Goal: Task Accomplishment & Management: Manage account settings

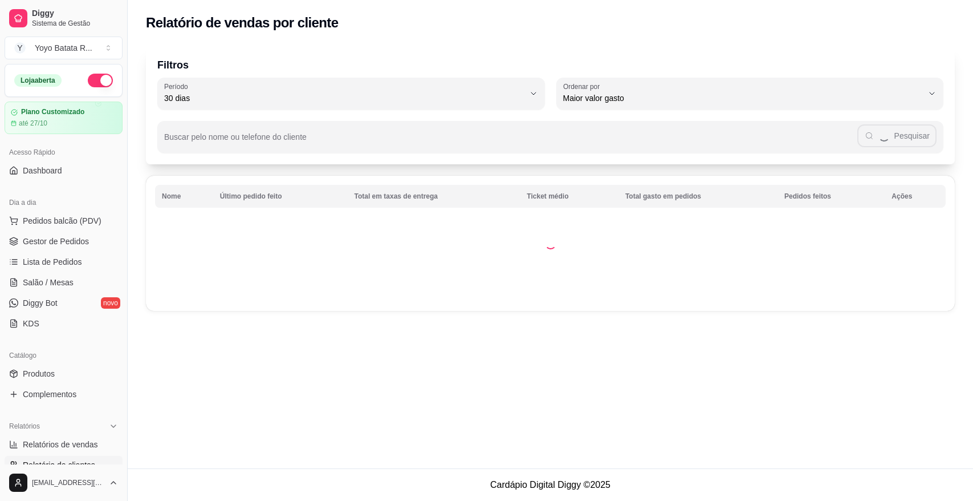
select select "30"
select select "HIGHEST_TOTAL_SPENT_WITH_ORDERS"
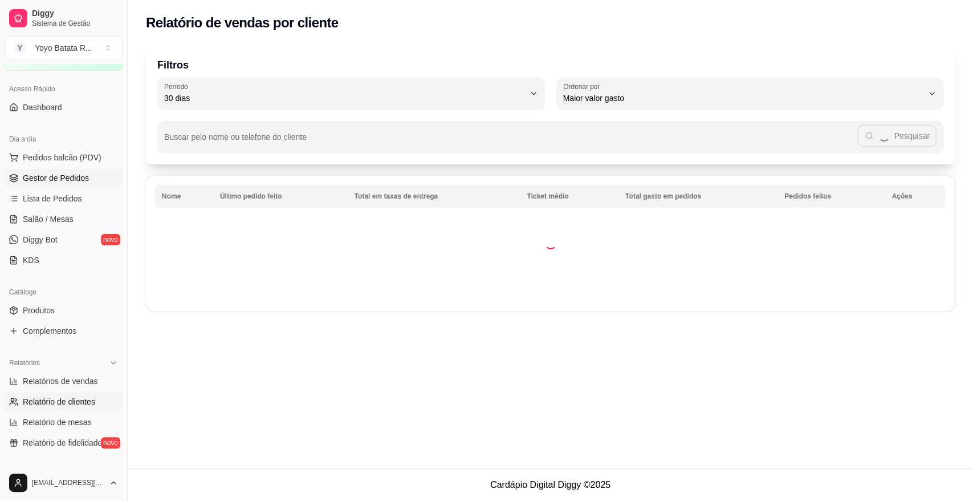
click at [76, 180] on span "Gestor de Pedidos" at bounding box center [56, 177] width 66 height 11
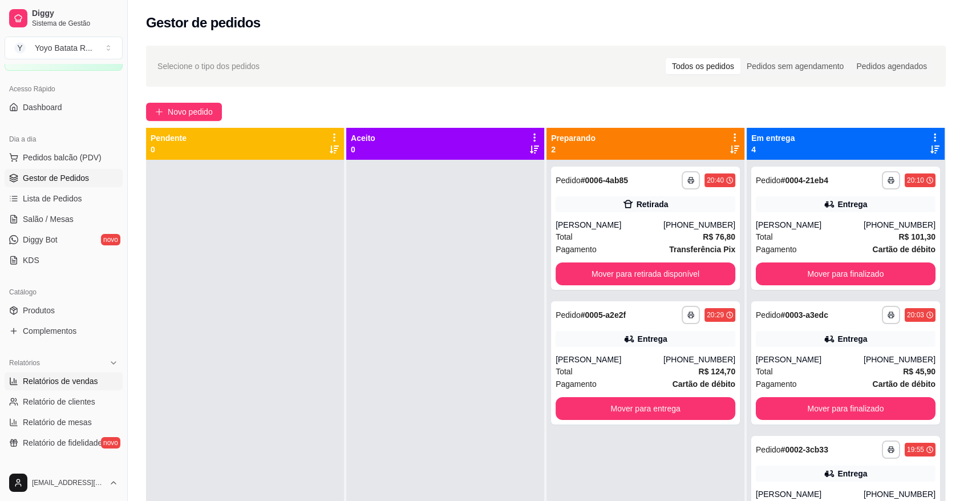
click at [86, 381] on span "Relatórios de vendas" at bounding box center [60, 380] width 75 height 11
select select "ALL"
select select "0"
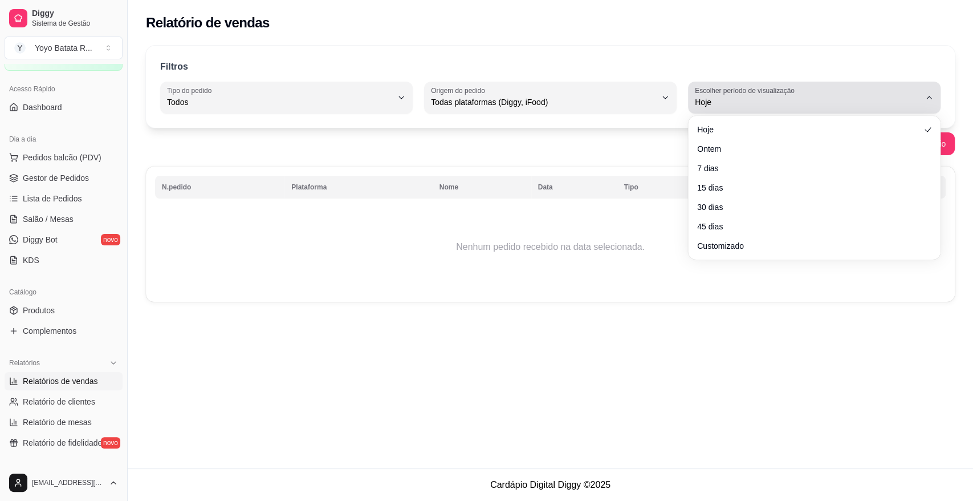
click at [771, 107] on div "Hoje" at bounding box center [807, 97] width 225 height 23
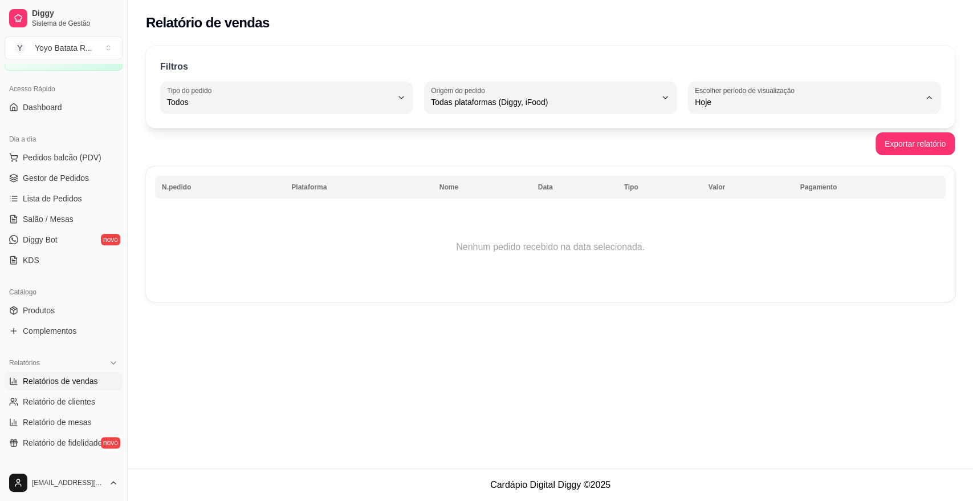
click at [746, 246] on span "Customizado" at bounding box center [809, 240] width 214 height 11
type input "-1"
select select "-1"
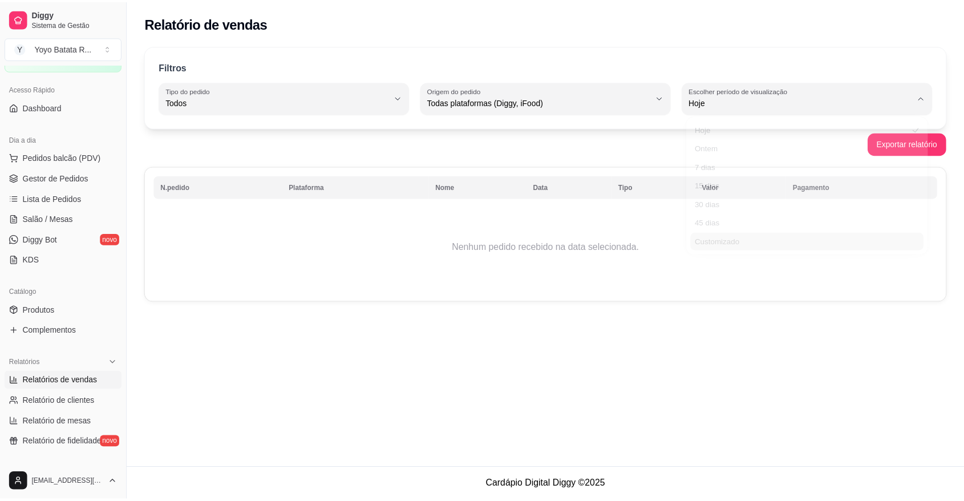
scroll to position [10, 0]
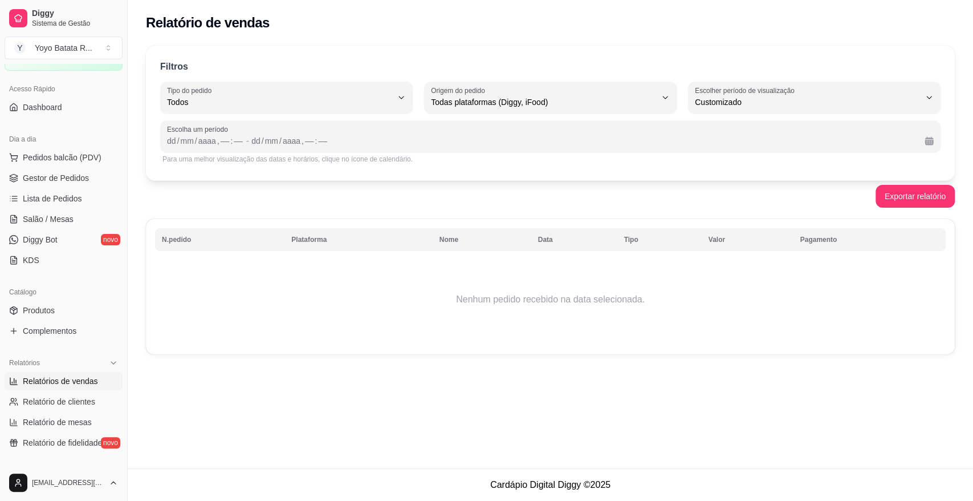
click at [569, 155] on div "Para uma melhor visualização das datas e horários, clique no ícone de calendári…" at bounding box center [550, 159] width 776 height 9
click at [179, 146] on div "/" at bounding box center [178, 140] width 5 height 11
click at [157, 145] on div "Filtros ALL Tipo do pedido Todos Entrega Retirada Mesa Consumo local Tipo do pe…" at bounding box center [550, 113] width 809 height 135
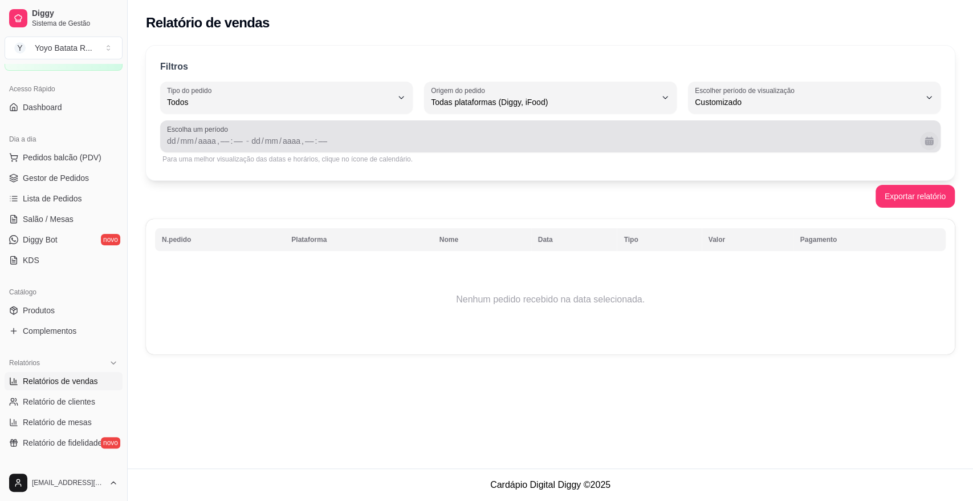
click at [929, 143] on button "Calendário" at bounding box center [929, 141] width 18 height 18
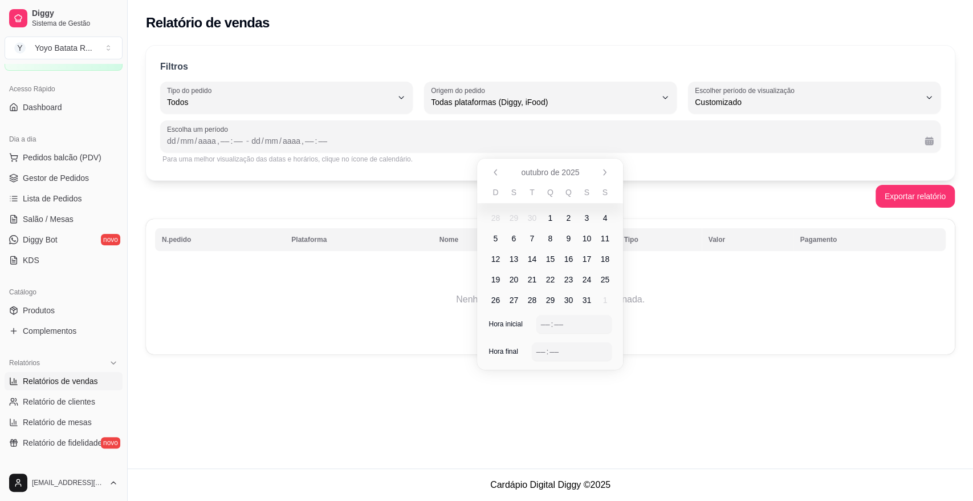
click at [550, 217] on span "1" at bounding box center [550, 217] width 5 height 11
click at [551, 220] on span "1" at bounding box center [550, 217] width 5 height 11
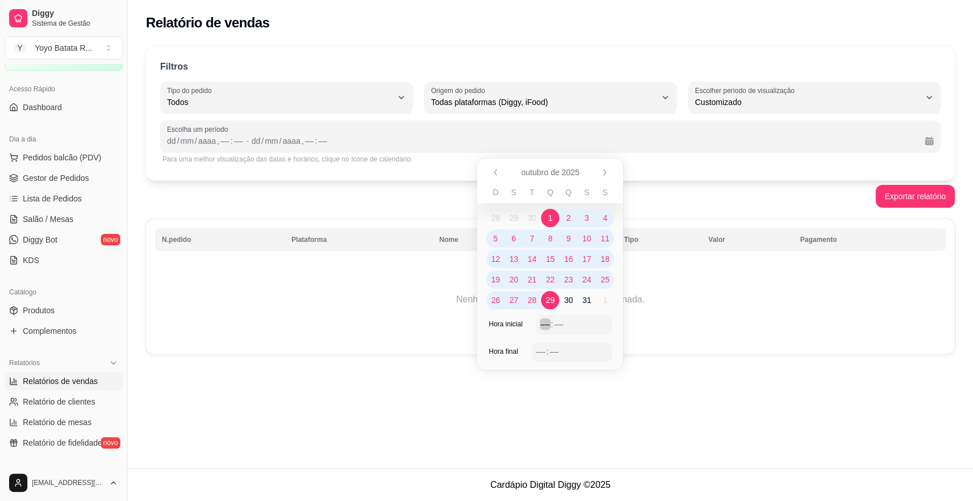
click at [544, 323] on div "––" at bounding box center [545, 323] width 11 height 11
click at [542, 344] on div "–– : ––" at bounding box center [572, 351] width 71 height 14
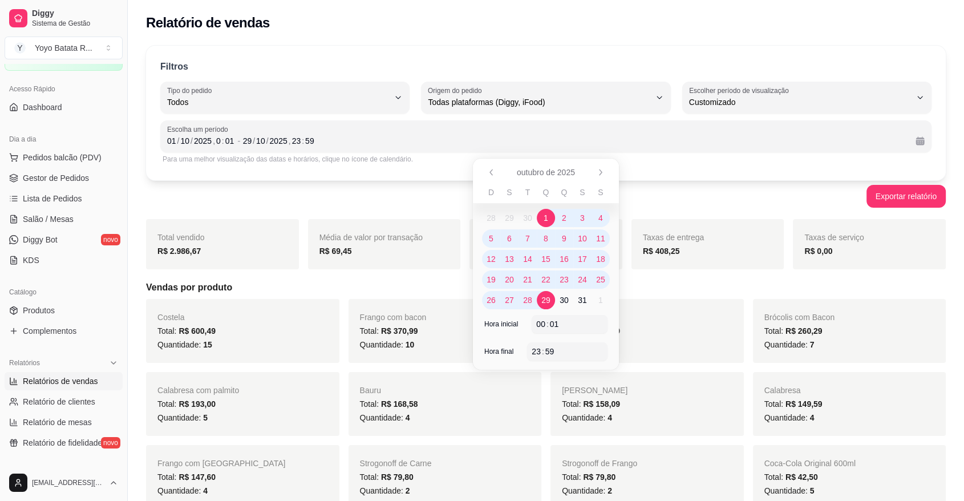
click at [686, 303] on div "Carne seca Total: R$ 281,29 Quantidade: 7" at bounding box center [646, 331] width 193 height 64
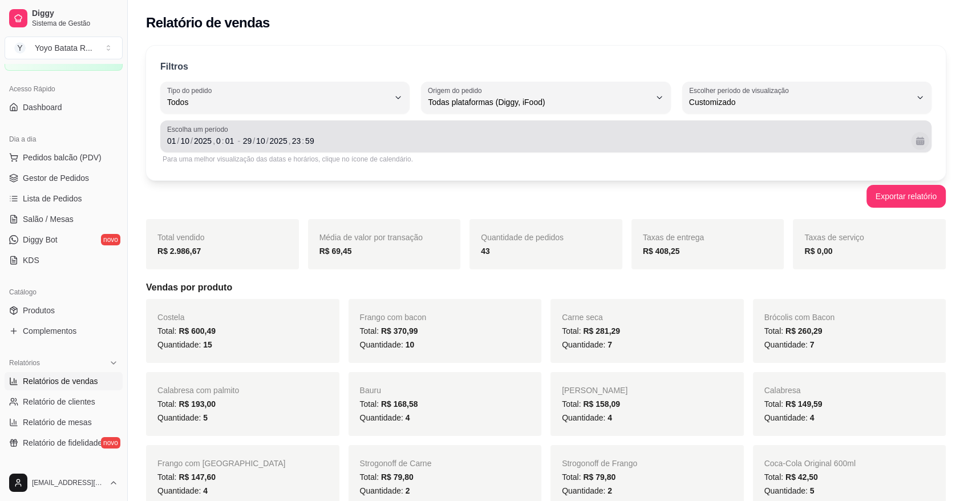
click at [923, 133] on button "Calendário" at bounding box center [920, 141] width 18 height 18
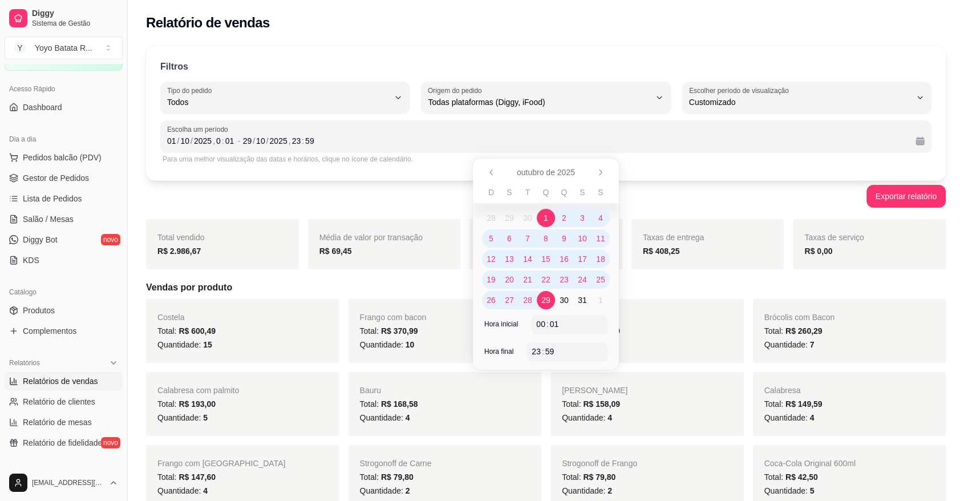
click at [545, 216] on span "1" at bounding box center [545, 217] width 5 height 11
click at [657, 223] on div "Taxas de entrega R$ 408,25" at bounding box center [707, 244] width 153 height 50
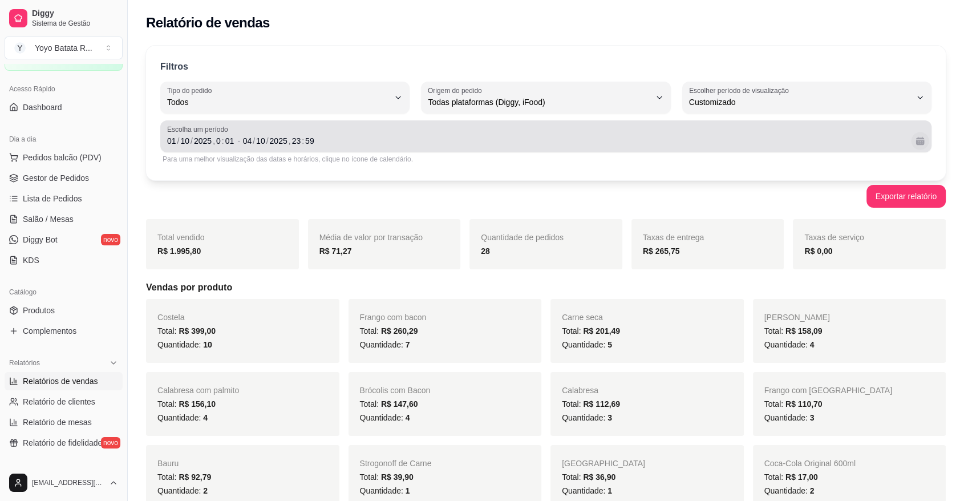
click at [916, 142] on button "Calendário" at bounding box center [920, 141] width 18 height 18
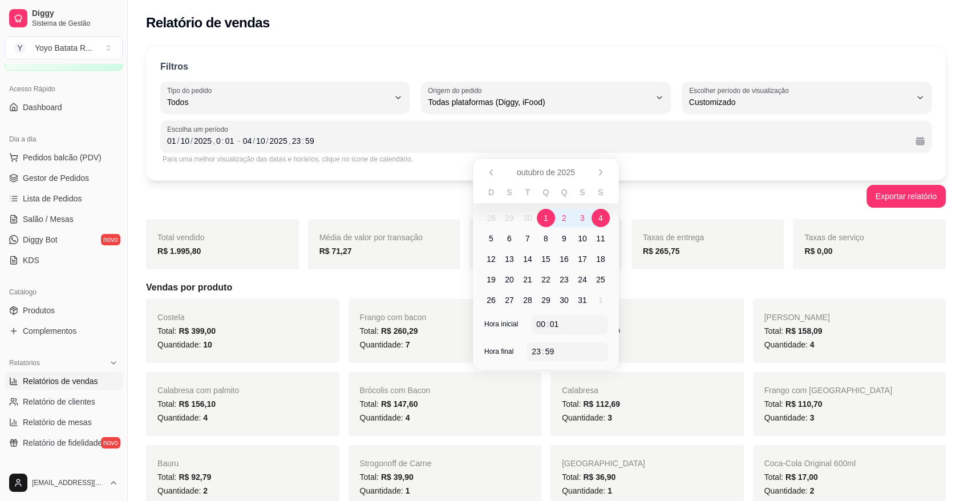
click at [559, 214] on span "2" at bounding box center [564, 218] width 18 height 18
click at [549, 215] on span "1" at bounding box center [546, 218] width 18 height 18
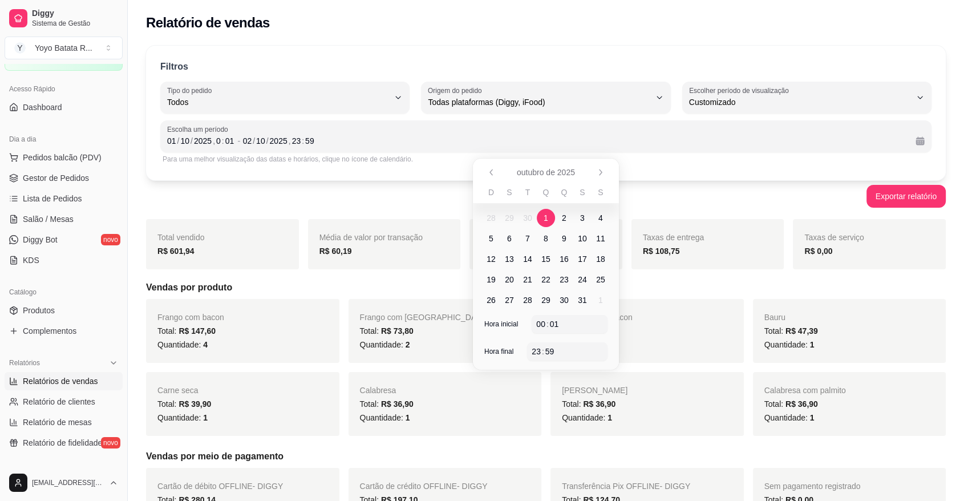
click at [549, 215] on span "1" at bounding box center [546, 218] width 18 height 18
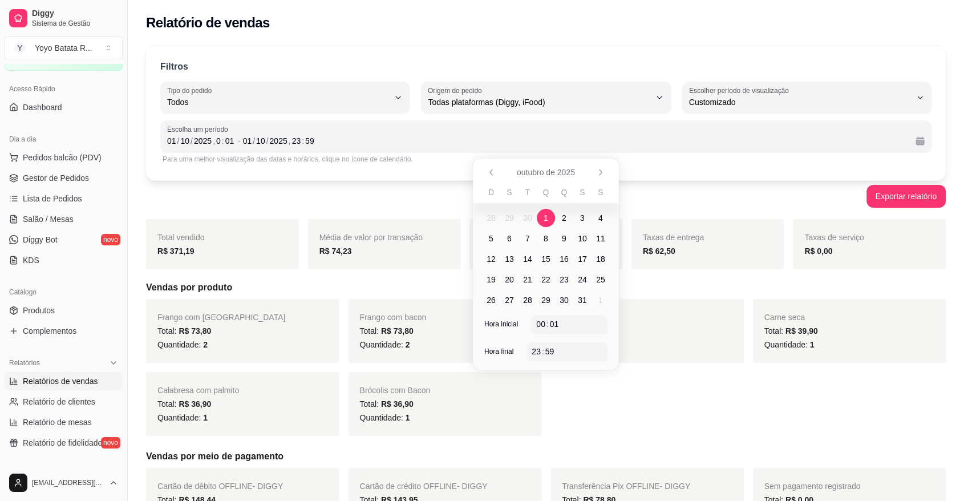
click at [645, 198] on div "Exportar relatório" at bounding box center [545, 196] width 799 height 23
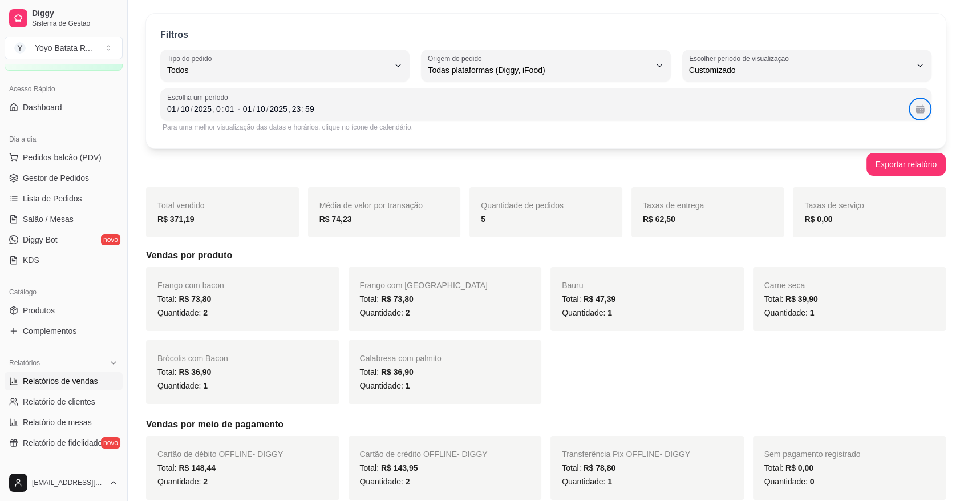
scroll to position [63, 0]
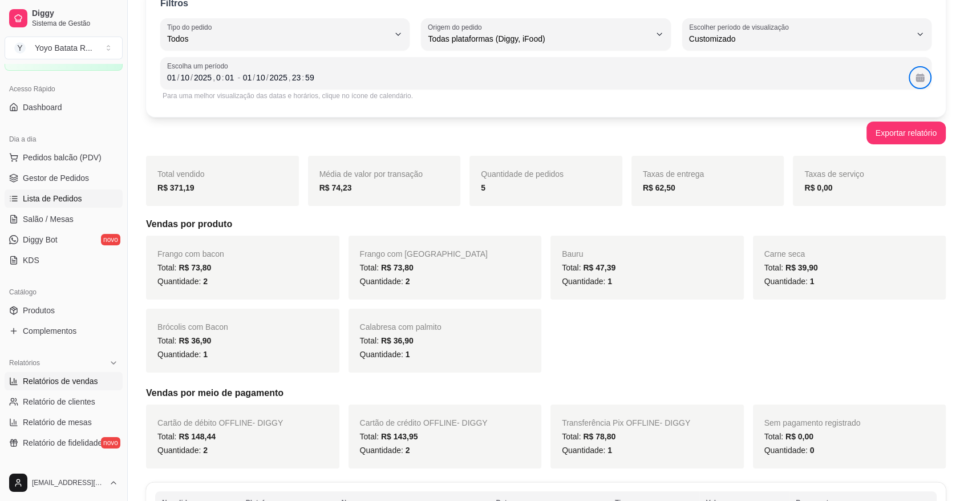
click at [79, 198] on span "Lista de Pedidos" at bounding box center [52, 198] width 59 height 11
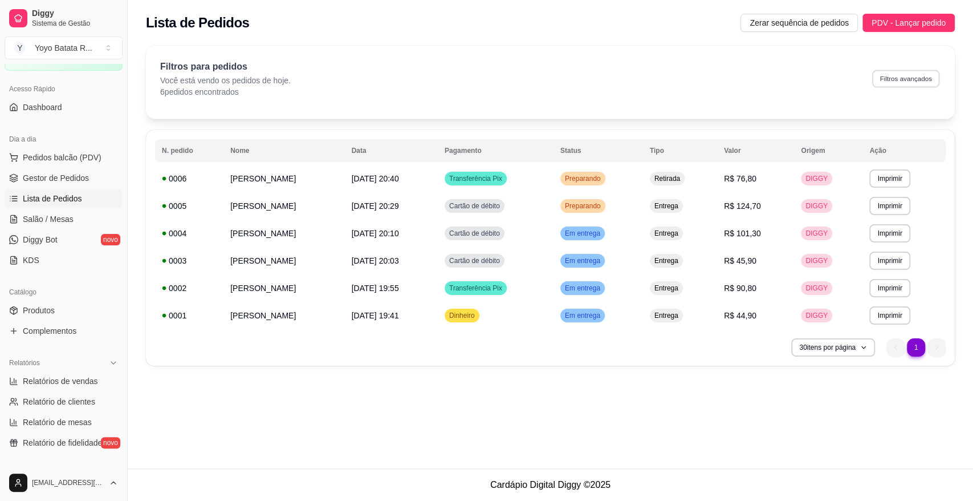
click at [900, 85] on button "Filtros avançados" at bounding box center [905, 79] width 67 height 18
select select "0"
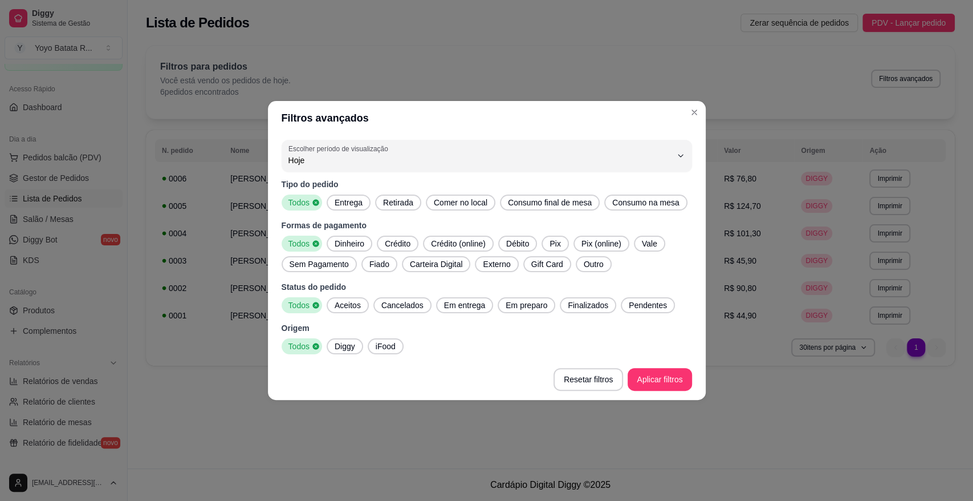
click at [352, 173] on div "0 Escolher período de visualização Hoje Ontem 7 dias 15 dias 30 dias 45 dias Cu…" at bounding box center [487, 247] width 438 height 224
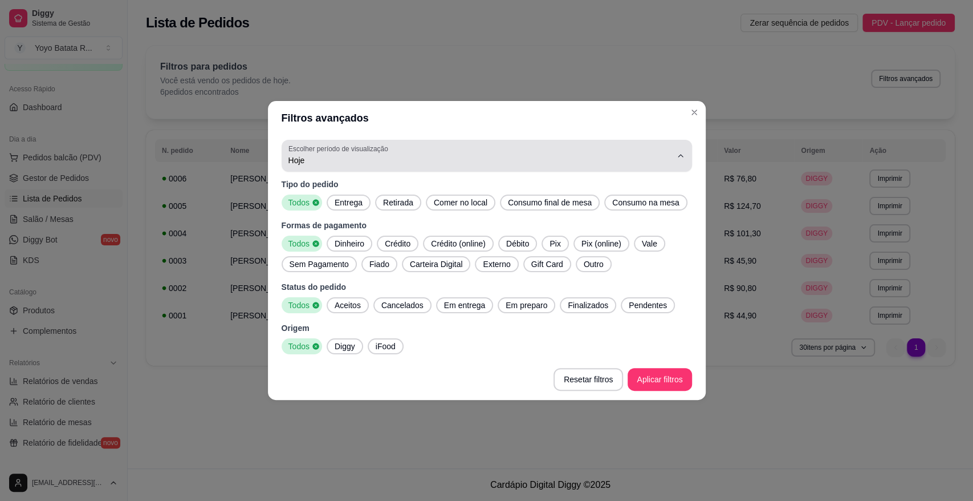
click at [355, 166] on div "Hoje" at bounding box center [480, 155] width 383 height 23
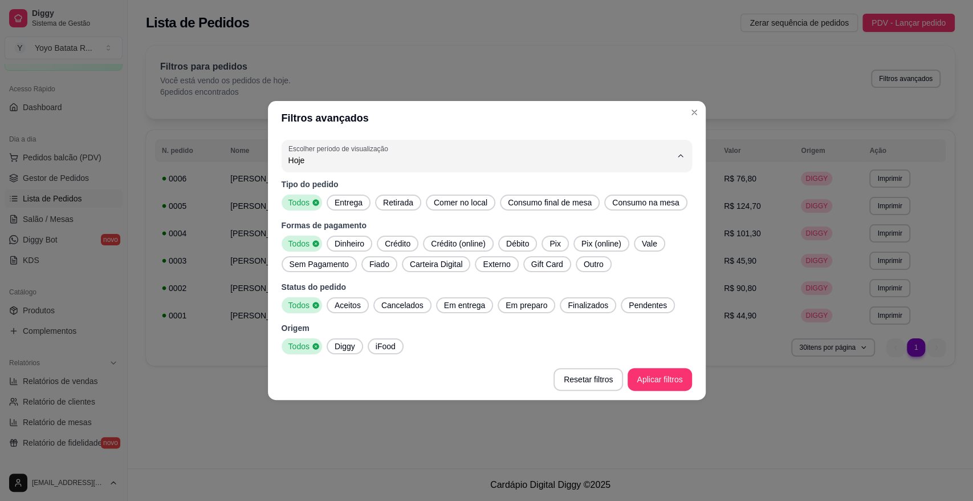
click at [333, 300] on span "Customizado" at bounding box center [480, 299] width 365 height 11
type input "-1"
select select "-1"
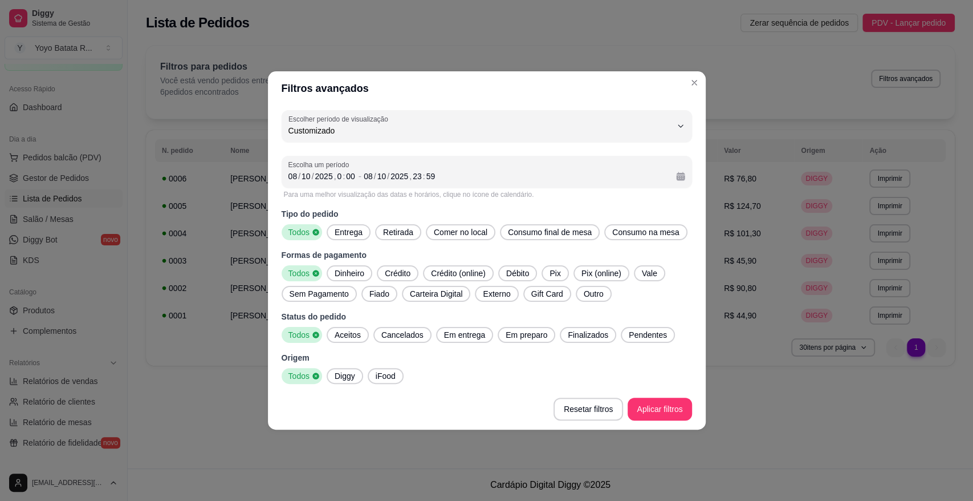
scroll to position [10, 0]
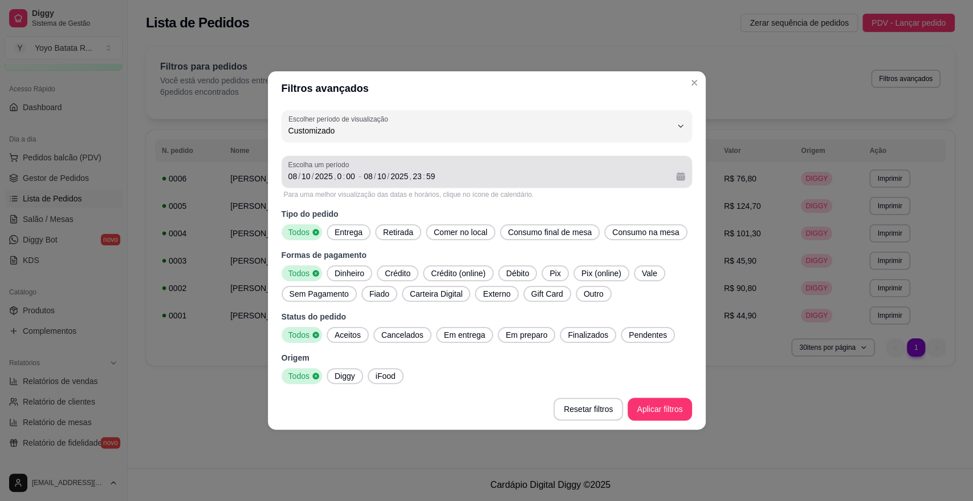
click at [681, 177] on button "Calendário" at bounding box center [681, 176] width 18 height 18
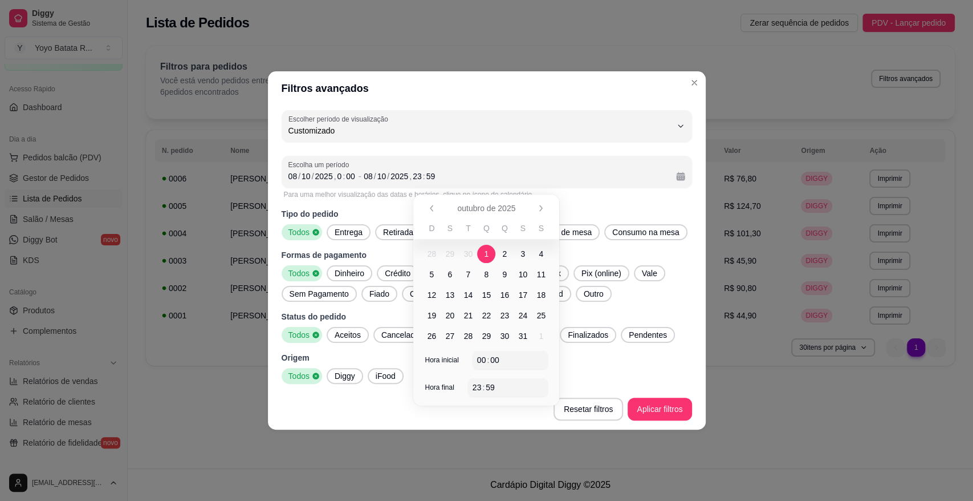
click at [484, 254] on span "1" at bounding box center [486, 254] width 18 height 18
click at [486, 253] on span "1" at bounding box center [486, 253] width 5 height 11
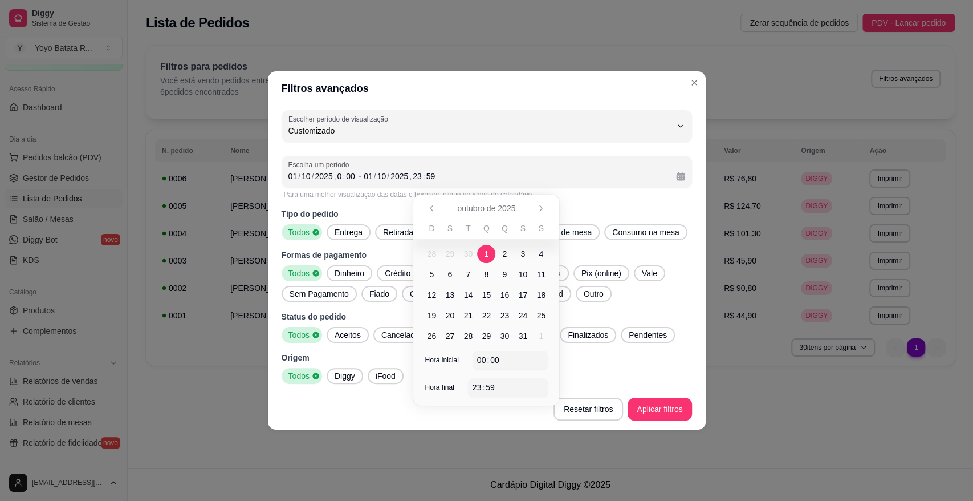
click at [484, 257] on span "1" at bounding box center [486, 254] width 18 height 18
click at [611, 376] on div "Todos Diggy iFood" at bounding box center [487, 376] width 411 height 16
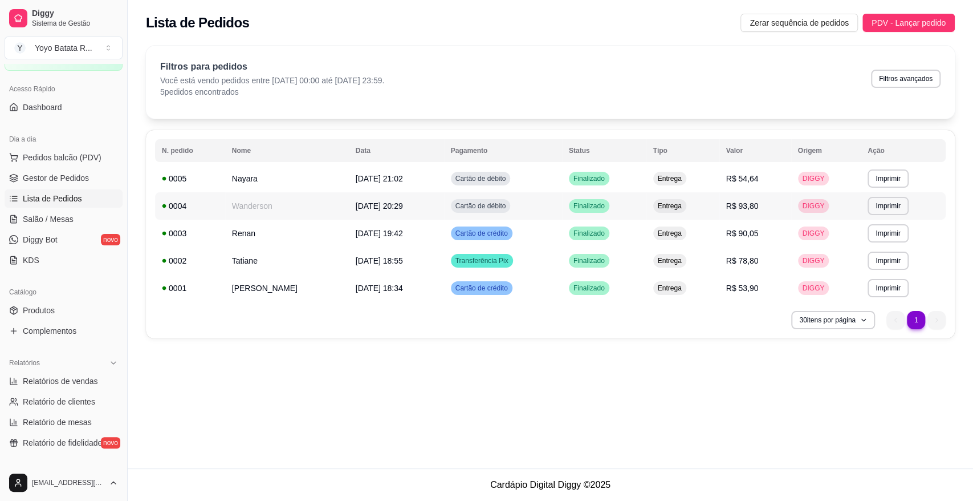
click at [747, 205] on span "R$ 93,80" at bounding box center [742, 205] width 32 height 9
click at [743, 263] on span "R$ 78,80" at bounding box center [742, 260] width 32 height 9
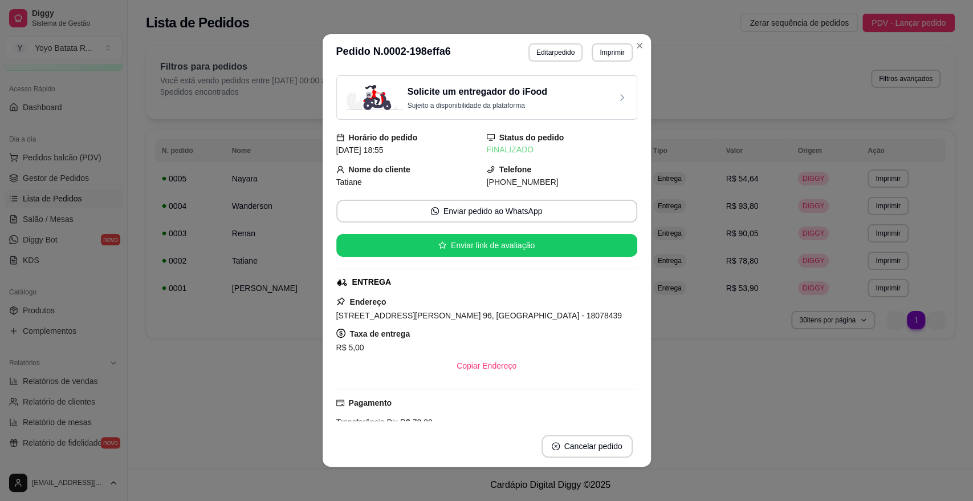
click at [516, 181] on span "[PHONE_NUMBER]" at bounding box center [523, 181] width 72 height 9
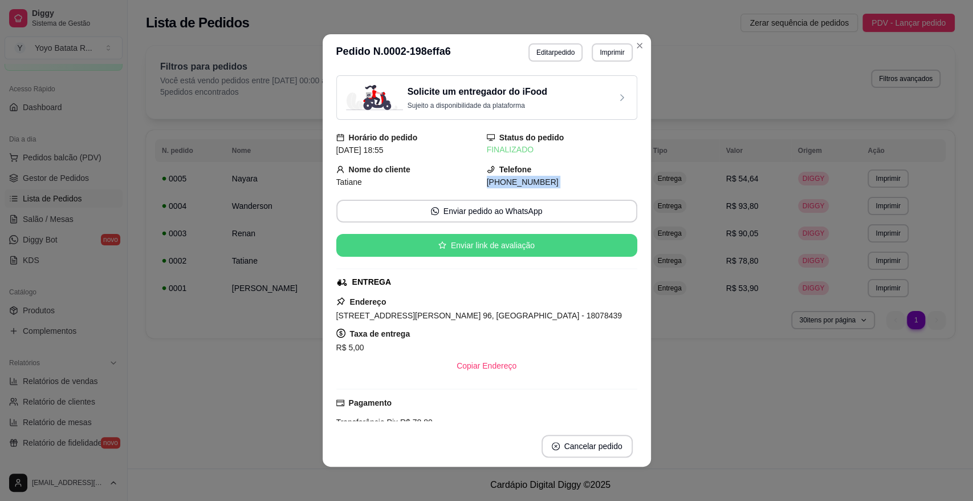
copy div "[PHONE_NUMBER] Enviar pedido ao WhatsApp Enviar link de avaliação"
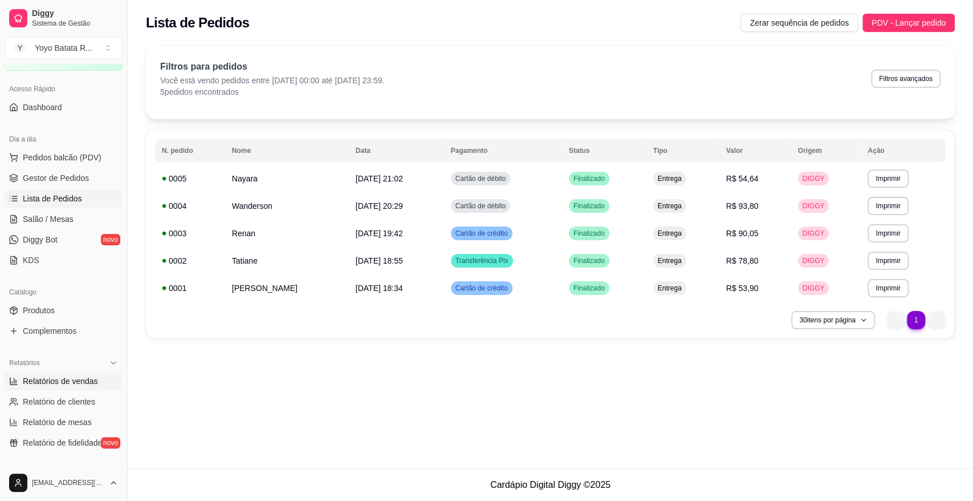
click at [87, 379] on span "Relatórios de vendas" at bounding box center [60, 380] width 75 height 11
select select "ALL"
select select "0"
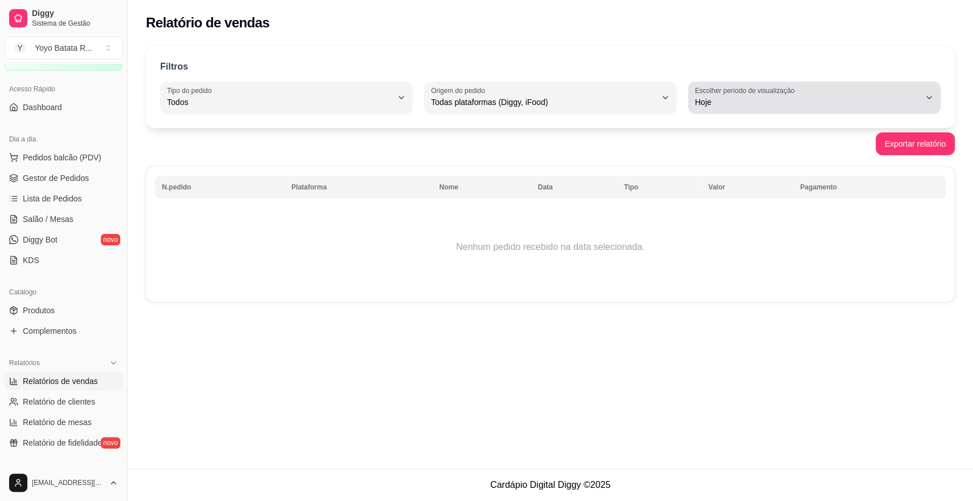
click at [697, 96] on span "Hoje" at bounding box center [807, 101] width 225 height 11
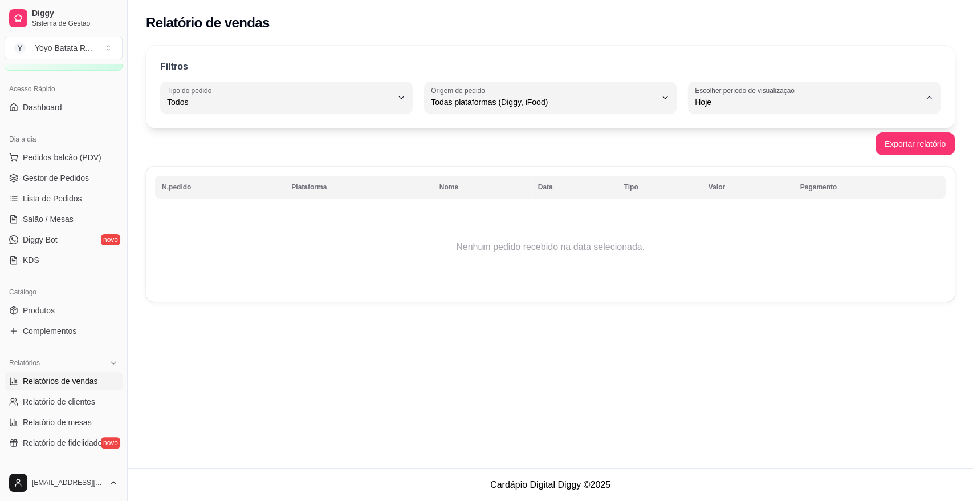
click at [715, 250] on li "Customizado" at bounding box center [814, 241] width 234 height 18
type input "-1"
select select "-1"
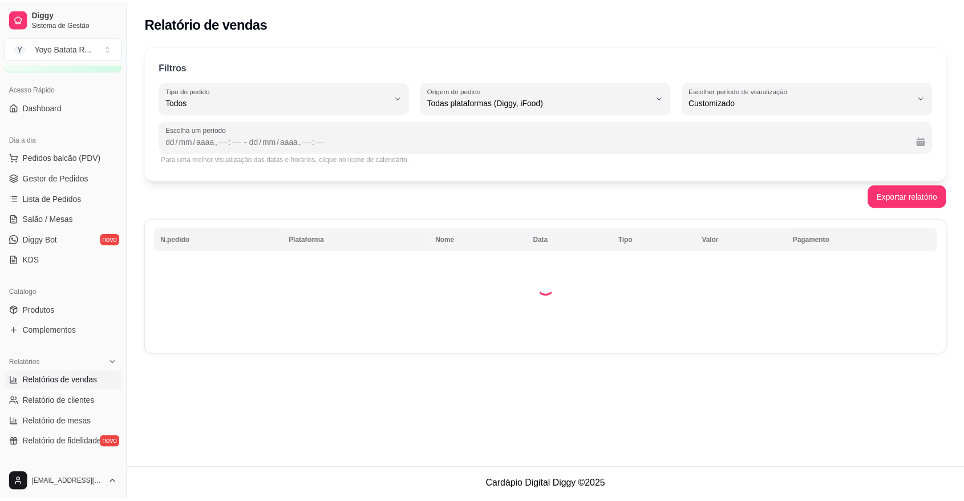
scroll to position [10, 0]
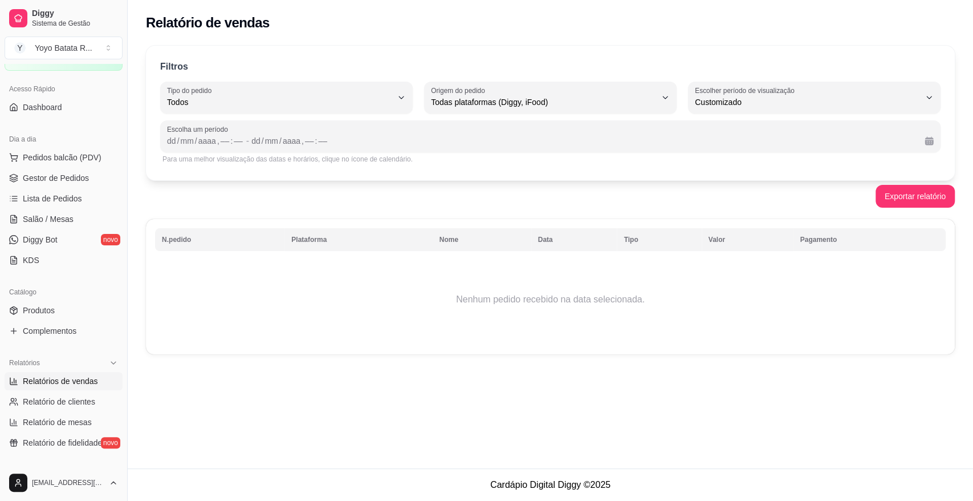
click at [320, 150] on div "Escolha um período dd / mm / aaaa , –– : –– - dd / mm / aaaa , –– : ––" at bounding box center [550, 136] width 781 height 32
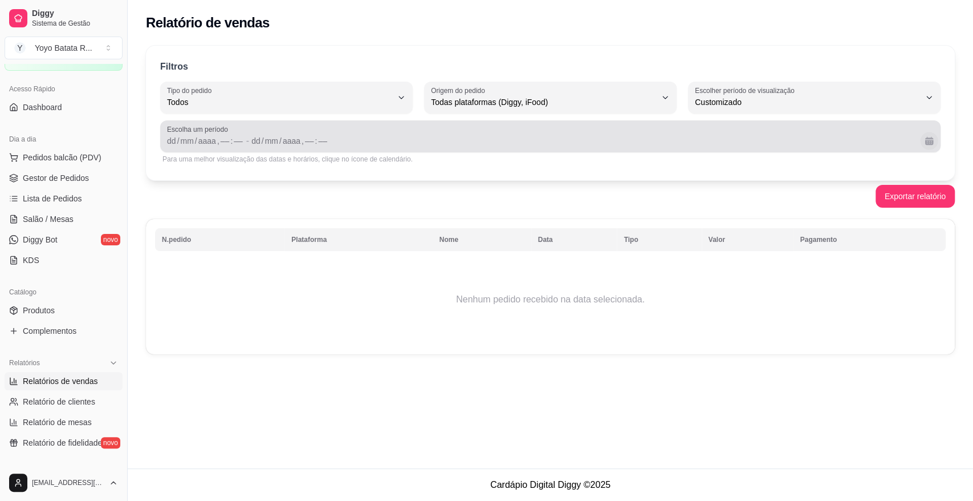
click at [922, 141] on button "Calendário" at bounding box center [929, 141] width 18 height 18
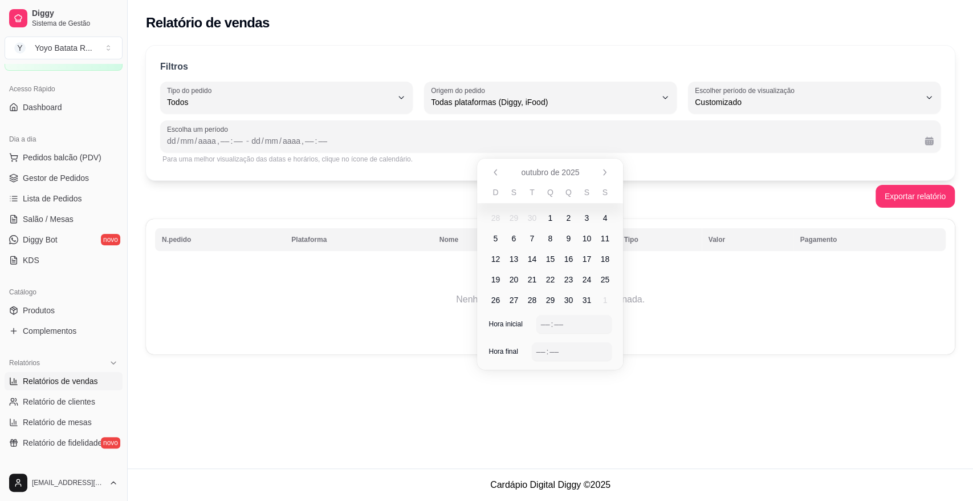
click at [552, 211] on span "1" at bounding box center [550, 218] width 18 height 18
click at [543, 321] on div "––" at bounding box center [545, 323] width 11 height 11
click at [542, 348] on div "––" at bounding box center [540, 351] width 11 height 11
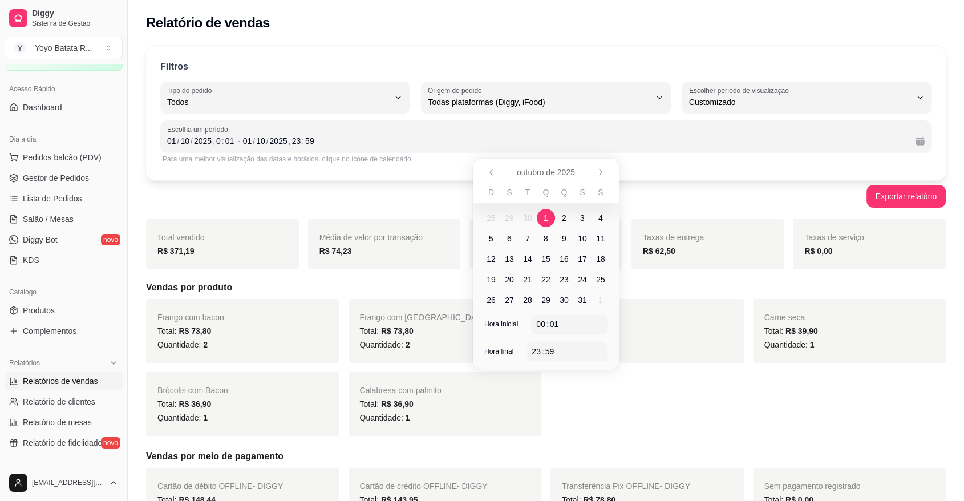
click at [388, 276] on div "Total vendido R$ 371,19 Média de valor por transação R$ 74,23 Quantidade de ped…" at bounding box center [545, 375] width 799 height 312
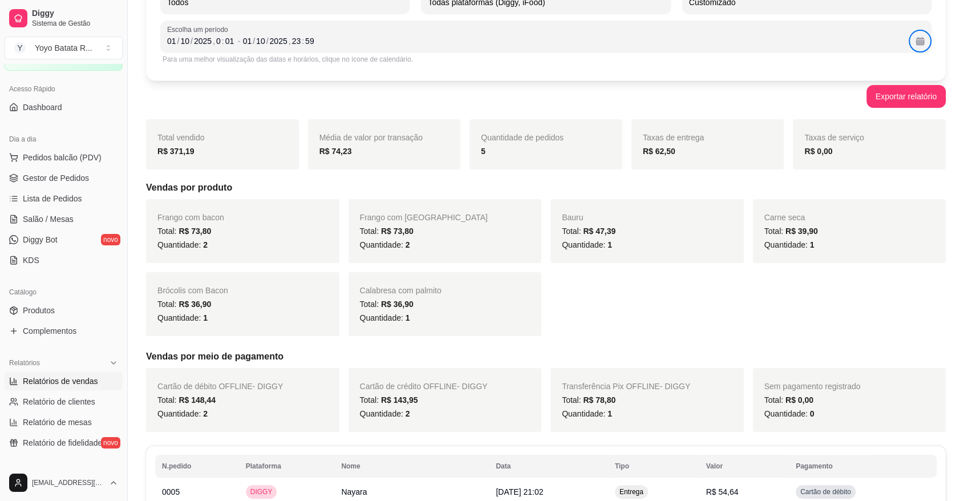
scroll to position [0, 0]
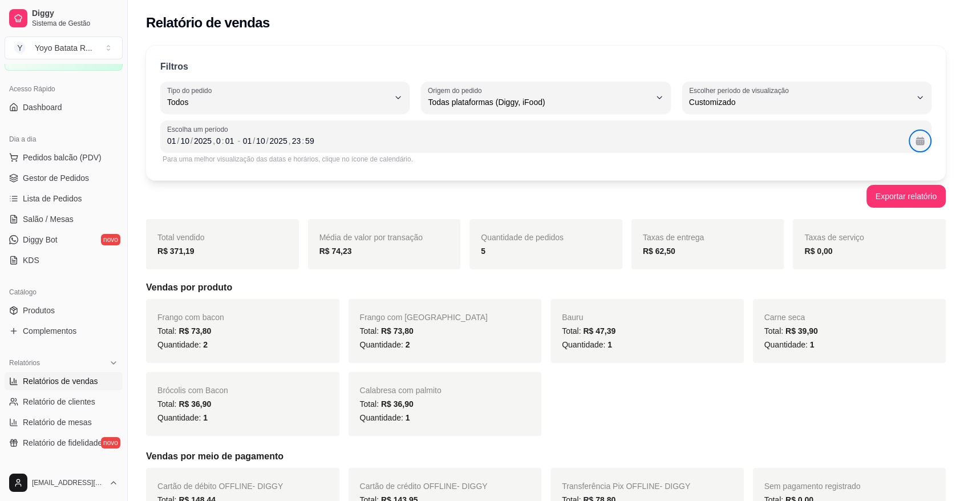
click at [925, 149] on div "Escolha um período [DATE] 0 : 01 - [DATE] 23 : 59" at bounding box center [545, 136] width 771 height 32
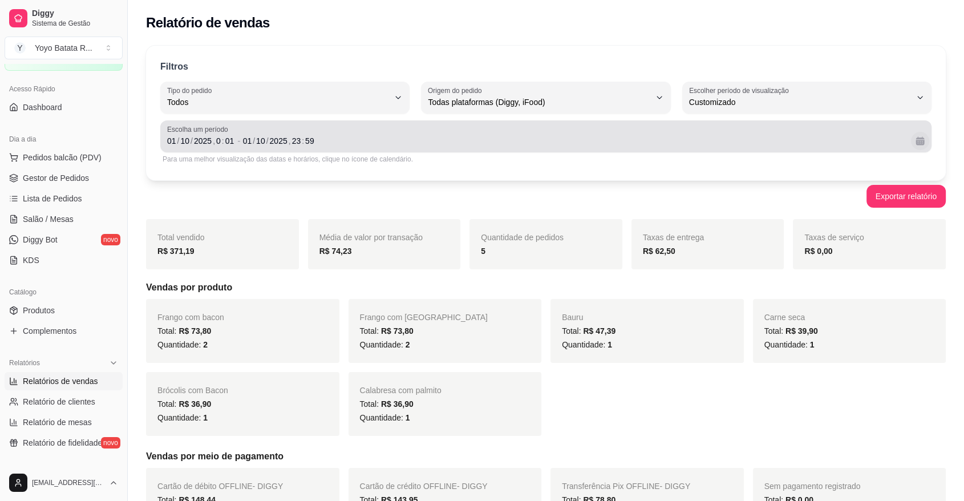
click at [925, 147] on button "Calendário" at bounding box center [920, 141] width 18 height 18
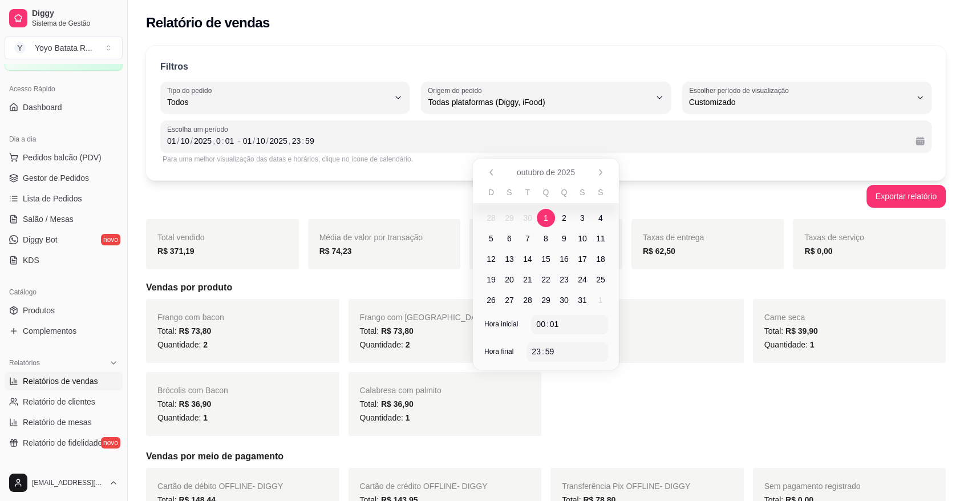
click at [565, 221] on span "2" at bounding box center [564, 217] width 5 height 11
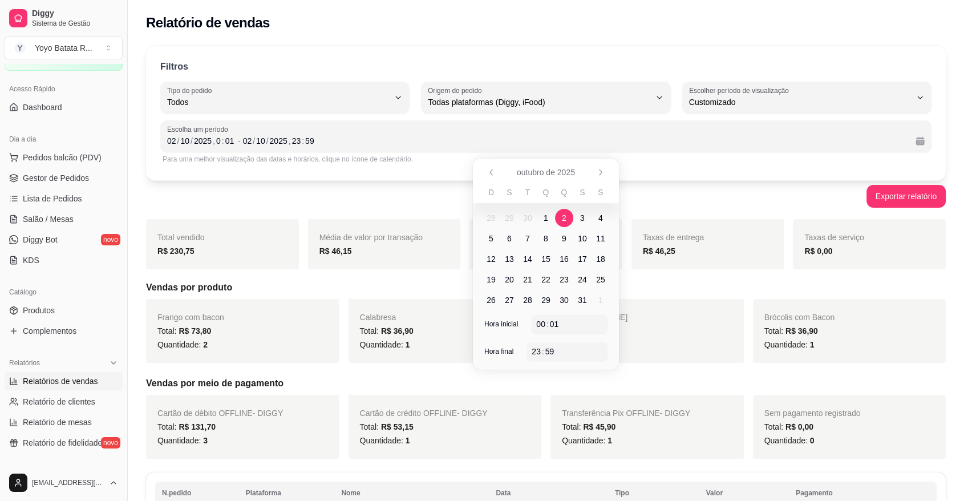
click at [659, 205] on div "Exportar relatório" at bounding box center [545, 196] width 799 height 23
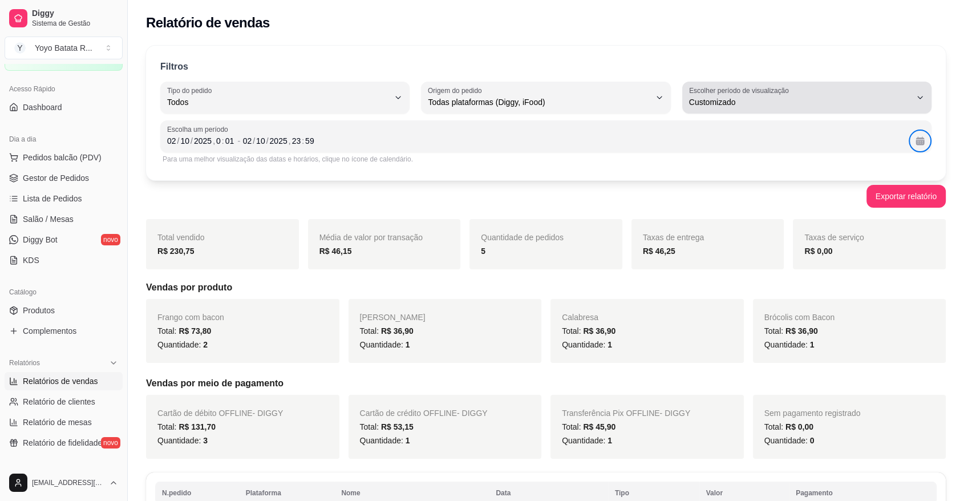
click at [726, 91] on label "Escolher período de visualização" at bounding box center [740, 91] width 103 height 10
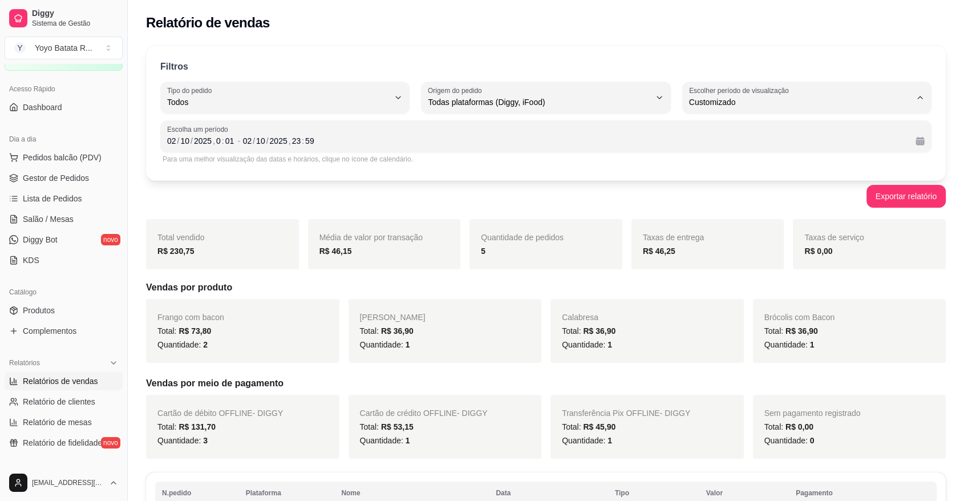
click at [705, 246] on span "Customizado" at bounding box center [801, 240] width 211 height 11
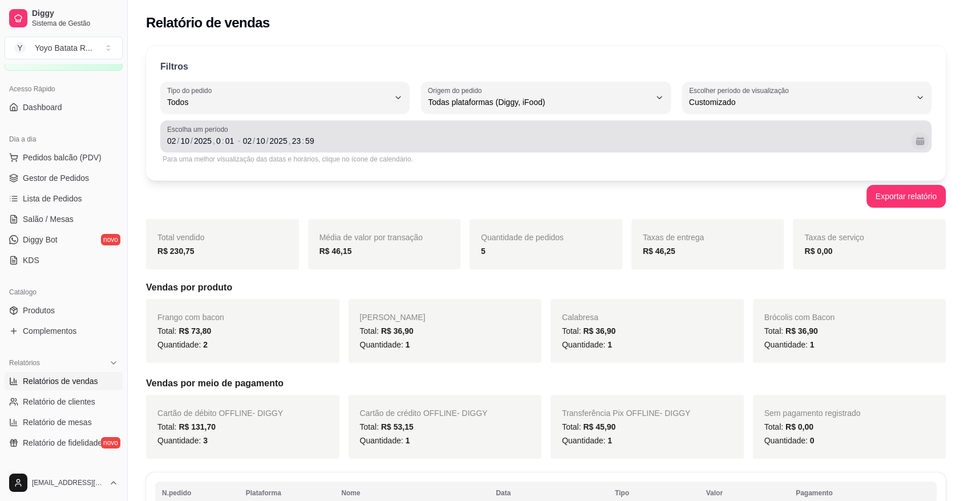
click at [924, 136] on button "Calendário" at bounding box center [920, 141] width 18 height 18
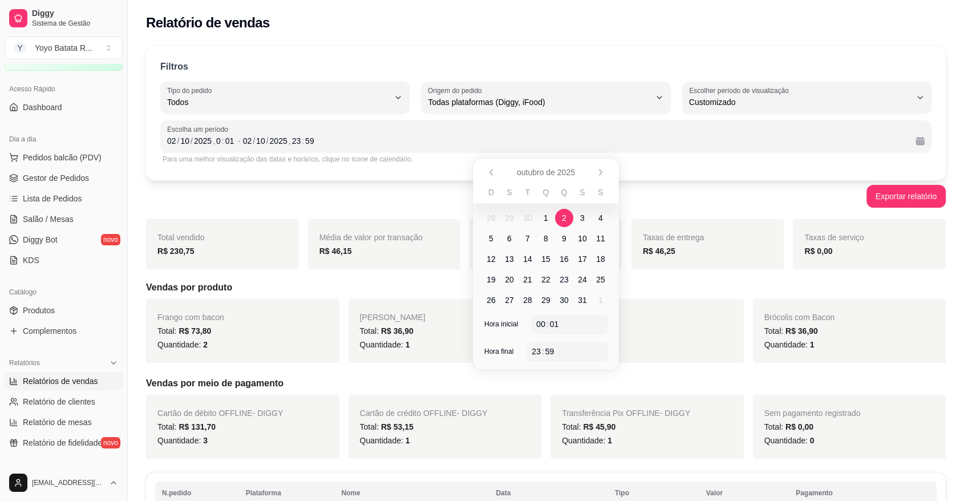
click at [568, 217] on span "2" at bounding box center [564, 218] width 18 height 18
click at [582, 217] on span "3" at bounding box center [582, 217] width 5 height 11
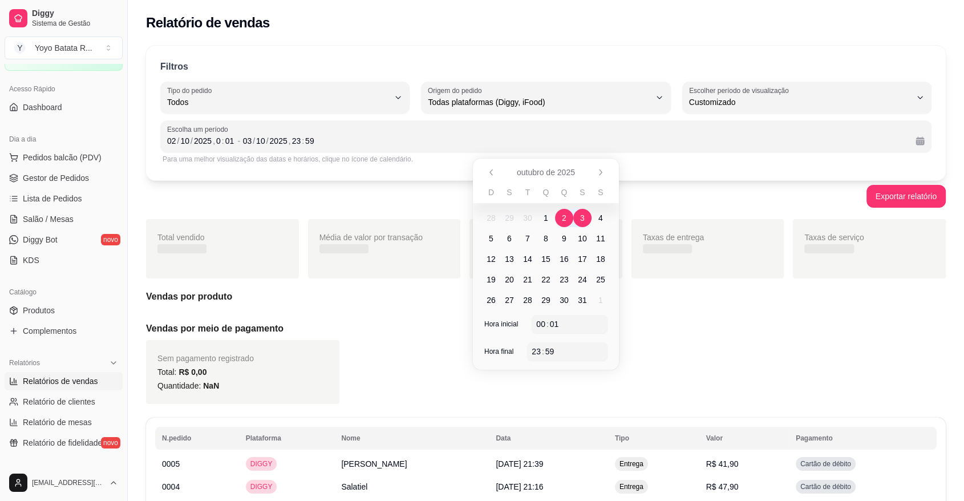
click at [582, 217] on span "3" at bounding box center [582, 217] width 5 height 11
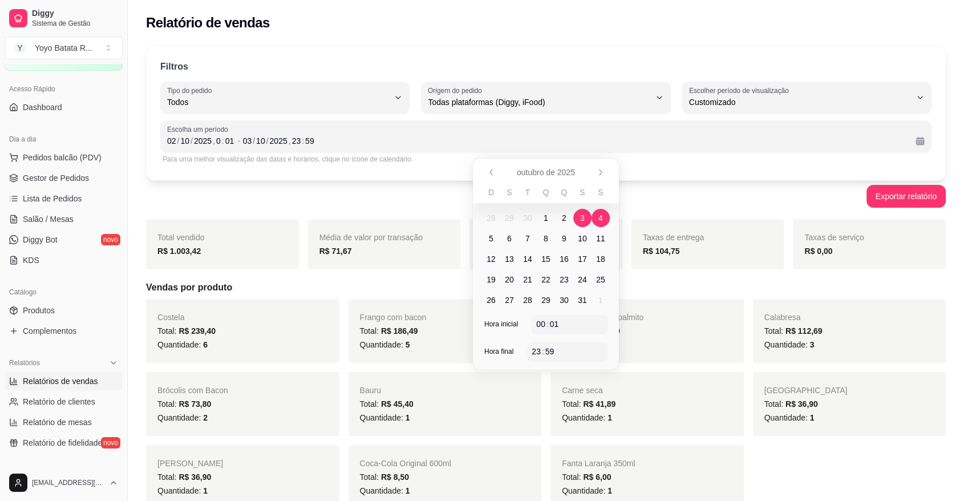
click at [652, 197] on div "Exportar relatório" at bounding box center [545, 196] width 799 height 23
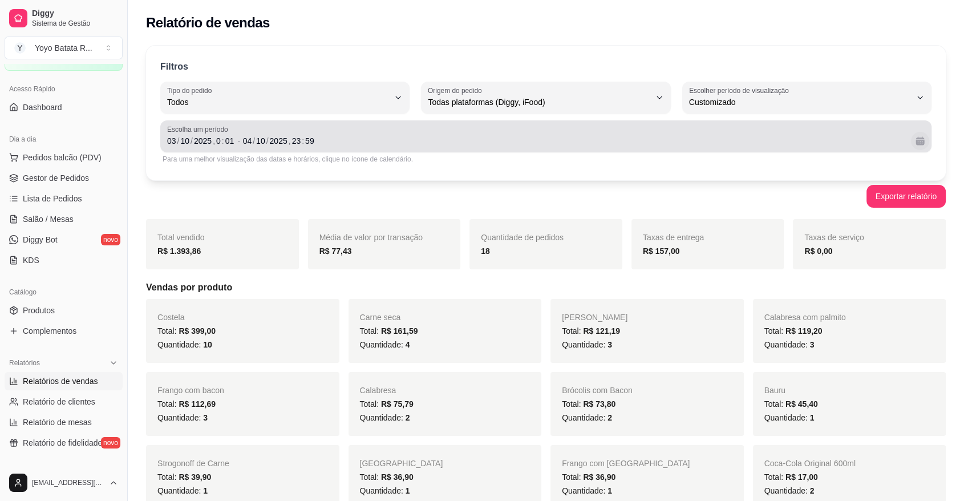
click at [919, 138] on button "Calendário" at bounding box center [920, 141] width 18 height 18
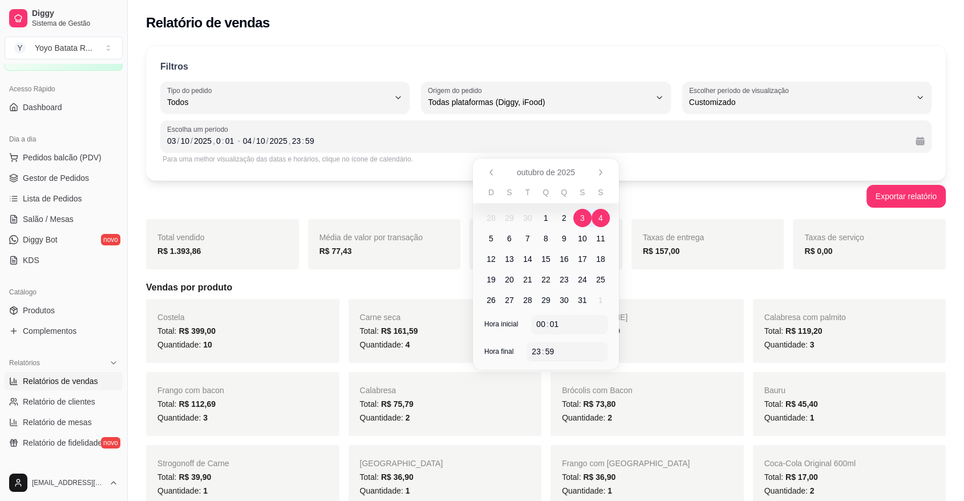
click at [582, 215] on span "3" at bounding box center [582, 217] width 5 height 11
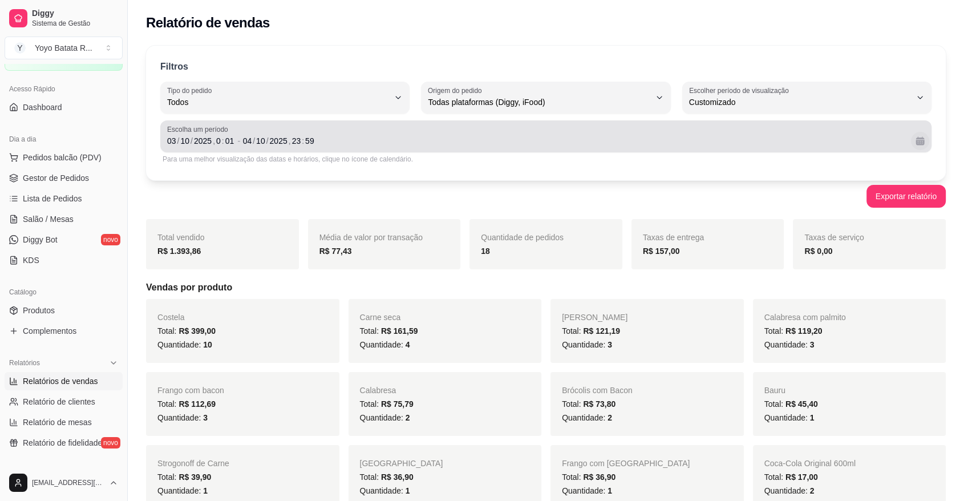
click at [916, 137] on button "Calendário" at bounding box center [920, 141] width 18 height 18
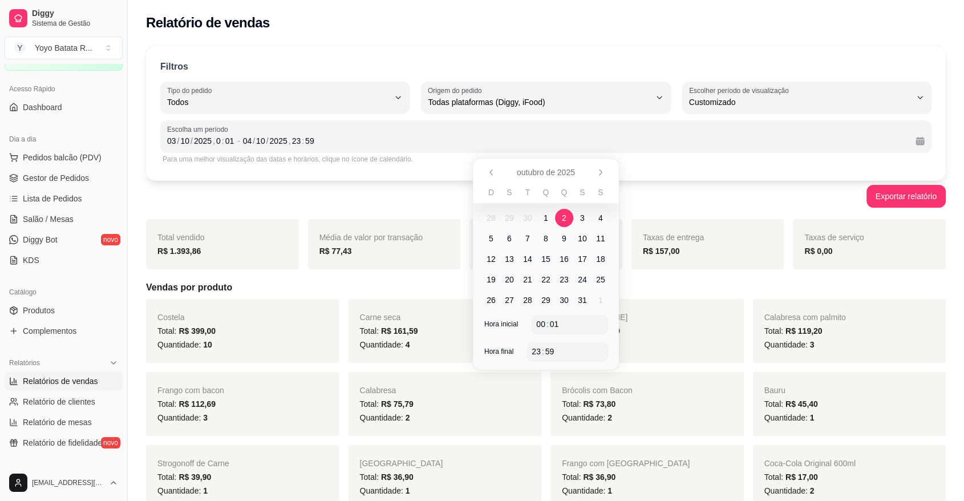
click at [569, 217] on span "2" at bounding box center [564, 218] width 18 height 18
click at [577, 214] on span "3" at bounding box center [582, 218] width 18 height 18
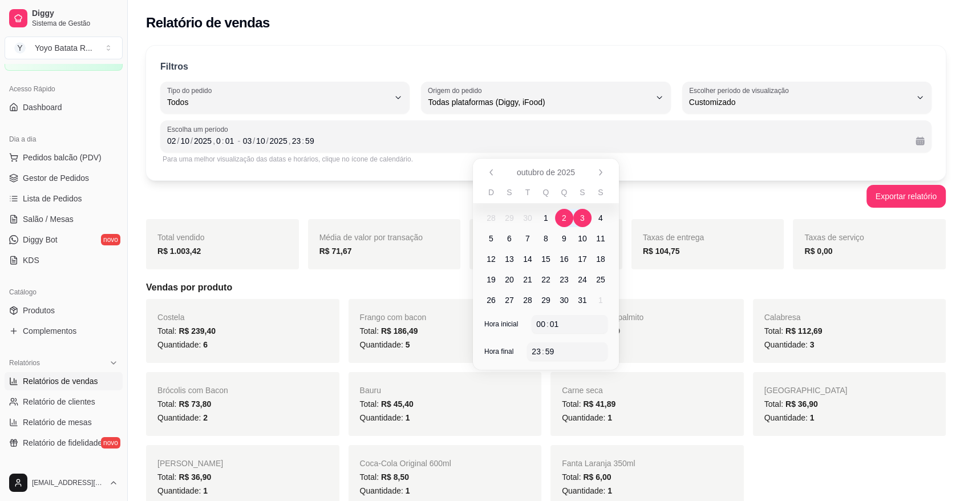
click at [578, 214] on span "3" at bounding box center [582, 218] width 18 height 18
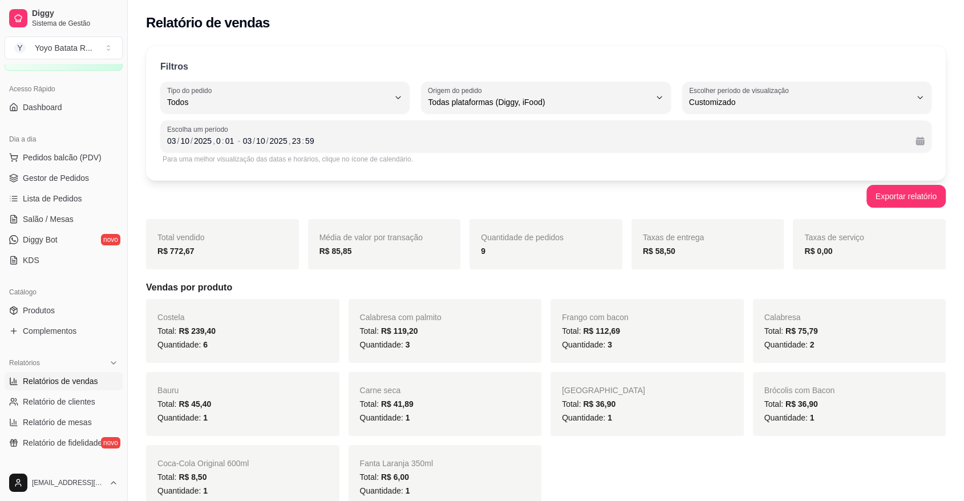
click at [637, 201] on div "Exportar relatório" at bounding box center [545, 196] width 799 height 23
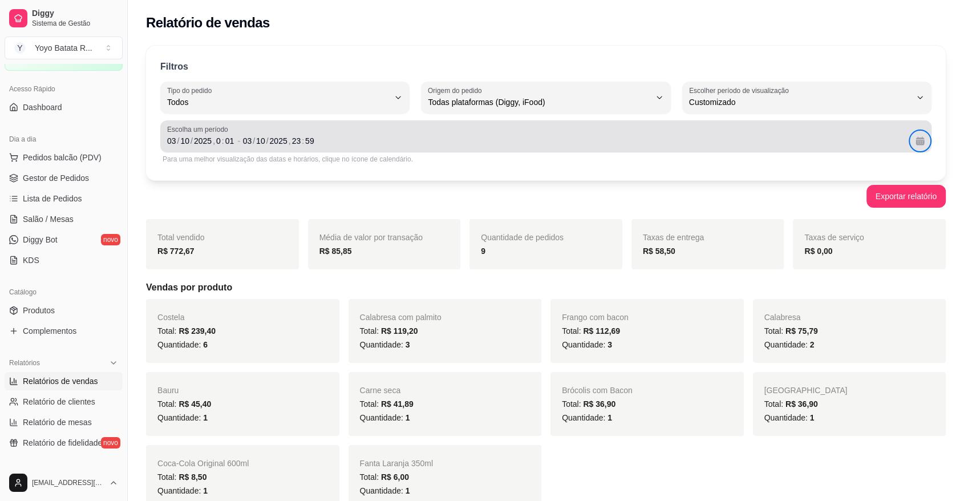
click at [924, 141] on button "Calendário" at bounding box center [920, 141] width 18 height 18
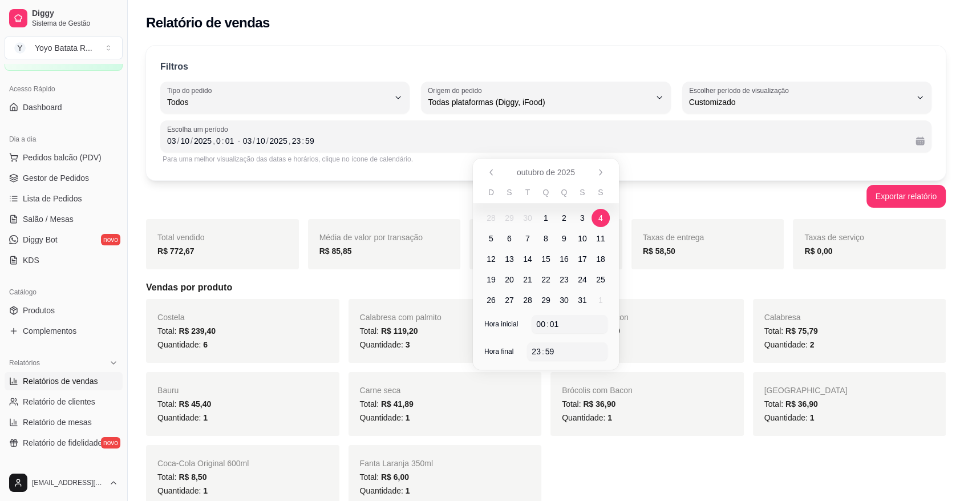
click at [600, 214] on span "4" at bounding box center [600, 217] width 5 height 11
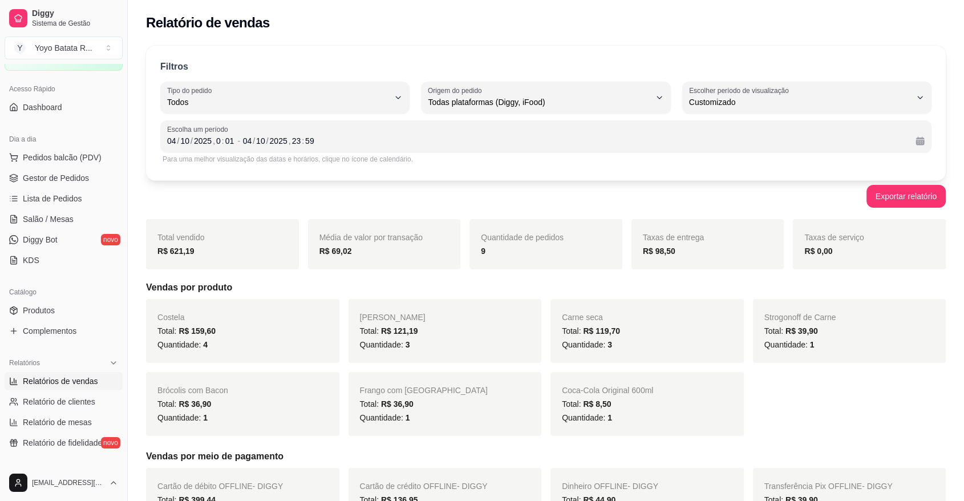
click at [648, 201] on div "Exportar relatório" at bounding box center [545, 196] width 799 height 23
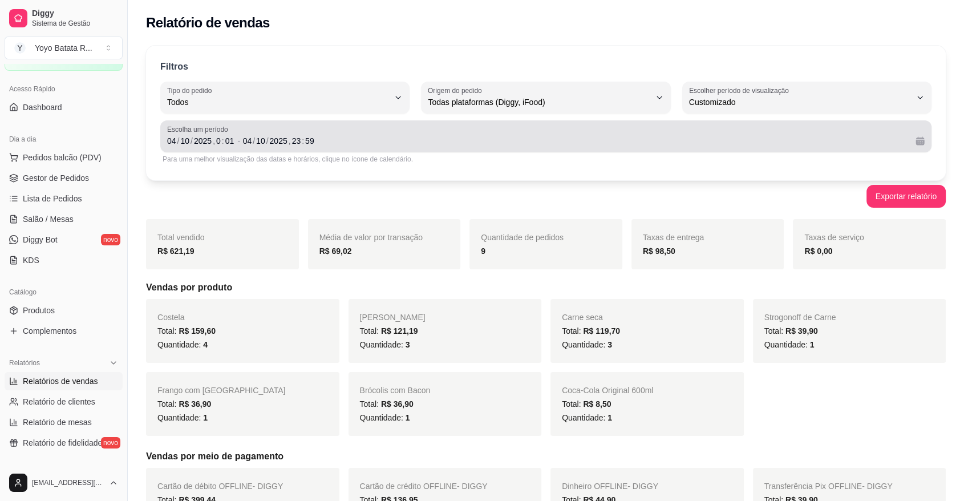
drag, startPoint x: 932, startPoint y: 145, endPoint x: 916, endPoint y: 141, distance: 17.2
click at [924, 143] on div "Filtros ALL Tipo do pedido Todos Entrega Retirada Mesa Consumo local Tipo do pe…" at bounding box center [545, 113] width 799 height 135
click at [915, 140] on button "Calendário" at bounding box center [920, 141] width 18 height 18
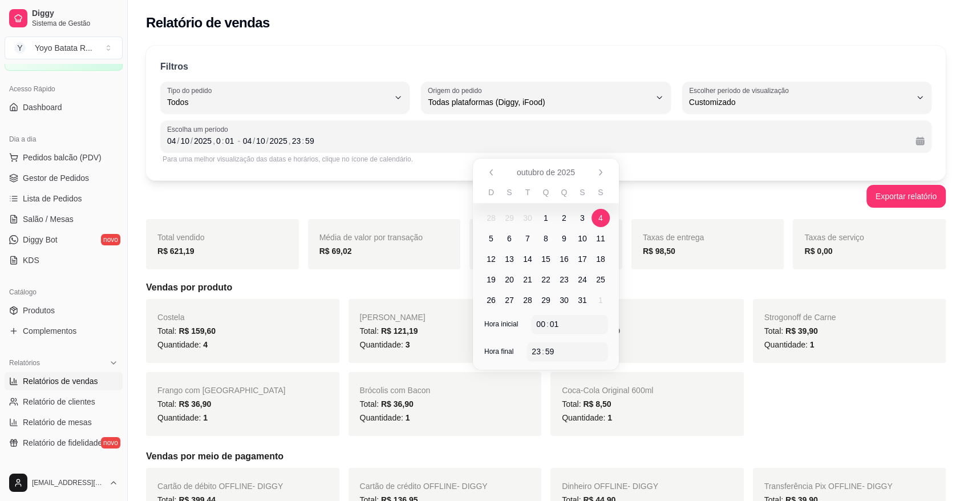
click at [494, 238] on span "5" at bounding box center [491, 238] width 18 height 18
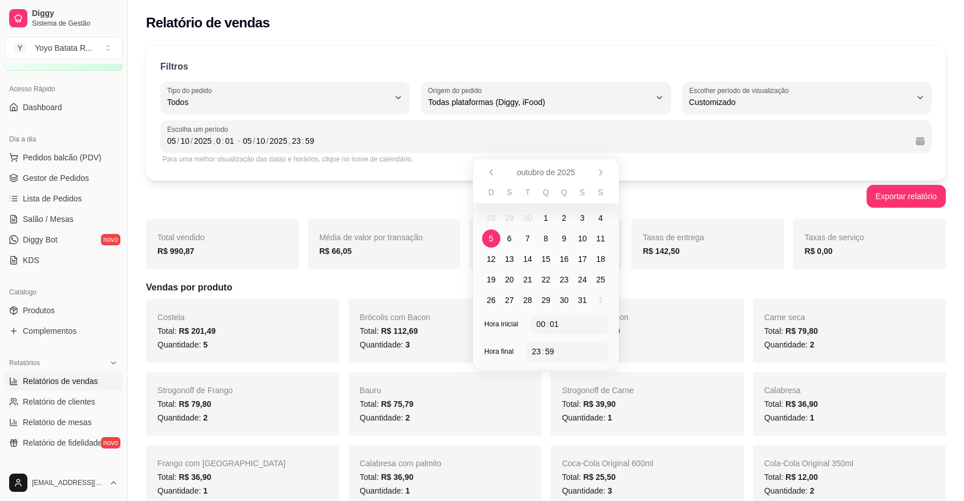
click at [654, 229] on div "Taxas de entrega R$ 142,50" at bounding box center [707, 244] width 153 height 50
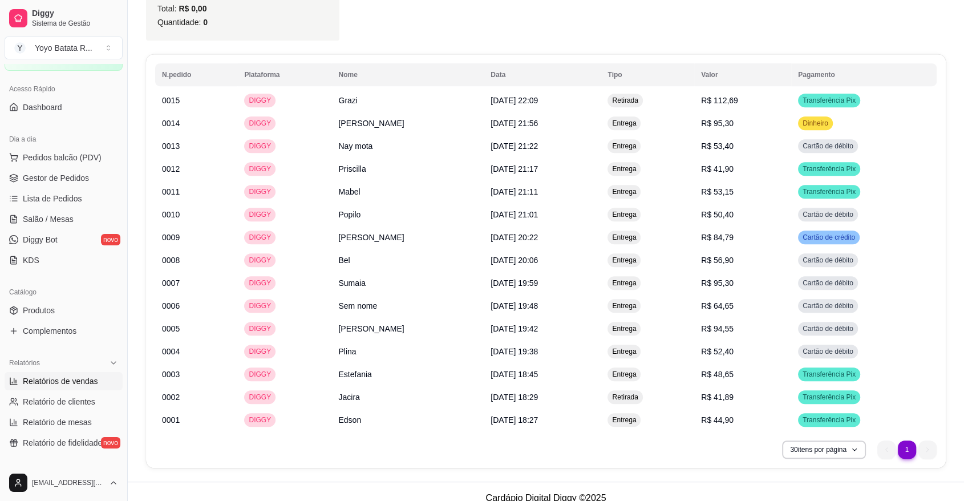
scroll to position [628, 0]
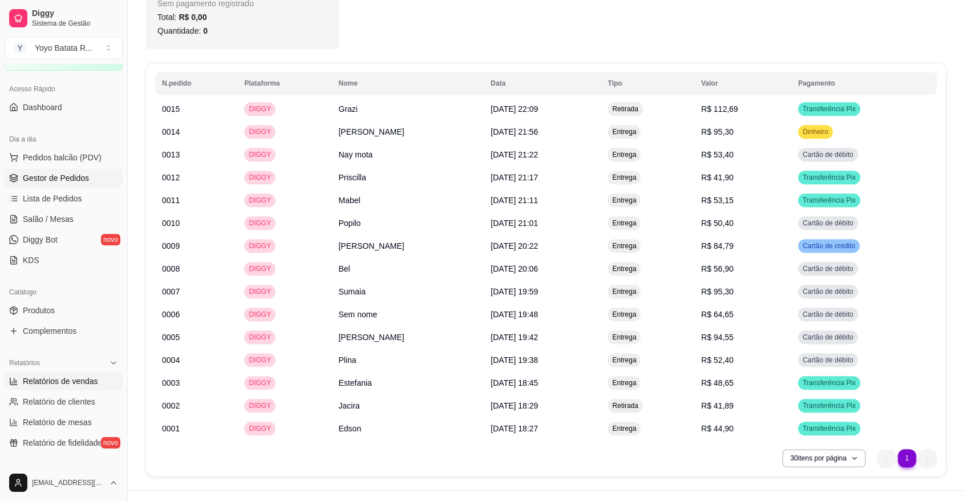
click at [82, 175] on span "Gestor de Pedidos" at bounding box center [56, 177] width 66 height 11
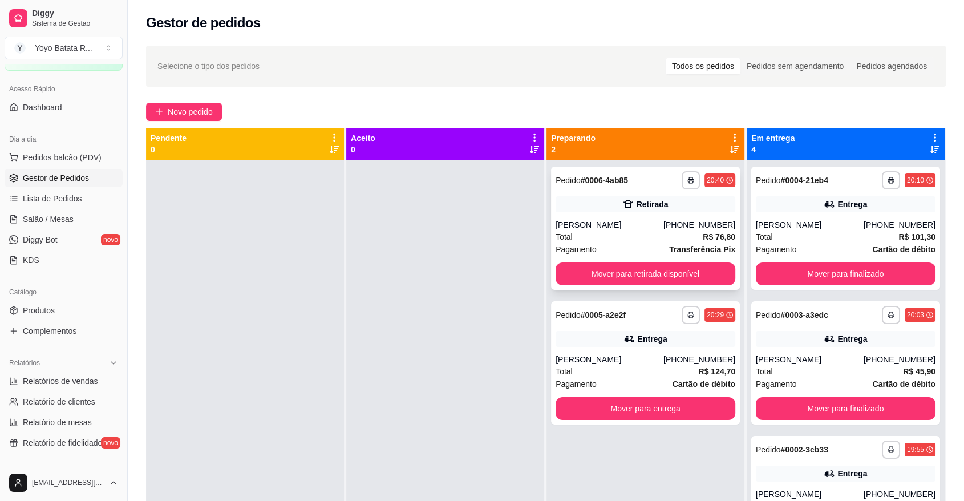
click at [608, 183] on strong "# 0006-4ab85" at bounding box center [603, 180] width 47 height 9
click at [686, 340] on div "Entrega" at bounding box center [645, 339] width 180 height 16
click at [91, 381] on span "Relatórios de vendas" at bounding box center [60, 380] width 75 height 11
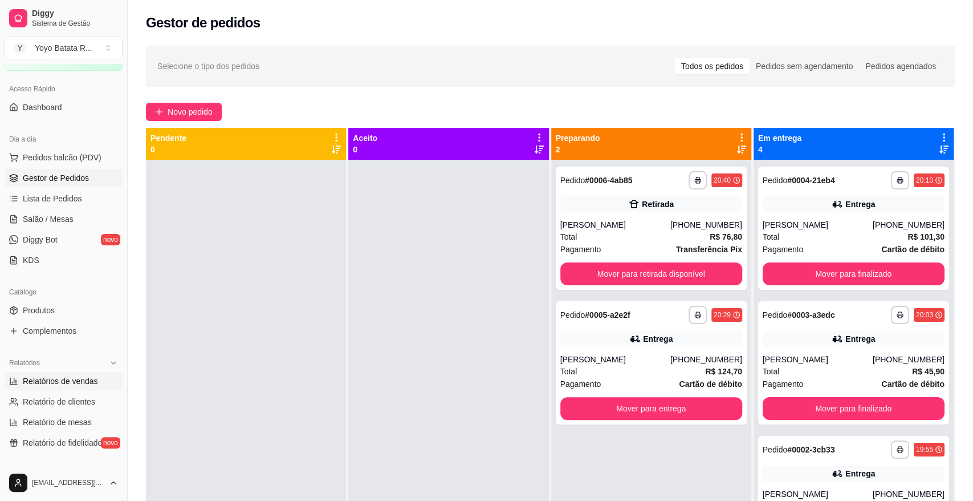
select select "ALL"
select select "0"
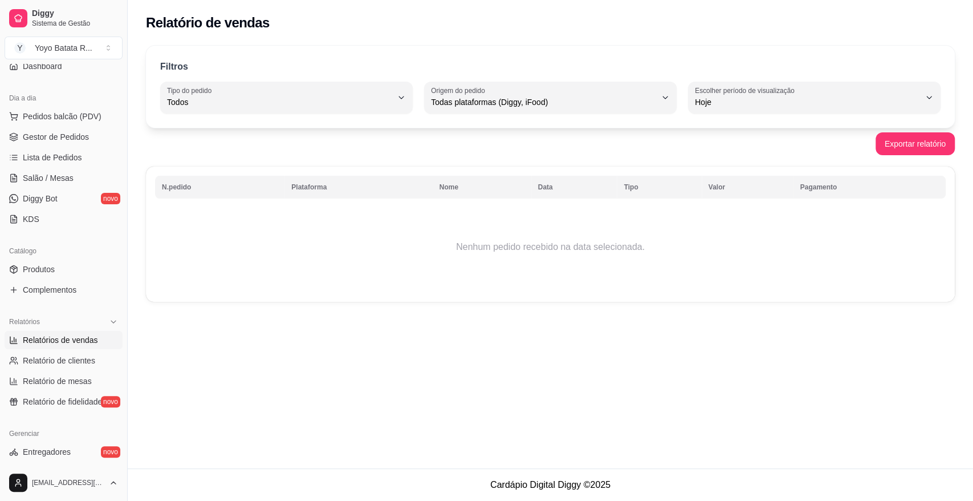
scroll to position [127, 0]
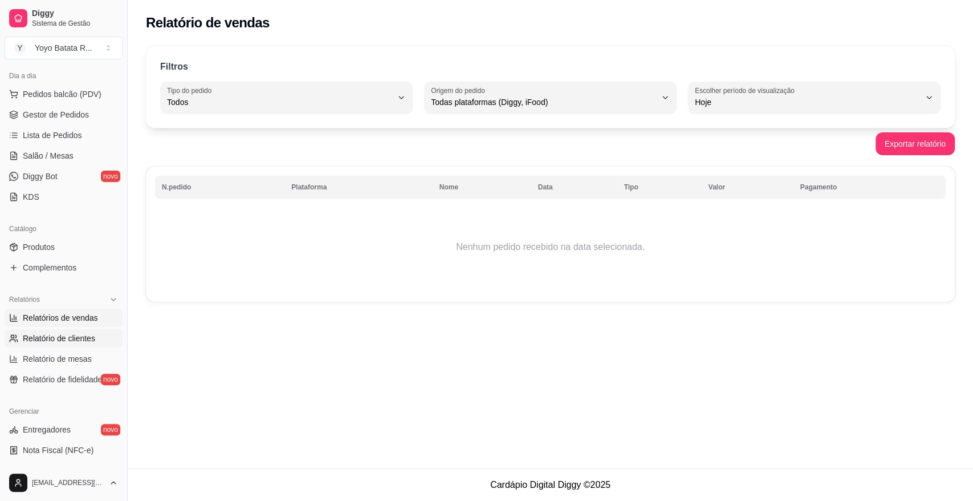
click at [78, 335] on span "Relatório de clientes" at bounding box center [59, 337] width 72 height 11
select select "30"
select select "HIGHEST_TOTAL_SPENT_WITH_ORDERS"
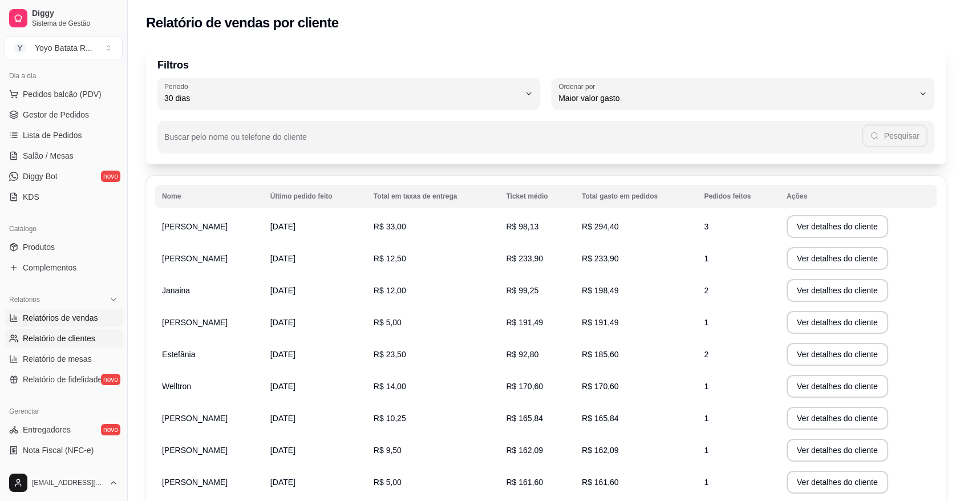
click at [80, 316] on span "Relatórios de vendas" at bounding box center [60, 317] width 75 height 11
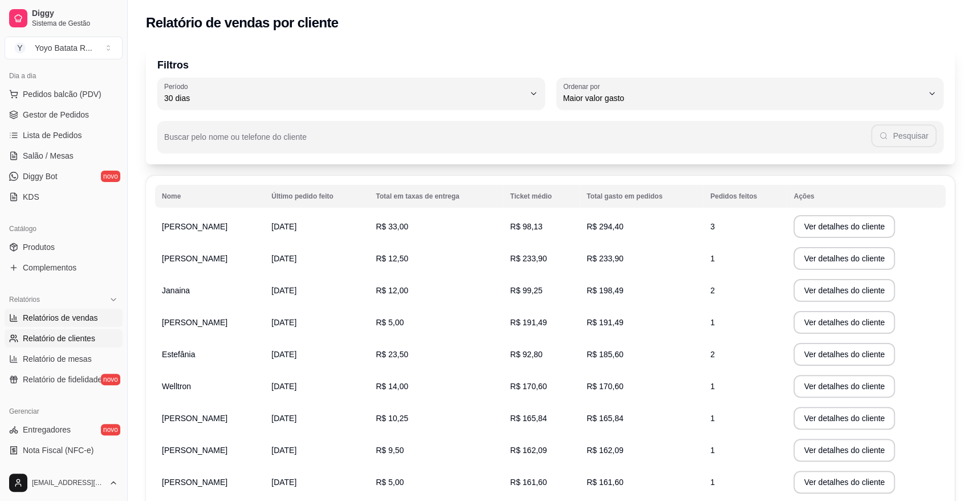
select select "ALL"
select select "0"
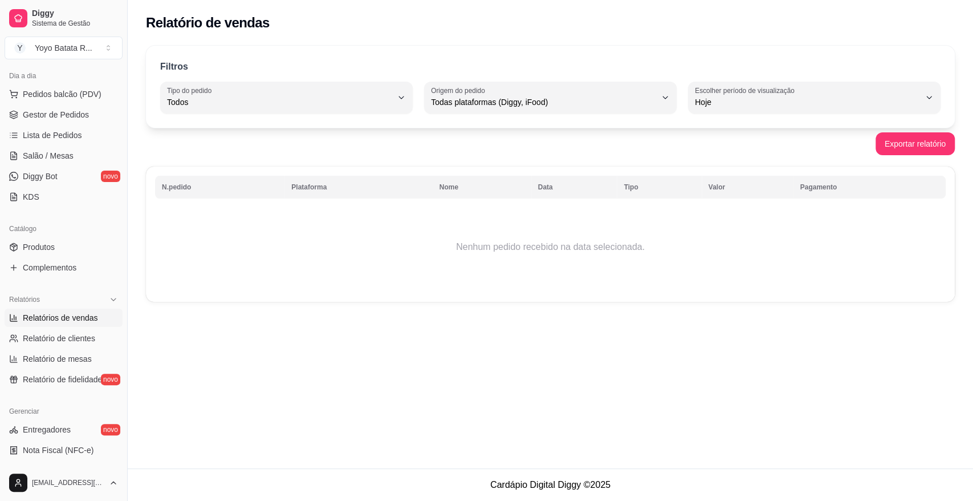
click at [818, 87] on div "Hoje" at bounding box center [807, 97] width 225 height 23
click at [730, 246] on span "Customizado" at bounding box center [809, 240] width 214 height 11
type input "-1"
select select "-1"
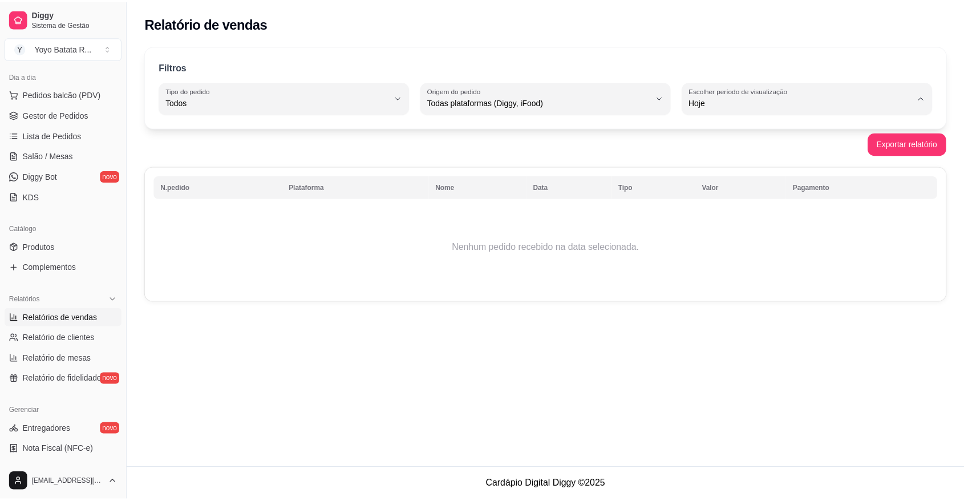
scroll to position [10, 0]
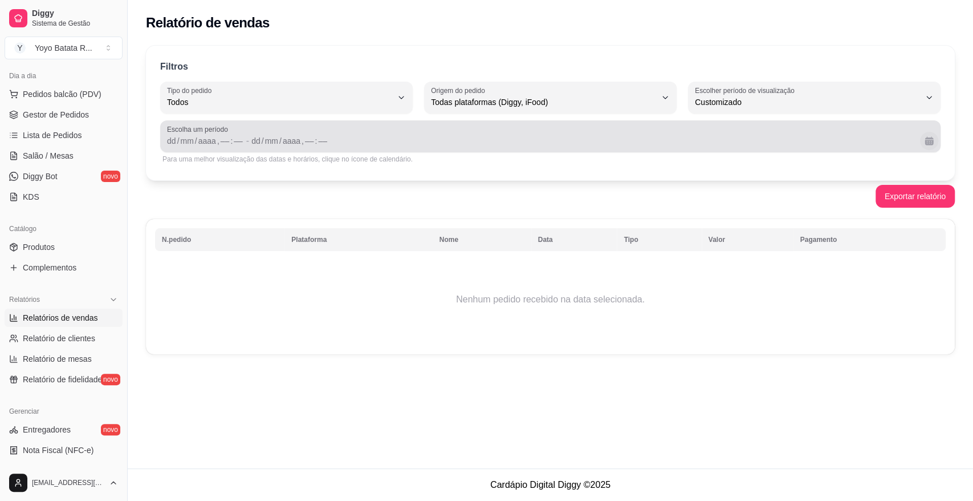
click at [931, 144] on button "Calendário" at bounding box center [929, 141] width 18 height 18
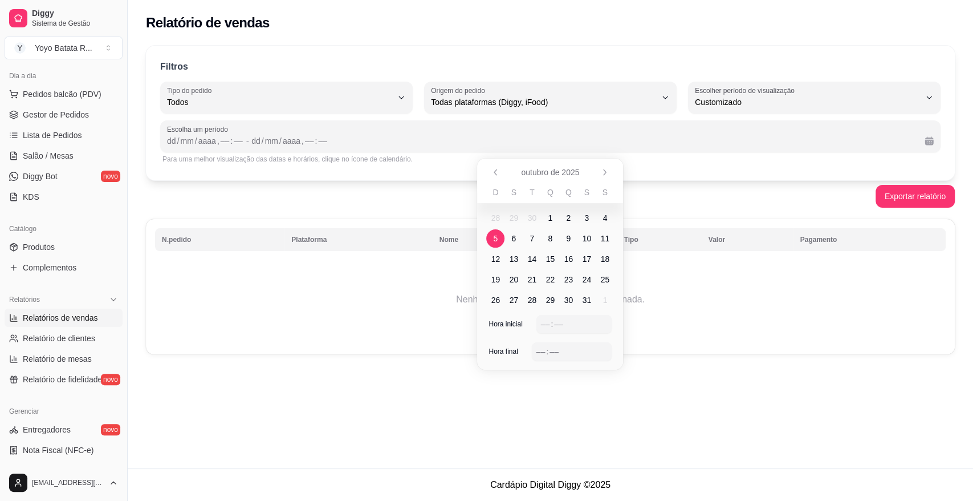
click at [494, 235] on span "5" at bounding box center [495, 238] width 5 height 11
click at [552, 320] on div ":" at bounding box center [552, 323] width 5 height 11
click at [502, 231] on td "5" at bounding box center [495, 238] width 18 height 21
click at [499, 231] on span "5" at bounding box center [495, 238] width 18 height 18
click at [543, 322] on div "––" at bounding box center [545, 323] width 11 height 11
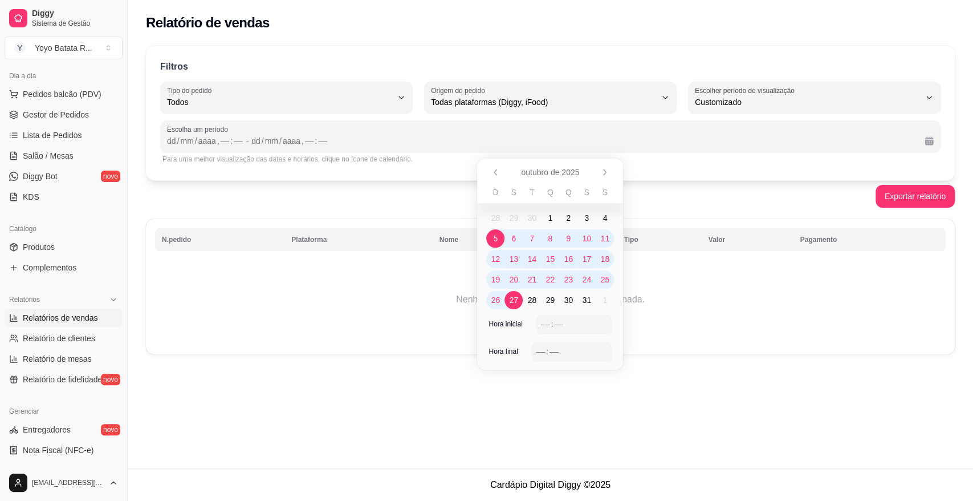
click at [494, 233] on span "5" at bounding box center [495, 238] width 5 height 11
click at [542, 324] on div "––" at bounding box center [545, 323] width 11 height 11
click at [542, 344] on div "–– : ––" at bounding box center [572, 351] width 71 height 14
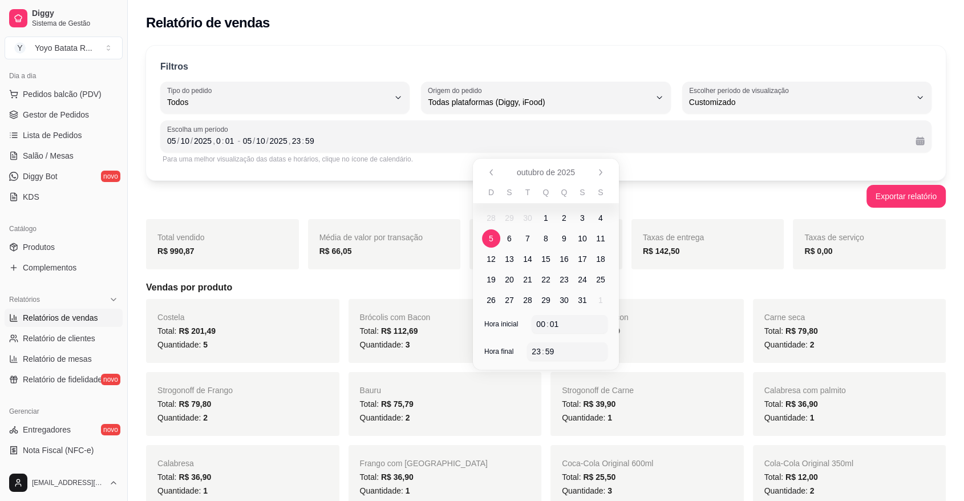
click at [723, 401] on div "Total: R$ 39,90" at bounding box center [647, 404] width 170 height 14
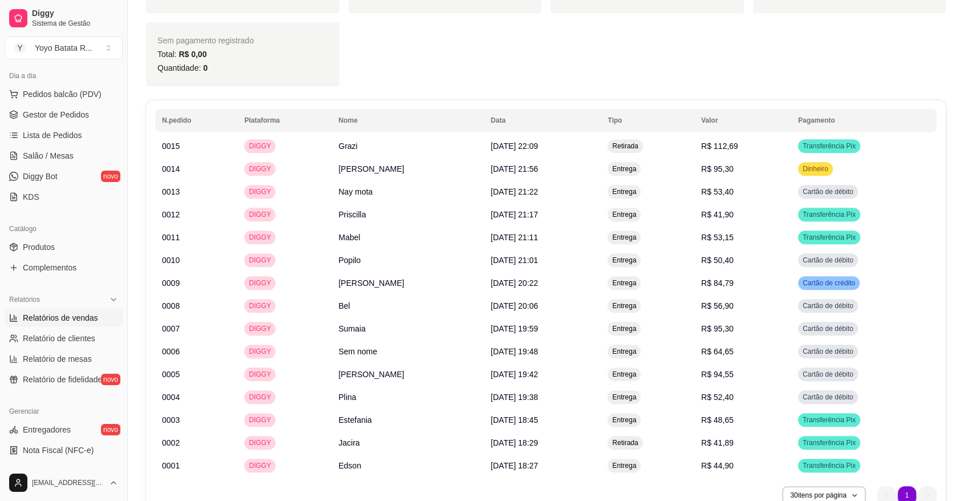
scroll to position [633, 0]
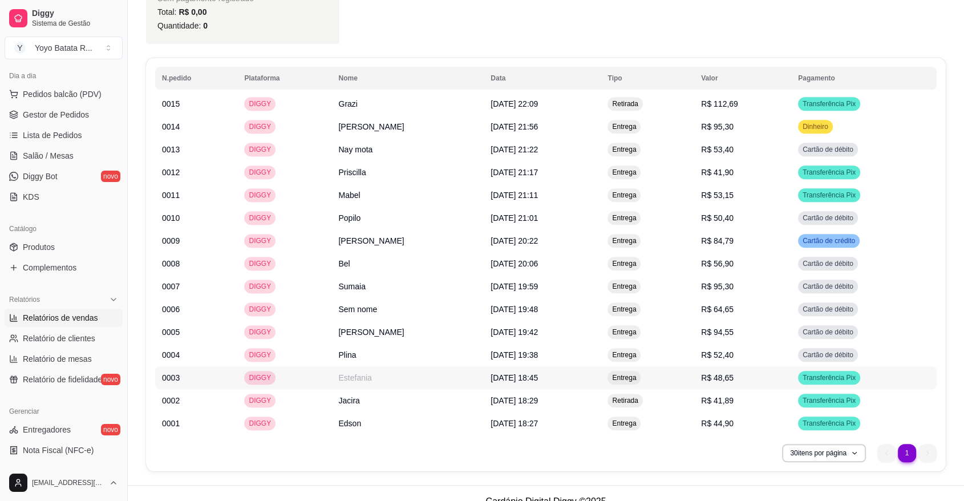
click at [388, 376] on td "Estefania" at bounding box center [407, 377] width 152 height 23
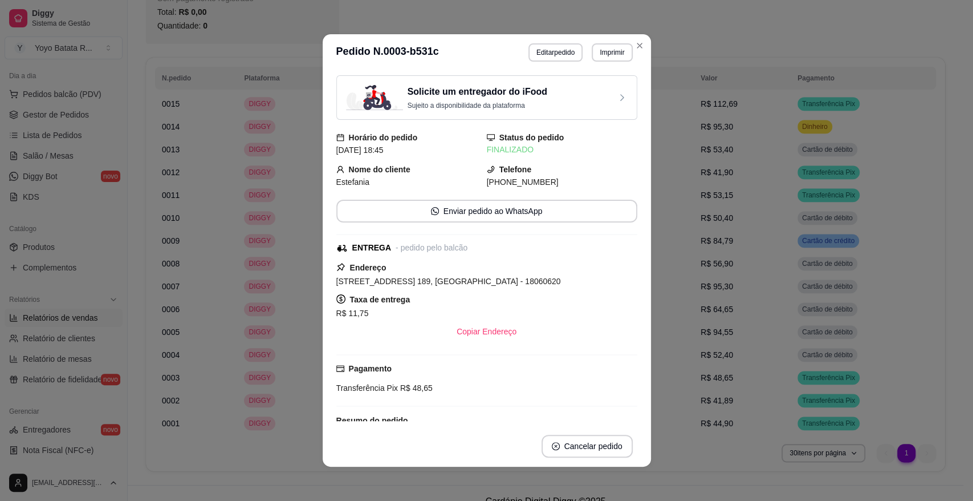
click at [497, 182] on span "[PHONE_NUMBER]" at bounding box center [523, 181] width 72 height 9
copy div "[PHONE_NUMBER] Enviar pedido ao WhatsApp"
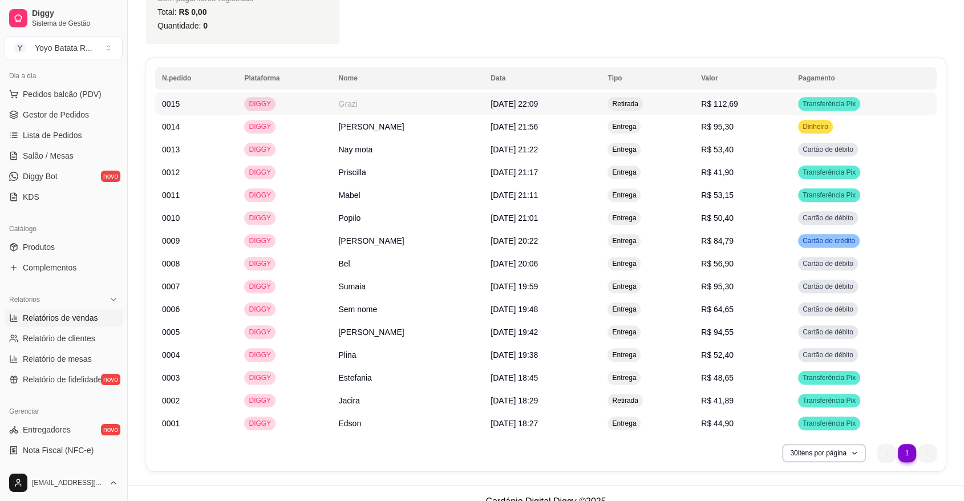
click at [403, 105] on td "Grazi" at bounding box center [407, 103] width 152 height 23
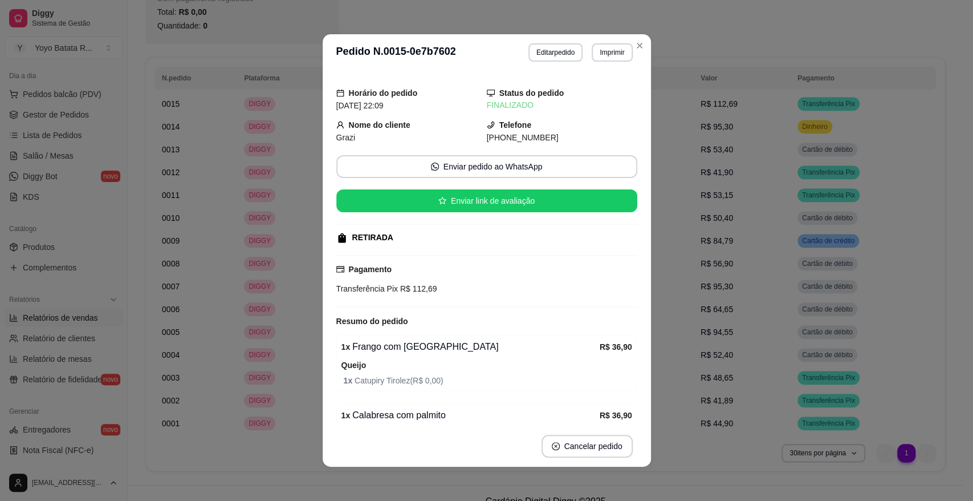
click at [534, 139] on span "[PHONE_NUMBER]" at bounding box center [523, 137] width 72 height 9
copy div "[PHONE_NUMBER] Enviar pedido ao WhatsApp Enviar link de avaliação"
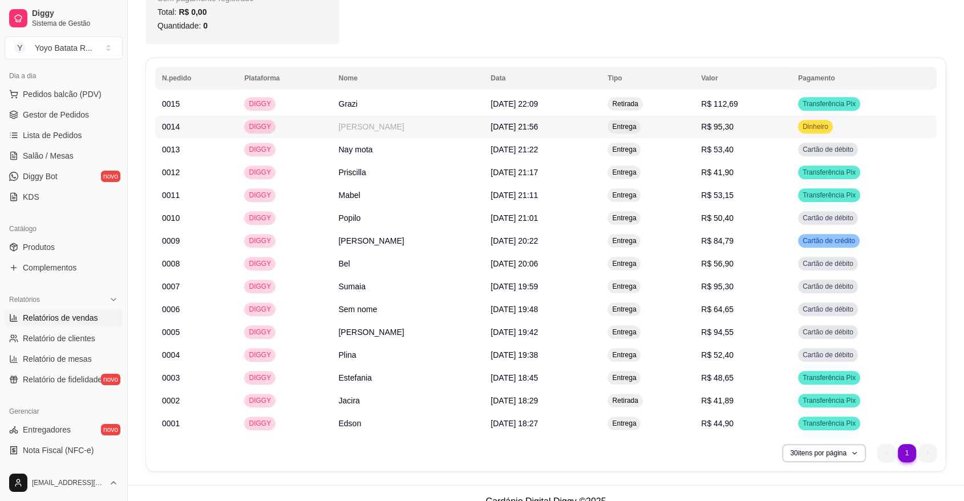
click at [387, 108] on td "Grazi" at bounding box center [407, 103] width 152 height 23
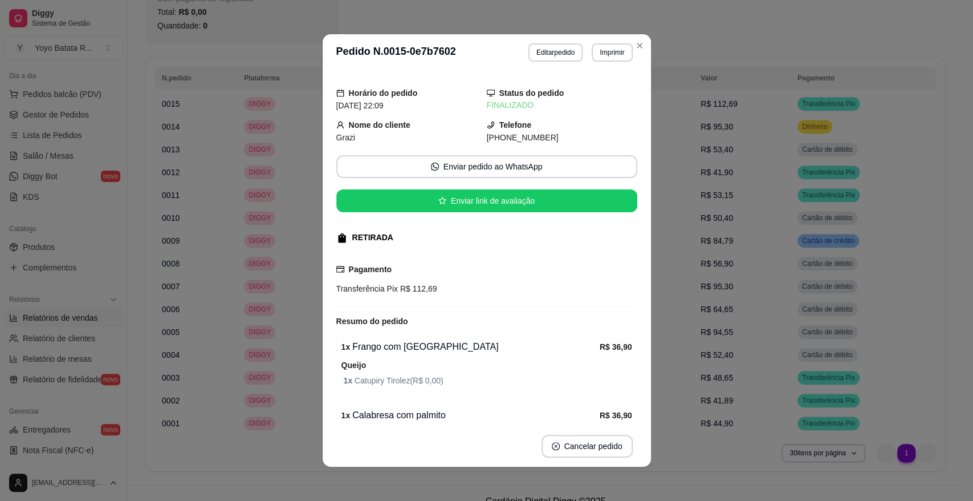
click at [503, 135] on span "[PHONE_NUMBER]" at bounding box center [523, 137] width 72 height 9
copy div "[PHONE_NUMBER] Enviar pedido ao WhatsApp Enviar link de avaliação"
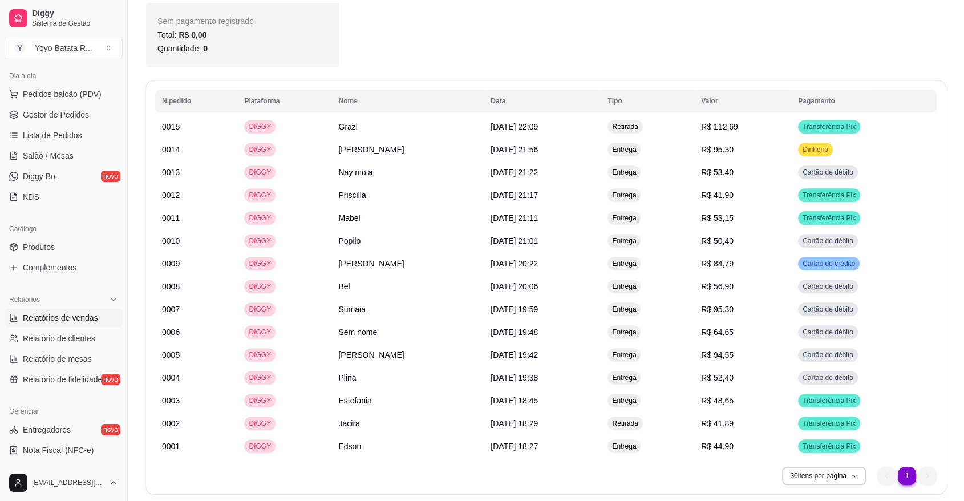
scroll to position [649, 0]
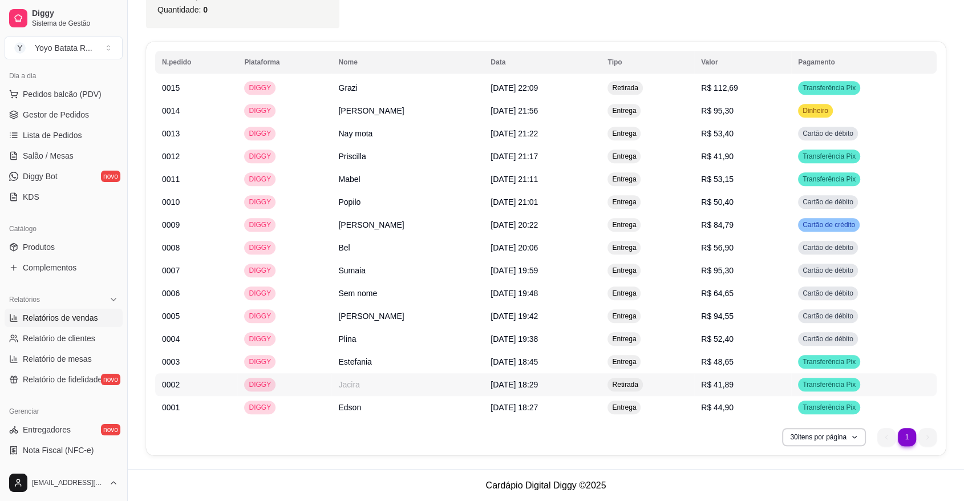
click at [391, 388] on td "Jacira" at bounding box center [407, 384] width 152 height 23
click at [68, 117] on span "Gestor de Pedidos" at bounding box center [56, 114] width 66 height 11
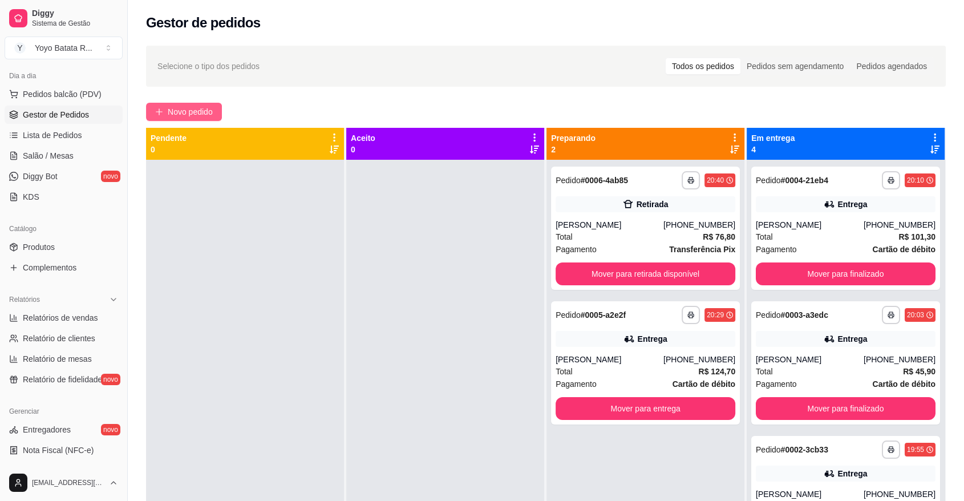
click at [208, 112] on span "Novo pedido" at bounding box center [190, 111] width 45 height 13
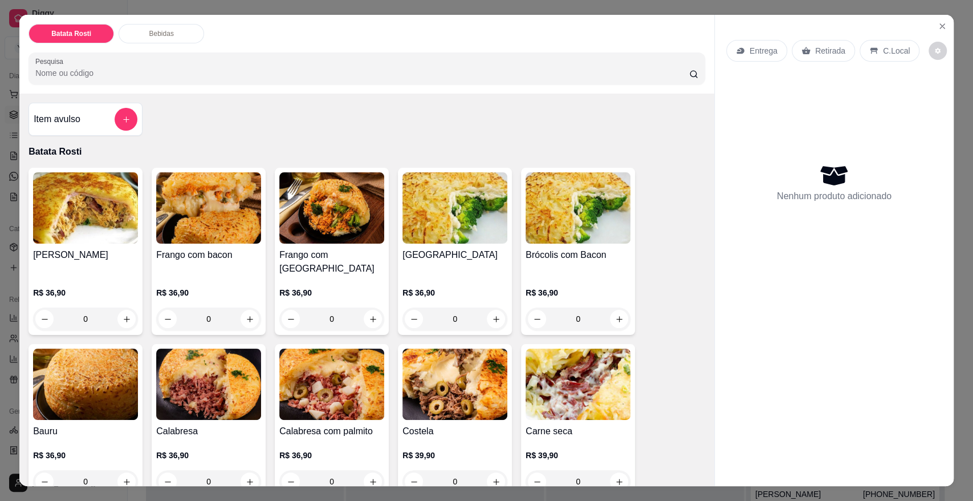
click at [738, 50] on icon at bounding box center [740, 51] width 7 height 6
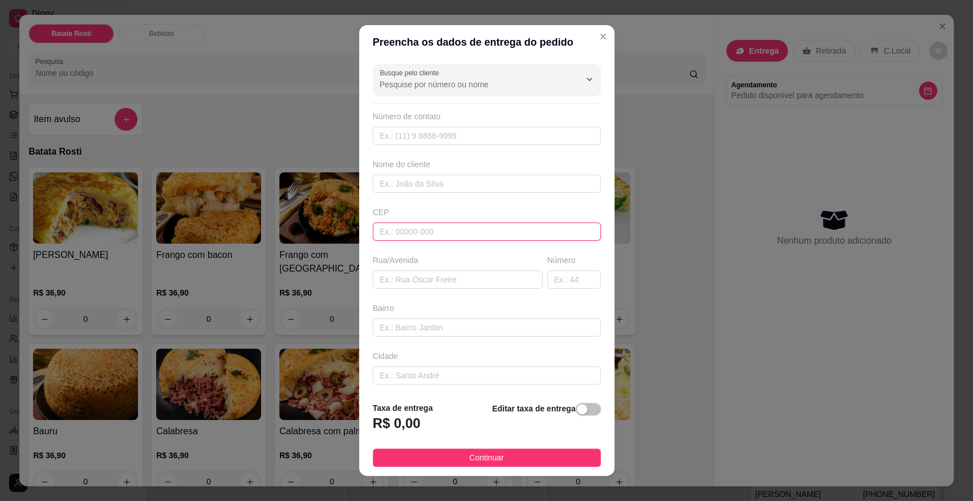
click at [492, 233] on input "text" at bounding box center [487, 231] width 228 height 18
type input "18103050"
type input "[GEOGRAPHIC_DATA] [GEOGRAPHIC_DATA]"
type input "Éden"
type input "Sorocaba"
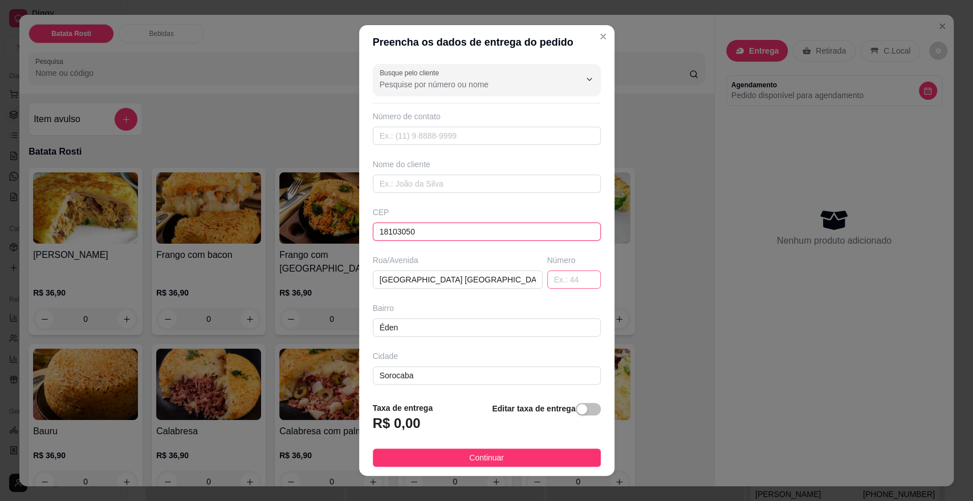
type input "18103050"
click at [547, 277] on input "text" at bounding box center [574, 279] width 54 height 18
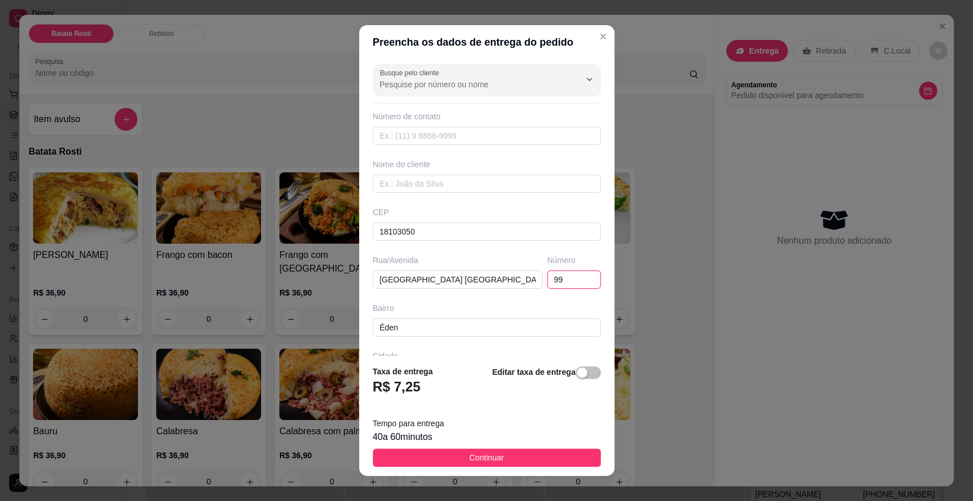
type input "999"
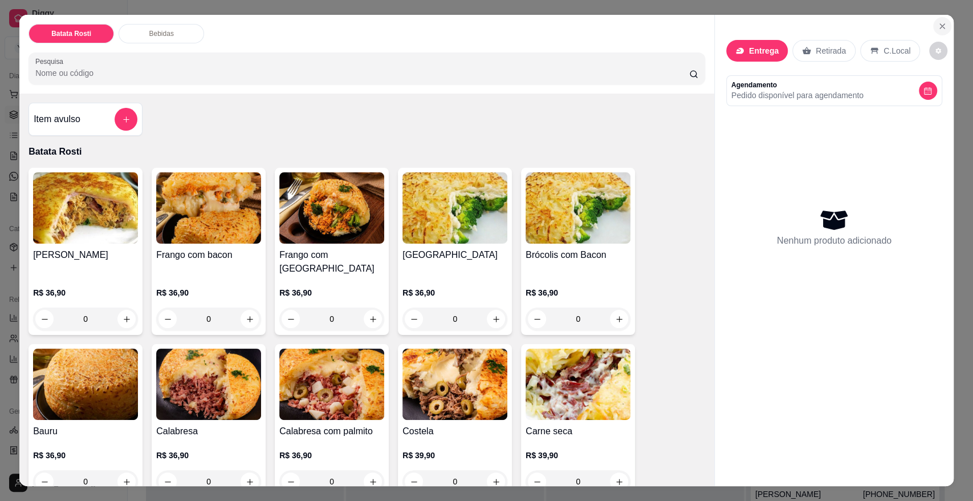
click at [940, 32] on button "Close" at bounding box center [942, 26] width 18 height 18
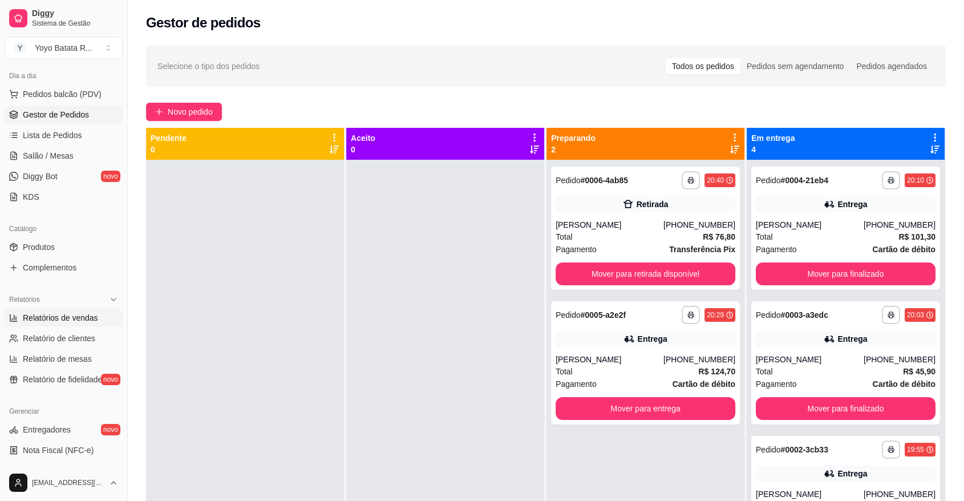
click at [88, 320] on span "Relatórios de vendas" at bounding box center [60, 317] width 75 height 11
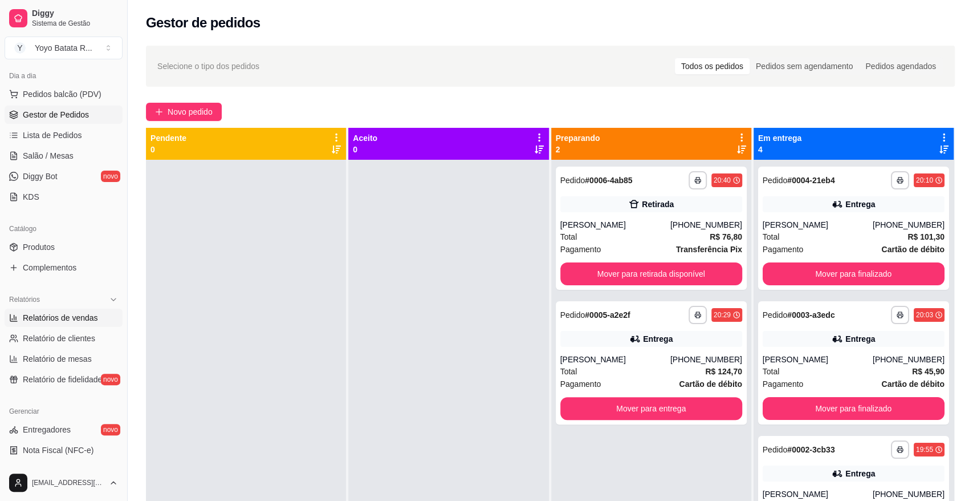
select select "ALL"
select select "0"
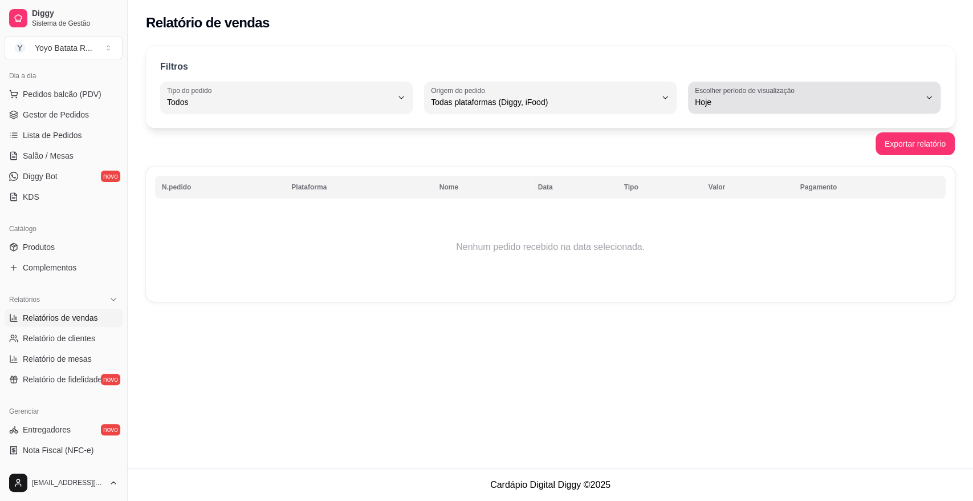
click at [759, 101] on span "Hoje" at bounding box center [807, 101] width 225 height 11
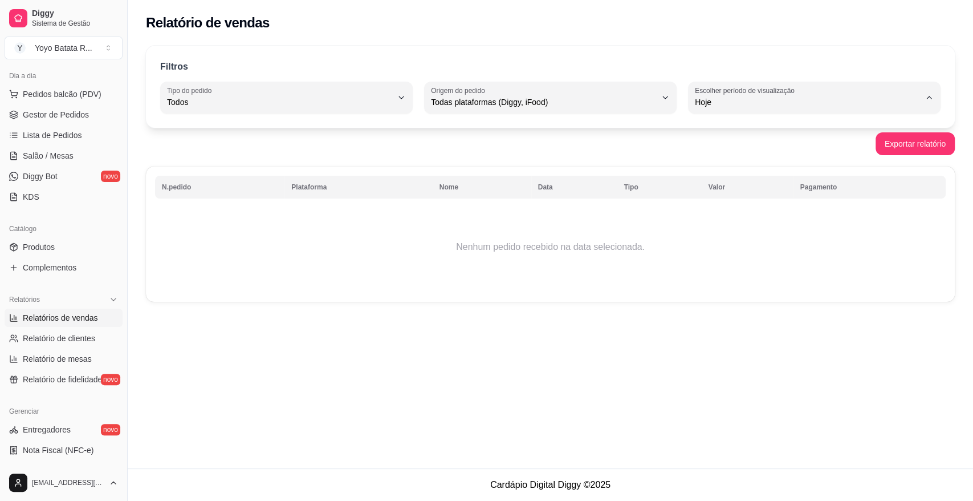
click at [740, 243] on span "Customizado" at bounding box center [809, 240] width 214 height 11
type input "-1"
select select "-1"
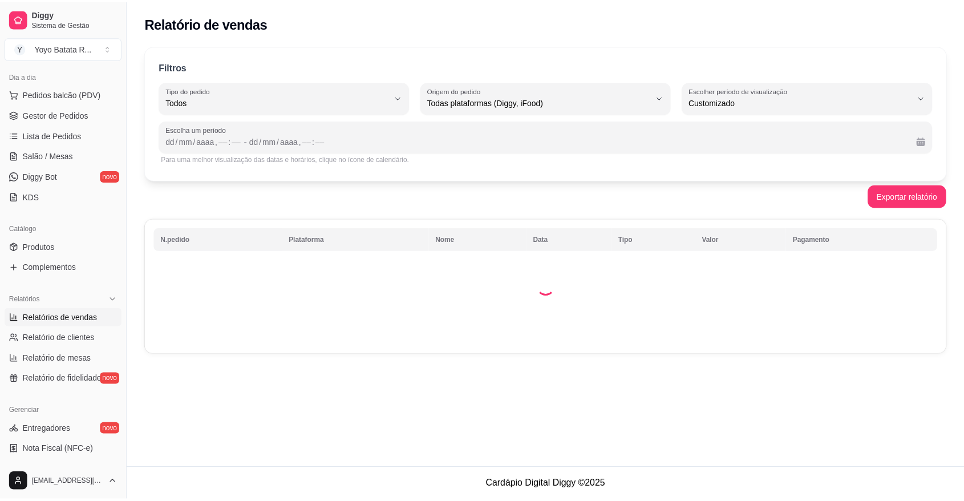
scroll to position [10, 0]
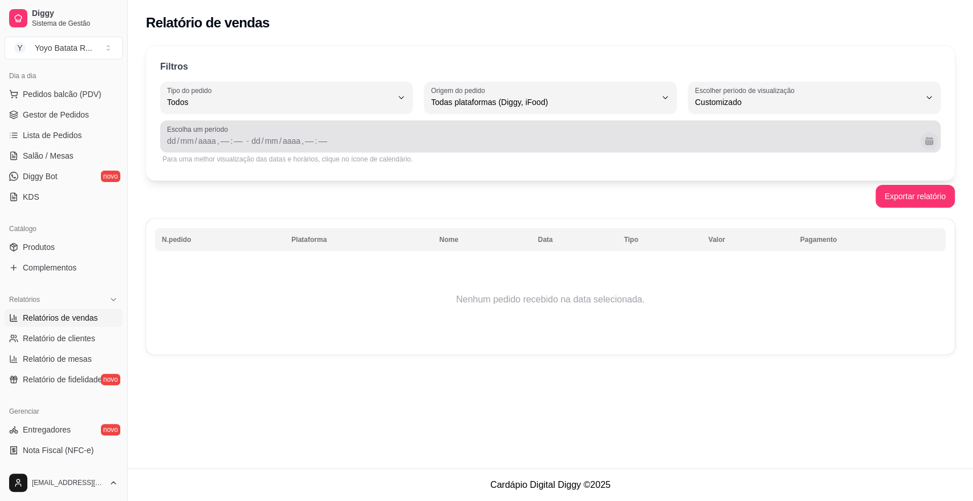
click at [933, 144] on button "Calendário" at bounding box center [929, 141] width 18 height 18
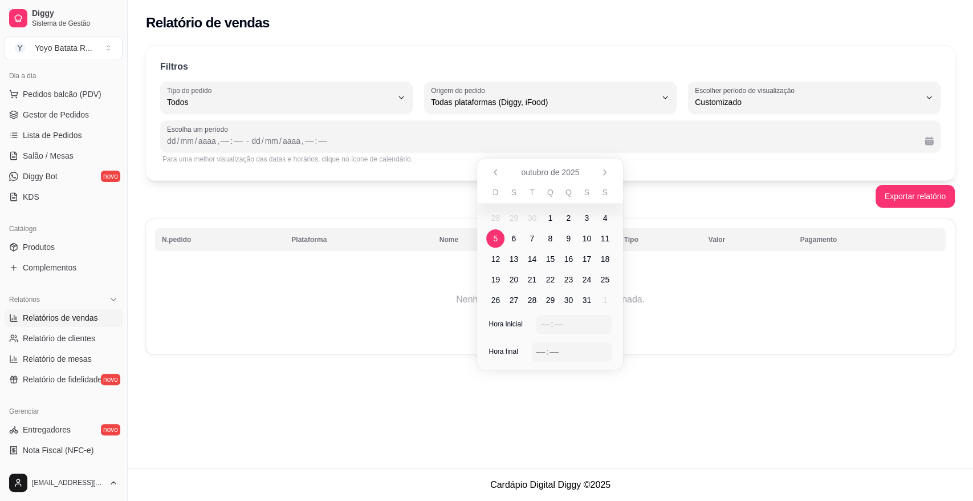
click at [500, 237] on span "5" at bounding box center [495, 238] width 18 height 18
click at [495, 236] on span "5" at bounding box center [495, 238] width 5 height 11
click at [545, 316] on div "–– : ––" at bounding box center [575, 324] width 76 height 18
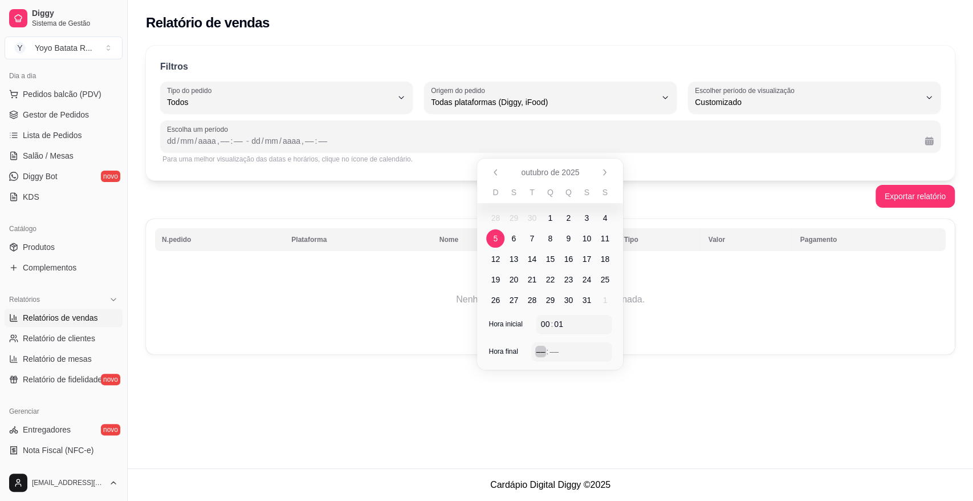
click at [545, 356] on div "––" at bounding box center [540, 351] width 11 height 11
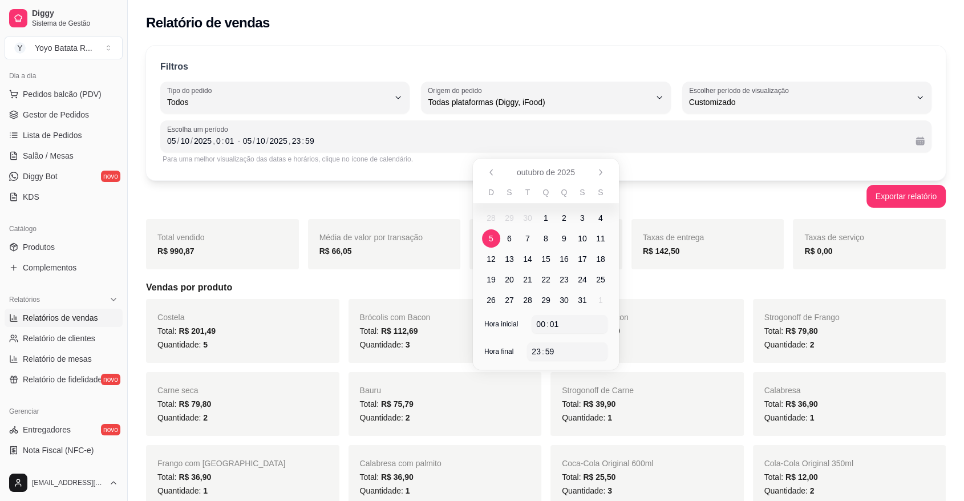
click at [660, 328] on div "Total: R$ 110,70" at bounding box center [647, 331] width 170 height 14
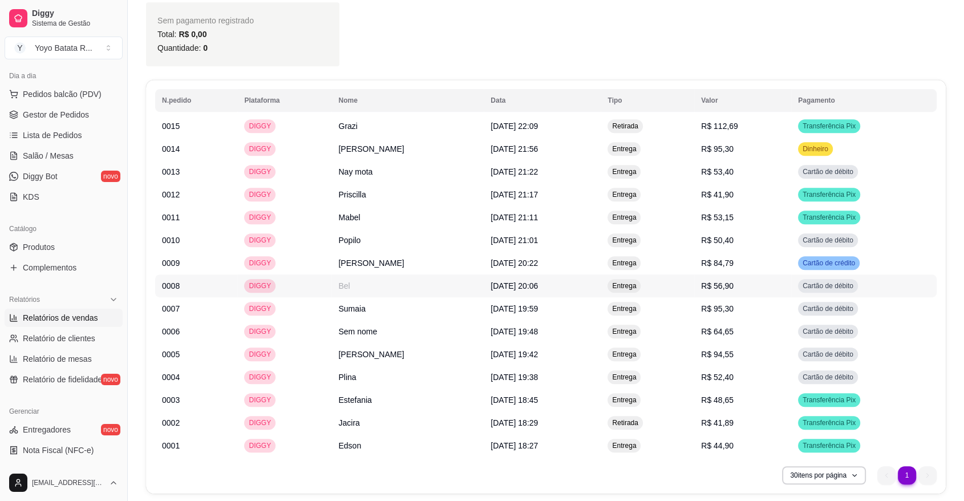
scroll to position [633, 0]
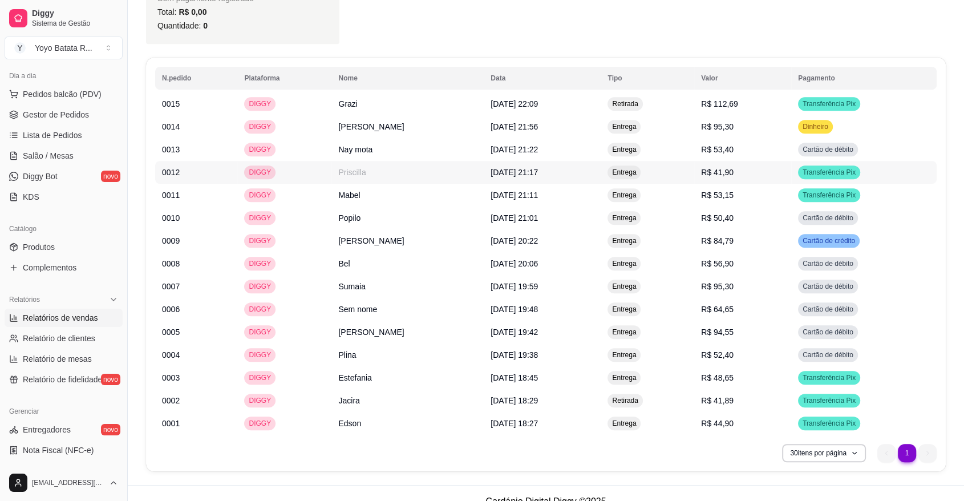
click at [722, 168] on span "R$ 41,90" at bounding box center [717, 172] width 32 height 9
click at [395, 462] on div "N.pedido Plataforma Nome Data Tipo Valor Pagamento 0015 DIGGY Grazi [DATE] 22:0…" at bounding box center [545, 264] width 799 height 413
click at [360, 403] on td "Jacira" at bounding box center [407, 400] width 152 height 23
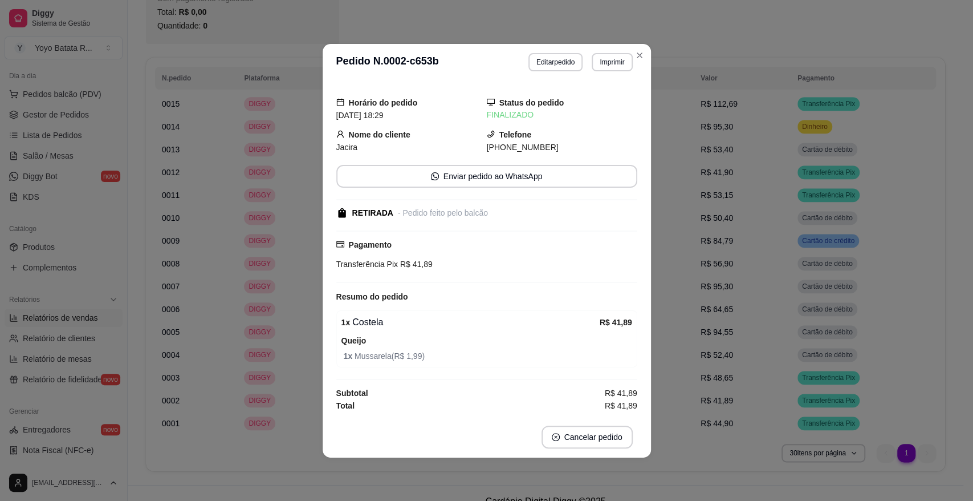
click at [538, 140] on div "Telefone [PHONE_NUMBER]" at bounding box center [562, 140] width 151 height 25
click at [538, 151] on span "[PHONE_NUMBER]" at bounding box center [523, 147] width 72 height 9
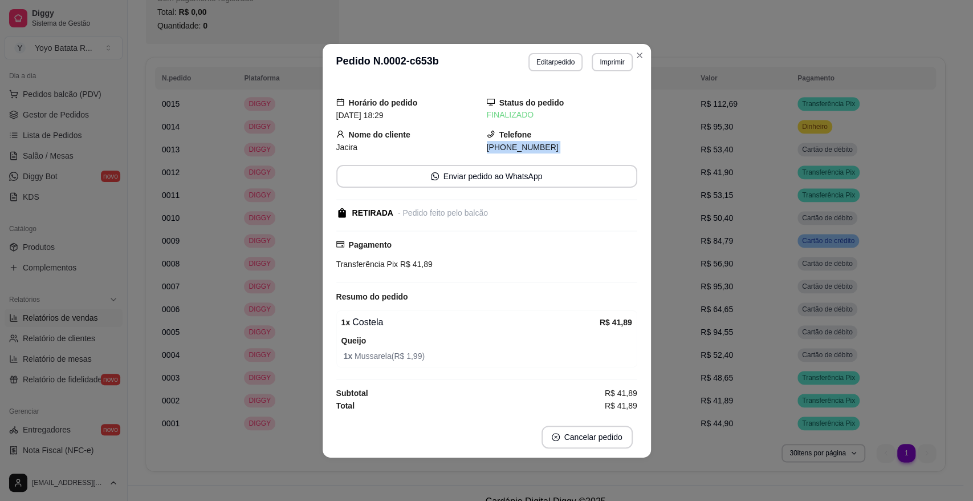
click at [538, 151] on span "[PHONE_NUMBER]" at bounding box center [523, 147] width 72 height 9
copy div "[PHONE_NUMBER] Enviar pedido ao WhatsApp"
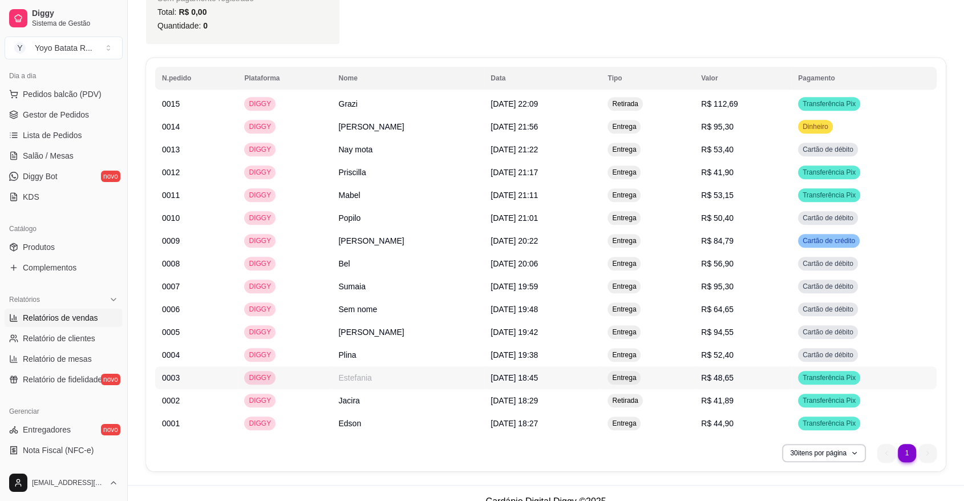
click at [392, 373] on td "Estefania" at bounding box center [407, 377] width 152 height 23
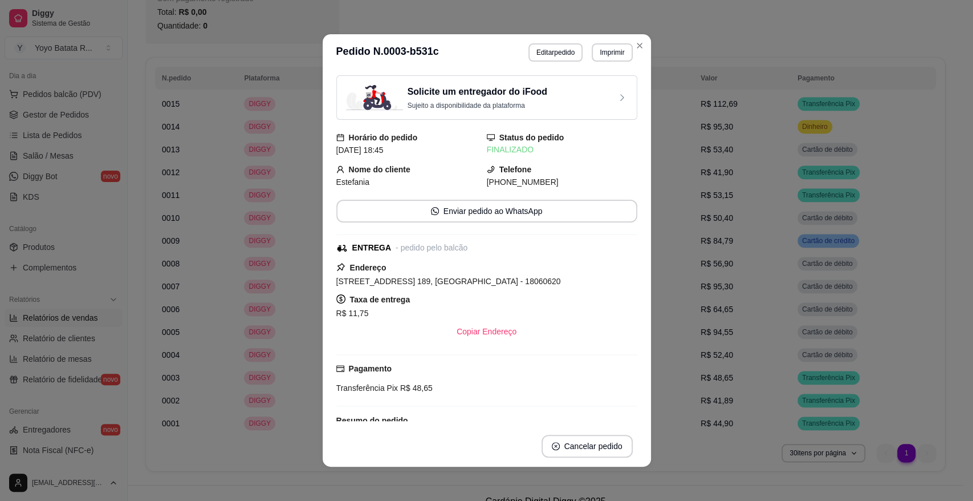
click at [525, 178] on span "[PHONE_NUMBER]" at bounding box center [523, 181] width 72 height 9
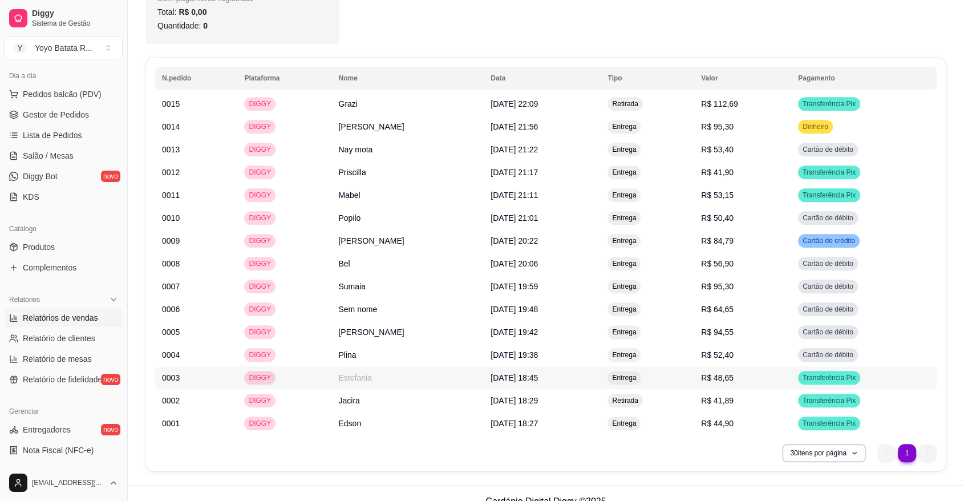
click at [515, 388] on td "[DATE] 18:45" at bounding box center [542, 377] width 117 height 23
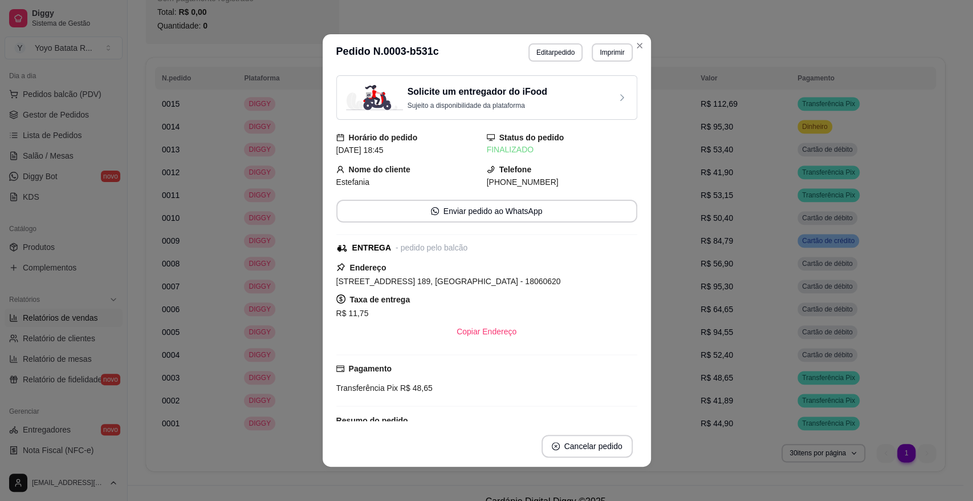
click at [513, 189] on div "Solicite um entregador do iFood Sujeito a disponibilidade da plataforma Horário…" at bounding box center [486, 248] width 301 height 346
click at [517, 185] on span "[PHONE_NUMBER]" at bounding box center [523, 181] width 72 height 9
copy div "[PHONE_NUMBER] Enviar pedido ao WhatsApp"
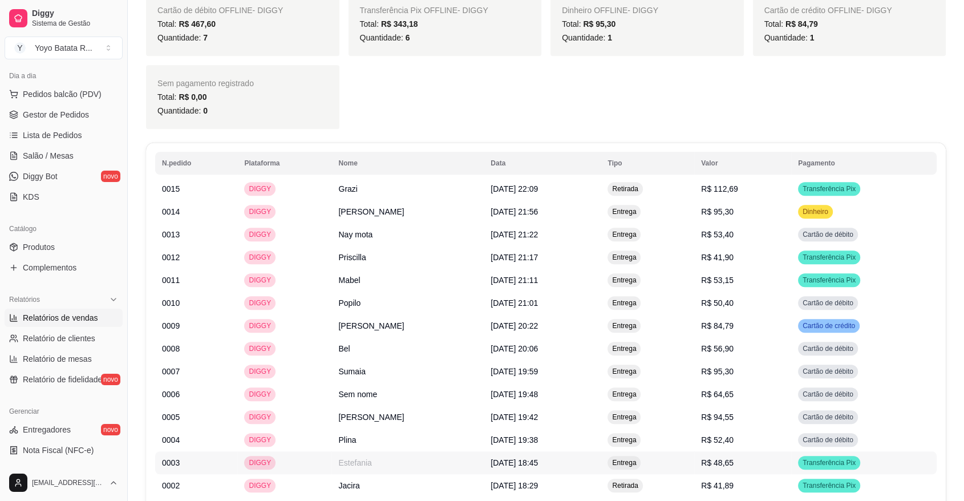
scroll to position [443, 0]
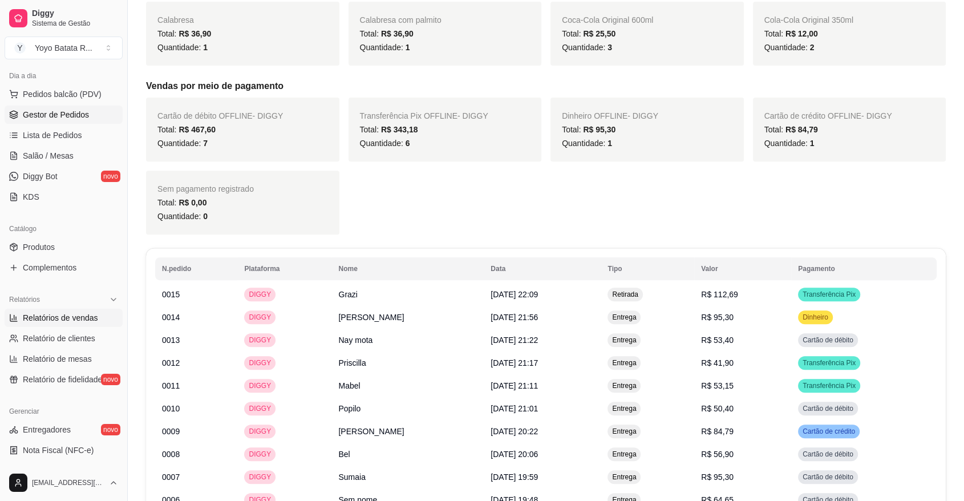
click at [87, 114] on span "Gestor de Pedidos" at bounding box center [56, 114] width 66 height 11
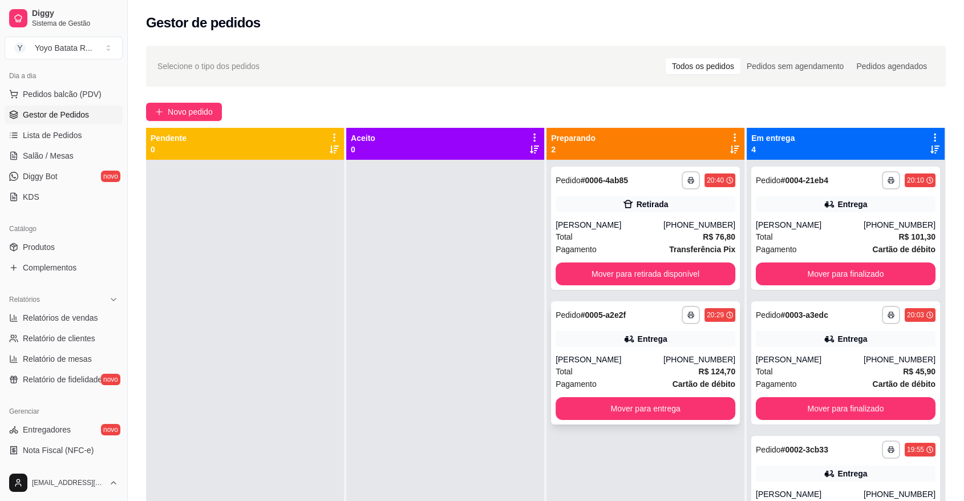
click at [632, 344] on div "Entrega" at bounding box center [645, 339] width 180 height 16
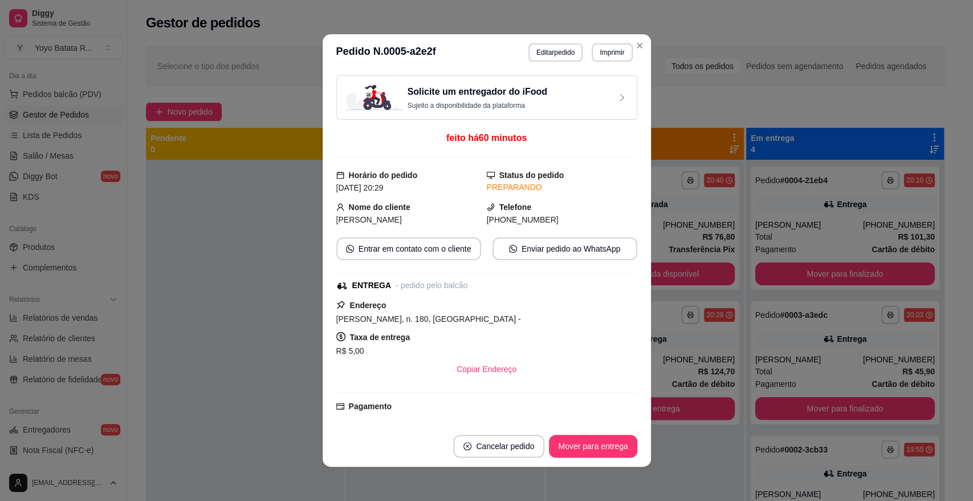
scroll to position [219, 0]
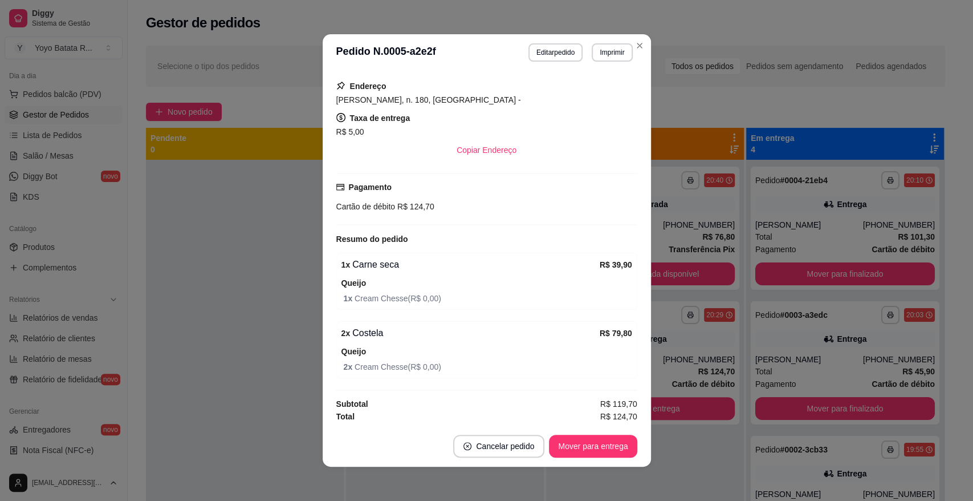
click at [613, 414] on span "R$ 124,70" at bounding box center [618, 416] width 37 height 13
click at [613, 413] on span "R$ 124,70" at bounding box center [618, 416] width 37 height 13
copy section "R$ 124,70 Cancelar pedido Mover para entrega"
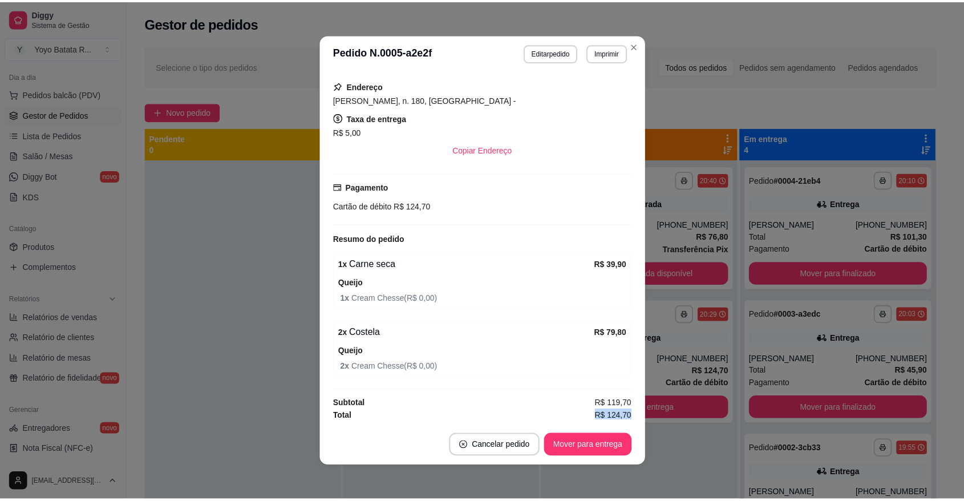
scroll to position [164, 0]
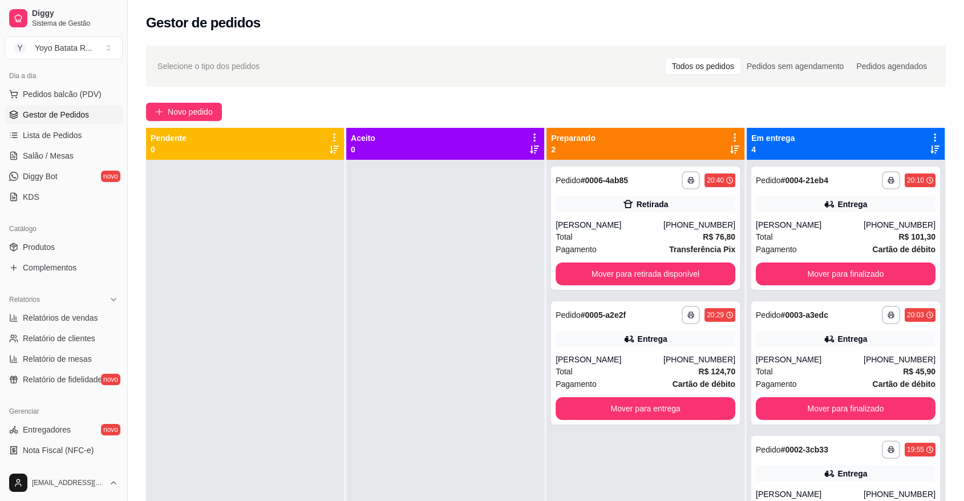
click at [562, 495] on div "**********" at bounding box center [645, 410] width 198 height 501
click at [616, 326] on div "**********" at bounding box center [645, 362] width 189 height 123
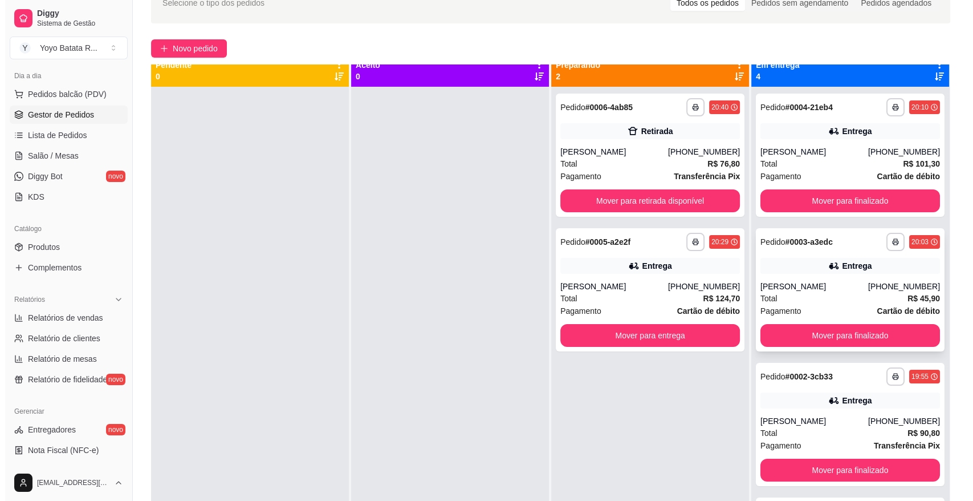
scroll to position [0, 0]
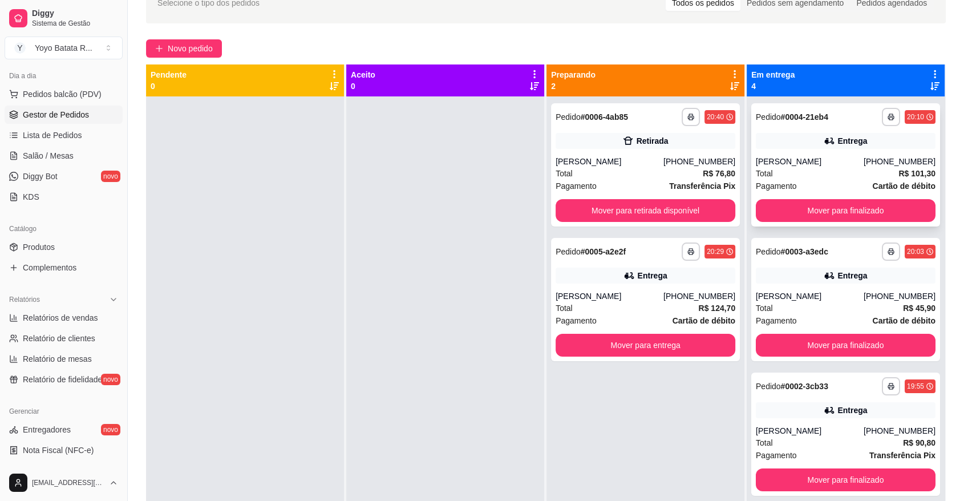
click at [830, 152] on div "**********" at bounding box center [845, 164] width 189 height 123
click at [853, 181] on div "Pagamento Cartão de débito" at bounding box center [845, 186] width 180 height 13
click at [858, 174] on div "Total R$ 101,30" at bounding box center [845, 173] width 180 height 13
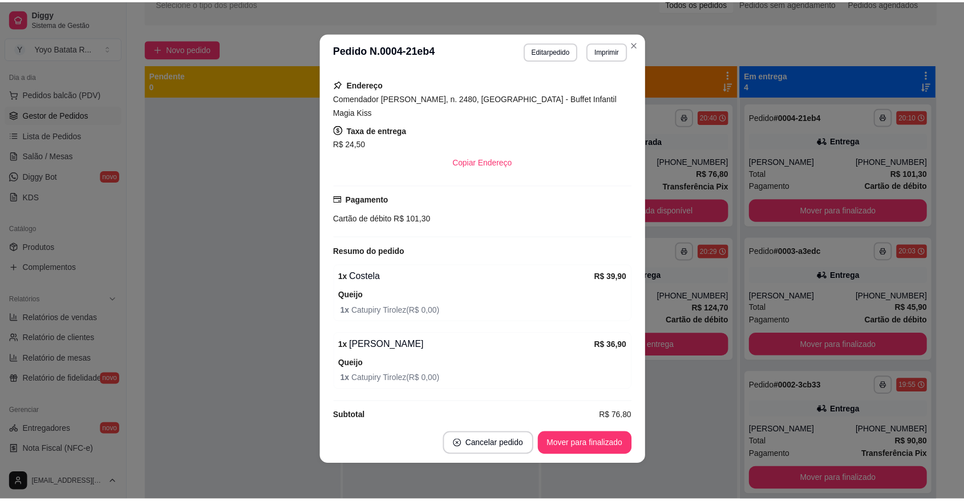
scroll to position [2, 0]
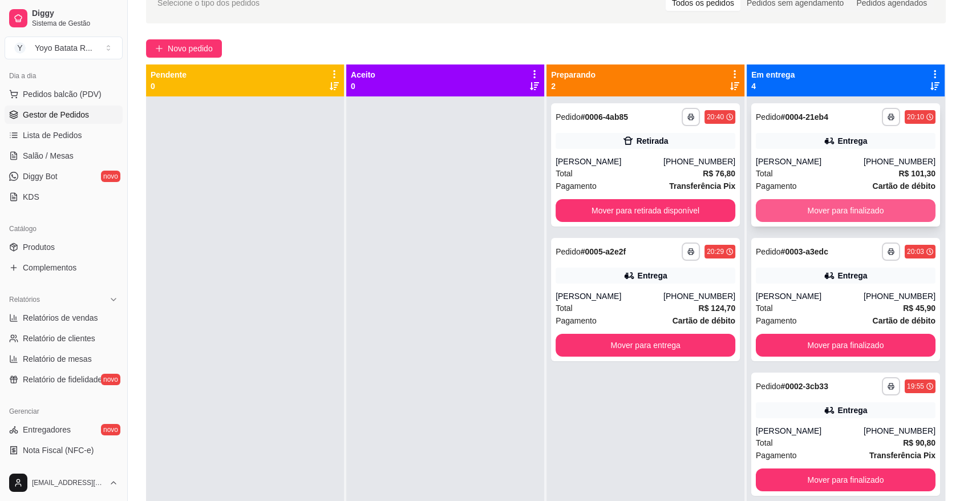
click at [837, 213] on button "Mover para finalizado" at bounding box center [845, 210] width 180 height 23
click at [833, 213] on button "Mover para finalizado" at bounding box center [845, 211] width 174 height 22
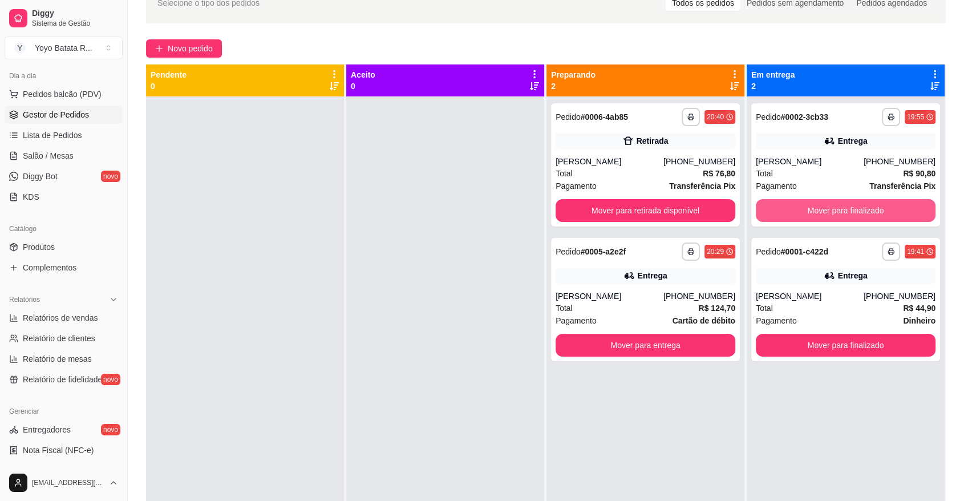
click at [833, 213] on button "Mover para finalizado" at bounding box center [845, 210] width 180 height 23
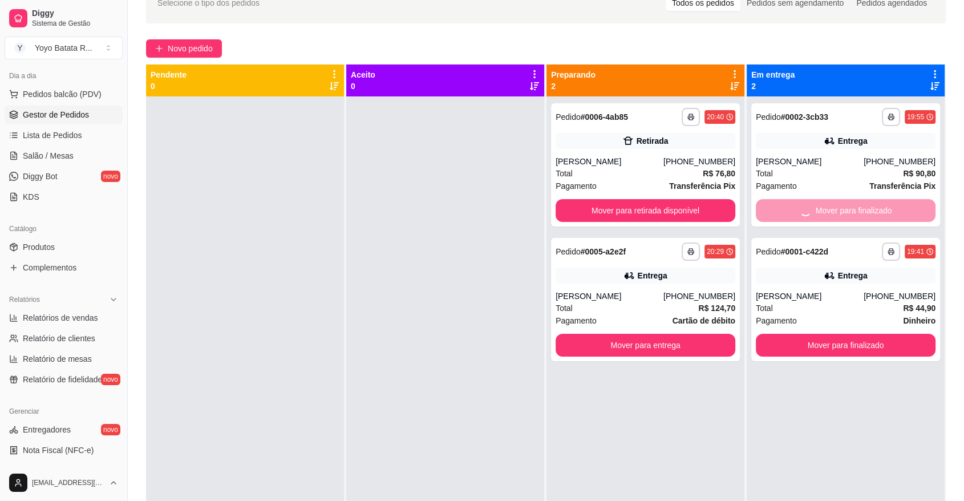
click at [833, 334] on button "Mover para finalizado" at bounding box center [845, 345] width 180 height 23
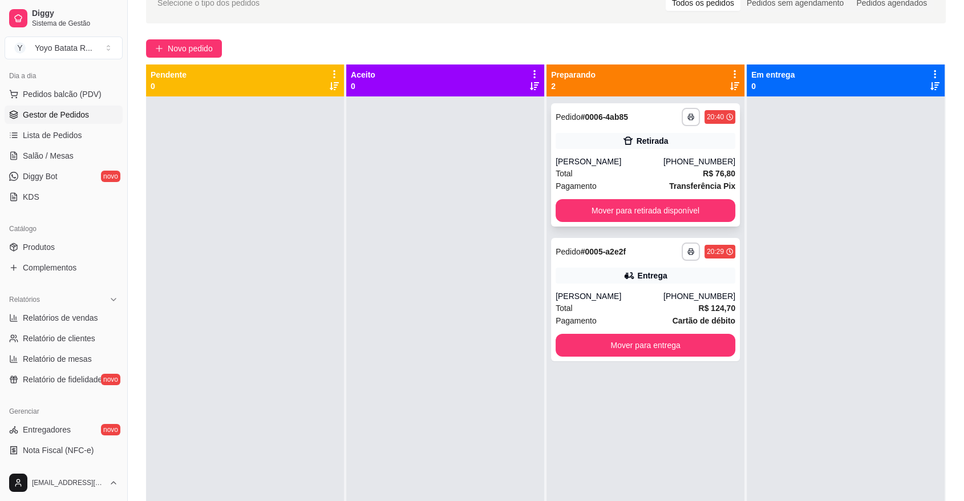
click at [606, 209] on button "Mover para retirada disponível" at bounding box center [645, 210] width 180 height 23
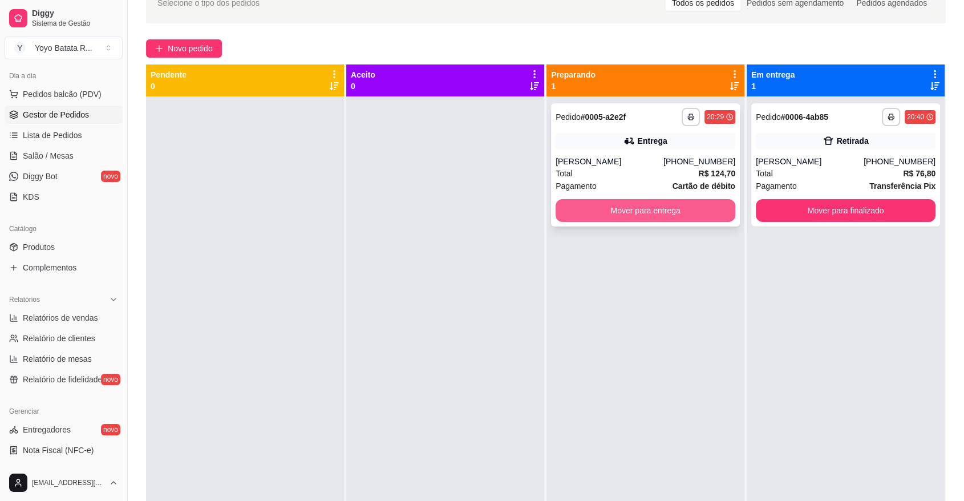
click at [625, 203] on button "Mover para entrega" at bounding box center [645, 210] width 180 height 23
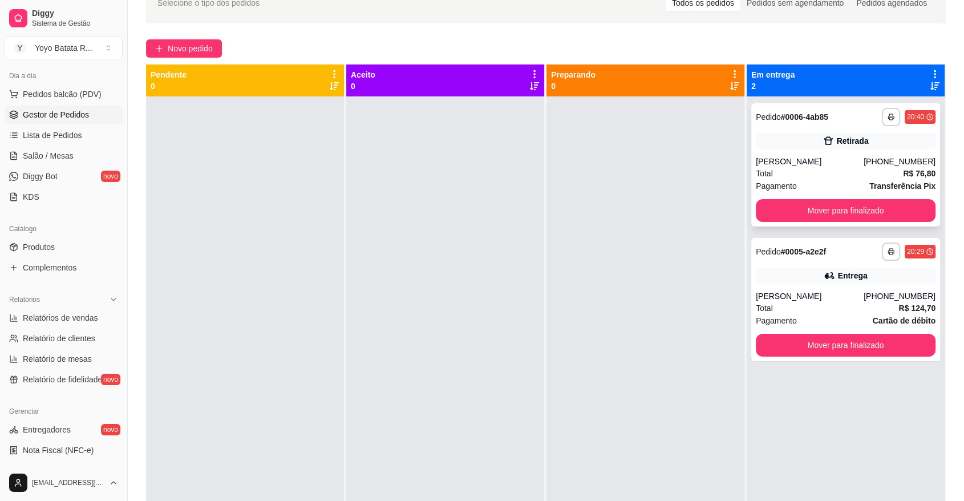
click at [870, 204] on button "Mover para finalizado" at bounding box center [845, 210] width 180 height 23
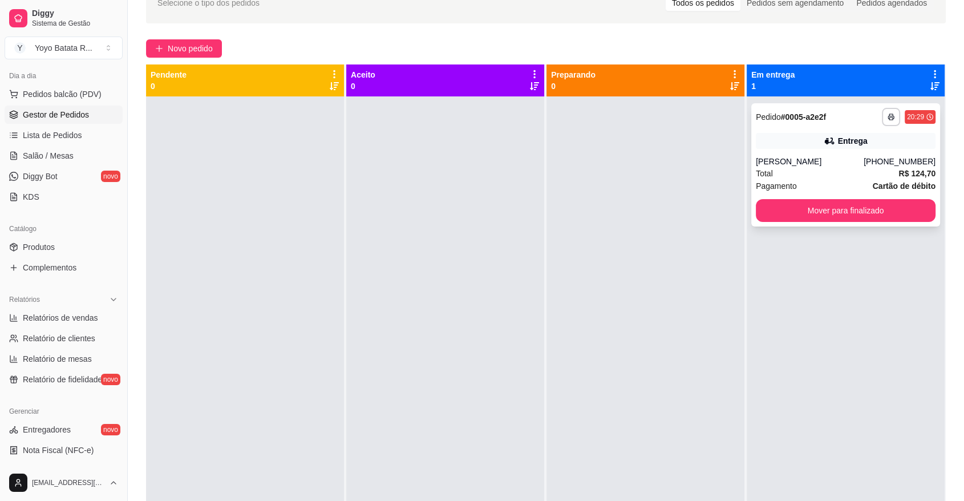
click at [854, 166] on div "[PERSON_NAME]" at bounding box center [809, 161] width 108 height 11
click at [78, 320] on span "Relatórios de vendas" at bounding box center [60, 317] width 75 height 11
select select "ALL"
select select "0"
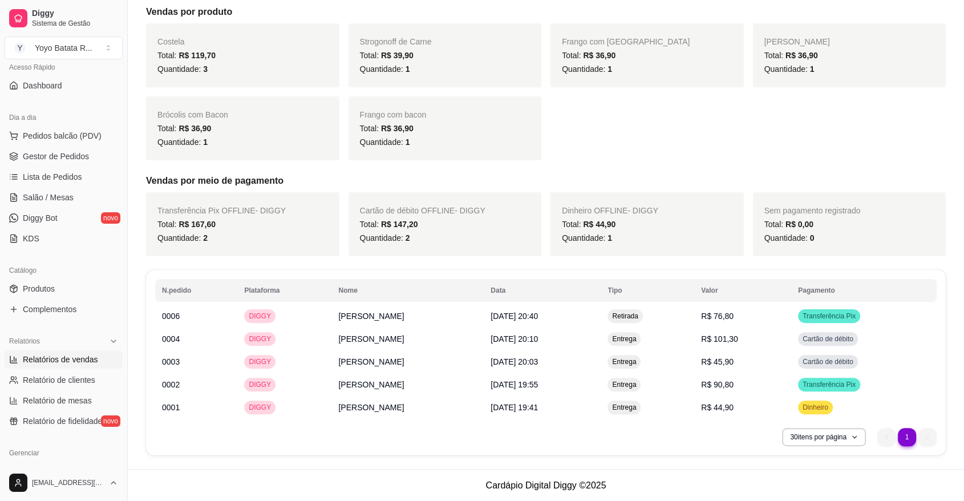
scroll to position [63, 0]
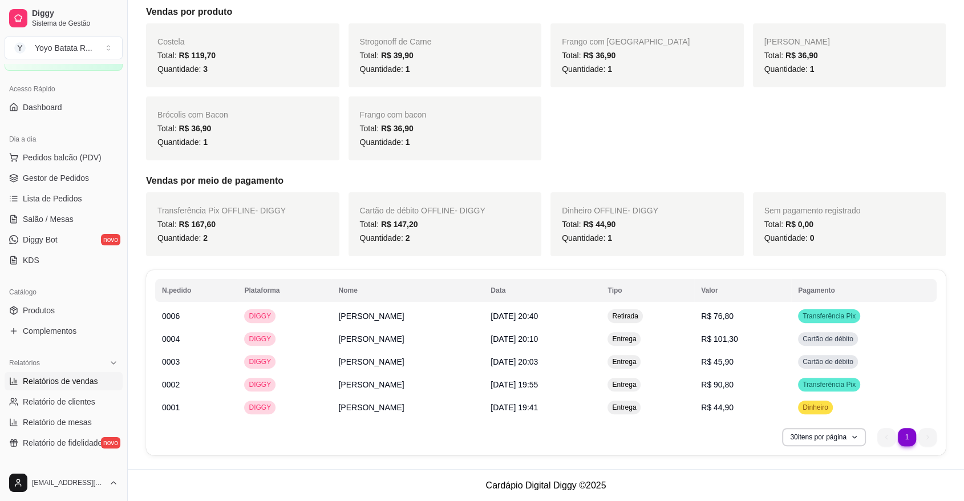
click at [70, 186] on ul "Pedidos balcão (PDV) Gestor de Pedidos Lista de Pedidos Salão / Mesas Diggy Bot…" at bounding box center [64, 208] width 118 height 121
click at [71, 183] on span "Gestor de Pedidos" at bounding box center [56, 177] width 66 height 11
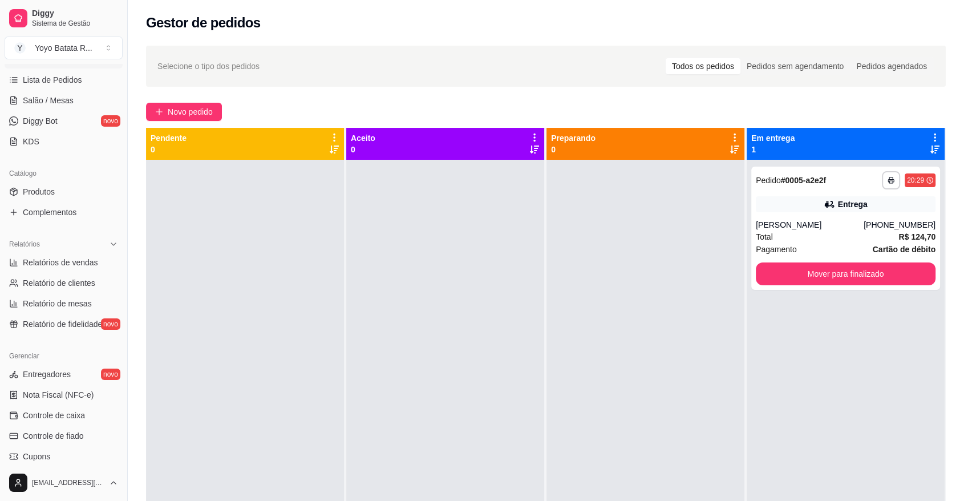
scroll to position [190, 0]
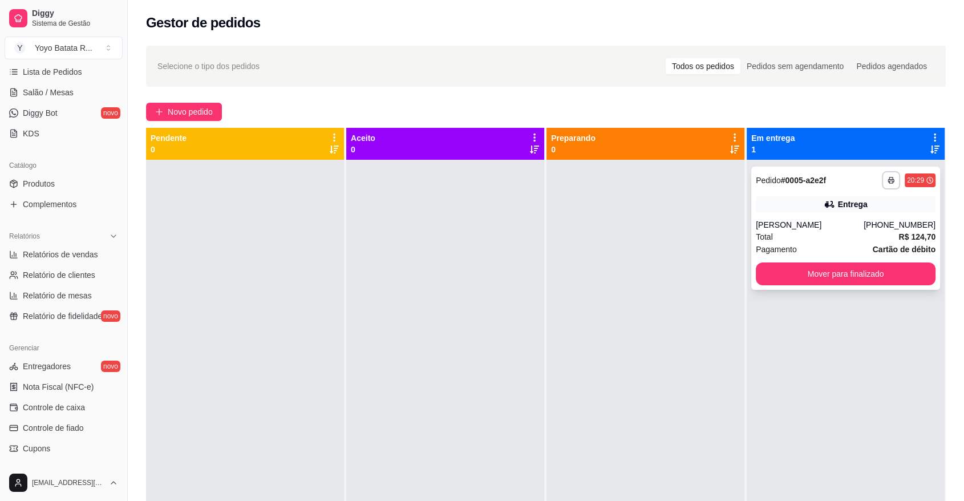
click at [858, 221] on div "[PERSON_NAME]" at bounding box center [809, 224] width 108 height 11
click at [807, 285] on div "**********" at bounding box center [845, 227] width 189 height 123
click at [816, 270] on button "Mover para finalizado" at bounding box center [845, 274] width 174 height 22
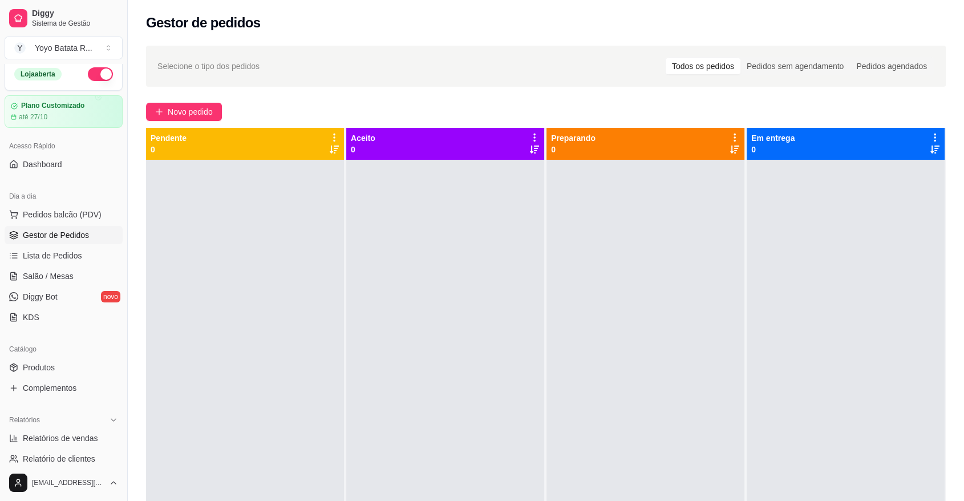
scroll to position [0, 0]
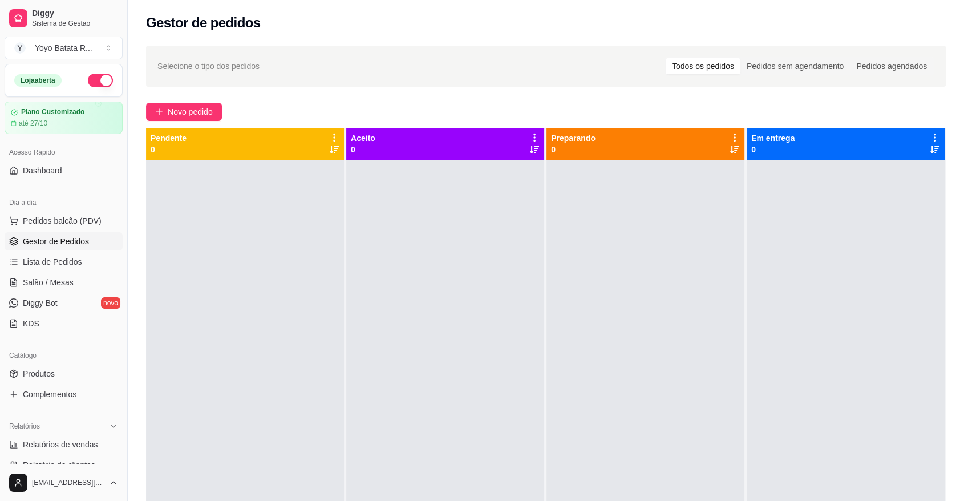
click at [66, 237] on span "Gestor de Pedidos" at bounding box center [56, 240] width 66 height 11
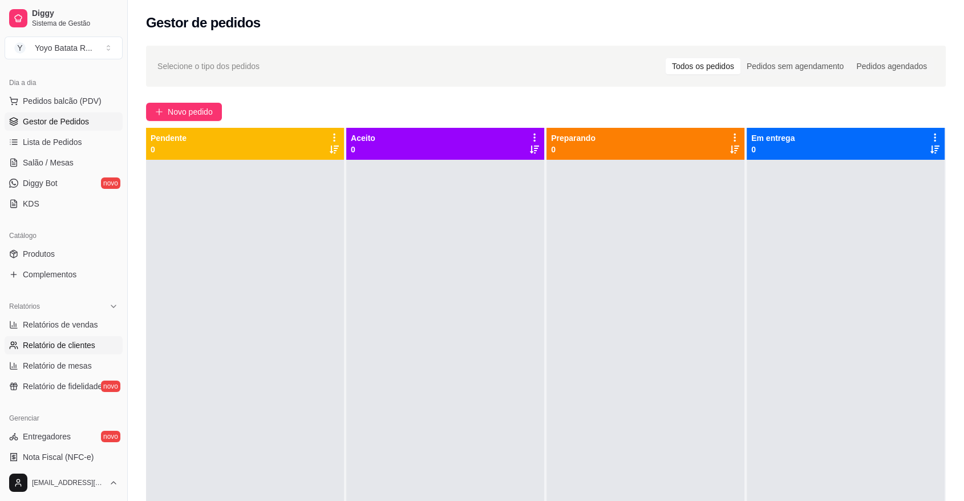
scroll to position [127, 0]
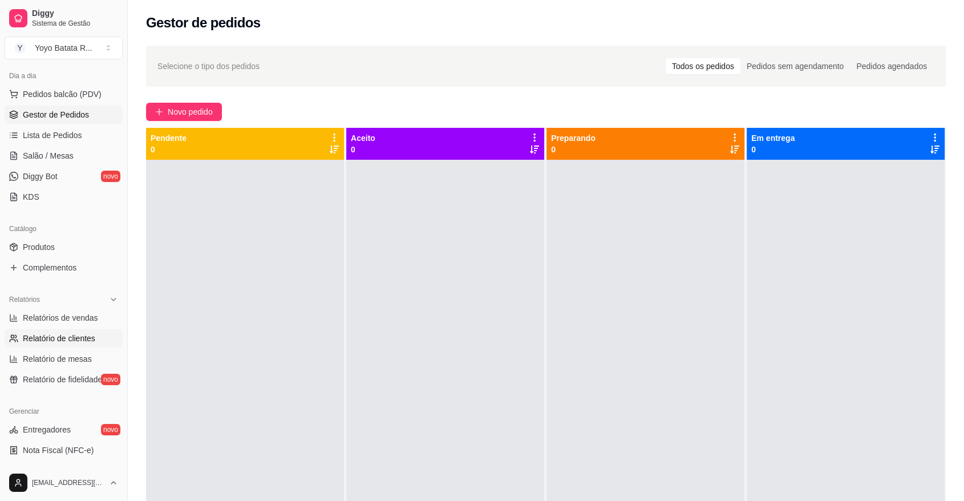
click at [98, 340] on link "Relatório de clientes" at bounding box center [64, 338] width 118 height 18
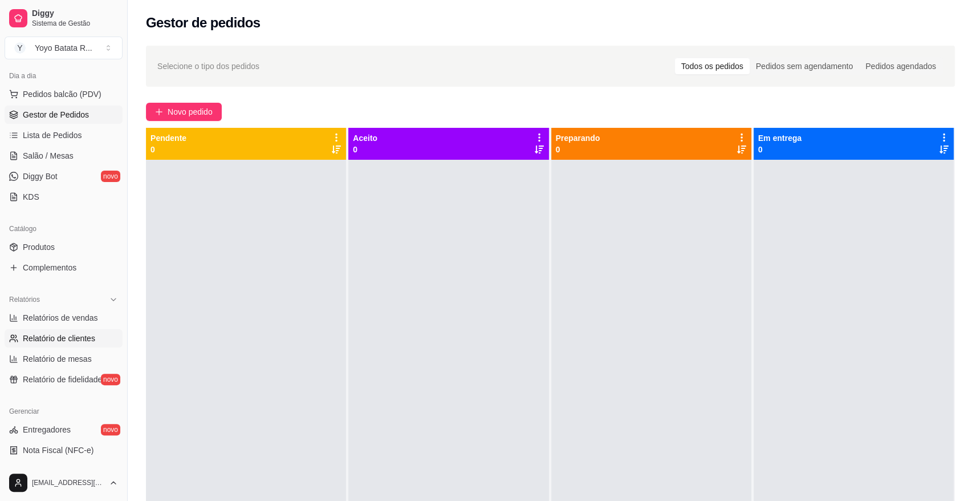
select select "30"
select select "HIGHEST_TOTAL_SPENT_WITH_ORDERS"
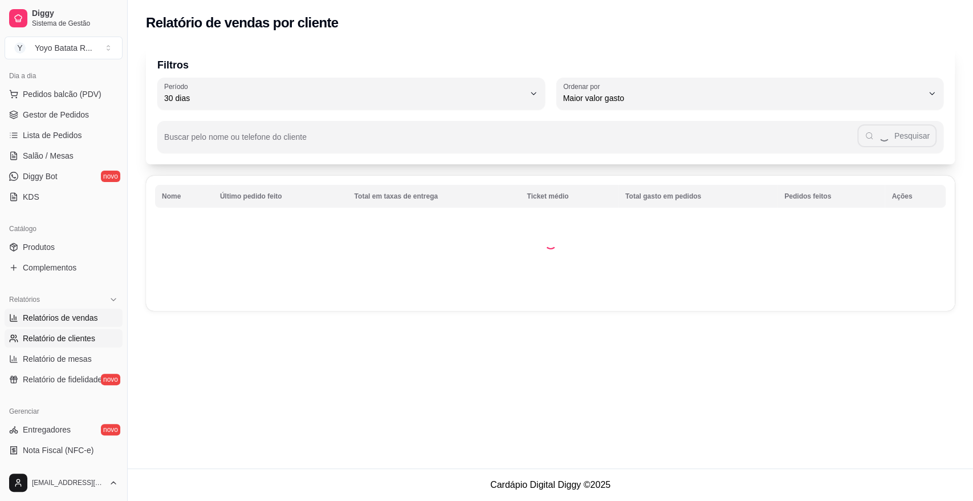
click at [97, 322] on link "Relatórios de vendas" at bounding box center [64, 317] width 118 height 18
select select "ALL"
select select "0"
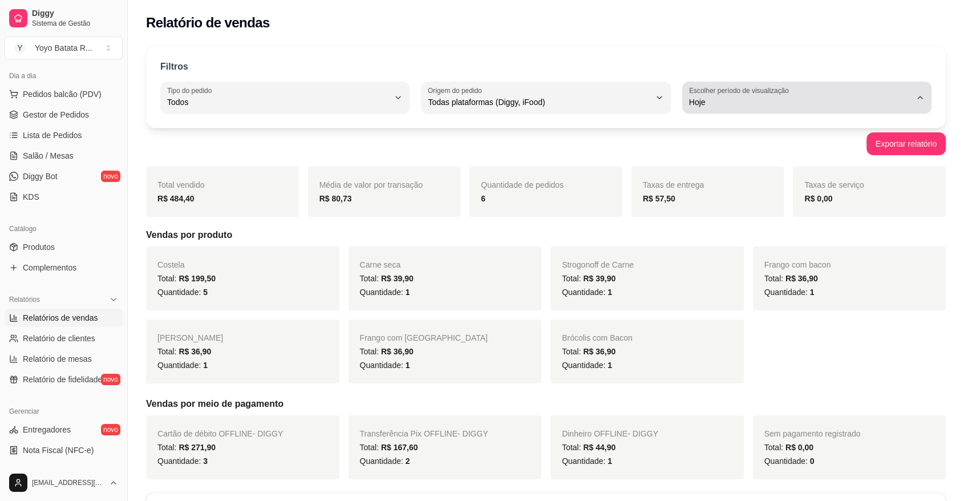
click at [753, 95] on label "Escolher período de visualização" at bounding box center [740, 91] width 103 height 10
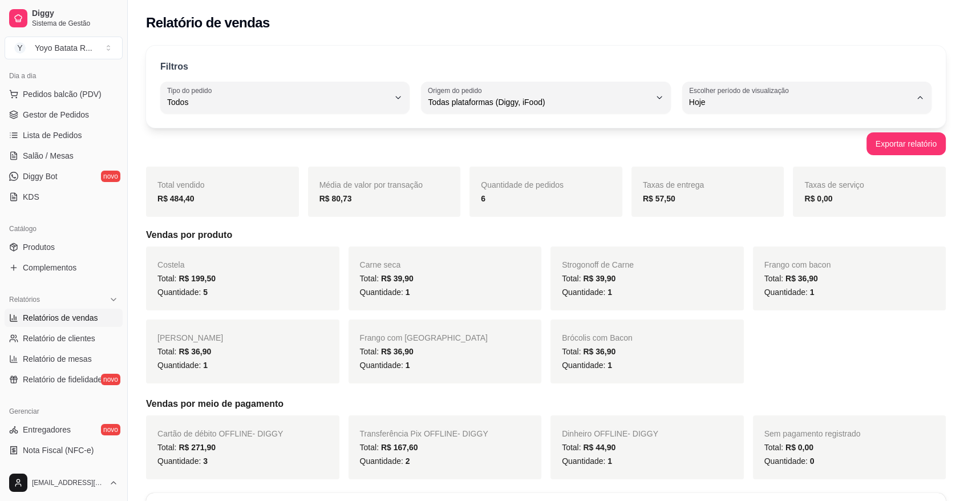
click at [745, 246] on span "Customizado" at bounding box center [801, 240] width 211 height 11
type input "-1"
select select "-1"
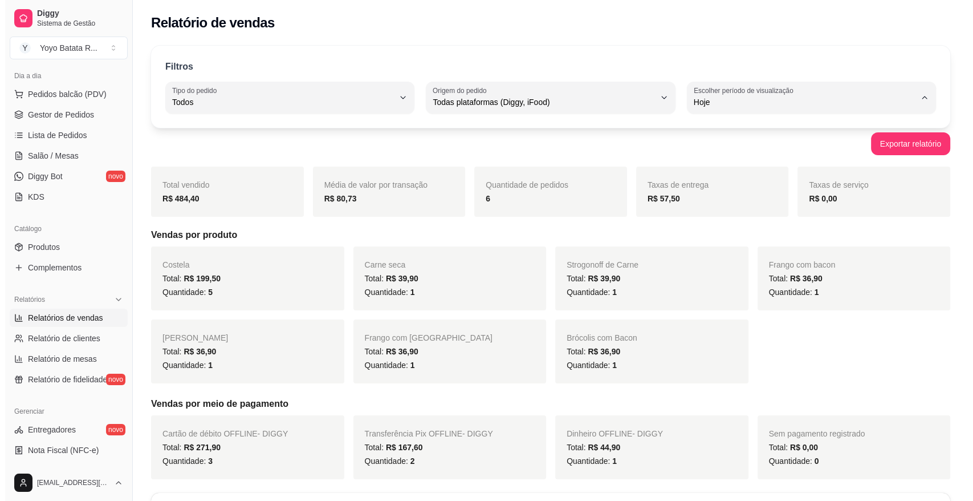
scroll to position [10, 0]
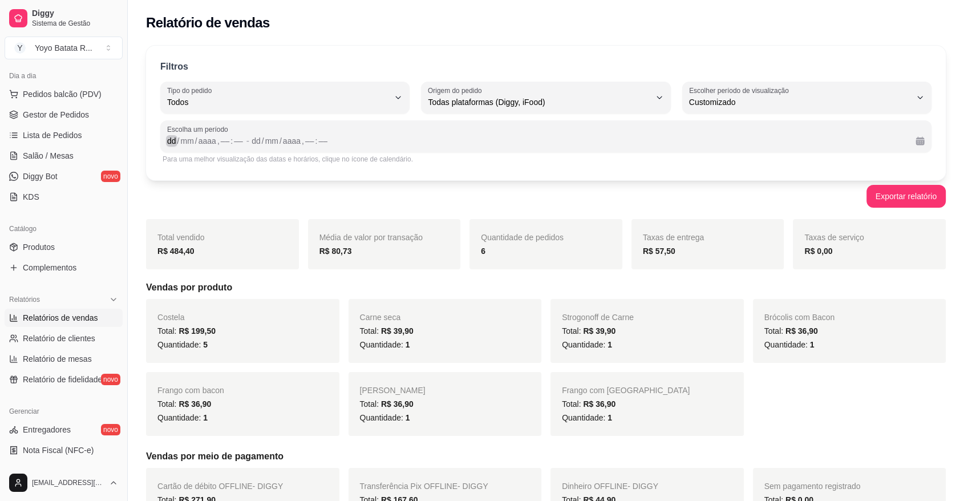
click at [169, 140] on div "dd" at bounding box center [171, 140] width 11 height 11
click at [173, 166] on div "Filtros ALL Tipo do pedido Todos Entrega Retirada Mesa Consumo local Tipo do pe…" at bounding box center [545, 113] width 799 height 135
click at [78, 331] on link "Relatório de clientes" at bounding box center [64, 338] width 118 height 18
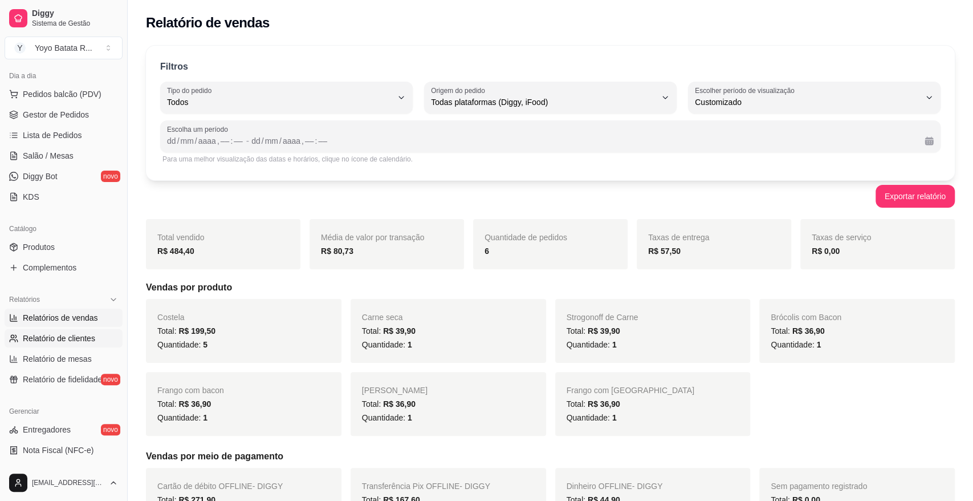
select select "30"
select select "HIGHEST_TOTAL_SPENT_WITH_ORDERS"
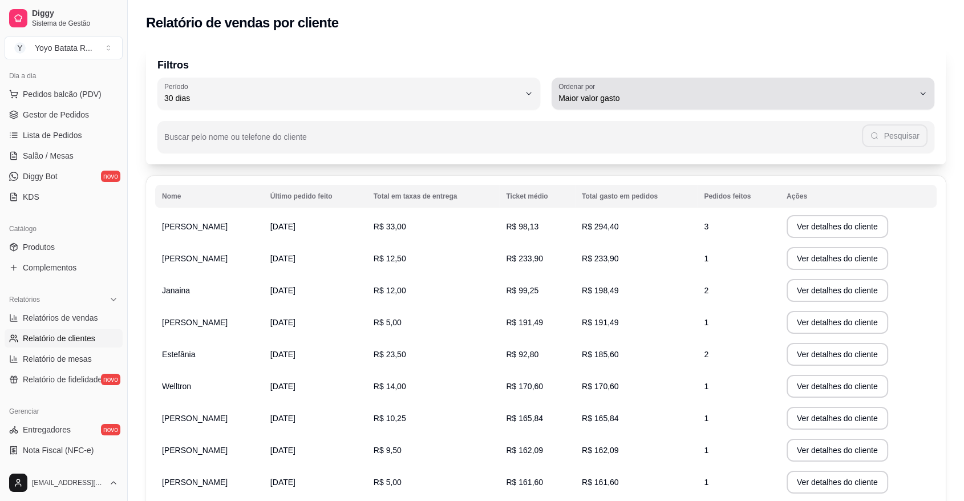
click at [621, 104] on div "Maior valor gasto" at bounding box center [735, 93] width 355 height 23
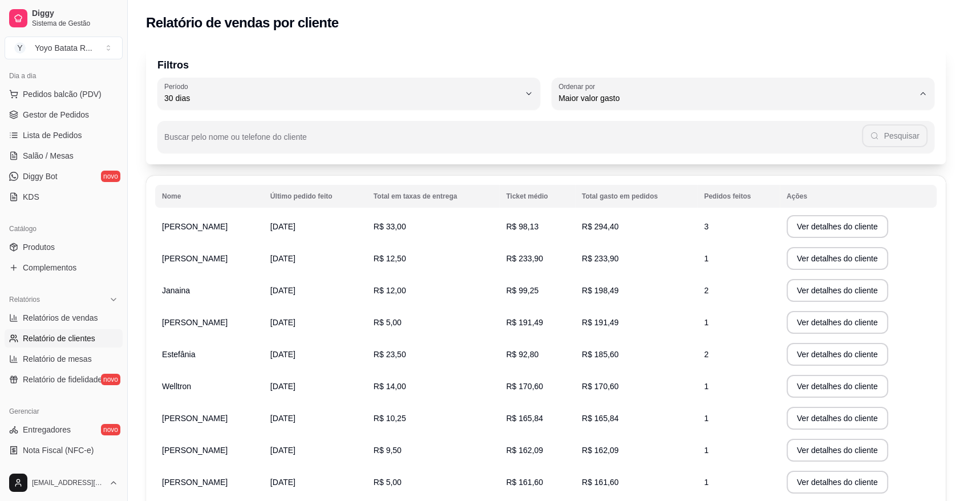
click at [607, 177] on li "Último pedido feito" at bounding box center [742, 182] width 359 height 18
type input "LAST_ORDER_MADE_AT"
select select "LAST_ORDER_MADE_AT"
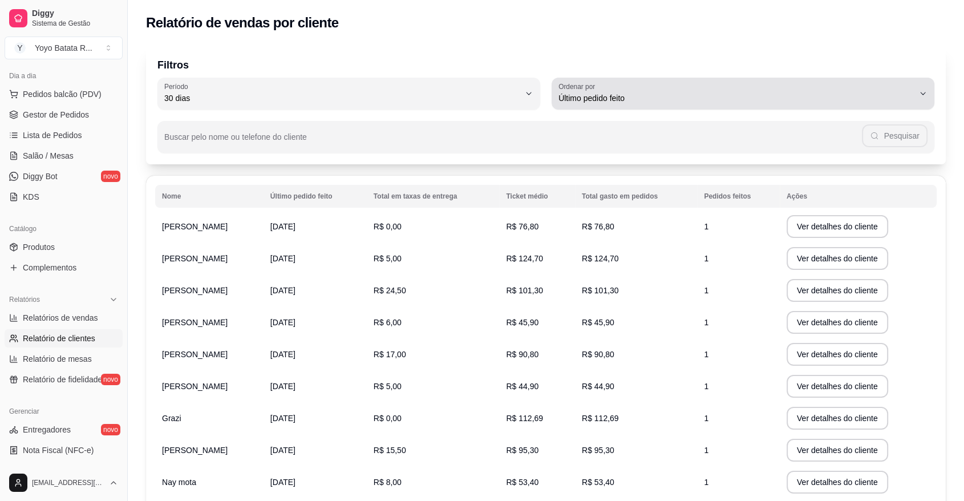
click at [633, 103] on span "Último pedido feito" at bounding box center [735, 97] width 355 height 11
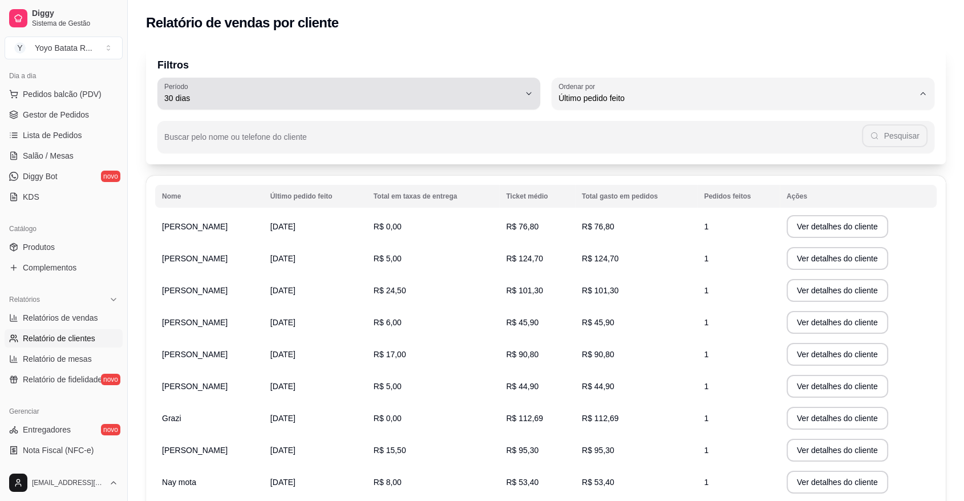
click at [511, 98] on span "30 dias" at bounding box center [341, 97] width 355 height 11
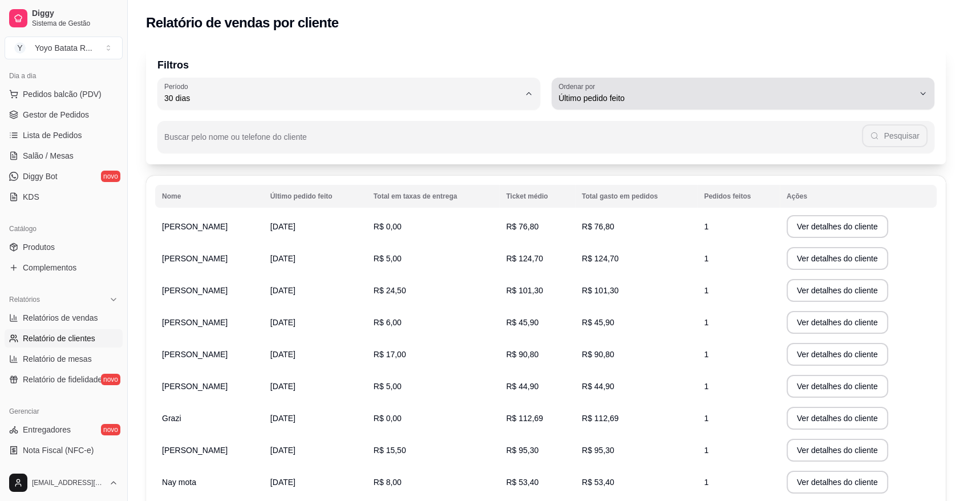
click at [748, 181] on div "Nome Último pedido feito Total em taxas de entrega Ticket médio Total gasto em …" at bounding box center [545, 357] width 799 height 363
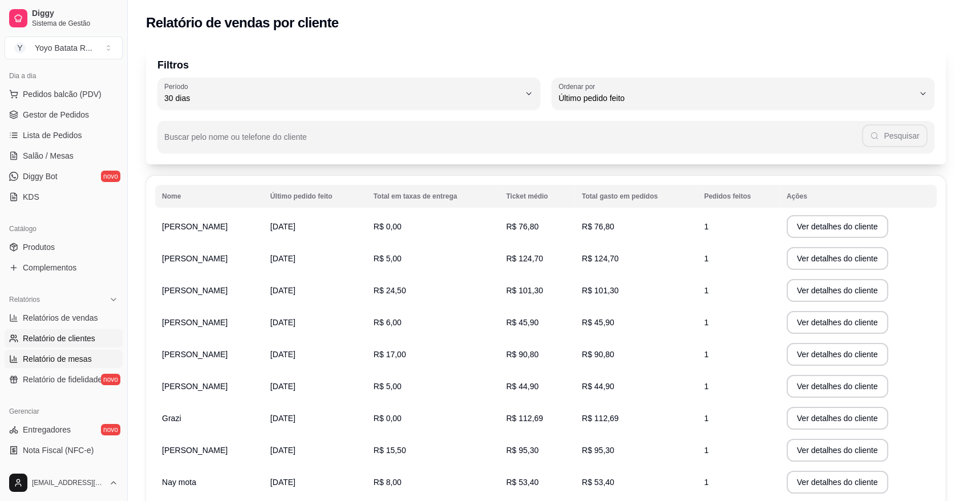
click at [57, 356] on span "Relatório de mesas" at bounding box center [57, 358] width 69 height 11
select select "TOTAL_OF_ORDERS"
select select "7"
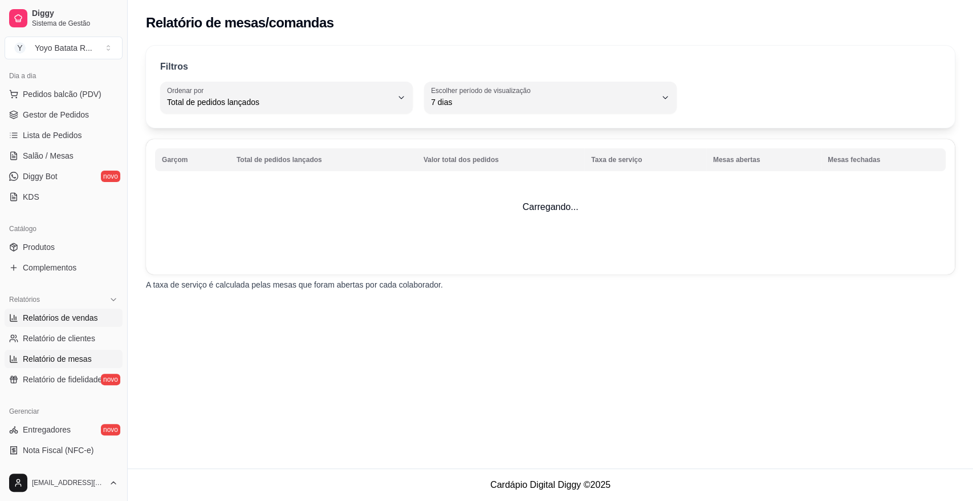
click at [67, 314] on span "Relatórios de vendas" at bounding box center [60, 317] width 75 height 11
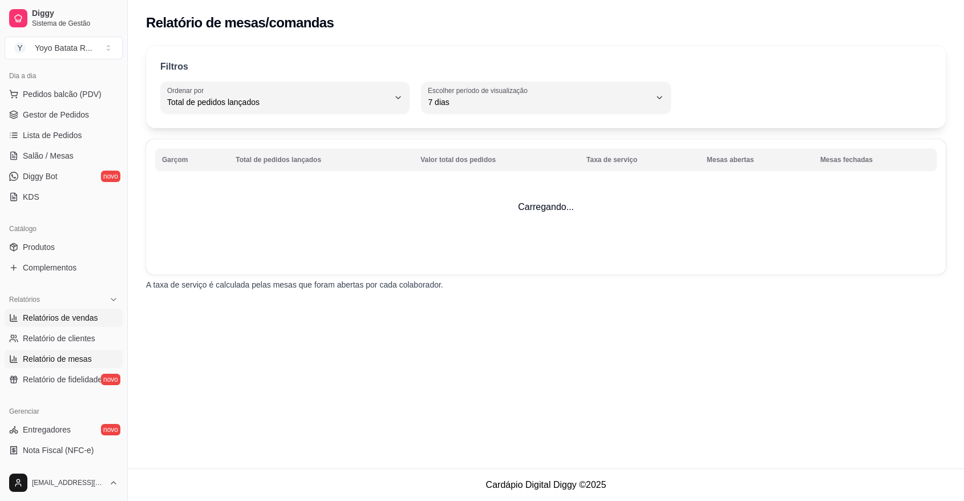
select select "ALL"
select select "0"
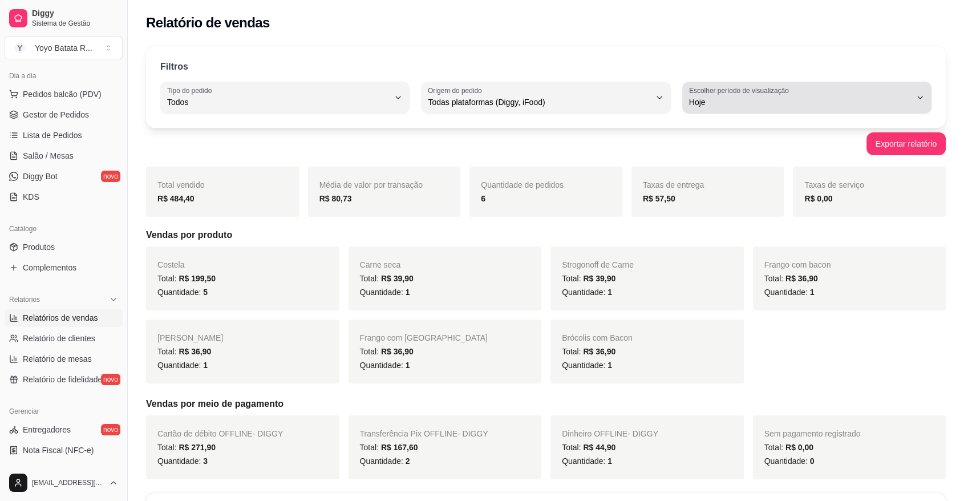
click at [746, 95] on div "Hoje" at bounding box center [800, 97] width 222 height 23
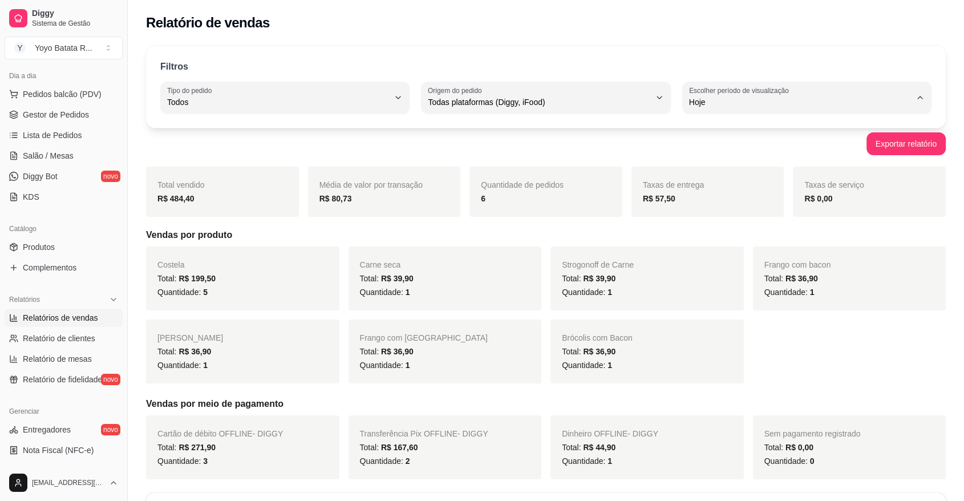
click at [737, 246] on span "Customizado" at bounding box center [801, 240] width 211 height 11
type input "-1"
select select "-1"
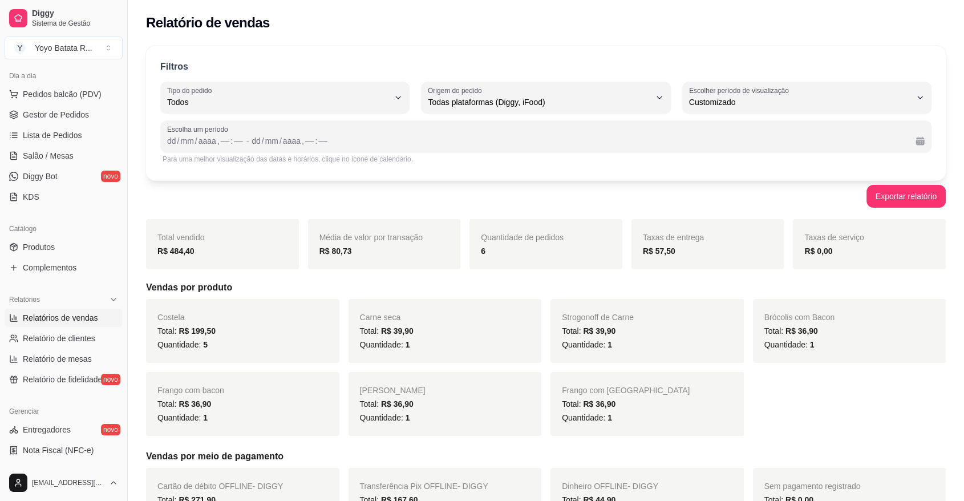
scroll to position [10, 0]
click at [179, 135] on div "dd / mm / aaaa , –– : ––" at bounding box center [205, 141] width 77 height 14
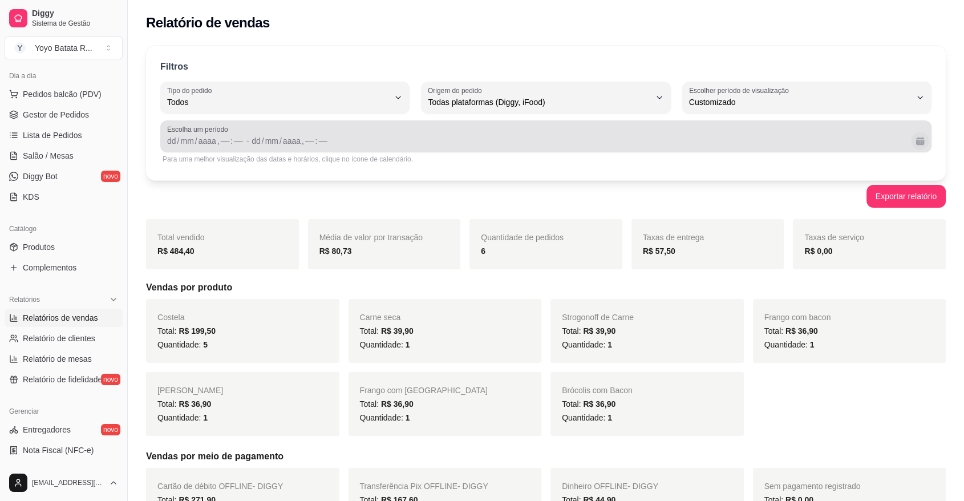
click at [926, 144] on button "Calendário" at bounding box center [920, 141] width 18 height 18
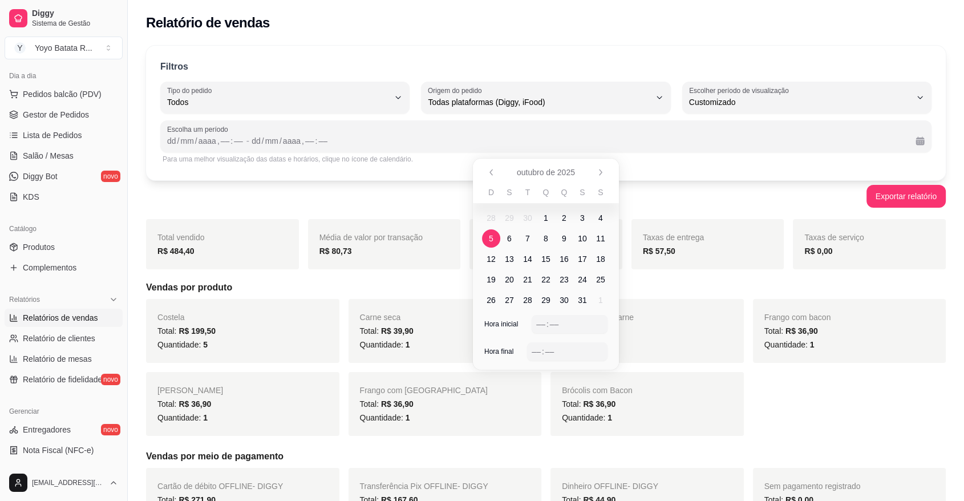
click at [485, 239] on span "5" at bounding box center [491, 238] width 18 height 18
click at [537, 324] on div "––" at bounding box center [540, 323] width 11 height 11
click at [538, 347] on div "––" at bounding box center [535, 351] width 11 height 11
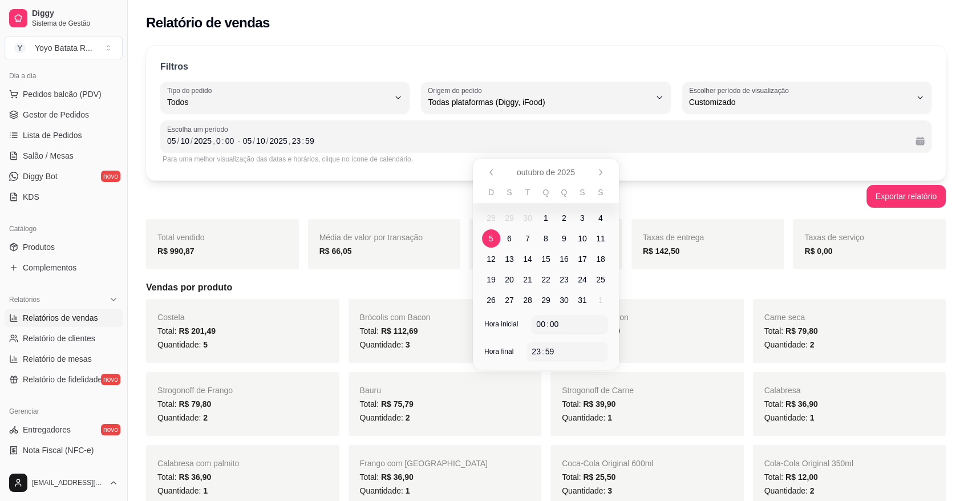
click at [659, 314] on div "Frango com bacon Total: R$ 110,70 Quantidade: 3" at bounding box center [646, 331] width 193 height 64
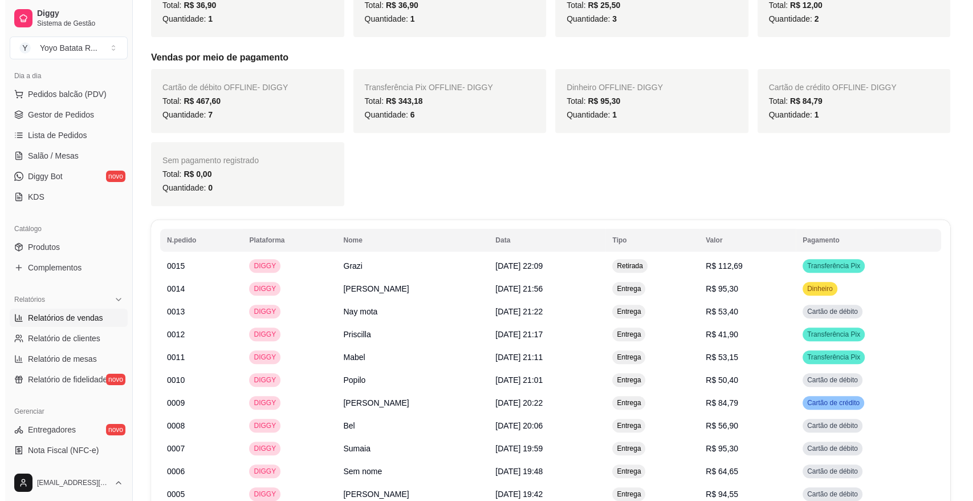
scroll to position [633, 0]
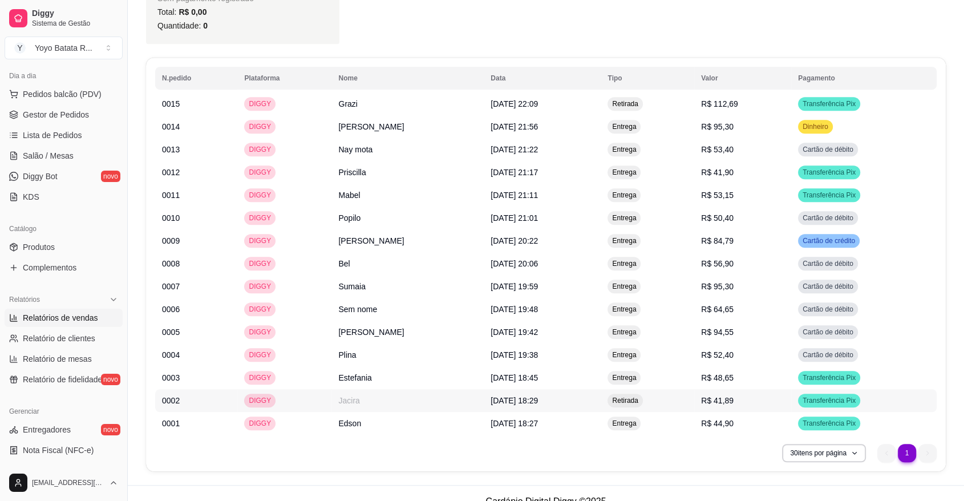
click at [490, 399] on span "[DATE] 18:29" at bounding box center [513, 400] width 47 height 9
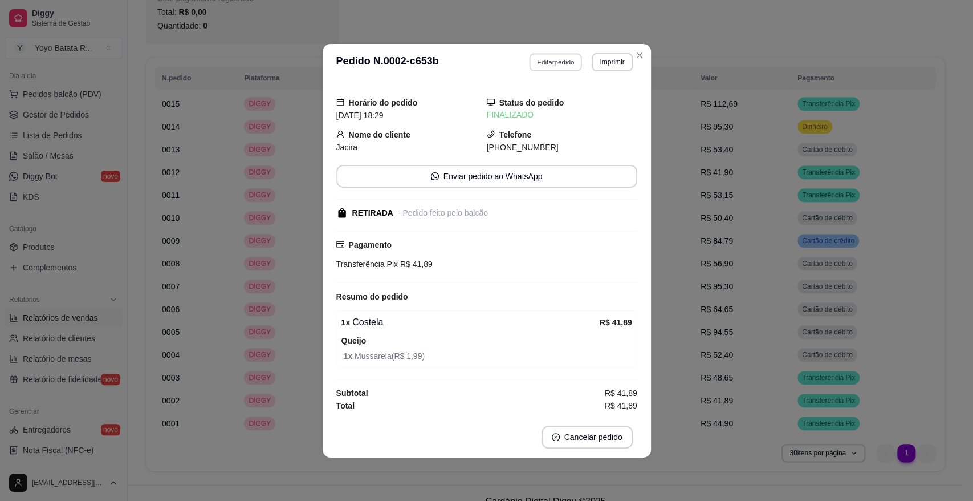
click at [562, 64] on button "Editar pedido" at bounding box center [555, 62] width 53 height 18
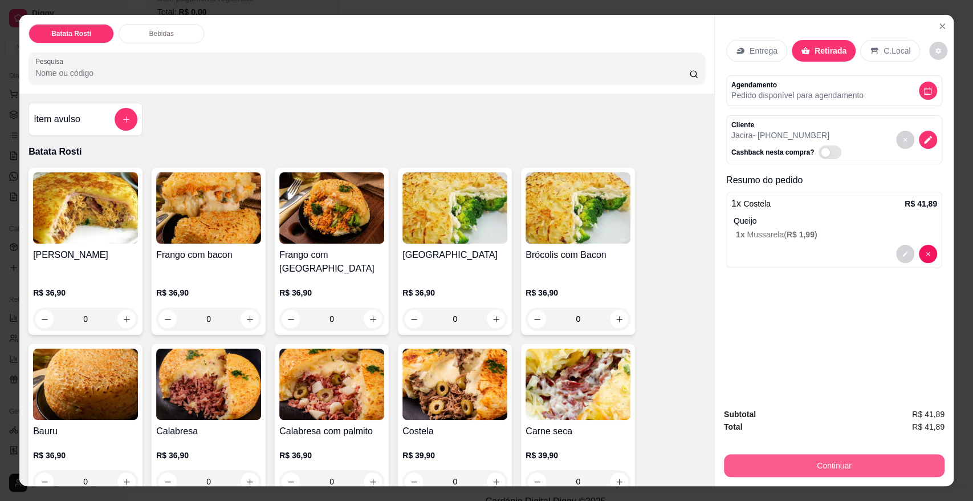
click at [845, 468] on button "Continuar" at bounding box center [834, 465] width 221 height 23
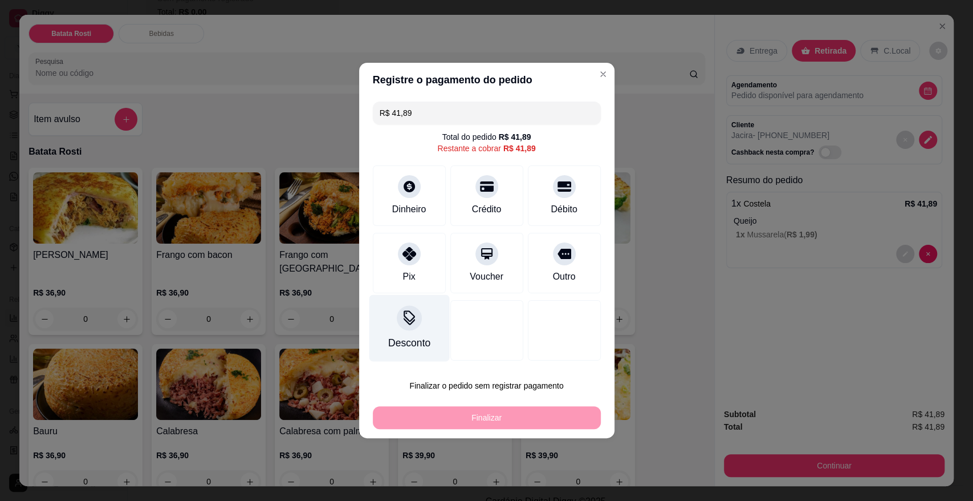
click at [413, 315] on icon at bounding box center [408, 317] width 15 height 15
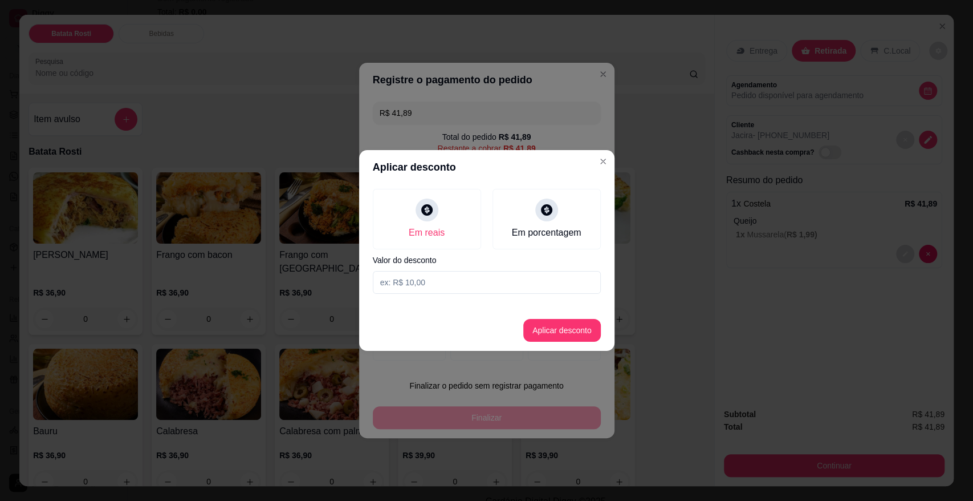
click at [462, 286] on input at bounding box center [487, 282] width 228 height 23
type input "41,89"
click at [555, 335] on button "Aplicar desconto" at bounding box center [562, 330] width 78 height 23
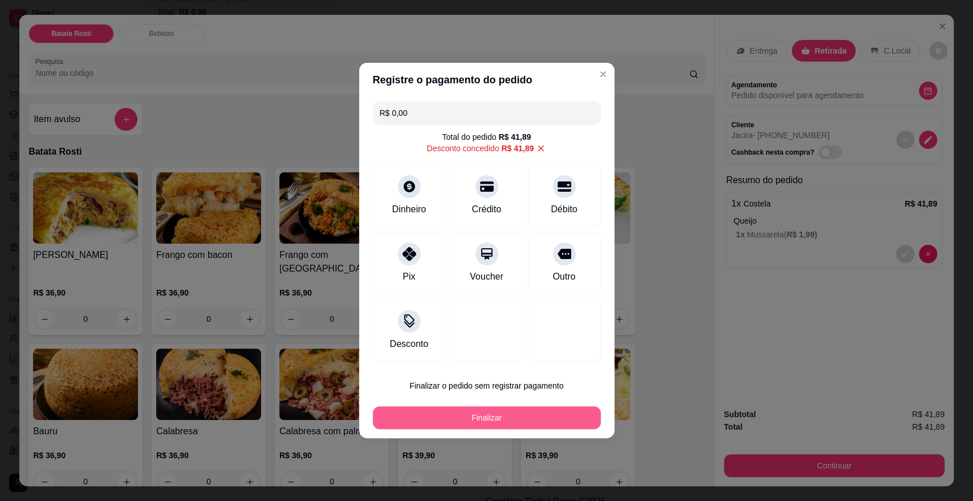
click at [547, 409] on button "Finalizar" at bounding box center [487, 417] width 228 height 23
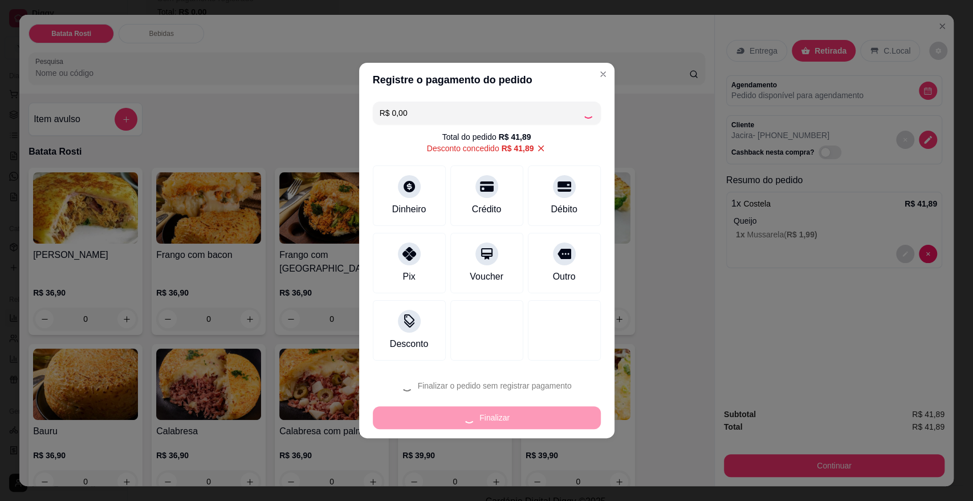
type input "-R$ 41,89"
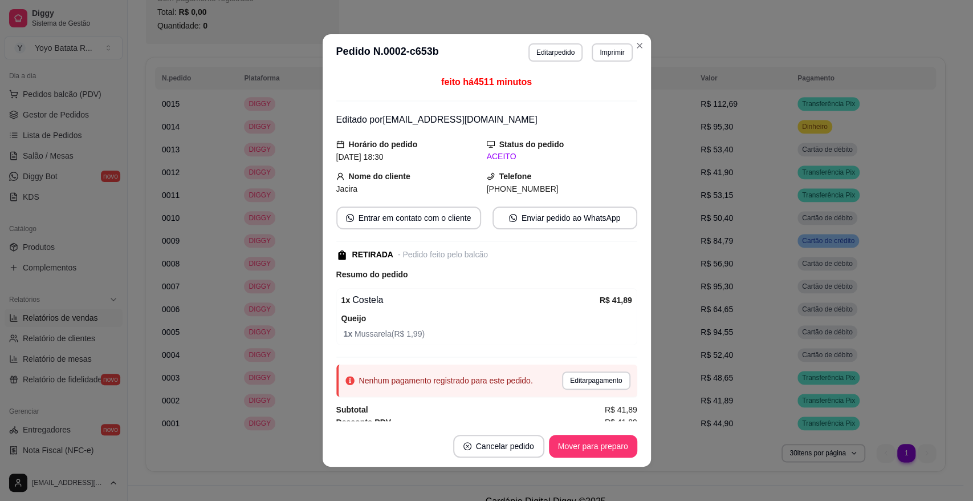
click at [575, 416] on div "Desconto PDV -R$ 41,89" at bounding box center [486, 422] width 301 height 13
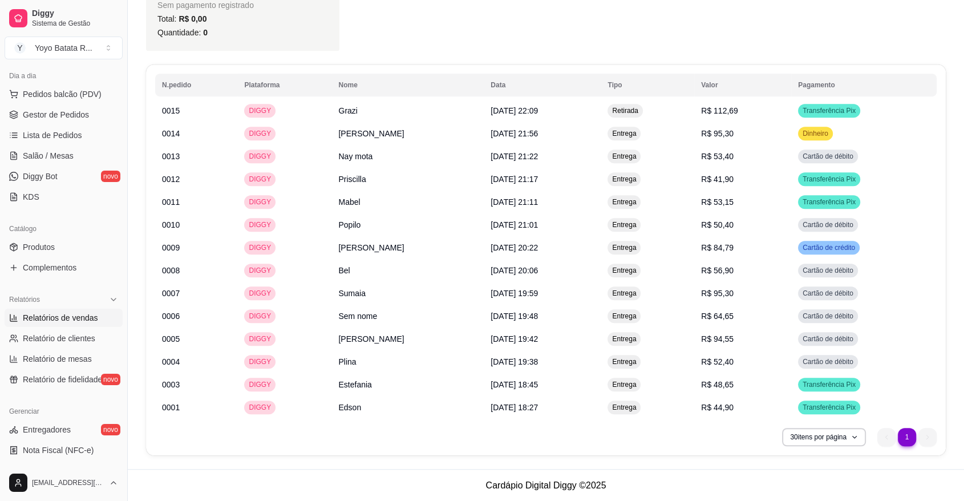
click at [490, 380] on span "[DATE] 18:45" at bounding box center [513, 384] width 47 height 9
drag, startPoint x: 676, startPoint y: 369, endPoint x: 610, endPoint y: 381, distance: 67.3
drag, startPoint x: 610, startPoint y: 381, endPoint x: 318, endPoint y: 461, distance: 302.1
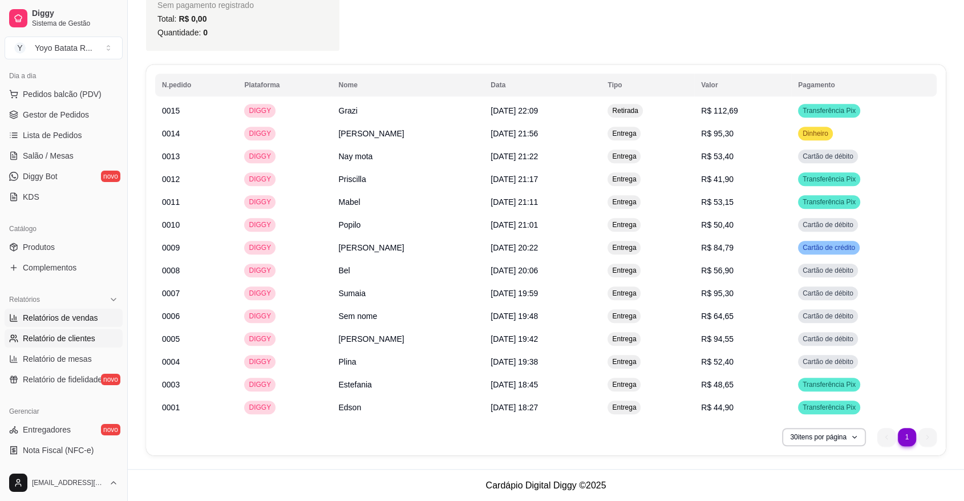
click at [83, 340] on span "Relatório de clientes" at bounding box center [59, 337] width 72 height 11
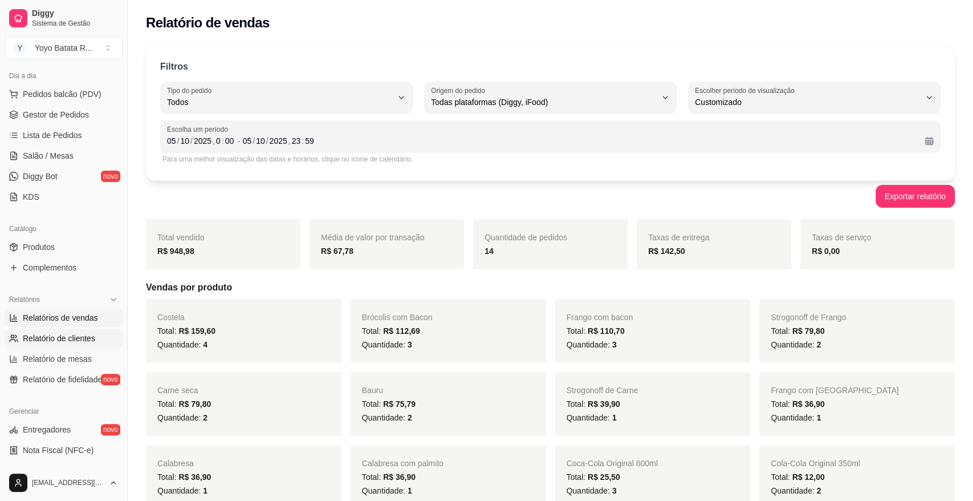
select select "30"
select select "HIGHEST_TOTAL_SPENT_WITH_ORDERS"
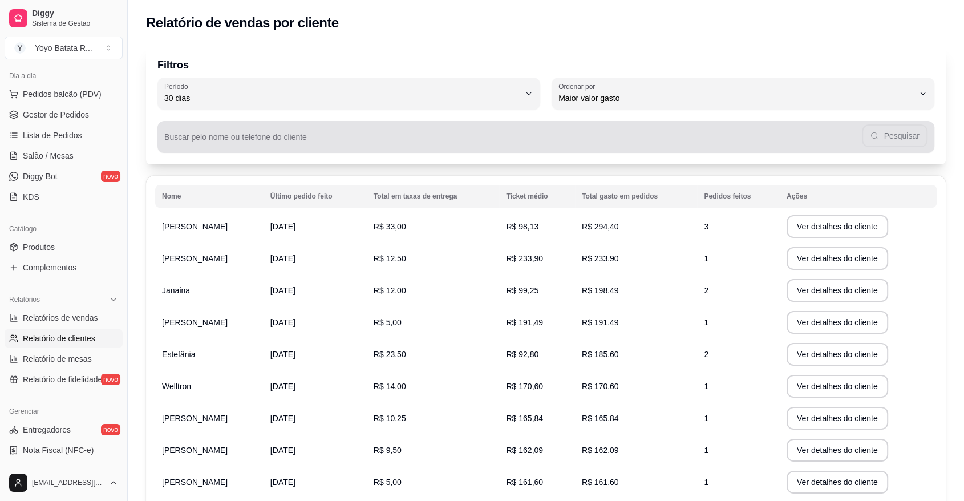
click at [354, 120] on div "Buscar pelo nome ou telefone do cliente Pesquisar" at bounding box center [545, 130] width 777 height 43
click at [341, 129] on div "Pesquisar" at bounding box center [545, 136] width 763 height 23
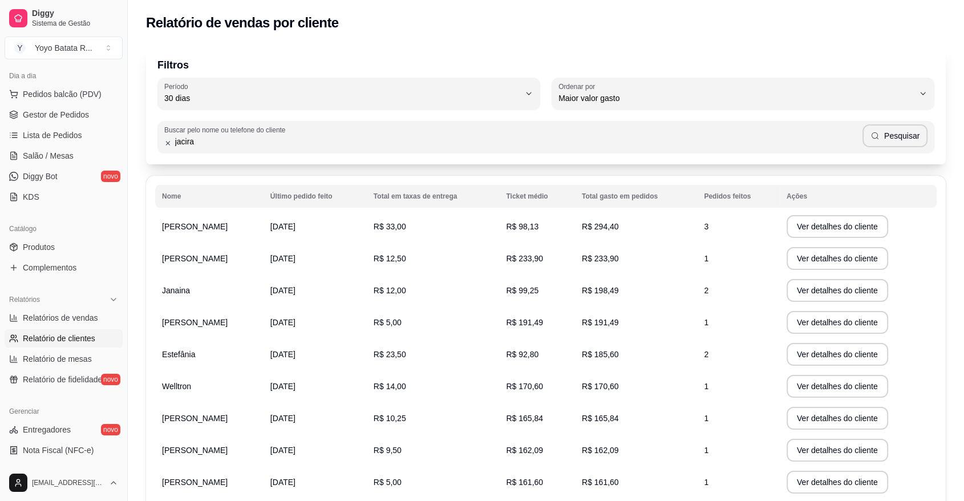
type input "jacira"
click at [889, 144] on button "Pesquisar" at bounding box center [894, 135] width 65 height 23
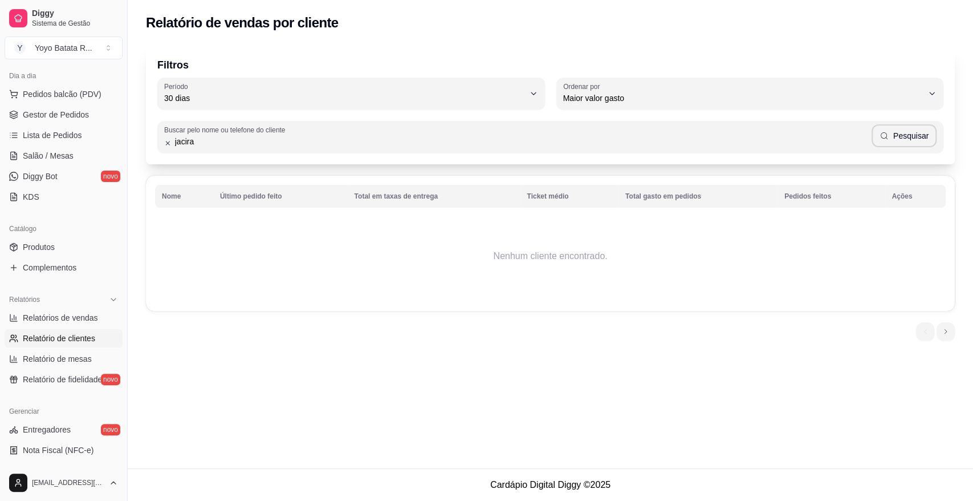
click at [598, 101] on span "Maior valor gasto" at bounding box center [743, 97] width 360 height 11
click at [610, 181] on span "Último pedido feito" at bounding box center [743, 181] width 343 height 11
type input "LAST_ORDER_MADE_AT"
select select "LAST_ORDER_MADE_AT"
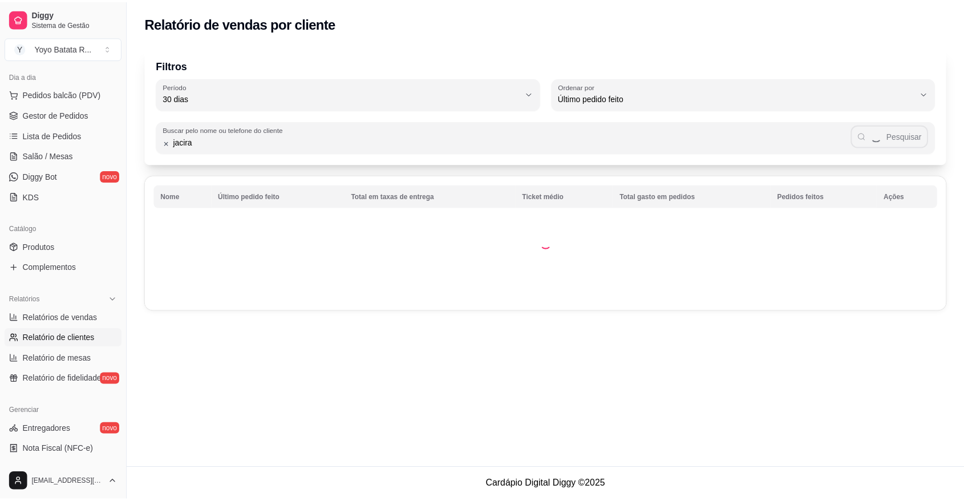
scroll to position [10, 0]
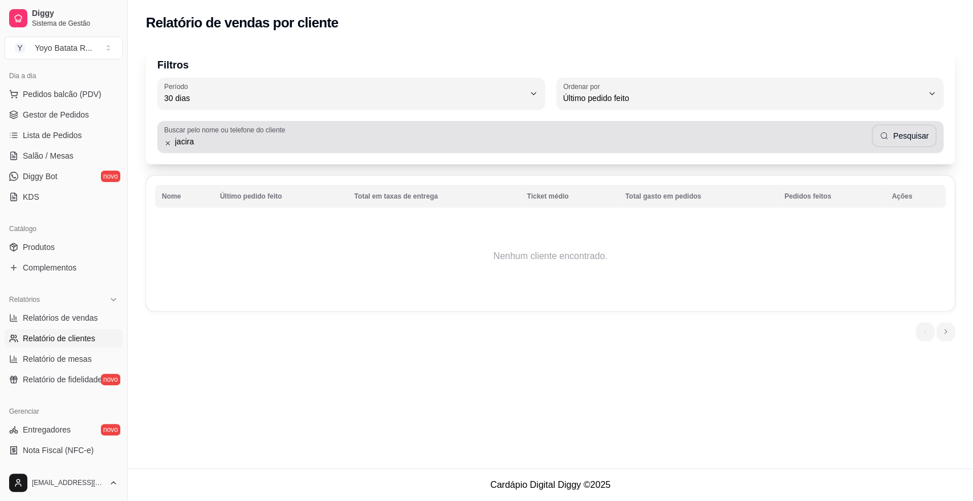
click at [164, 145] on icon at bounding box center [167, 143] width 7 height 8
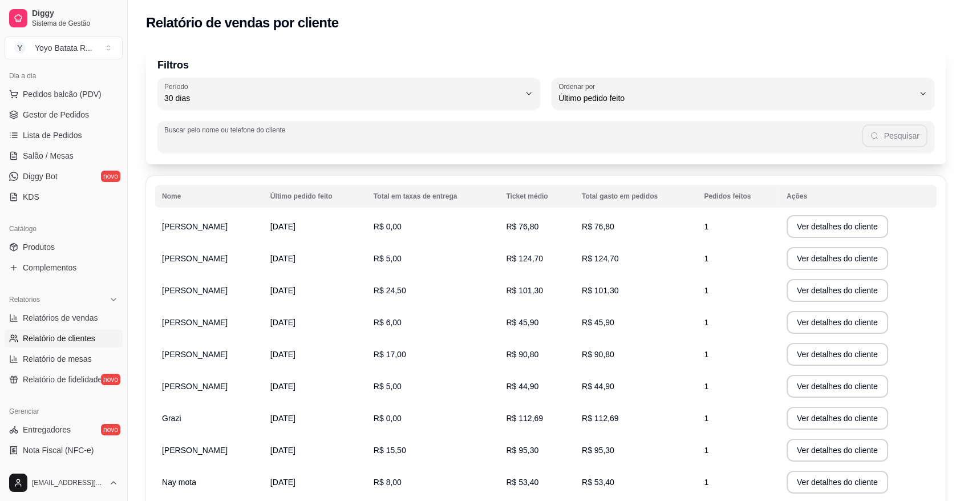
click at [213, 109] on div "Buscar pelo nome ou telefone do cliente Pesquisar" at bounding box center [545, 130] width 777 height 43
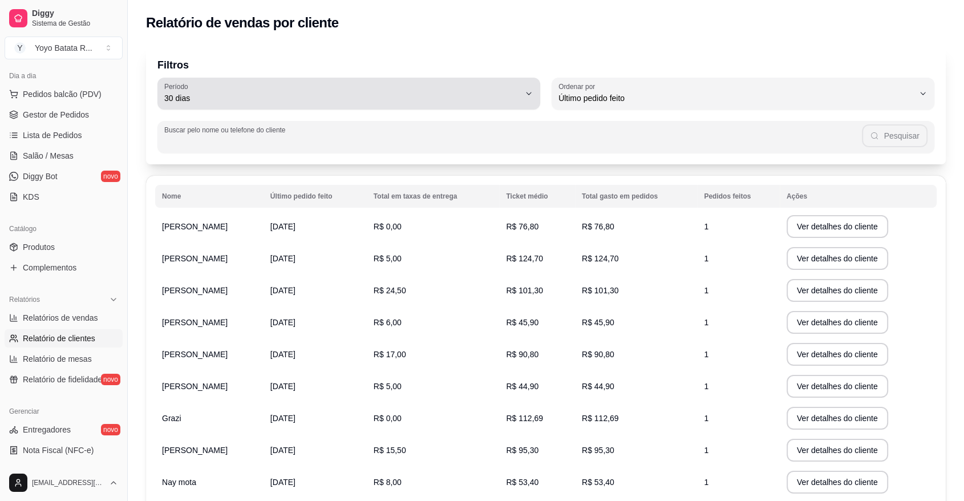
click at [214, 95] on span "30 dias" at bounding box center [341, 97] width 355 height 11
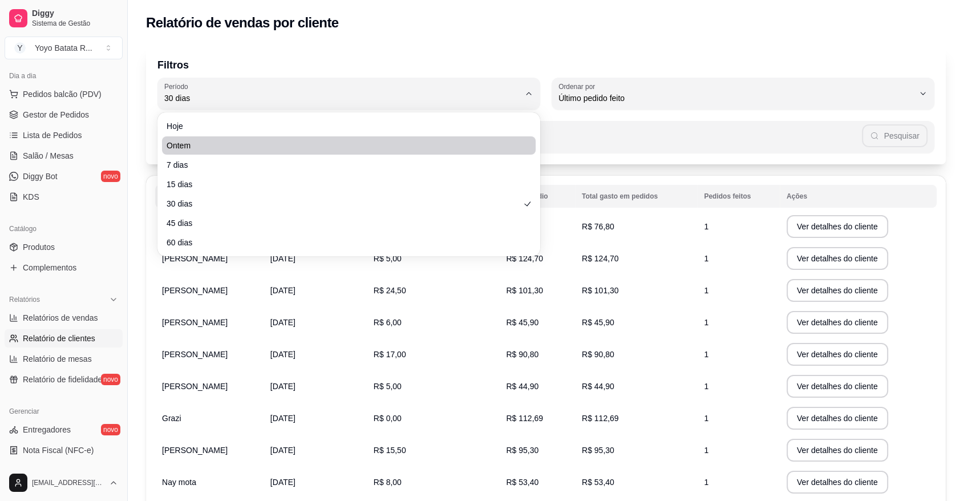
click at [214, 155] on ul "Hoje Ontem 7 dias 15 dias 30 dias 45 dias 60 dias" at bounding box center [348, 184] width 373 height 135
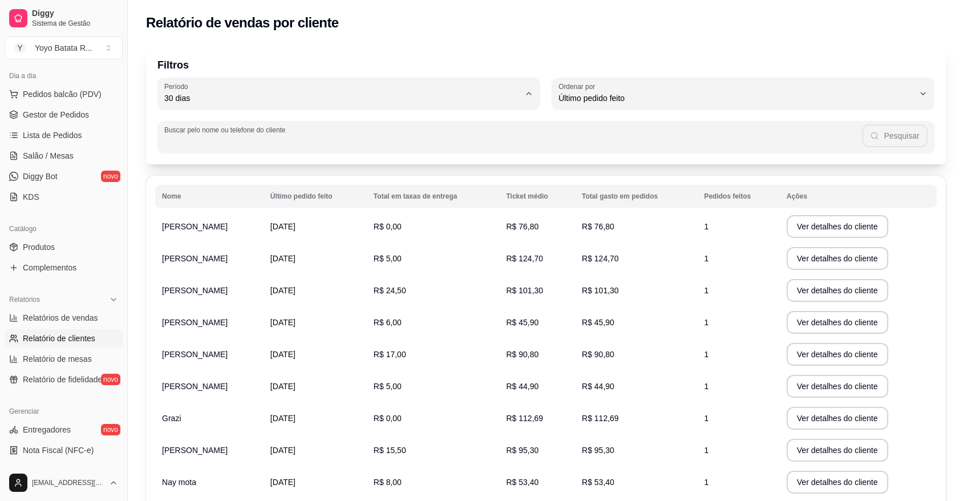
click at [208, 163] on span "7 dias" at bounding box center [343, 162] width 339 height 11
type input "7"
select select "7"
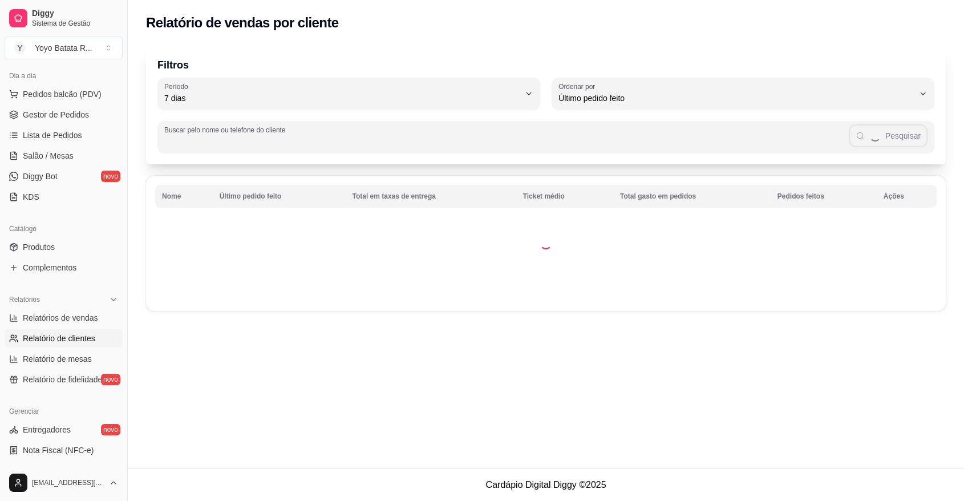
scroll to position [0, 0]
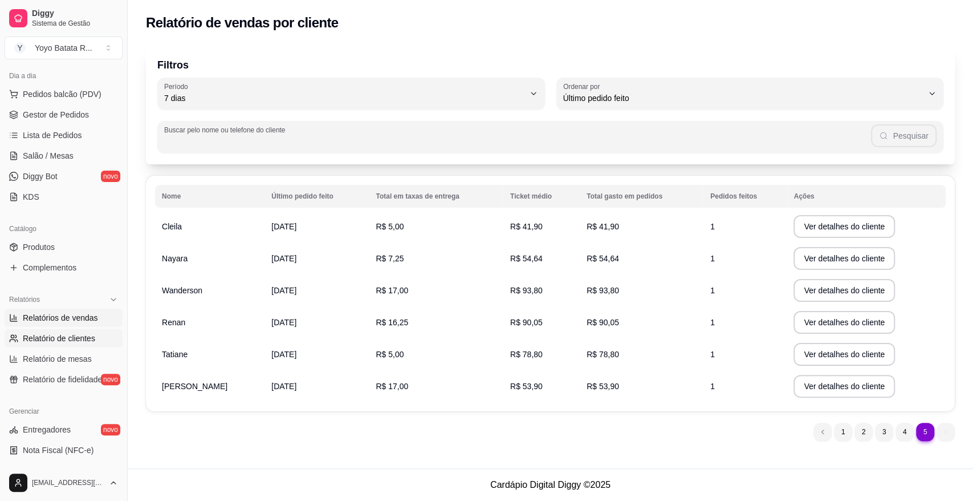
click at [78, 320] on span "Relatórios de vendas" at bounding box center [60, 317] width 75 height 11
select select "ALL"
select select "0"
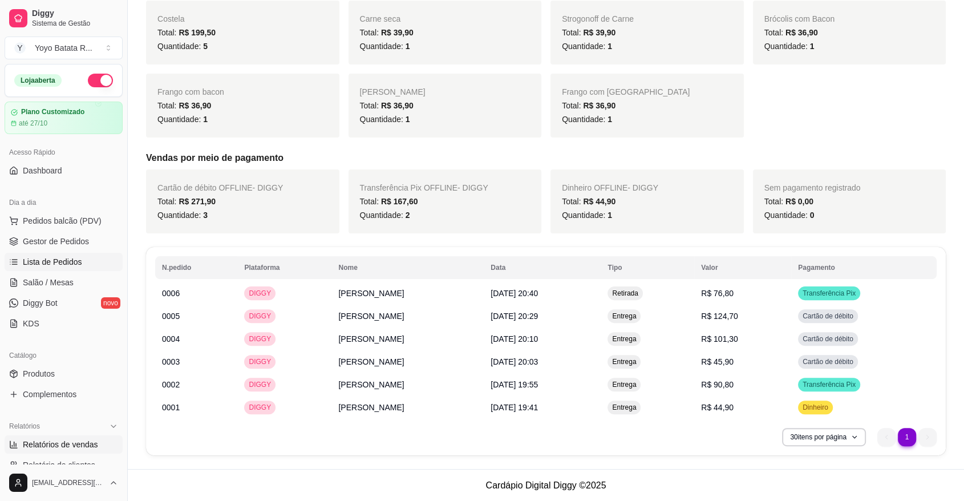
click at [78, 253] on link "Lista de Pedidos" at bounding box center [64, 262] width 118 height 18
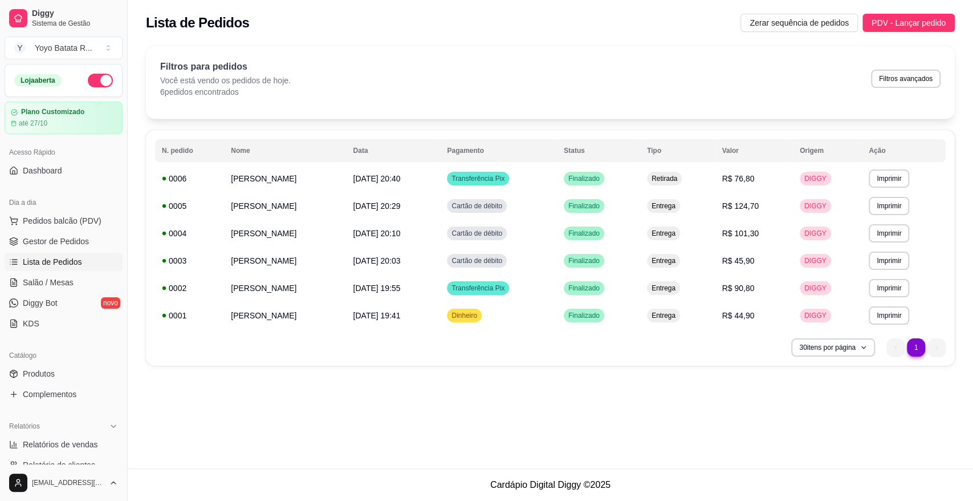
click at [868, 86] on div "Filtros para pedidos Você está vendo os pedidos de hoje. 6 pedidos encontrados …" at bounding box center [550, 79] width 781 height 38
click at [881, 80] on button "Filtros avançados" at bounding box center [905, 79] width 67 height 18
select select "0"
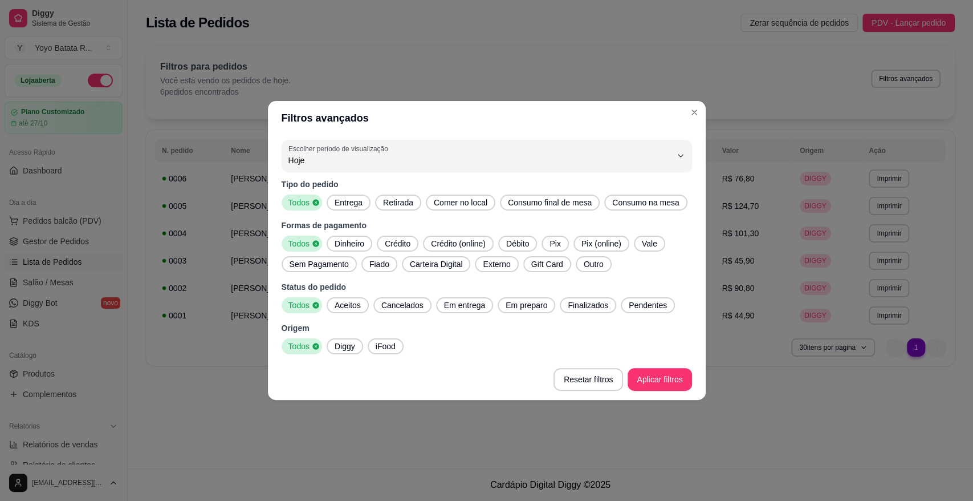
click at [473, 167] on button "Escolher período de visualização Hoje" at bounding box center [487, 156] width 411 height 32
click at [398, 224] on span "7 dias" at bounding box center [480, 225] width 365 height 11
type input "7"
select select "7"
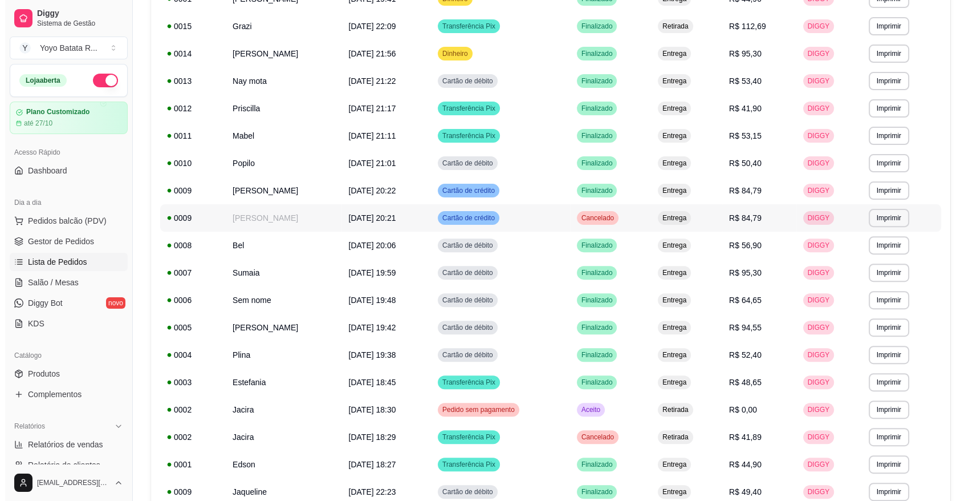
scroll to position [380, 0]
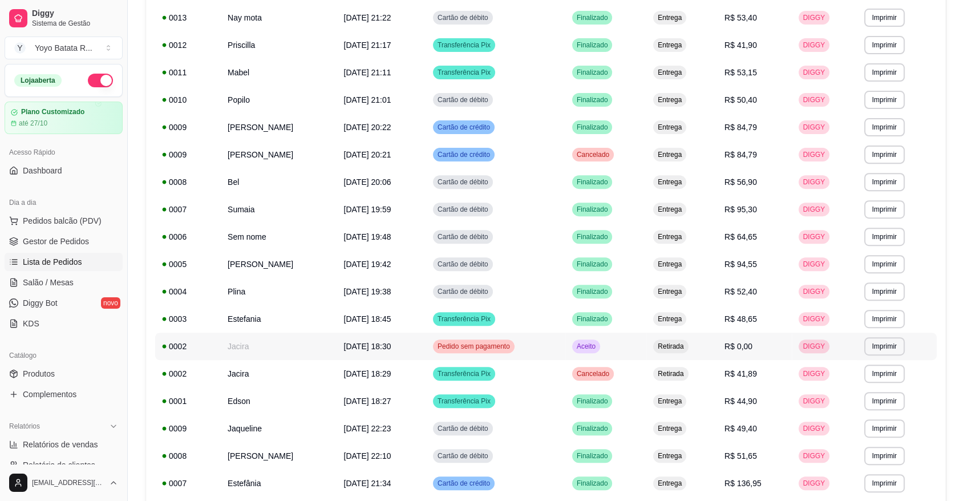
click at [660, 352] on div "Retirada" at bounding box center [670, 346] width 35 height 14
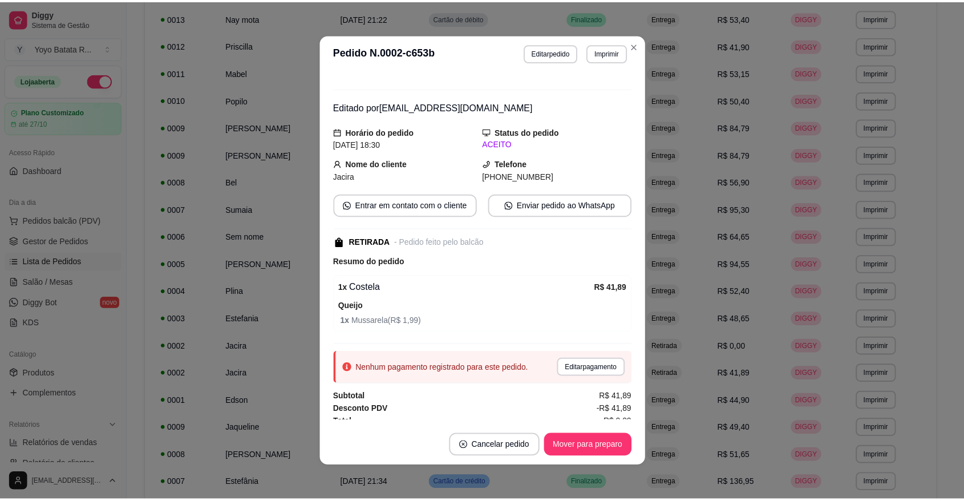
scroll to position [19, 0]
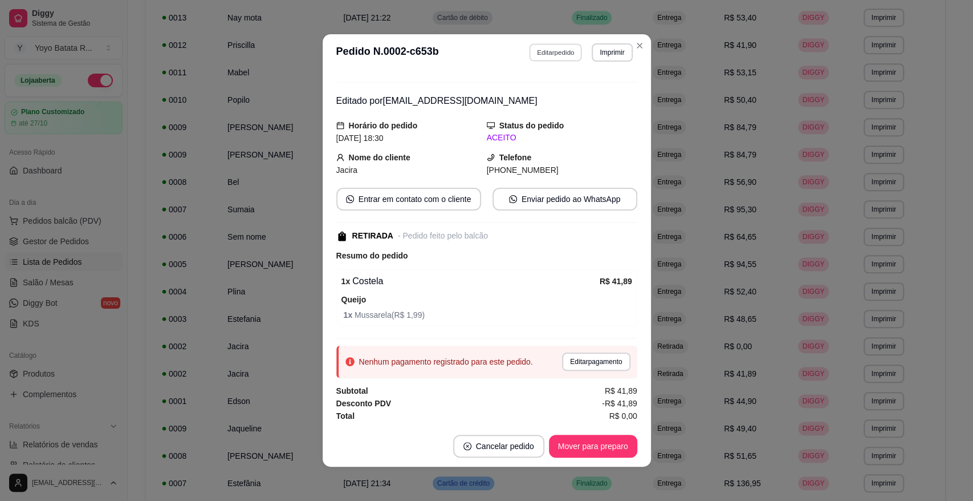
click at [564, 50] on button "Editar pedido" at bounding box center [555, 52] width 53 height 18
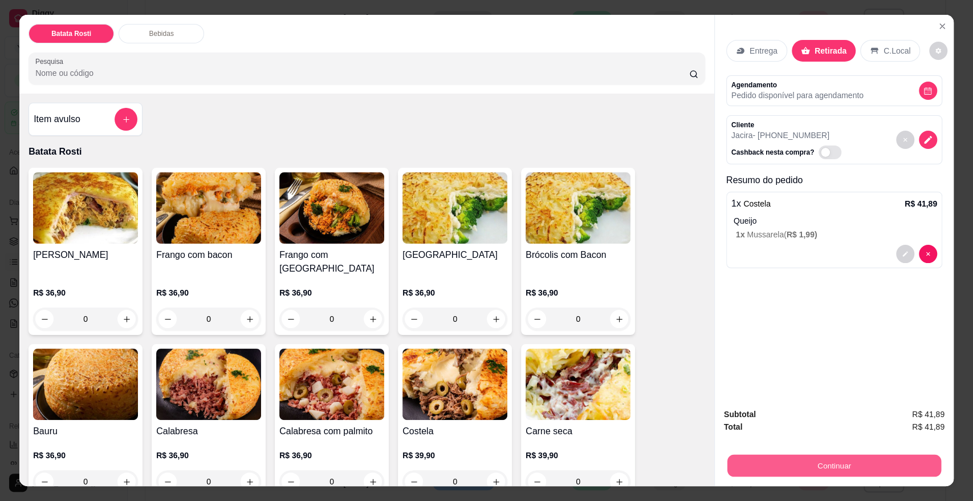
click at [858, 456] on button "Continuar" at bounding box center [835, 465] width 214 height 22
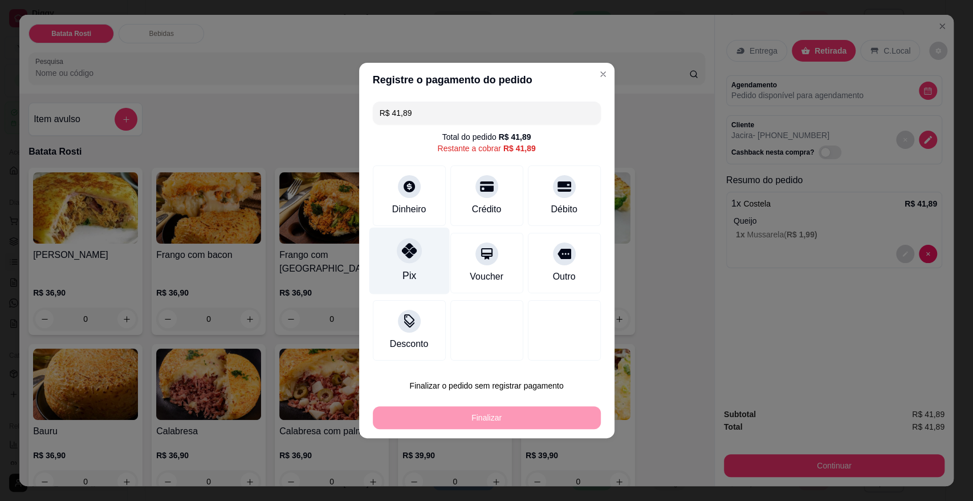
click at [420, 271] on div "Pix" at bounding box center [409, 260] width 80 height 67
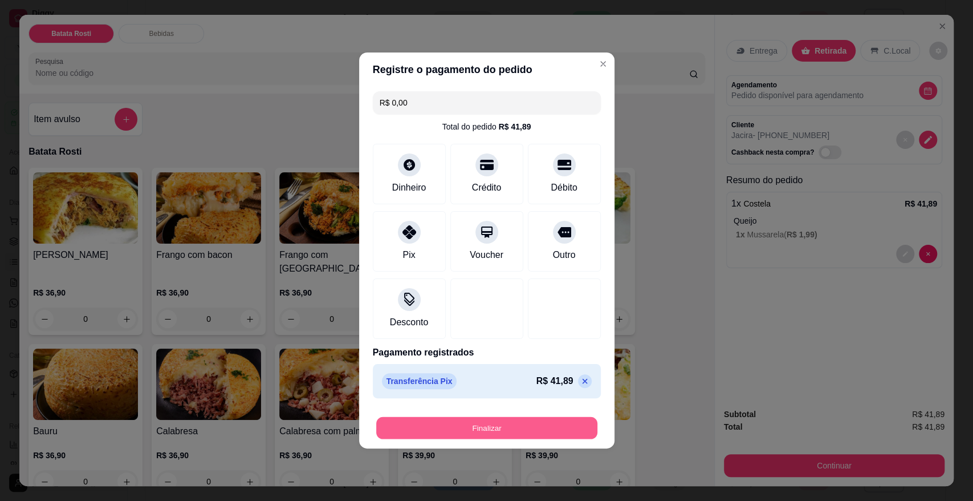
click at [520, 422] on button "Finalizar" at bounding box center [486, 428] width 221 height 22
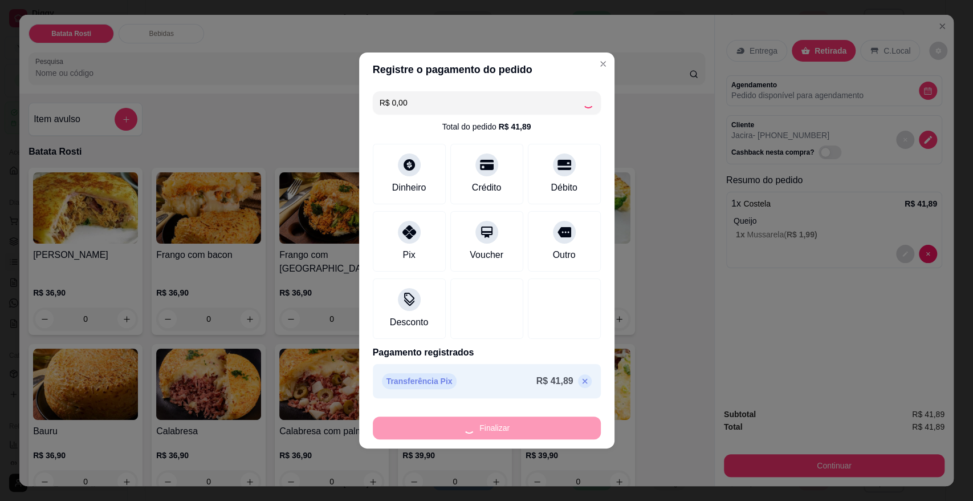
type input "-R$ 41,89"
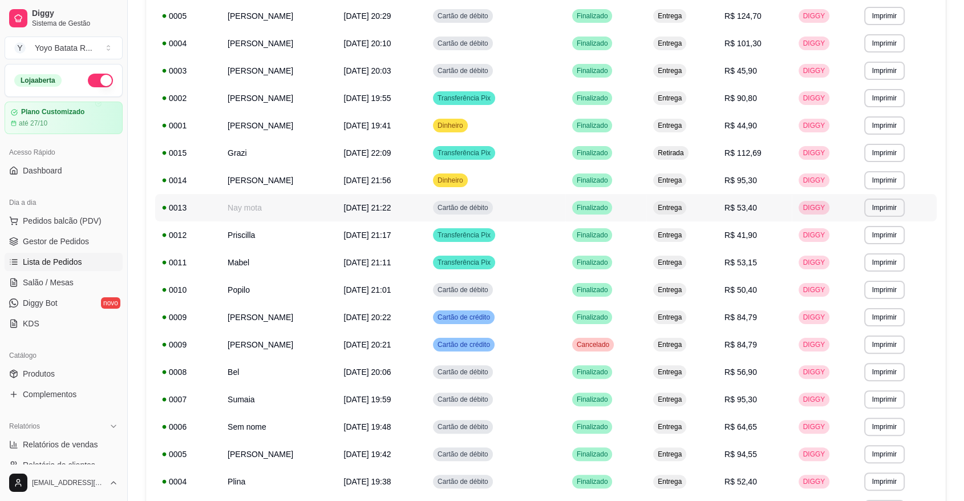
scroll to position [316, 0]
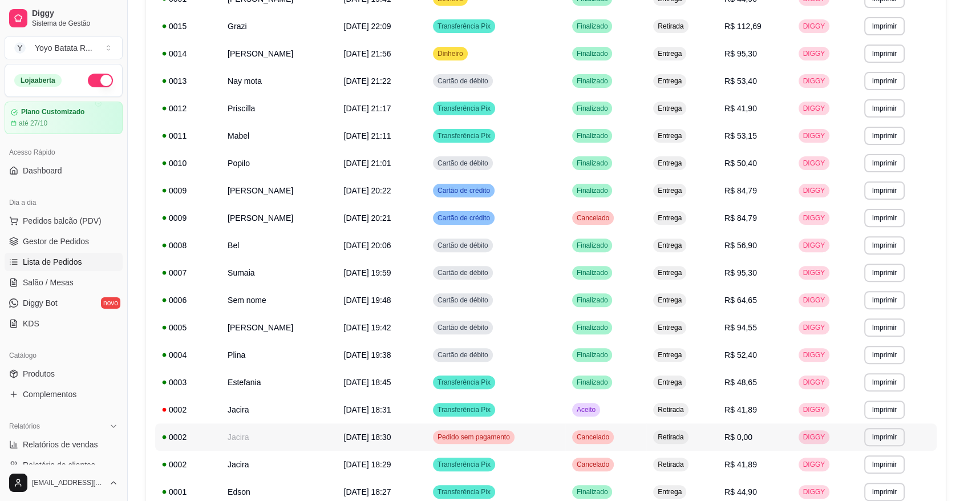
click at [730, 445] on td "R$ 0,00" at bounding box center [754, 436] width 74 height 27
click at [435, 434] on span "Pedido sem pagamento" at bounding box center [473, 436] width 77 height 9
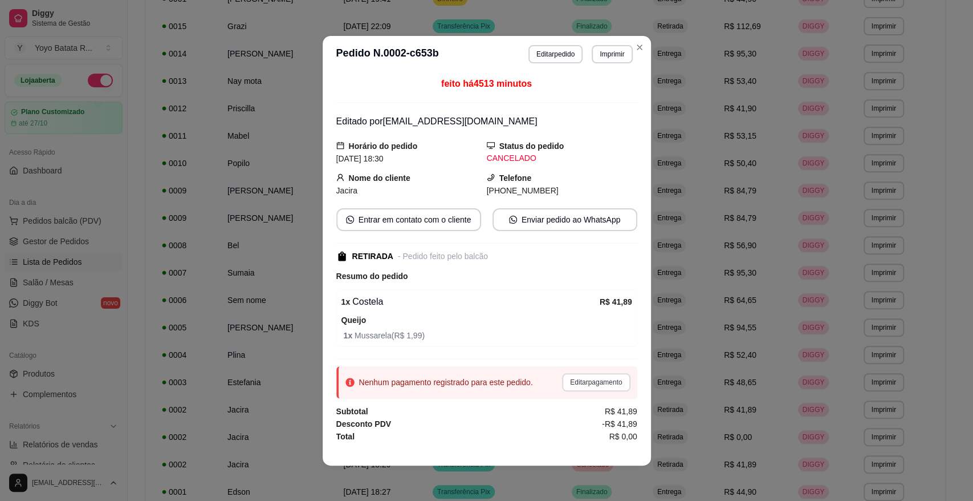
click at [583, 387] on button "Editar pagamento" at bounding box center [596, 382] width 68 height 18
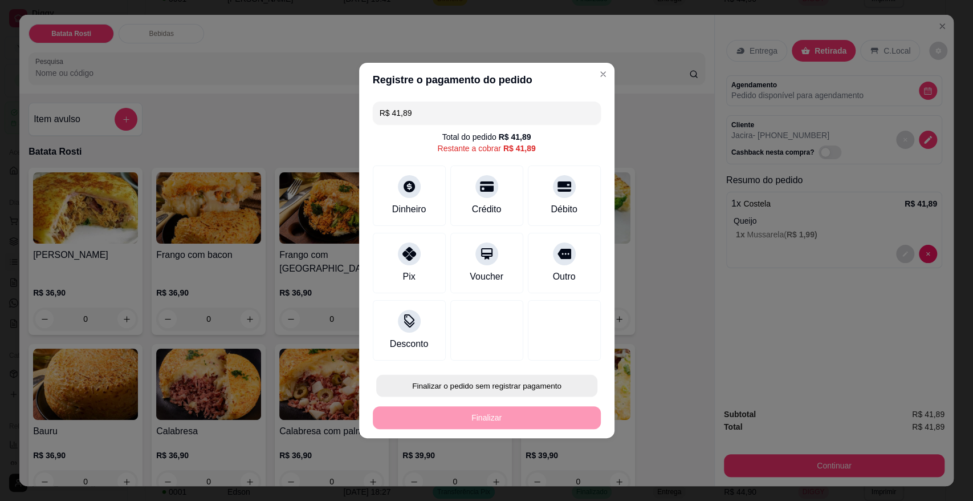
click at [539, 389] on button "Finalizar o pedido sem registrar pagamento" at bounding box center [486, 386] width 221 height 22
click at [561, 352] on button "Confirmar" at bounding box center [555, 352] width 40 height 17
type input "R$ 0,00"
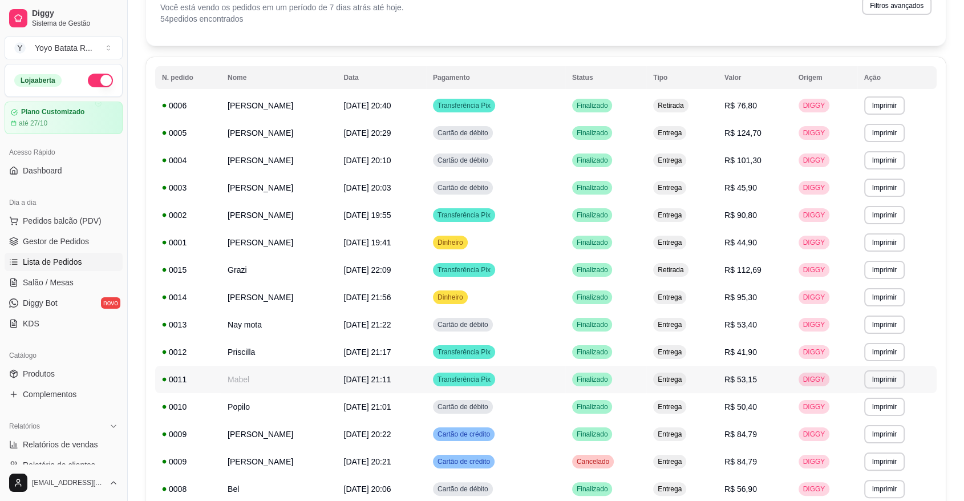
scroll to position [0, 0]
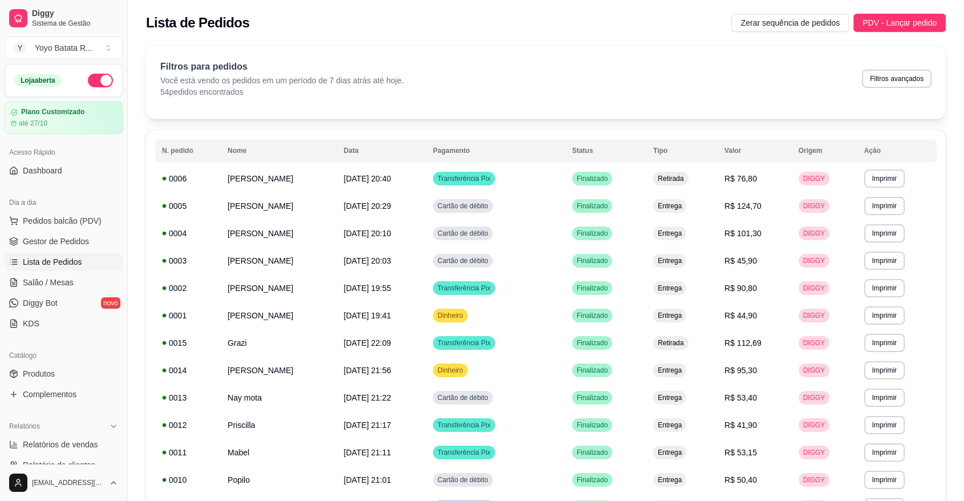
click at [808, 99] on div "Filtros para pedidos Você está vendo os pedidos em um período de 7 dias atrás a…" at bounding box center [545, 82] width 799 height 73
click at [87, 230] on ul "Pedidos balcão (PDV) Gestor de Pedidos Lista de Pedidos Salão / Mesas Diggy Bot…" at bounding box center [64, 272] width 118 height 121
click at [84, 238] on span "Gestor de Pedidos" at bounding box center [56, 240] width 66 height 11
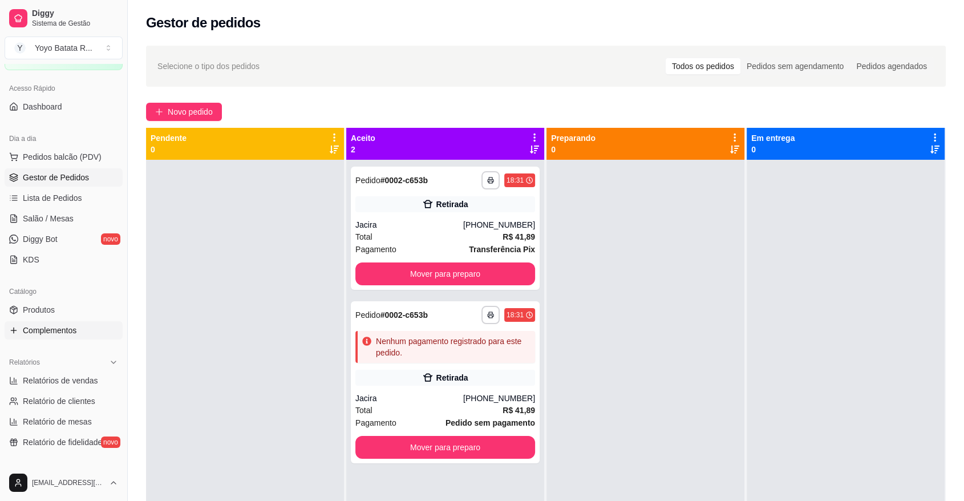
scroll to position [127, 0]
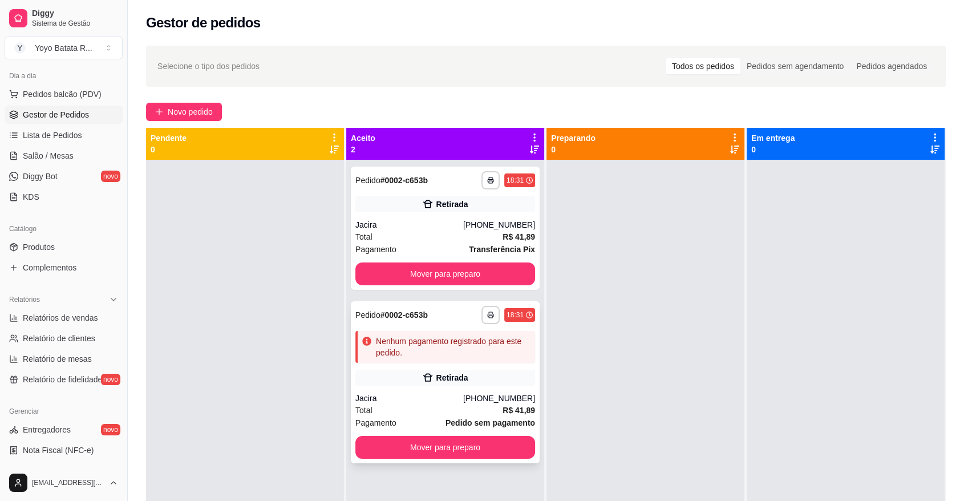
click at [448, 392] on div "Jacira" at bounding box center [409, 397] width 108 height 11
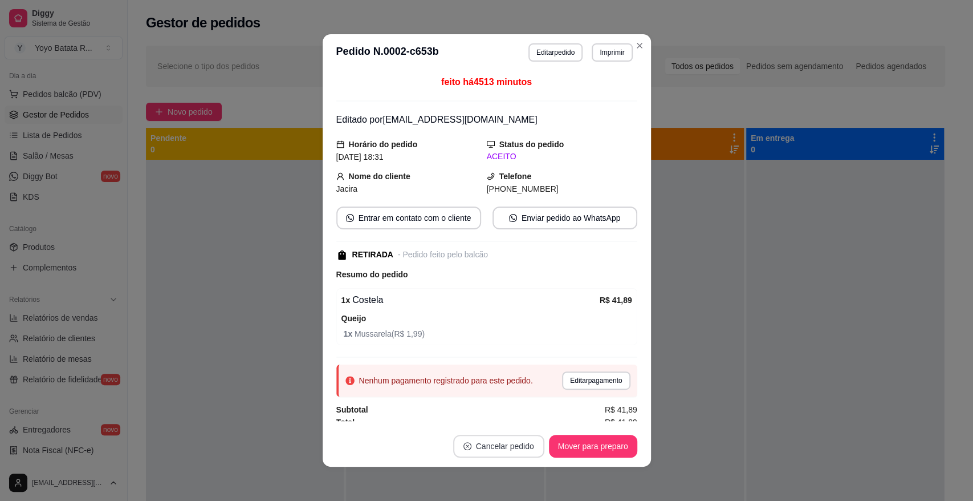
click at [465, 436] on button "Cancelar pedido" at bounding box center [498, 445] width 91 height 23
click at [520, 416] on button "Sim" at bounding box center [525, 417] width 46 height 23
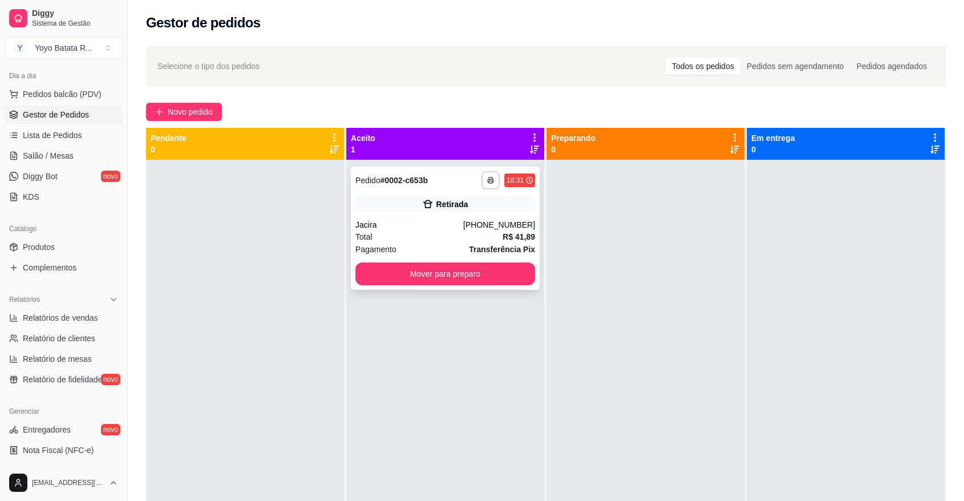
click at [497, 239] on div "Total R$ 41,89" at bounding box center [445, 236] width 180 height 13
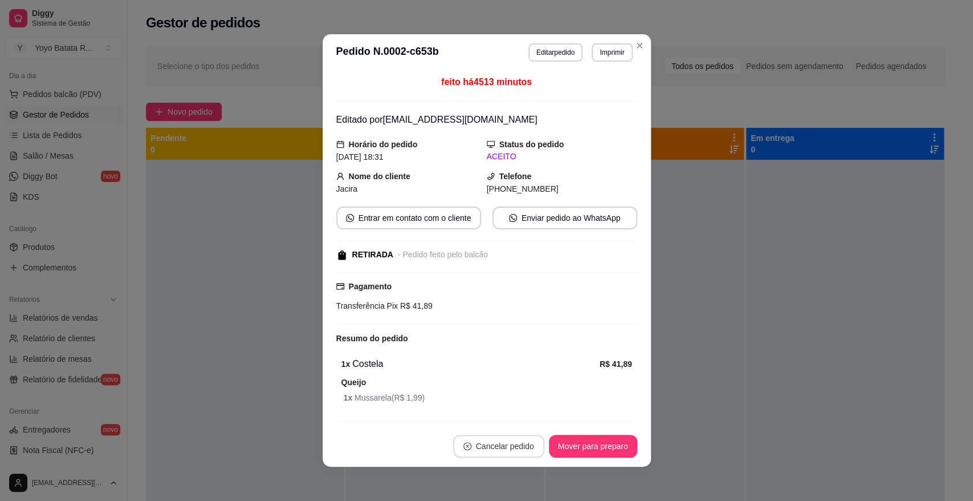
click at [500, 438] on button "Cancelar pedido" at bounding box center [498, 445] width 91 height 23
click at [570, 434] on button "Mover para preparo" at bounding box center [593, 445] width 88 height 23
click at [570, 436] on button "Mover para preparo" at bounding box center [593, 446] width 86 height 22
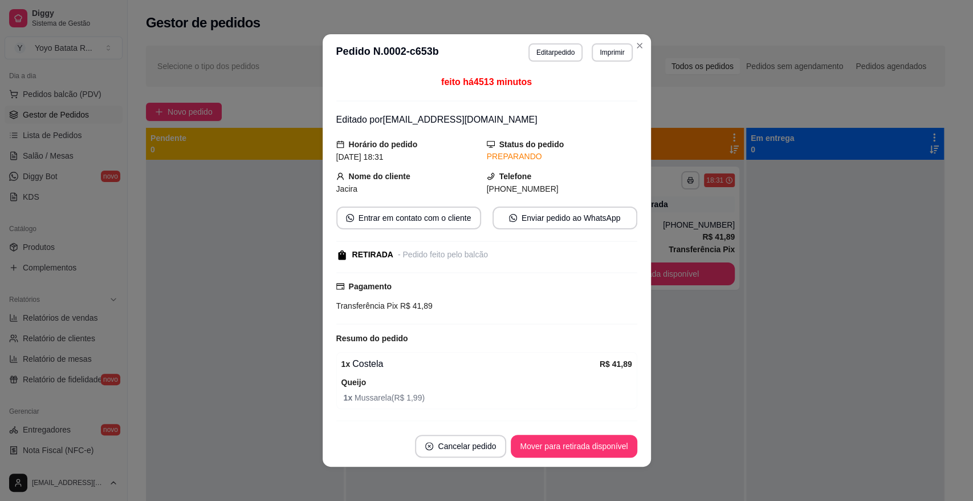
click at [466, 439] on button "Cancelar pedido" at bounding box center [460, 445] width 91 height 23
click at [481, 416] on button "Sim" at bounding box center [483, 420] width 36 height 18
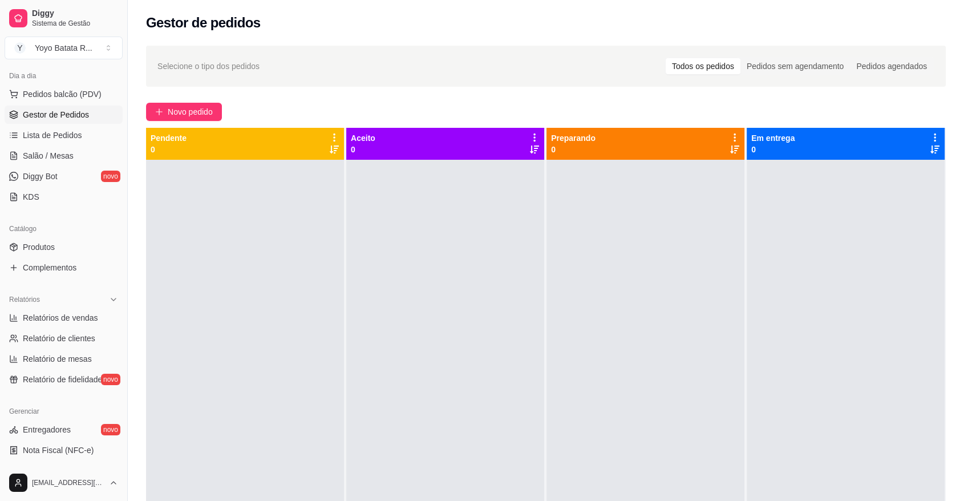
click at [296, 372] on div at bounding box center [245, 410] width 198 height 501
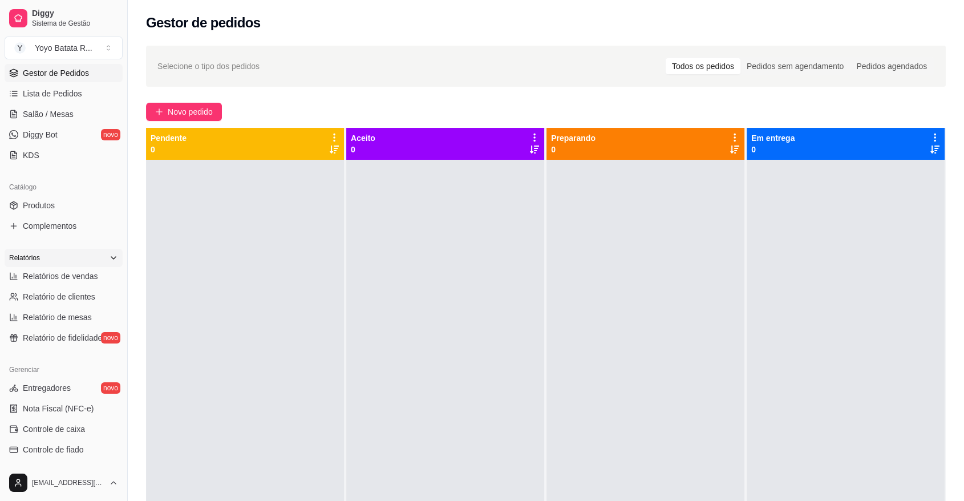
scroll to position [190, 0]
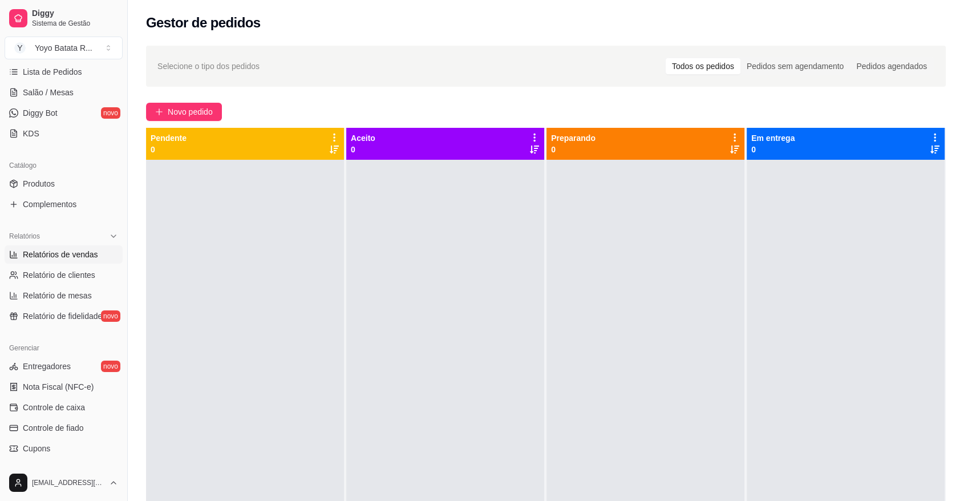
click at [85, 255] on span "Relatórios de vendas" at bounding box center [60, 254] width 75 height 11
select select "ALL"
select select "0"
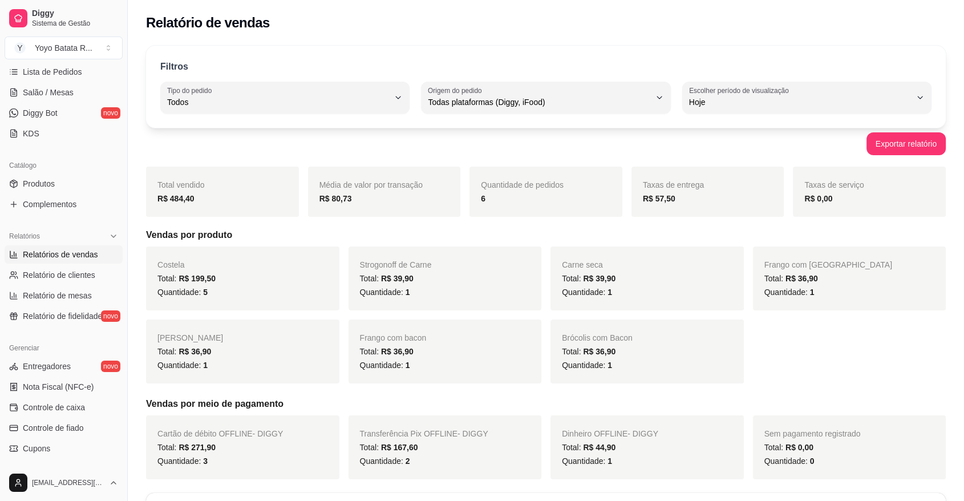
click at [767, 108] on div "Hoje" at bounding box center [800, 97] width 222 height 23
click at [730, 250] on li "Customizado" at bounding box center [806, 241] width 230 height 18
type input "-1"
select select "-1"
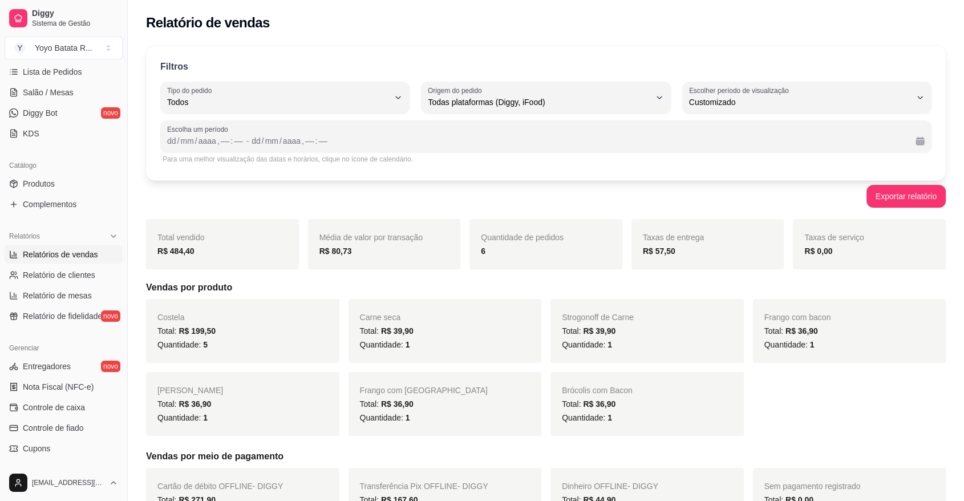
scroll to position [10, 0]
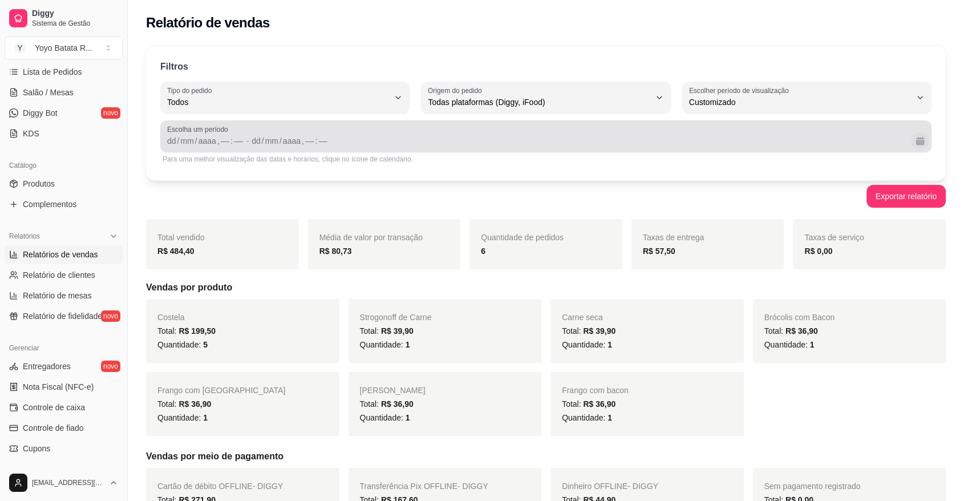
click at [925, 140] on button "Calendário" at bounding box center [920, 141] width 18 height 18
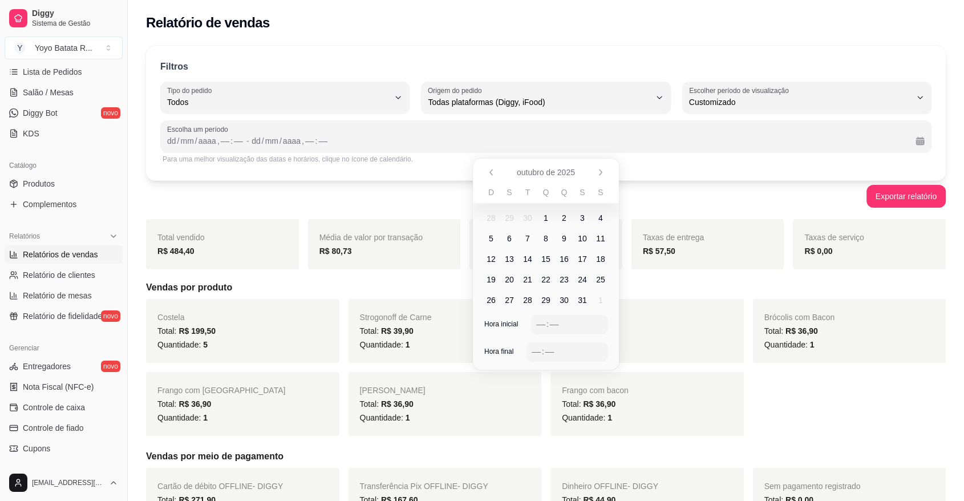
click at [489, 241] on span "5" at bounding box center [491, 238] width 5 height 11
click at [535, 324] on div "–– : ––" at bounding box center [569, 324] width 76 height 18
click at [535, 344] on div "–– : ––" at bounding box center [566, 351] width 71 height 14
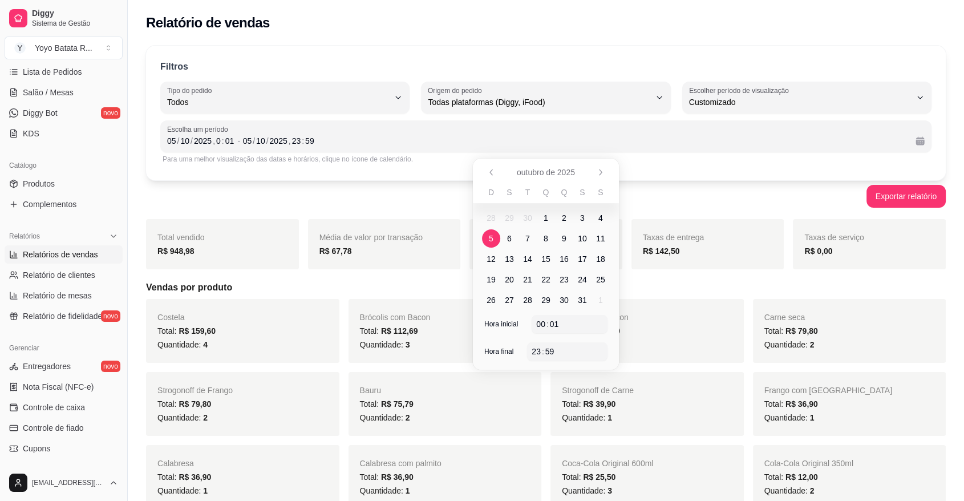
click at [851, 340] on div "Quantidade: 2" at bounding box center [849, 345] width 170 height 14
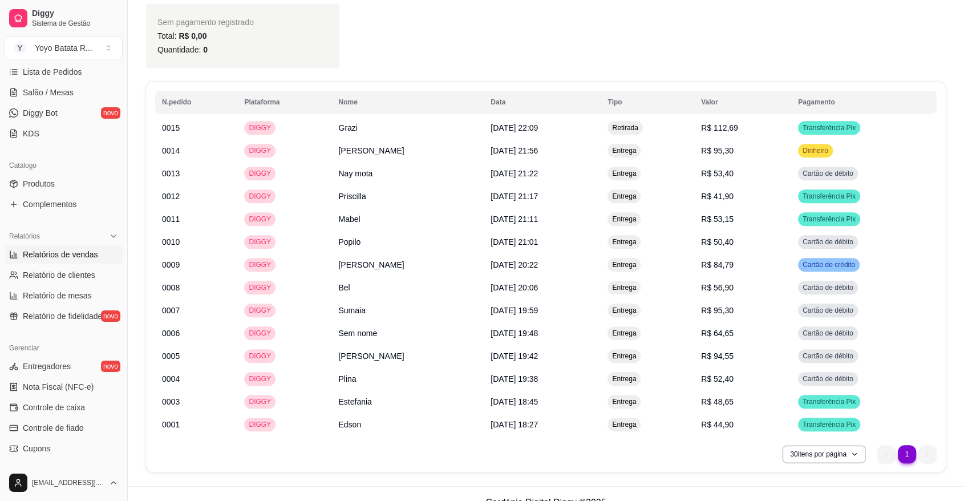
scroll to position [627, 0]
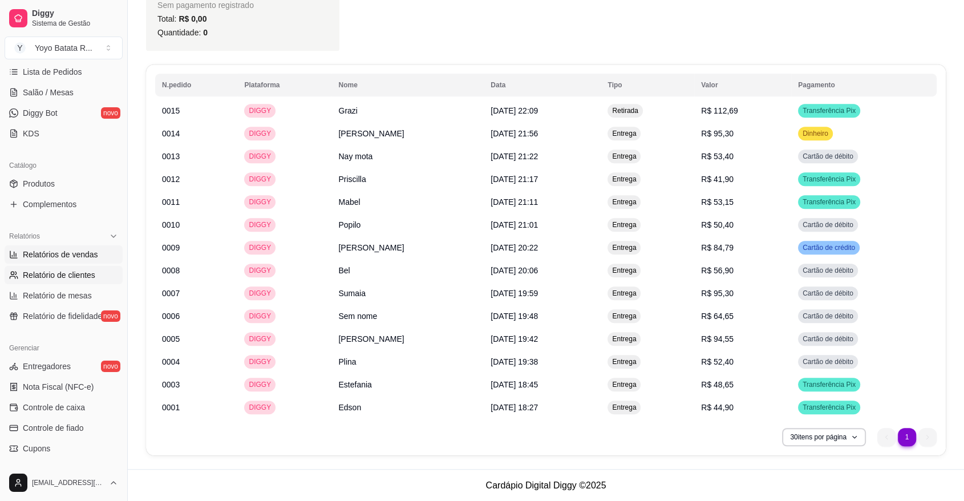
click at [80, 277] on span "Relatório de clientes" at bounding box center [59, 274] width 72 height 11
select select "30"
select select "HIGHEST_TOTAL_SPENT_WITH_ORDERS"
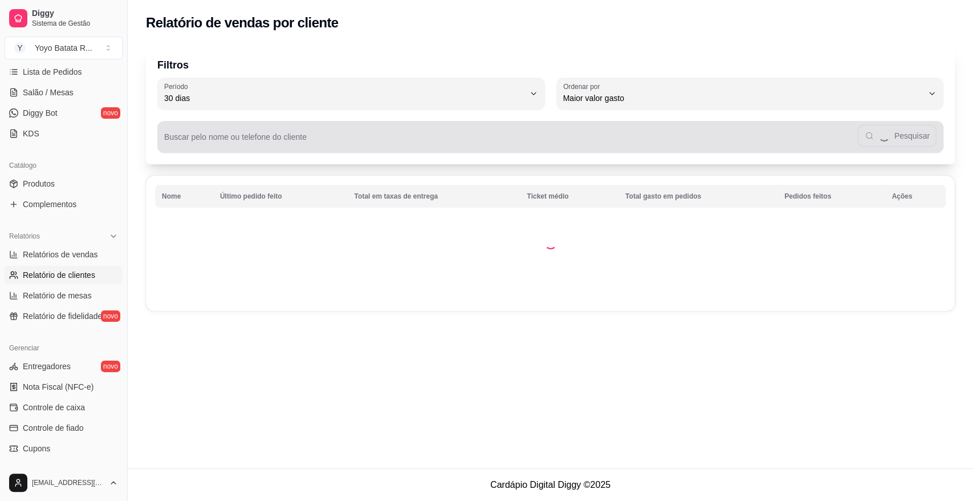
click at [428, 105] on button "Período 30 dias" at bounding box center [351, 94] width 388 height 32
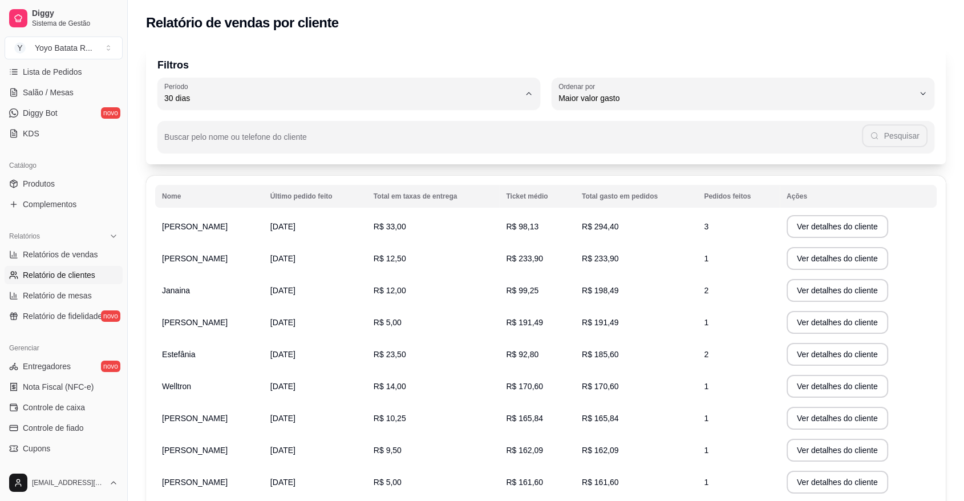
click at [306, 162] on span "7 dias" at bounding box center [343, 162] width 343 height 11
type input "7"
select select "7"
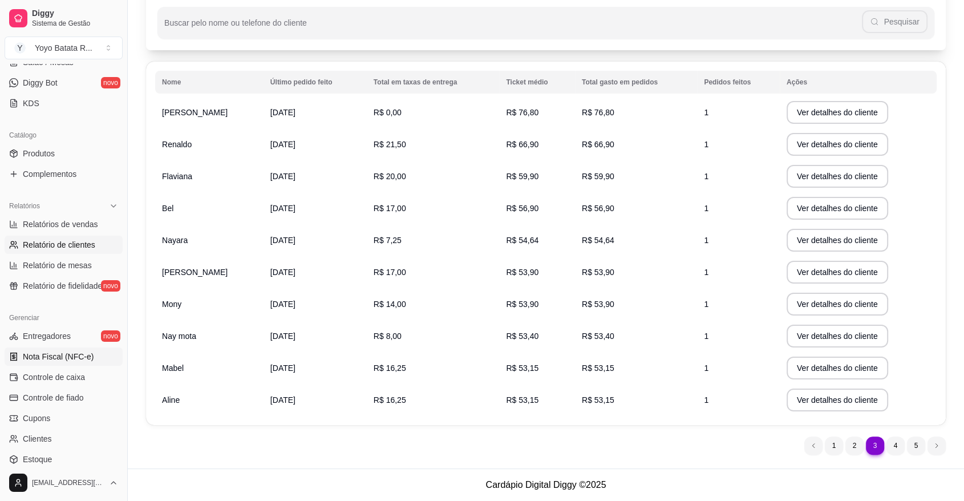
scroll to position [190, 0]
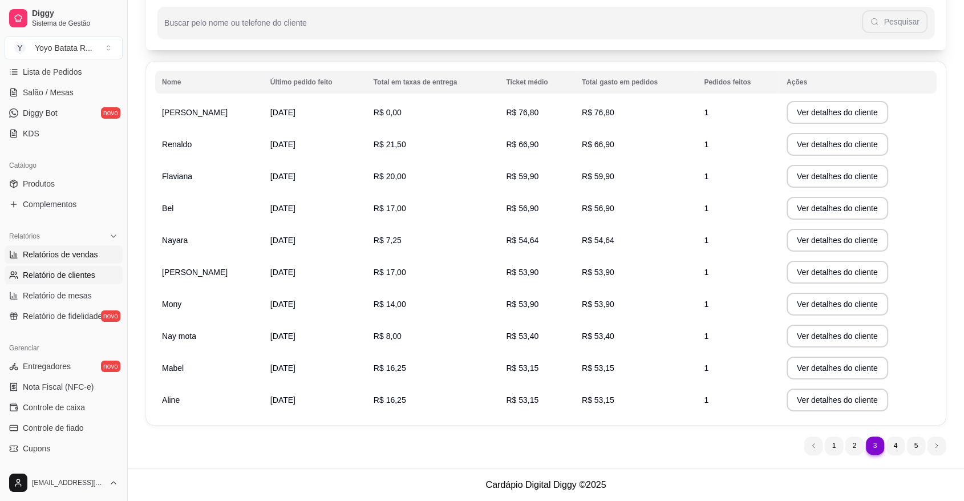
click at [83, 249] on span "Relatórios de vendas" at bounding box center [60, 254] width 75 height 11
select select "ALL"
select select "0"
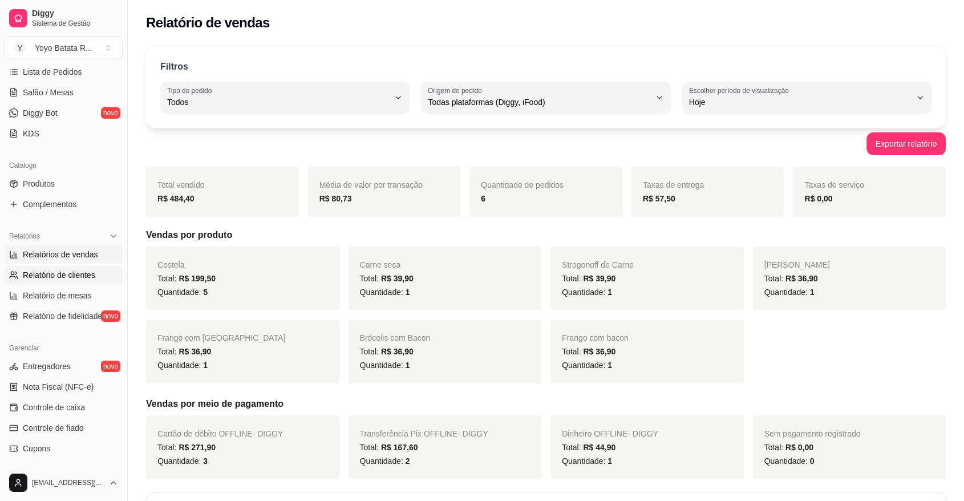
click at [78, 275] on span "Relatório de clientes" at bounding box center [59, 274] width 72 height 11
select select "30"
select select "HIGHEST_TOTAL_SPENT_WITH_ORDERS"
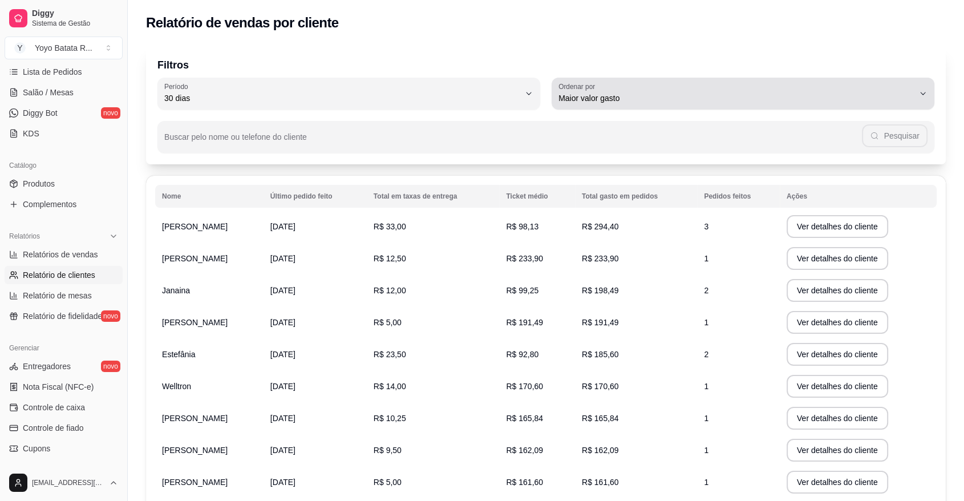
click at [652, 94] on span "Maior valor gasto" at bounding box center [735, 97] width 355 height 11
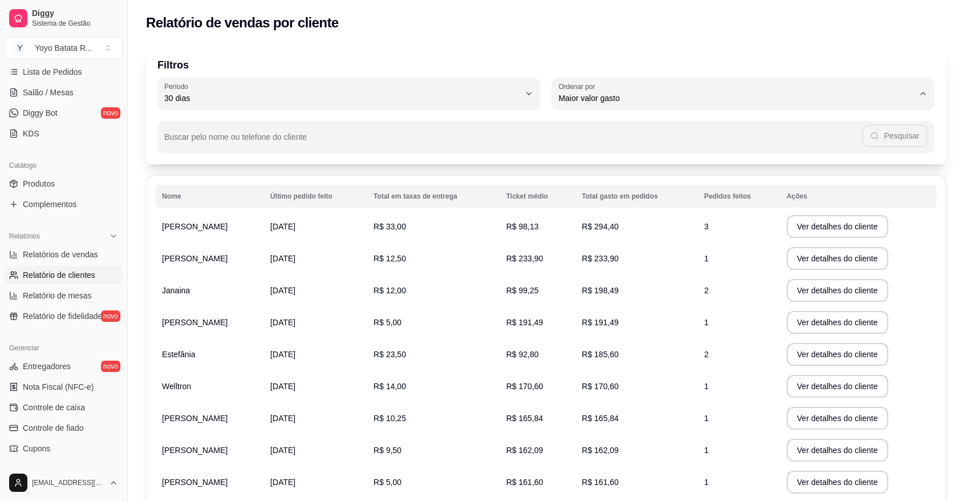
click at [628, 186] on span "Último pedido feito" at bounding box center [737, 181] width 339 height 11
type input "LAST_ORDER_MADE_AT"
select select "LAST_ORDER_MADE_AT"
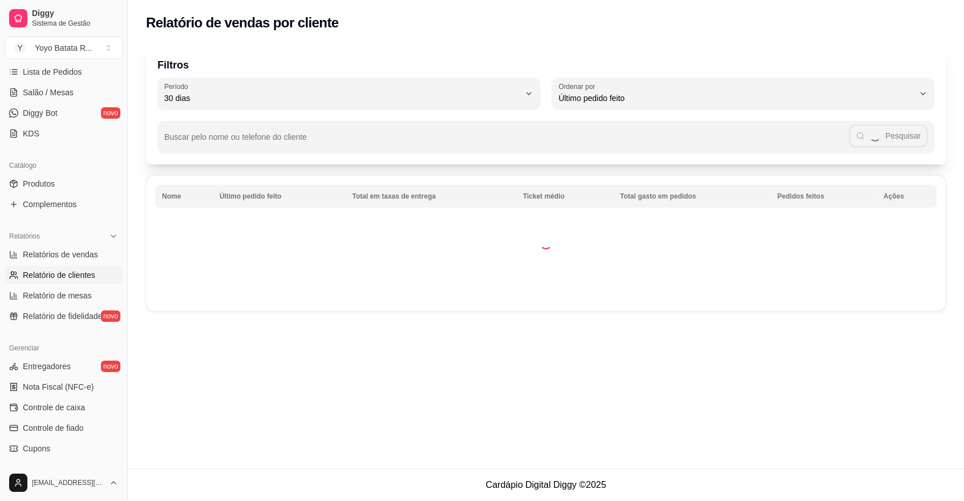
scroll to position [10, 0]
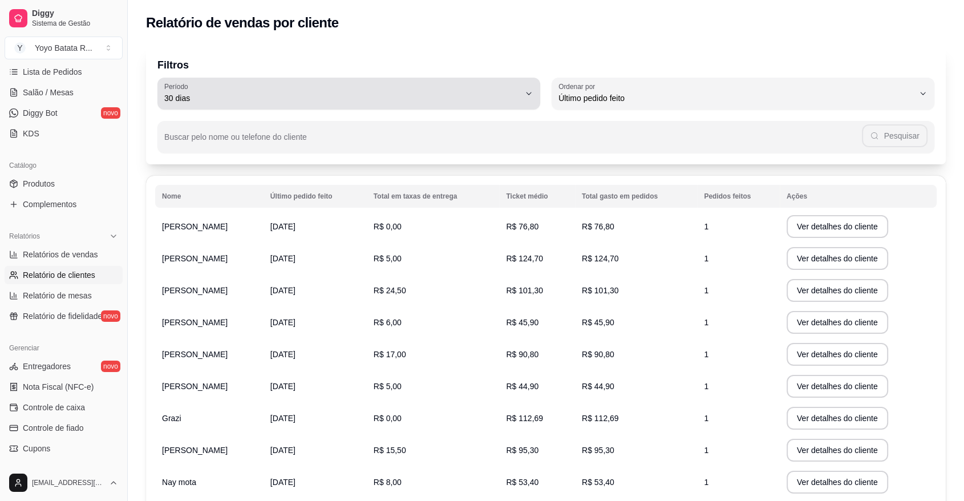
click at [441, 99] on span "30 dias" at bounding box center [341, 97] width 355 height 11
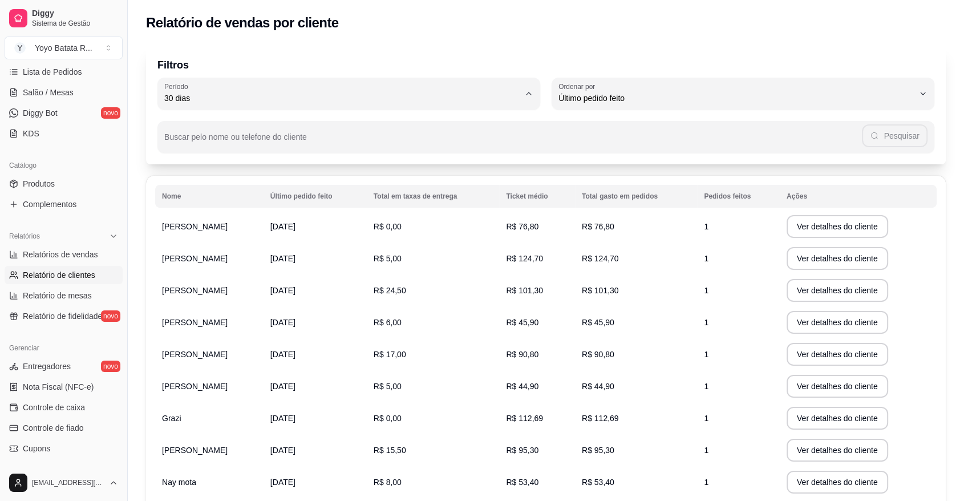
click at [392, 163] on span "7 dias" at bounding box center [343, 162] width 339 height 11
type input "7"
select select "7"
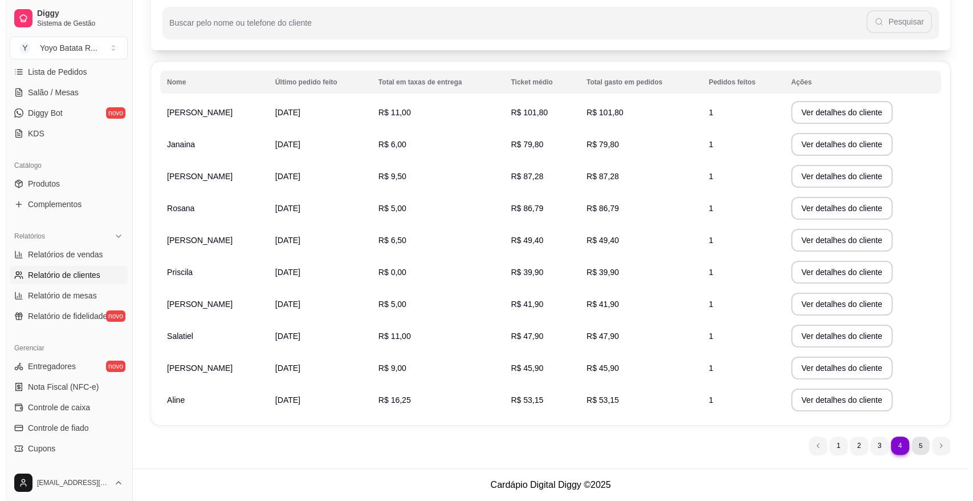
scroll to position [0, 0]
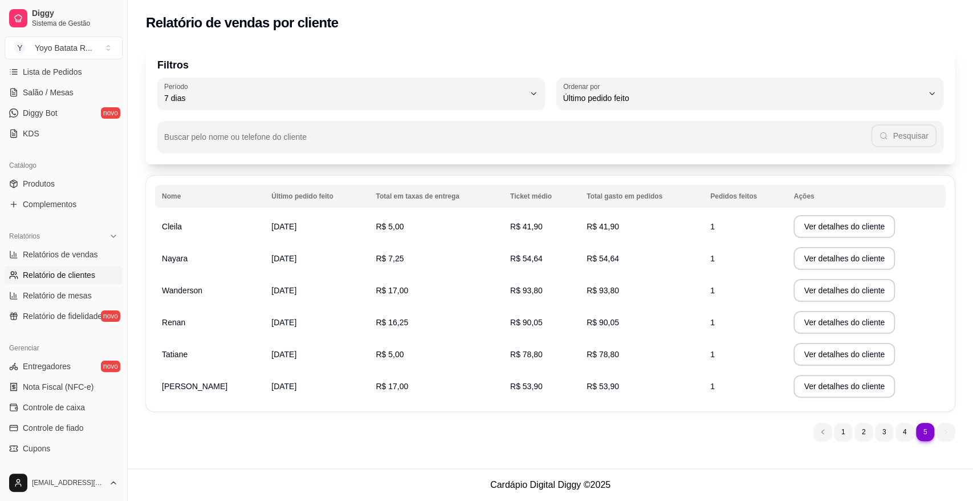
click at [776, 116] on div "Buscar pelo nome ou telefone do cliente Pesquisar" at bounding box center [550, 130] width 786 height 43
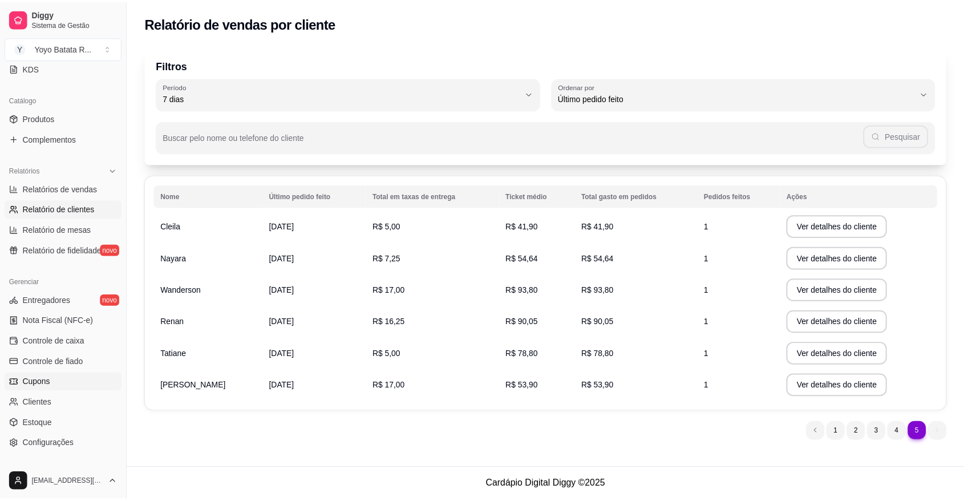
scroll to position [192, 0]
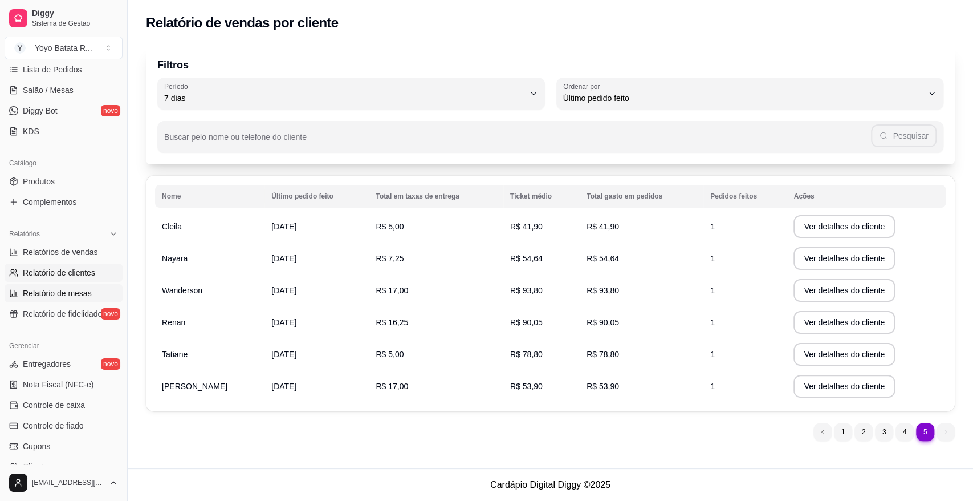
click at [77, 298] on span "Relatório de mesas" at bounding box center [57, 292] width 69 height 11
select select "TOTAL_OF_ORDERS"
select select "7"
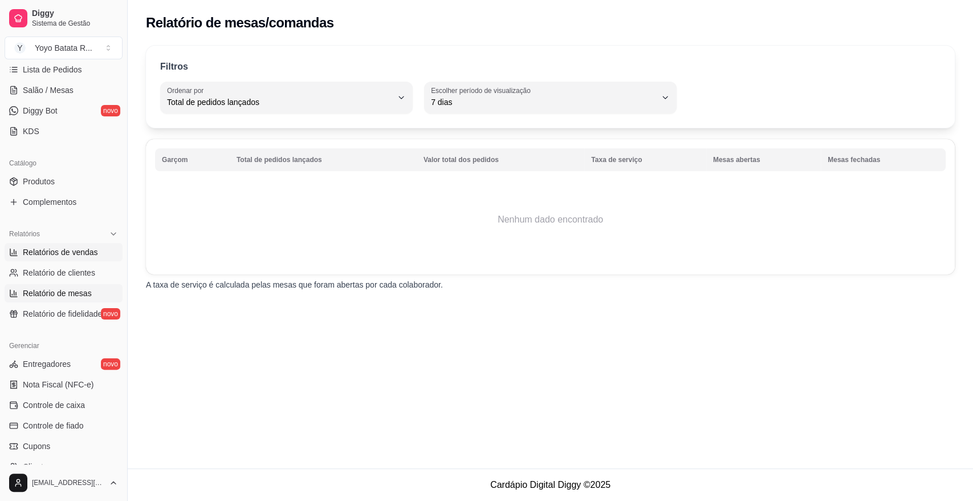
click at [82, 252] on span "Relatórios de vendas" at bounding box center [60, 251] width 75 height 11
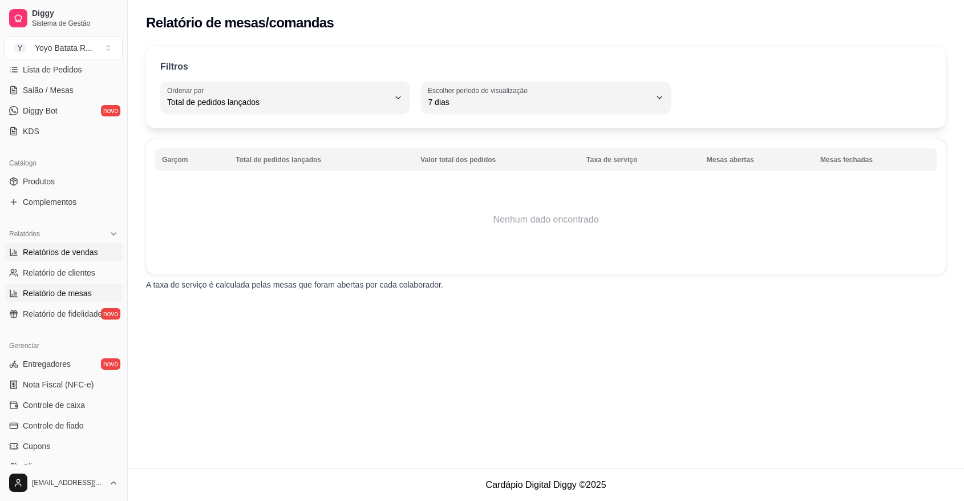
select select "ALL"
select select "0"
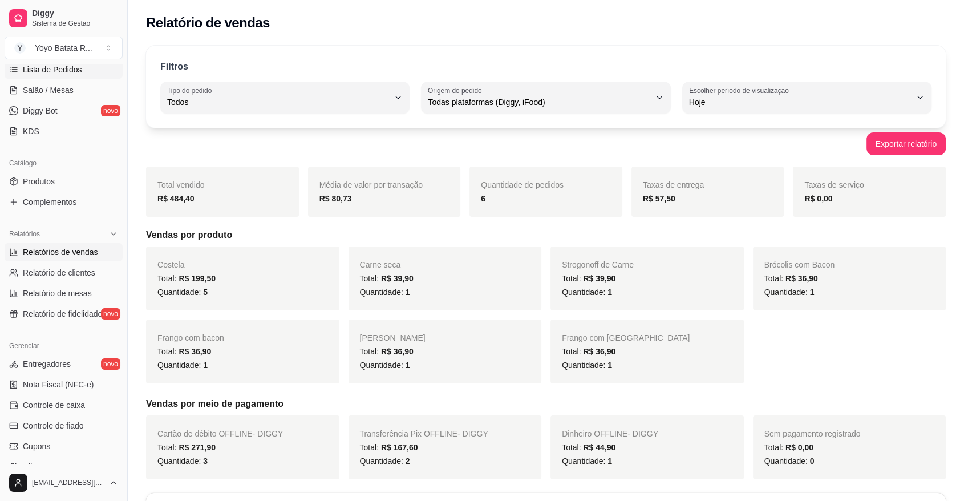
click at [72, 66] on span "Lista de Pedidos" at bounding box center [52, 69] width 59 height 11
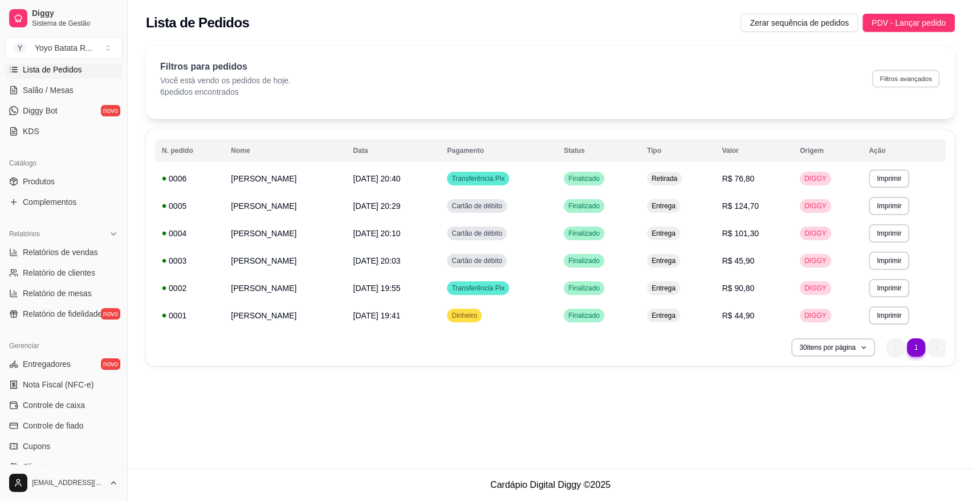
click at [893, 73] on button "Filtros avançados" at bounding box center [905, 79] width 67 height 18
select select "0"
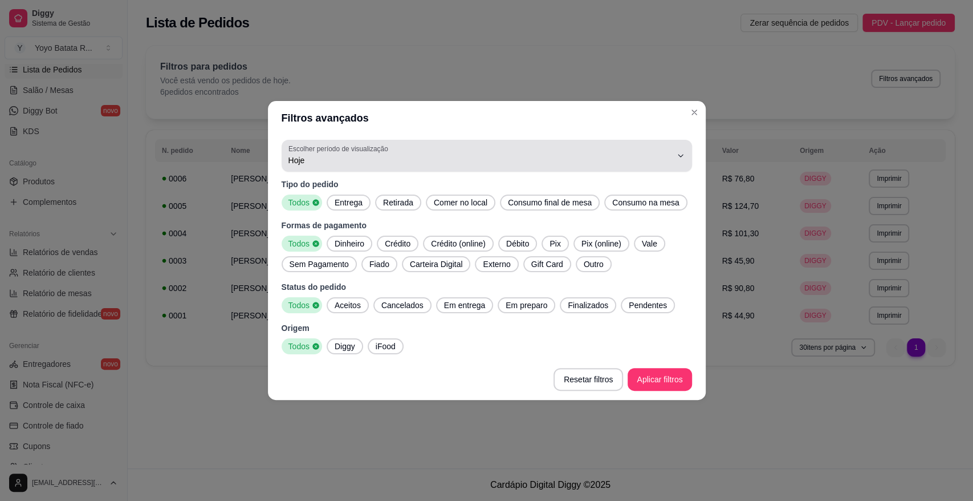
click at [415, 171] on button "Escolher período de visualização Hoje" at bounding box center [487, 156] width 411 height 32
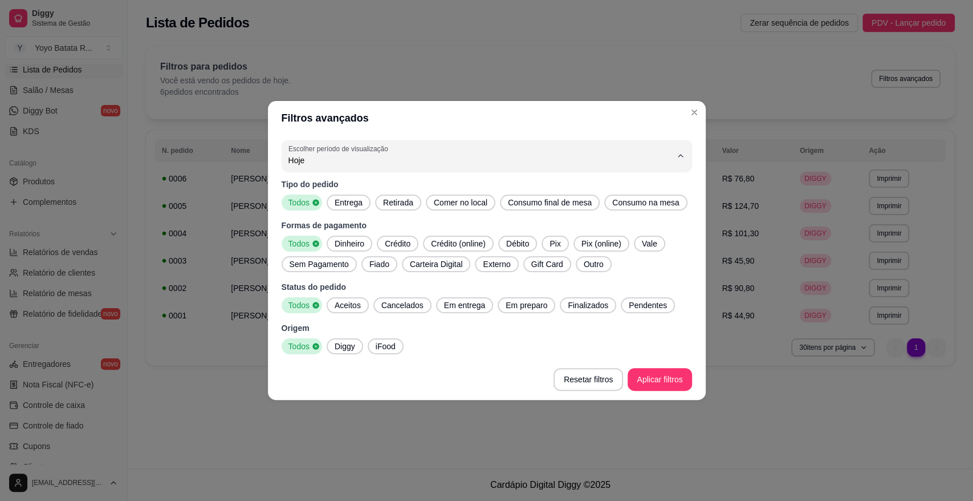
click at [392, 222] on span "7 dias" at bounding box center [480, 225] width 365 height 11
type input "7"
select select "7"
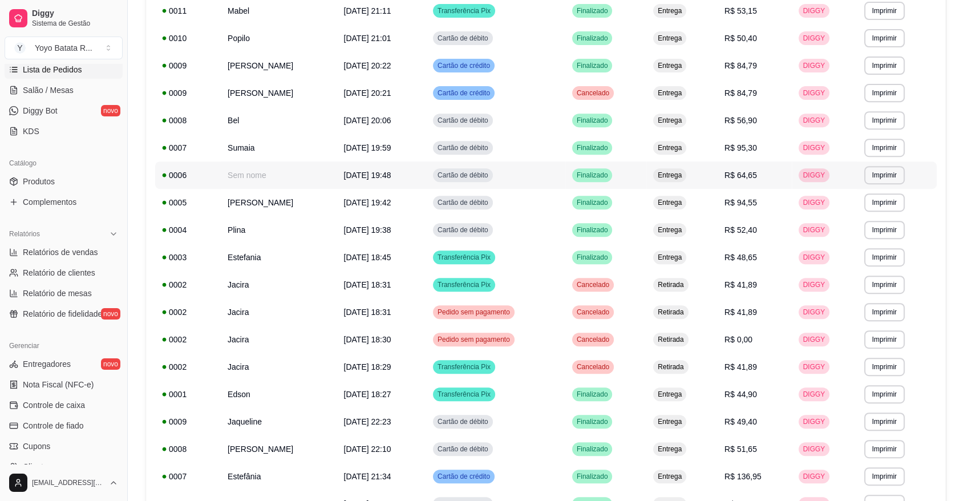
scroll to position [443, 0]
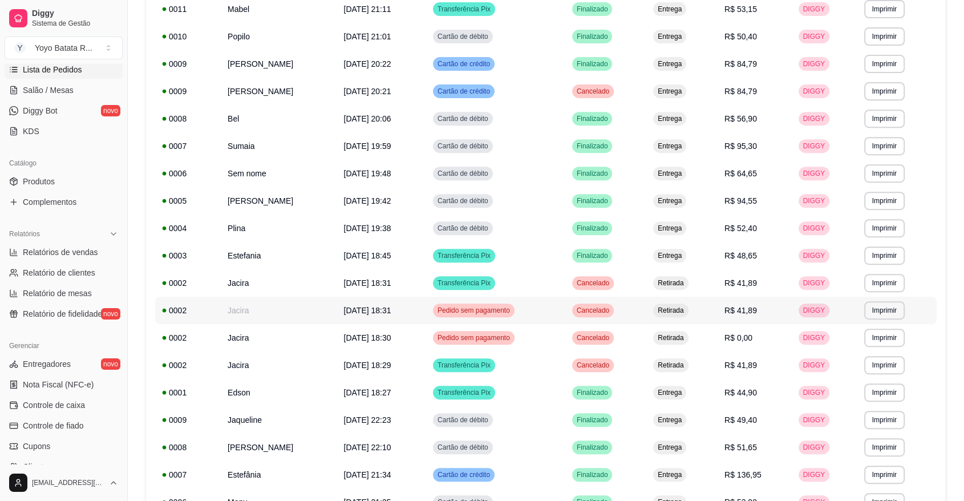
click at [719, 312] on td "R$ 41,89" at bounding box center [754, 309] width 74 height 27
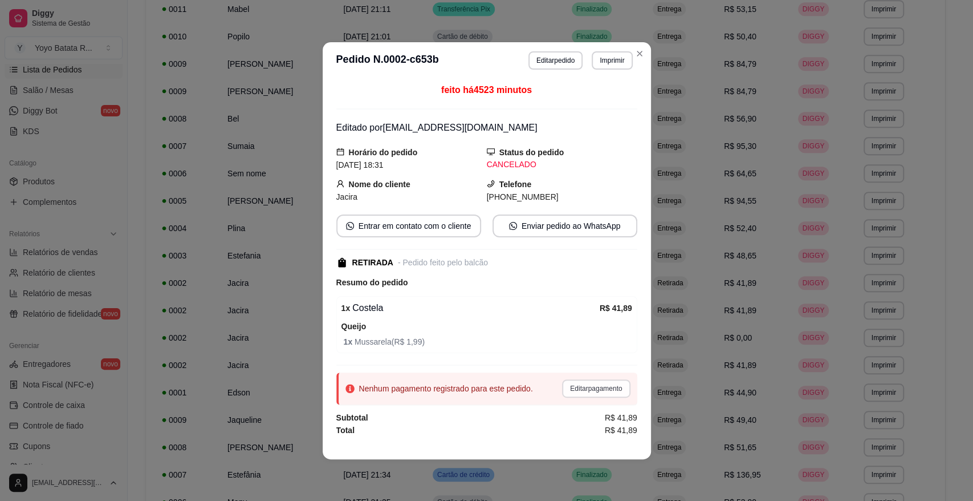
click at [604, 382] on button "Editar pagamento" at bounding box center [596, 388] width 68 height 18
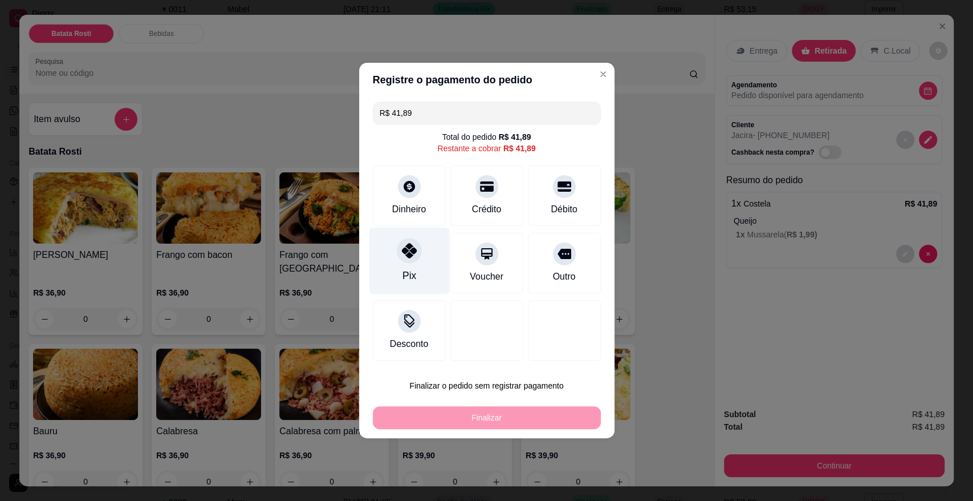
click at [398, 255] on div at bounding box center [409, 250] width 25 height 25
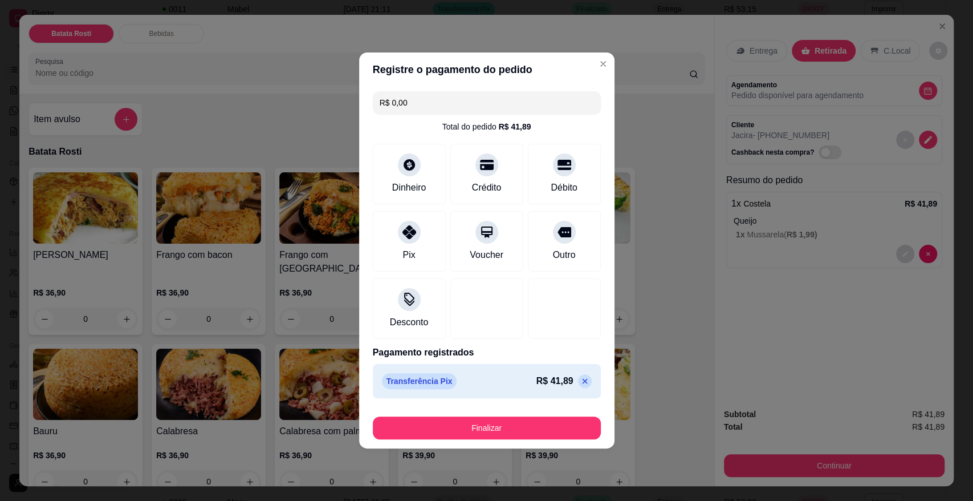
click at [501, 416] on button "Finalizar" at bounding box center [487, 427] width 228 height 23
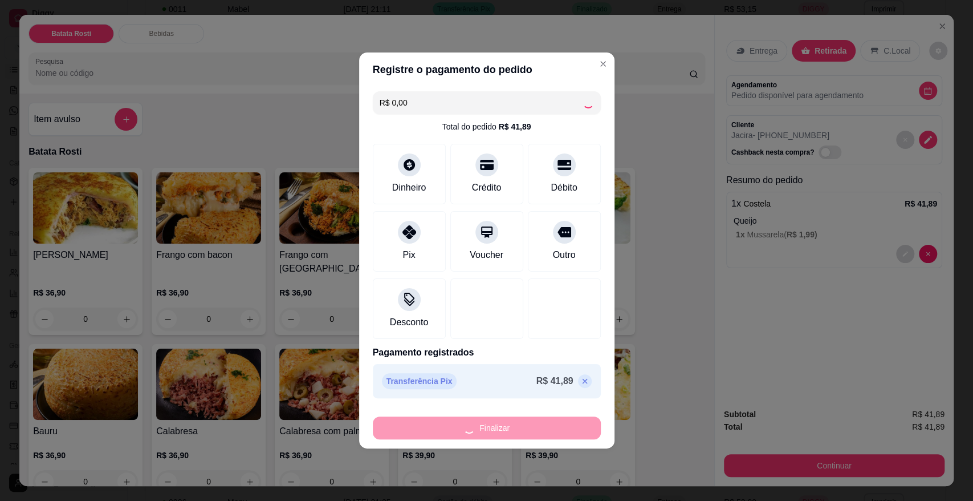
type input "-R$ 41,89"
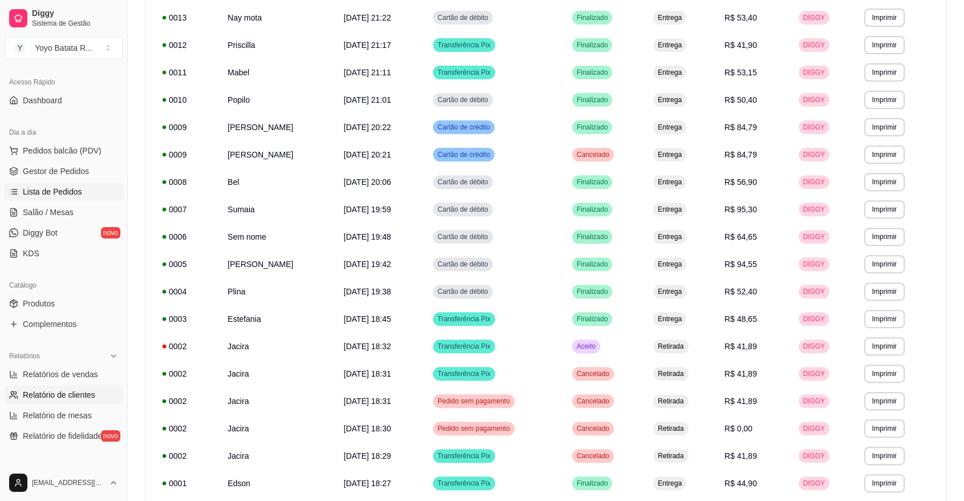
scroll to position [66, 0]
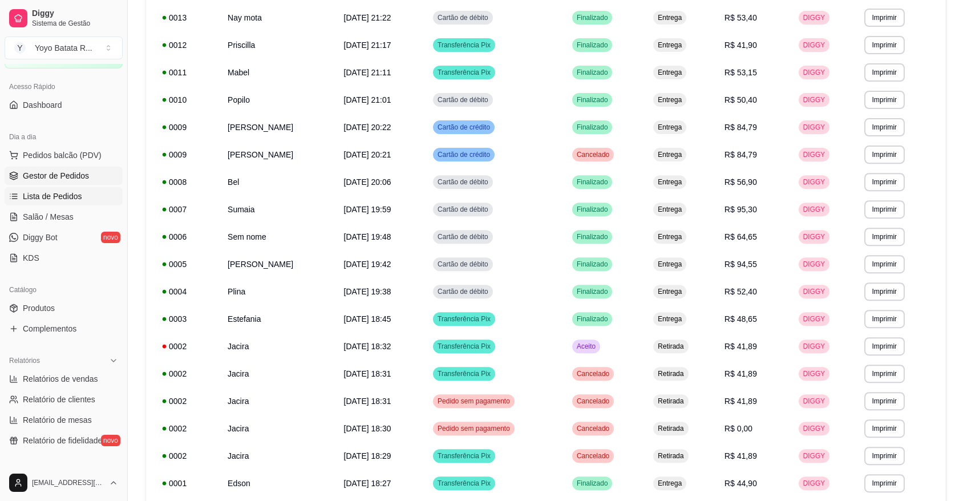
click at [44, 174] on span "Gestor de Pedidos" at bounding box center [56, 175] width 66 height 11
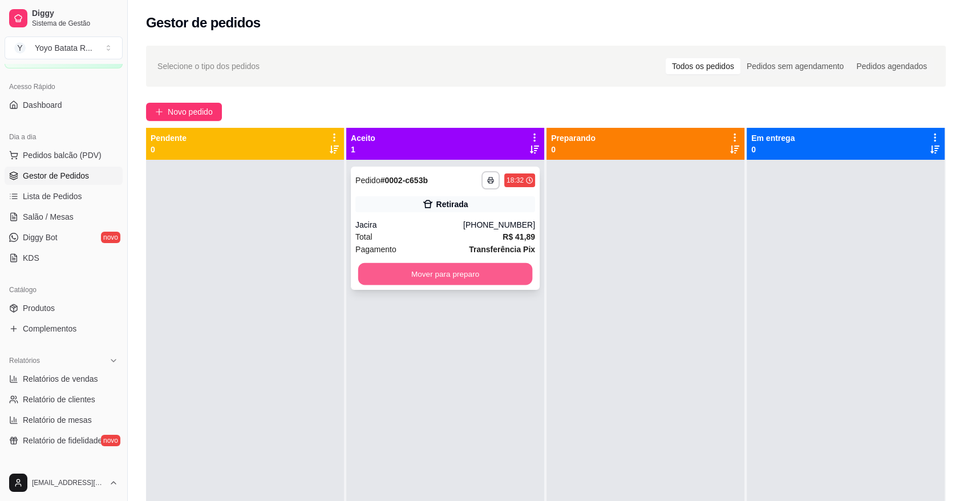
click at [490, 268] on button "Mover para preparo" at bounding box center [445, 274] width 174 height 22
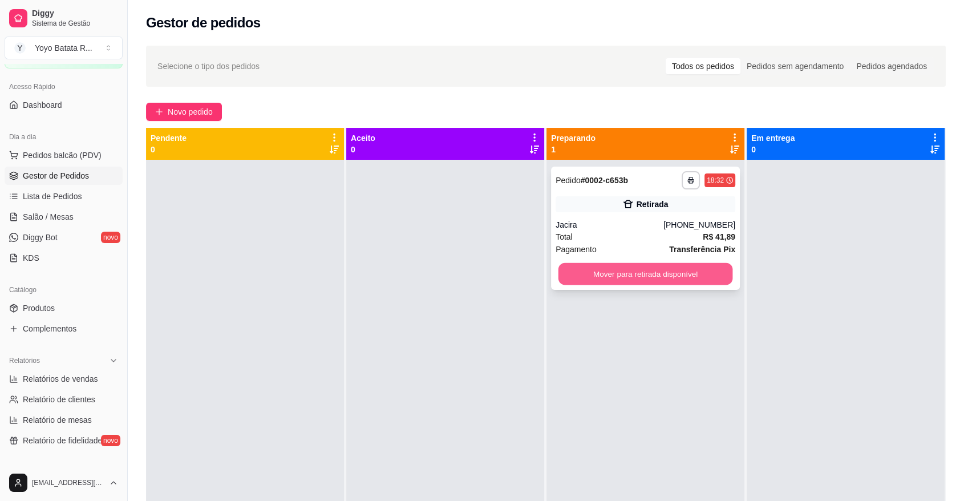
click at [652, 280] on button "Mover para retirada disponível" at bounding box center [645, 274] width 174 height 22
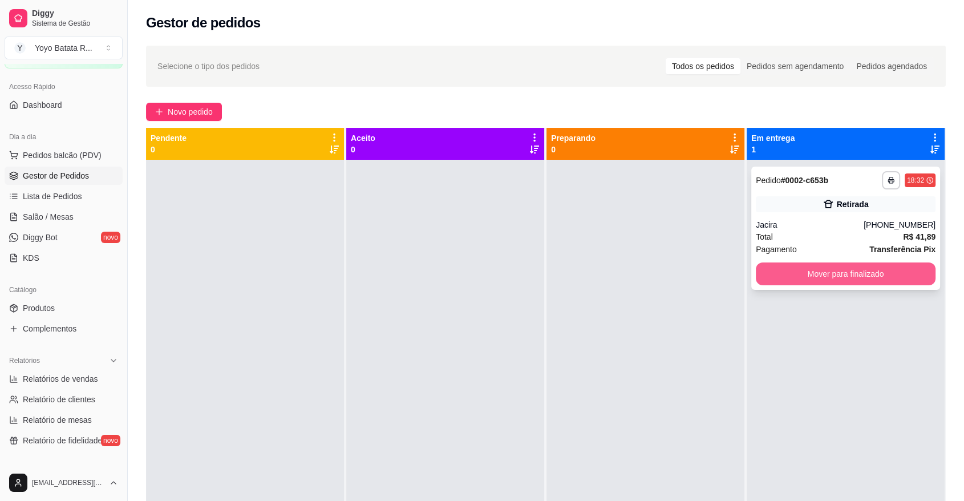
click at [891, 273] on button "Mover para finalizado" at bounding box center [845, 273] width 180 height 23
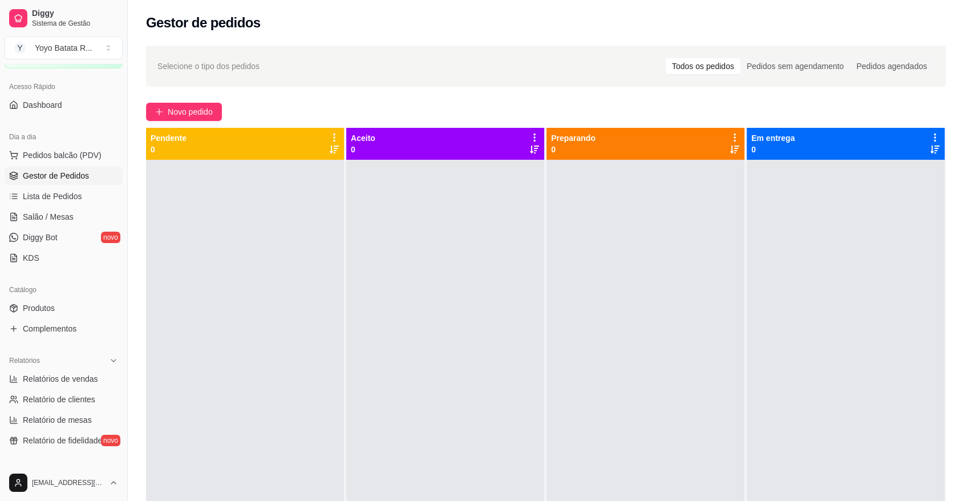
click at [782, 304] on div at bounding box center [845, 410] width 198 height 501
click at [62, 199] on span "Lista de Pedidos" at bounding box center [52, 195] width 59 height 11
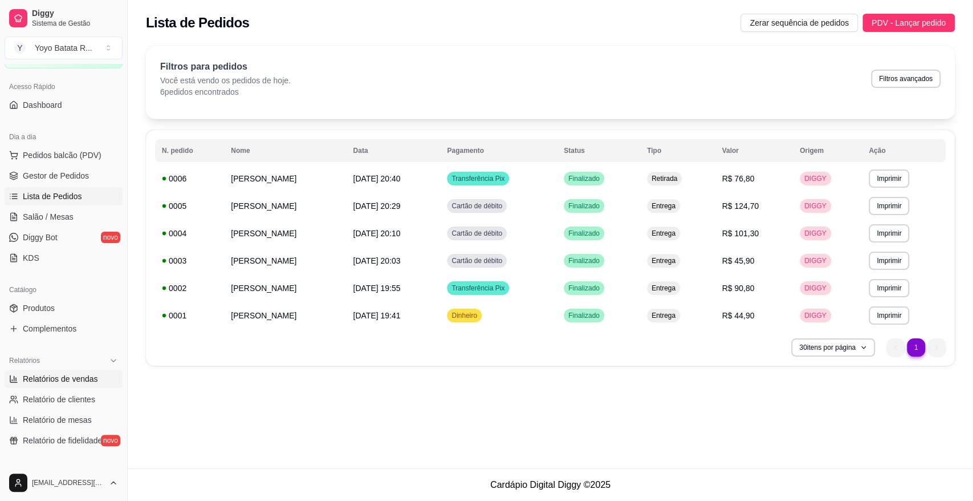
click at [58, 381] on span "Relatórios de vendas" at bounding box center [60, 378] width 75 height 11
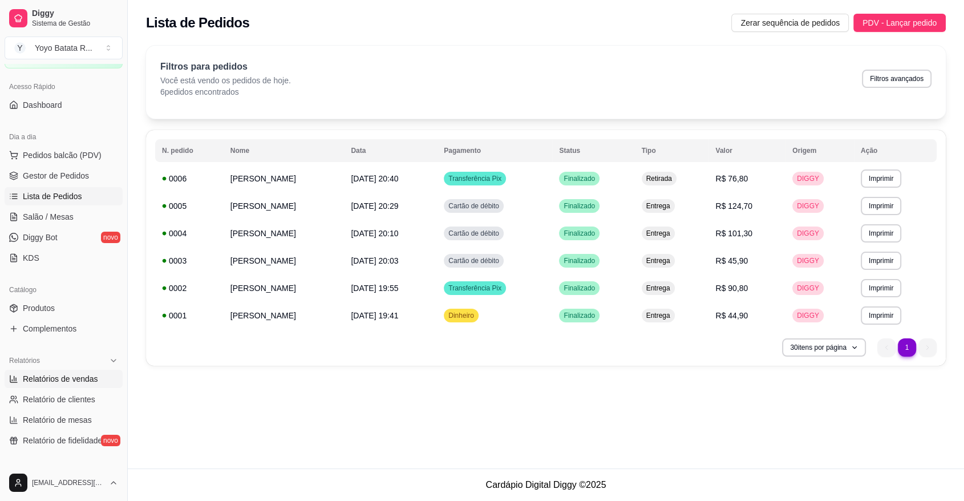
select select "ALL"
select select "0"
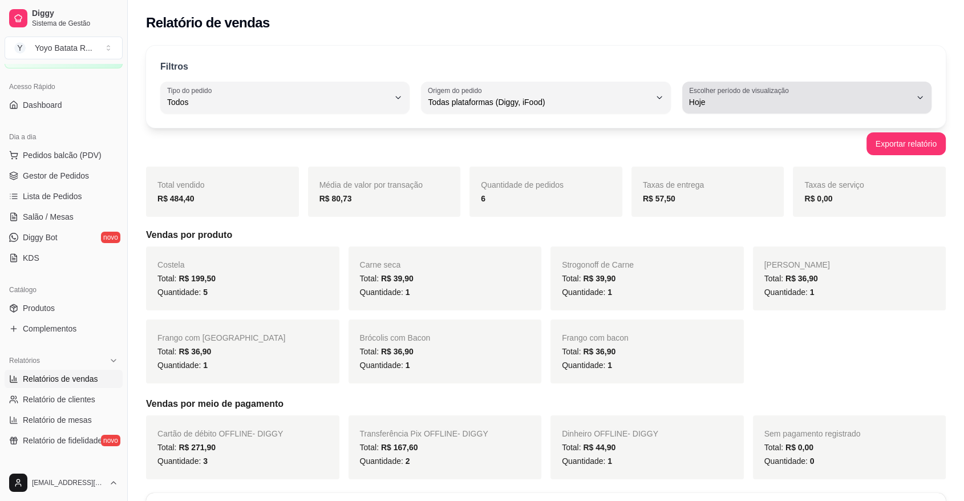
click at [773, 105] on span "Hoje" at bounding box center [800, 101] width 222 height 11
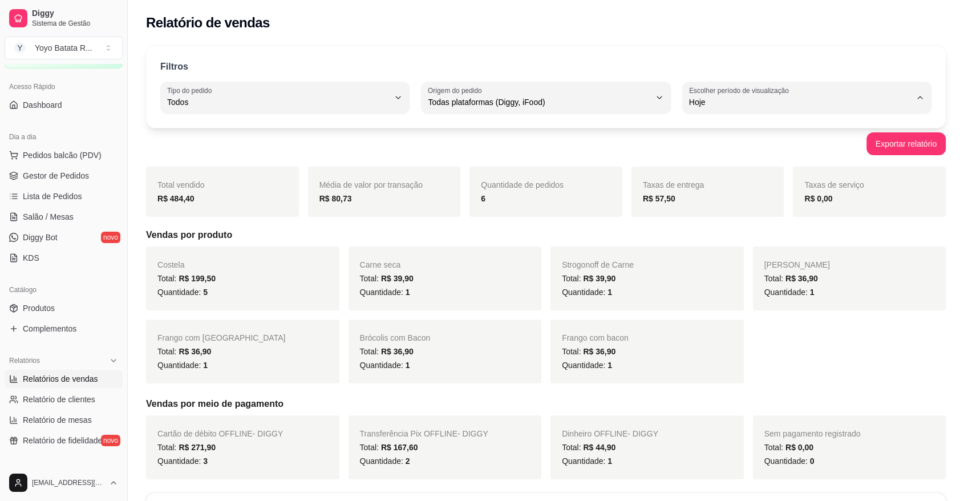
click at [731, 240] on span "Customizado" at bounding box center [801, 240] width 211 height 11
type input "-1"
select select "-1"
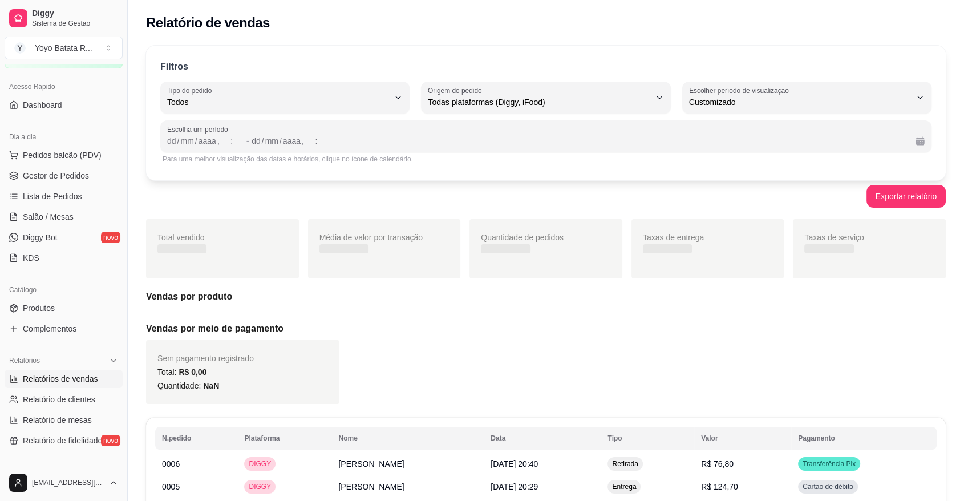
scroll to position [10, 0]
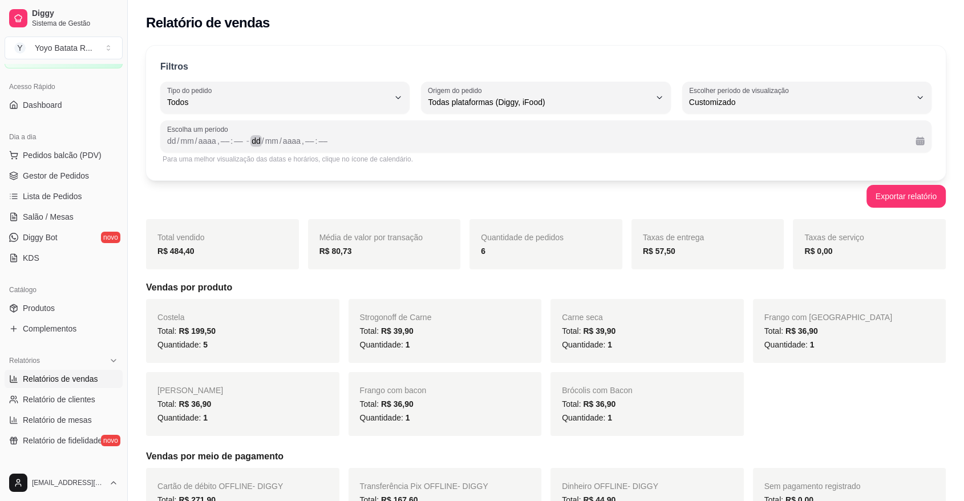
click at [469, 147] on div "dd / mm / aaaa , –– : ––" at bounding box center [578, 141] width 655 height 14
click at [356, 156] on div "Para uma melhor visualização das datas e horários, clique no ícone de calendári…" at bounding box center [545, 159] width 766 height 9
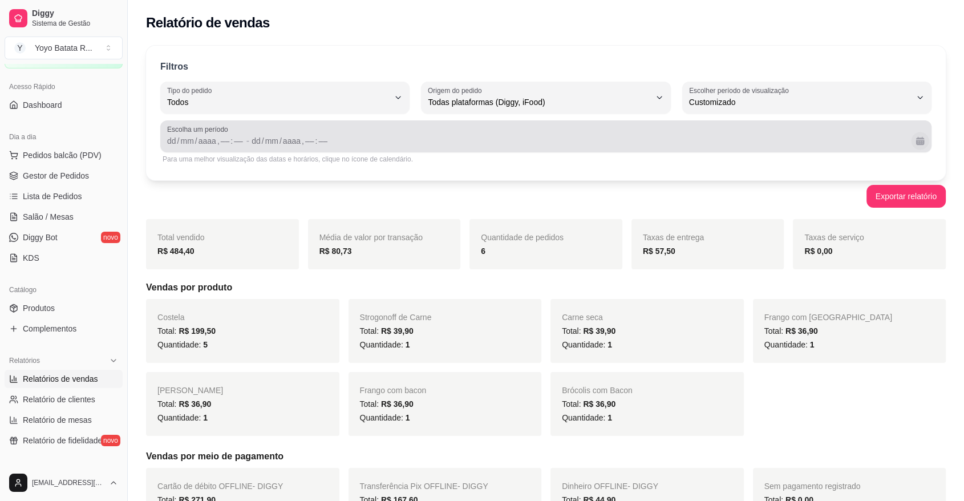
click at [921, 142] on button "Calendário" at bounding box center [920, 141] width 18 height 18
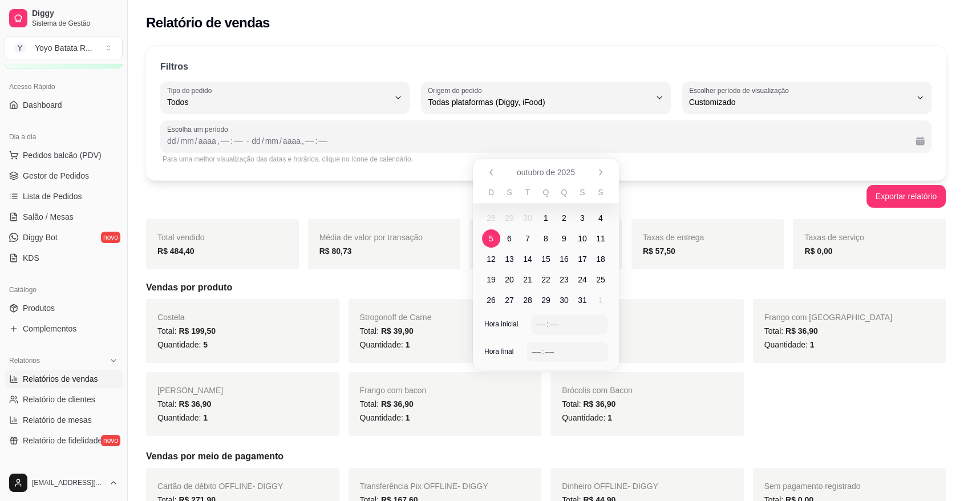
click at [491, 238] on span "5" at bounding box center [491, 238] width 5 height 11
click at [488, 234] on span "5" at bounding box center [491, 238] width 18 height 18
click at [539, 317] on div "–– : ––" at bounding box center [569, 324] width 67 height 14
click at [538, 358] on div "–– : ––" at bounding box center [567, 351] width 80 height 18
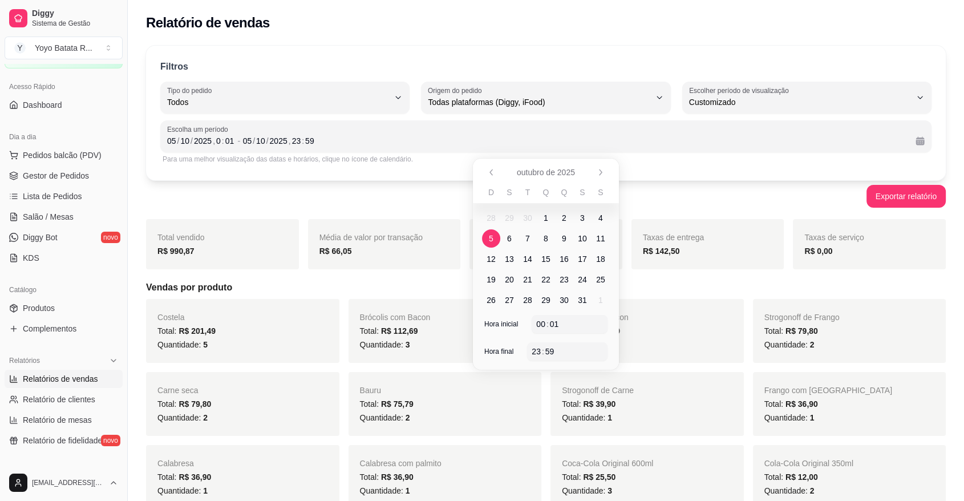
click at [663, 331] on div "Total: R$ 110,70" at bounding box center [647, 331] width 170 height 14
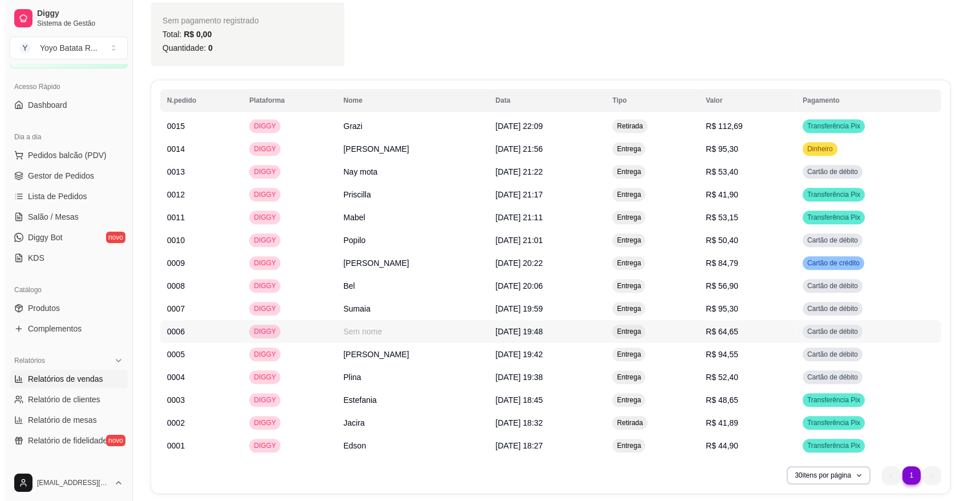
scroll to position [649, 0]
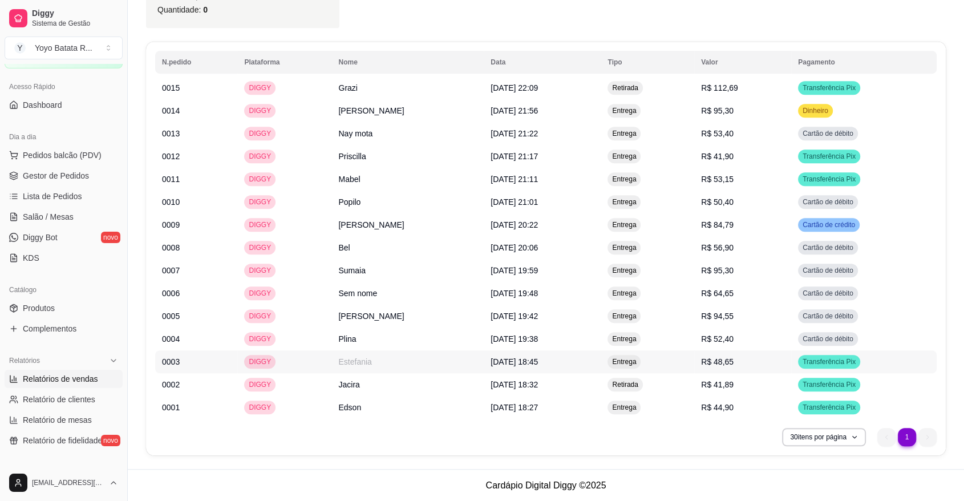
click at [598, 354] on td "[DATE] 18:45" at bounding box center [542, 361] width 117 height 23
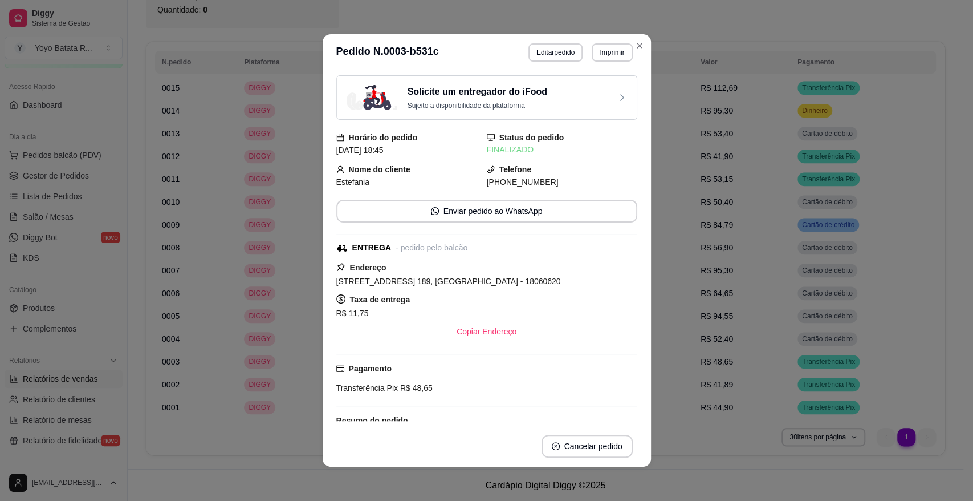
click at [576, 44] on div "**********" at bounding box center [581, 52] width 104 height 18
click at [566, 48] on button "Editar pedido" at bounding box center [556, 52] width 54 height 18
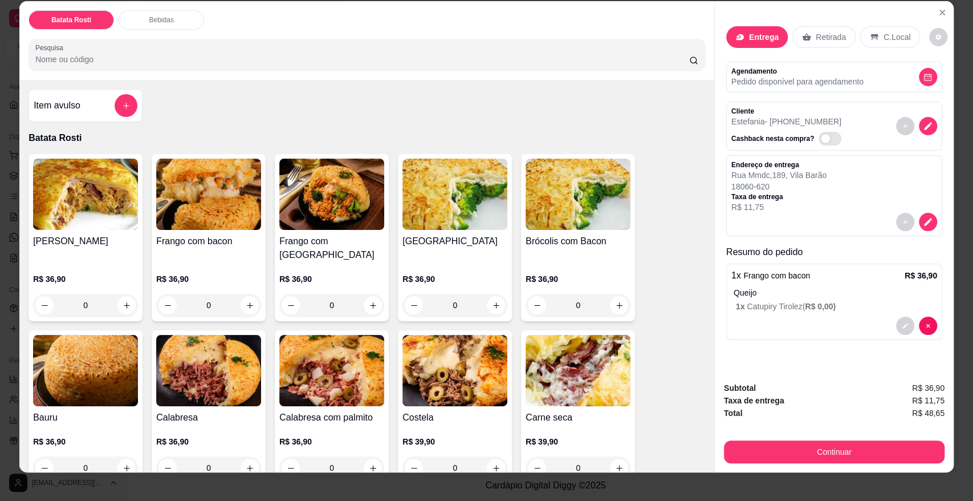
scroll to position [21, 0]
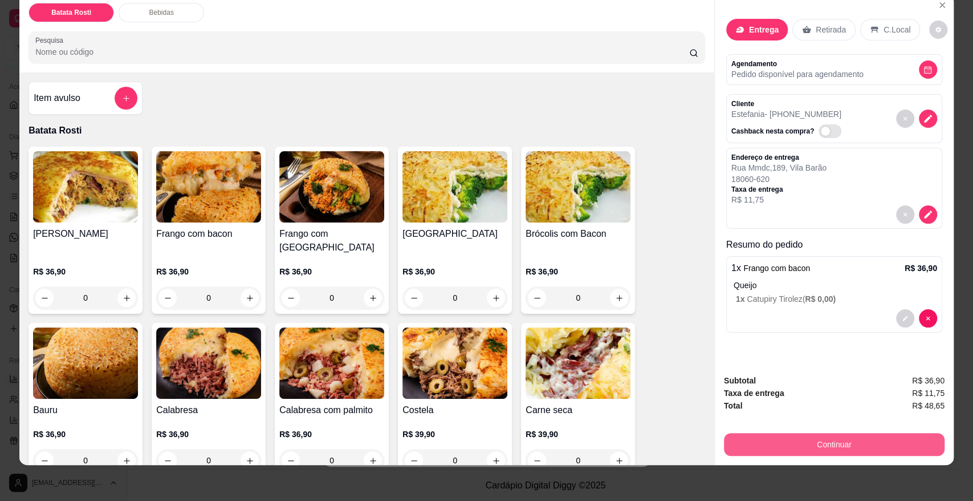
click at [881, 439] on button "Continuar" at bounding box center [834, 444] width 221 height 23
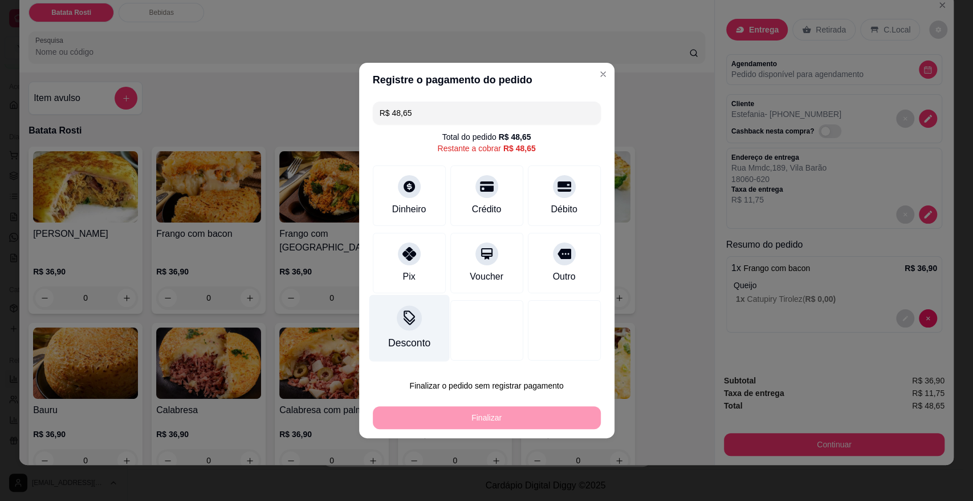
click at [413, 310] on div "Desconto" at bounding box center [409, 328] width 80 height 67
click at [437, 285] on input at bounding box center [486, 282] width 228 height 23
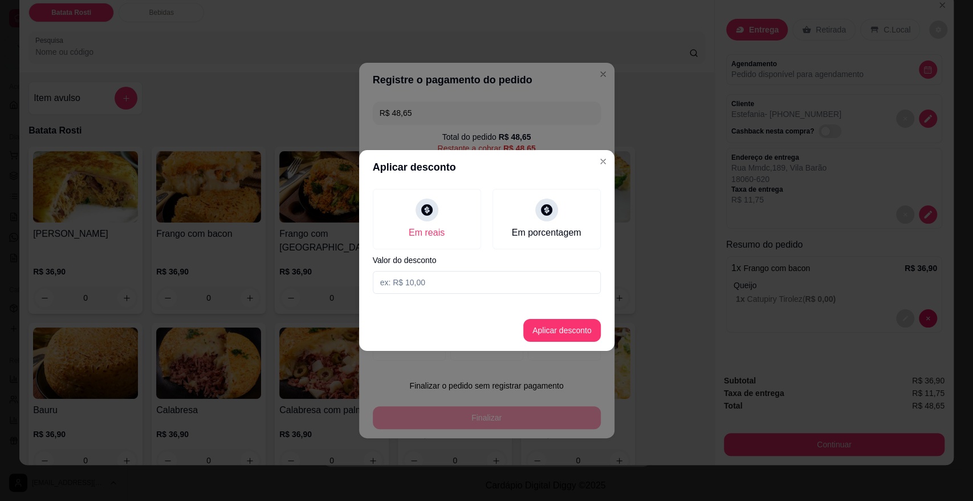
click at [437, 285] on input at bounding box center [487, 282] width 228 height 23
type input "36,90"
click at [571, 335] on button "Aplicar desconto" at bounding box center [562, 330] width 78 height 23
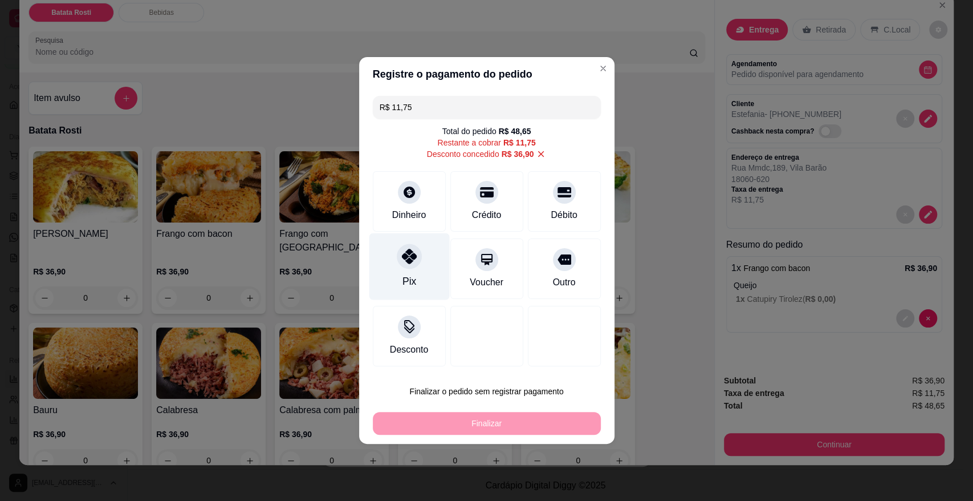
click at [425, 258] on div "Pix" at bounding box center [409, 266] width 80 height 67
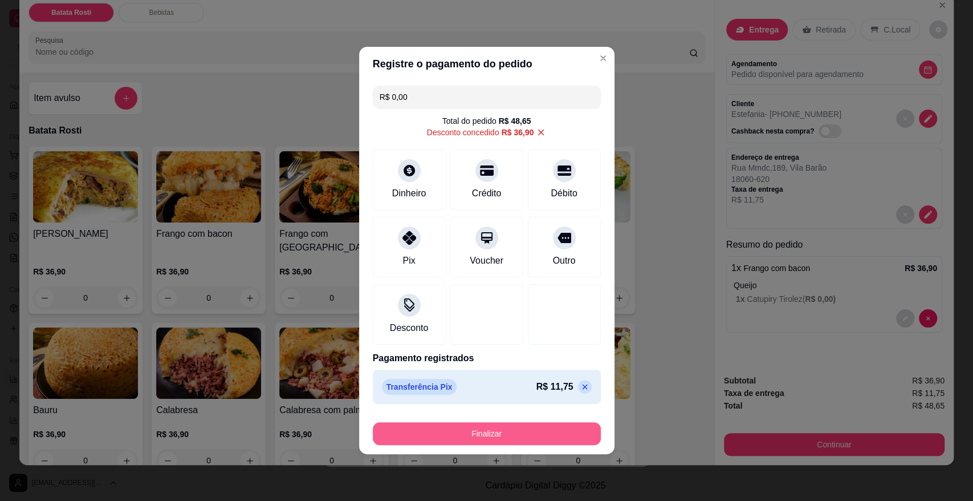
click at [502, 426] on button "Finalizar" at bounding box center [487, 433] width 228 height 23
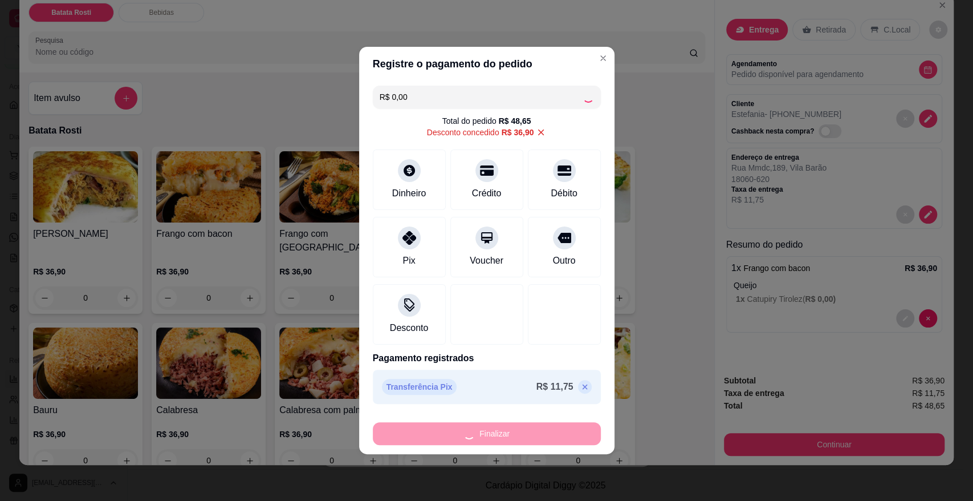
type input "-R$ 48,65"
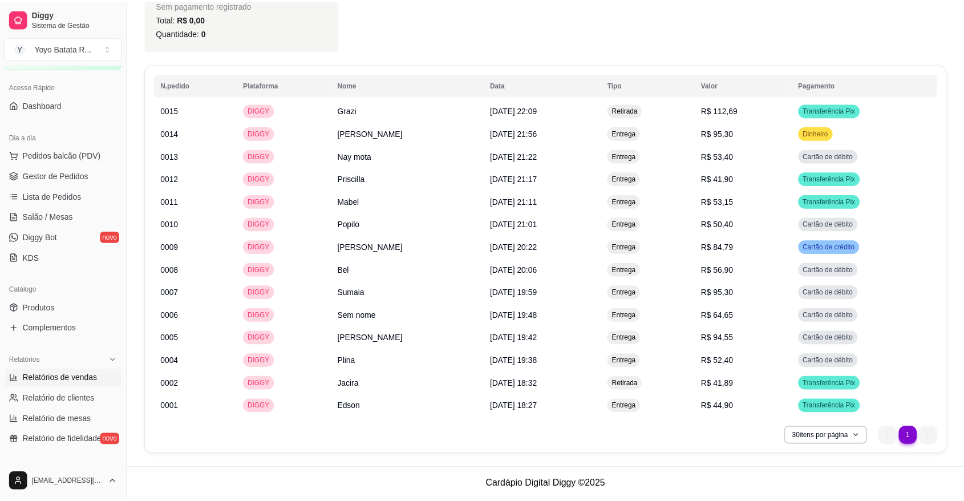
scroll to position [627, 0]
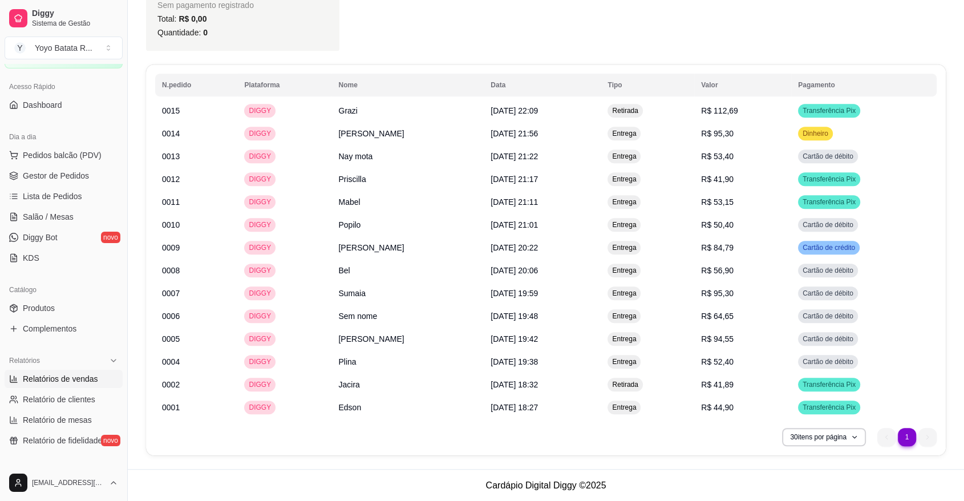
click at [739, 424] on div "N.pedido Plataforma Nome Data Tipo Valor Pagamento 0015 DIGGY Grazi [DATE] 22:0…" at bounding box center [545, 259] width 799 height 391
click at [89, 171] on link "Gestor de Pedidos" at bounding box center [64, 175] width 118 height 18
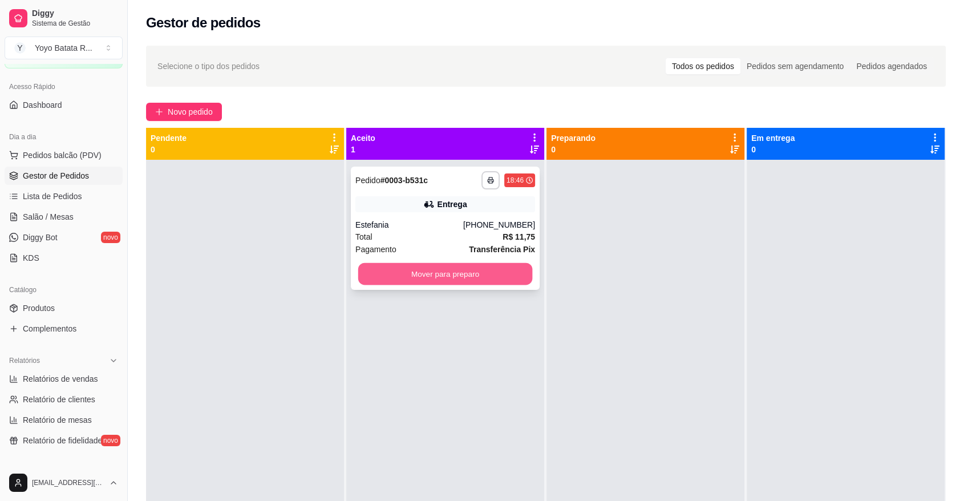
click at [484, 271] on button "Mover para preparo" at bounding box center [445, 274] width 174 height 22
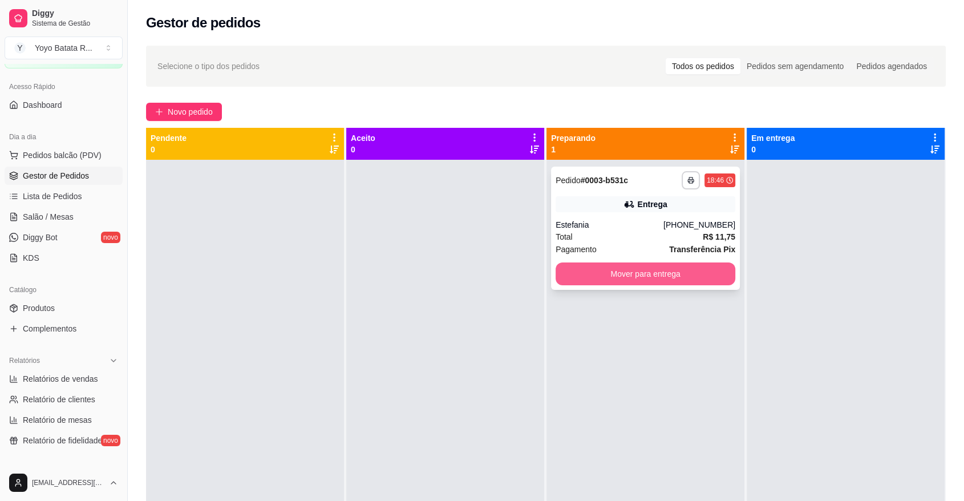
click at [677, 268] on button "Mover para entrega" at bounding box center [645, 273] width 180 height 23
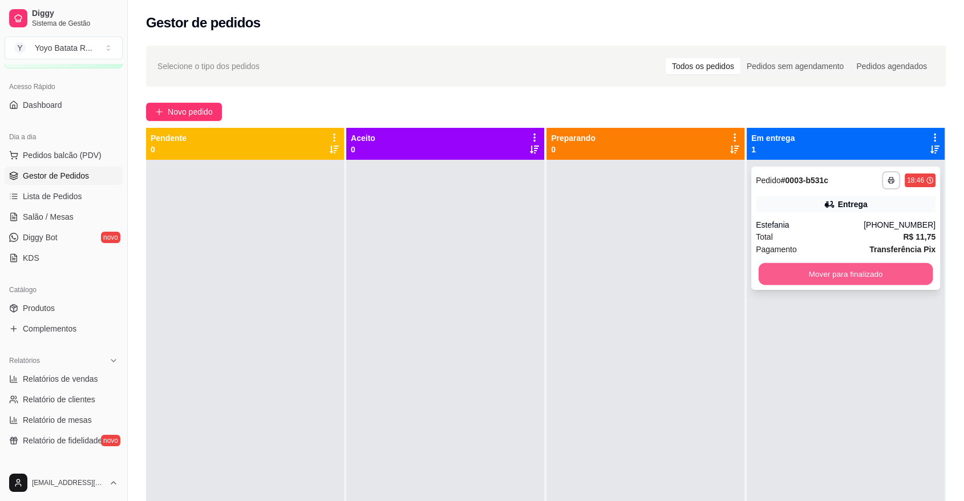
click at [822, 275] on button "Mover para finalizado" at bounding box center [845, 274] width 174 height 22
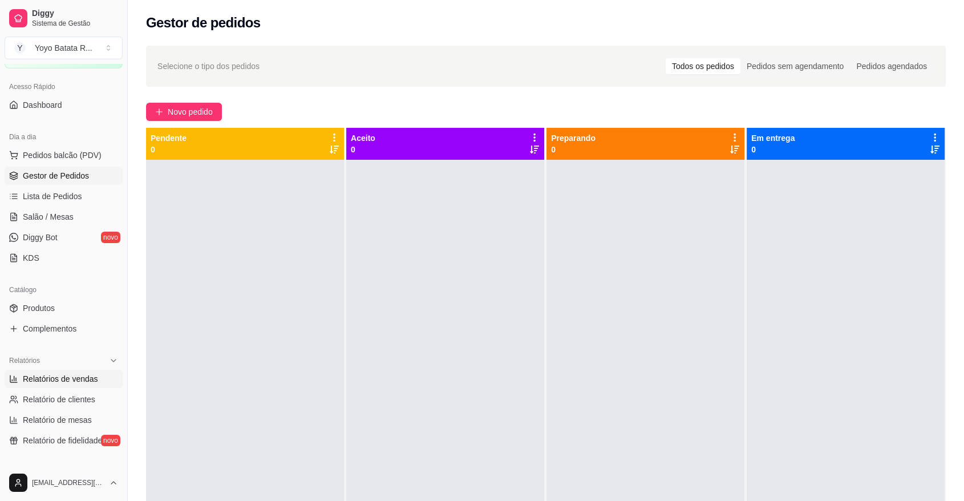
click at [96, 375] on link "Relatórios de vendas" at bounding box center [64, 378] width 118 height 18
select select "ALL"
select select "0"
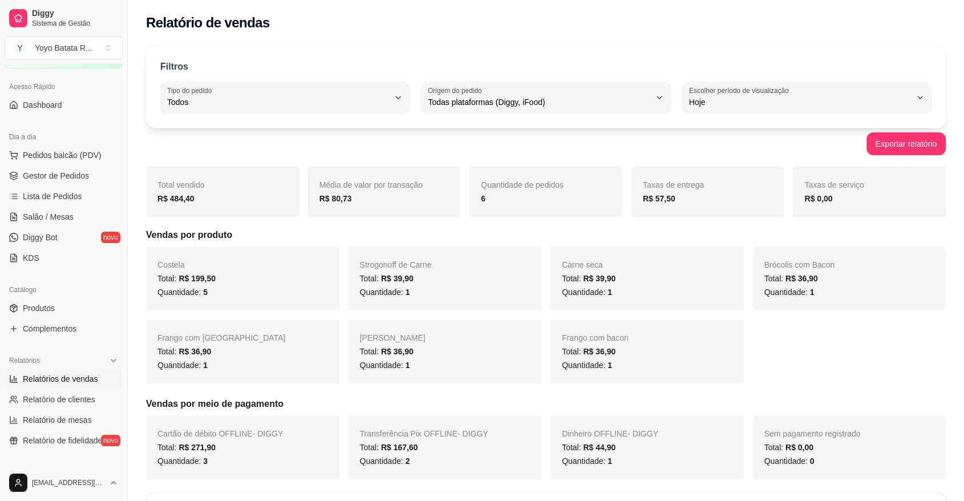
click at [749, 117] on div "Filtros ALL Tipo do pedido Todos Entrega Retirada Mesa Consumo local Tipo do pe…" at bounding box center [545, 87] width 799 height 82
click at [750, 105] on span "Hoje" at bounding box center [800, 101] width 222 height 11
click at [731, 239] on li "Customizado" at bounding box center [806, 241] width 230 height 18
type input "-1"
select select "-1"
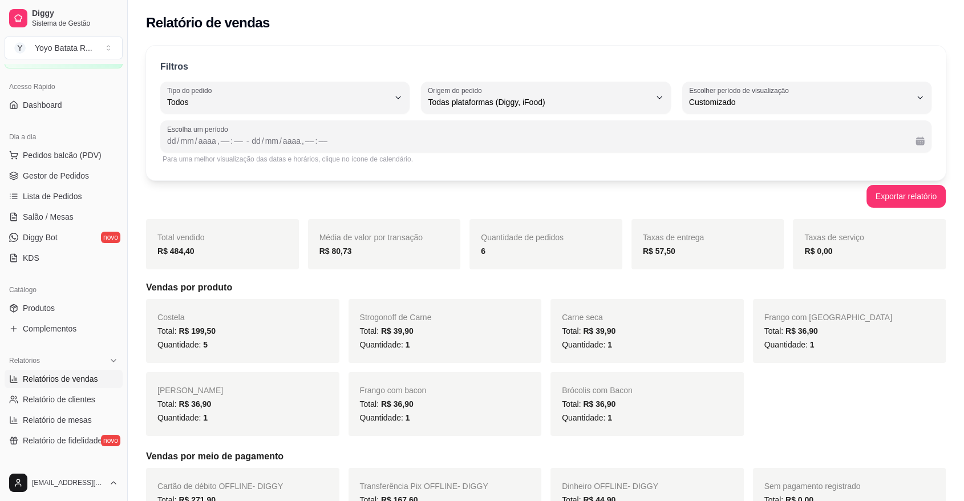
scroll to position [10, 0]
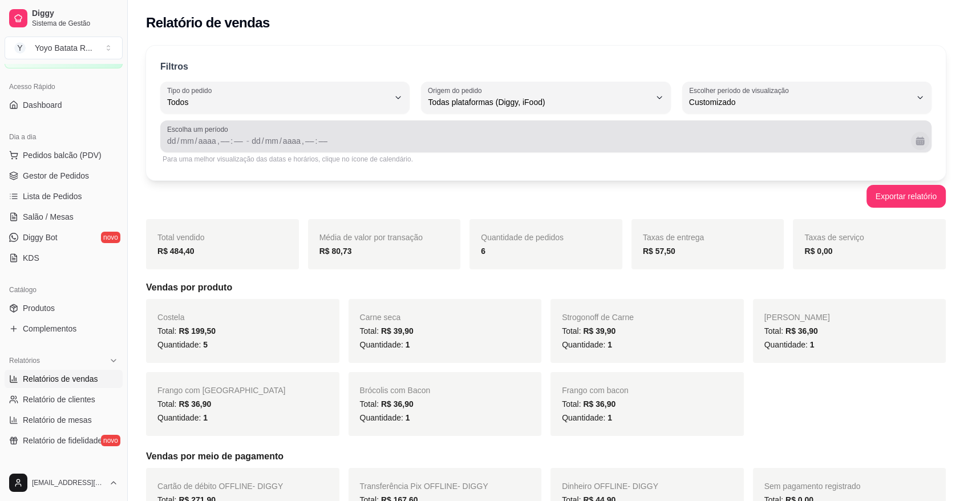
click at [924, 141] on button "Calendário" at bounding box center [920, 141] width 18 height 18
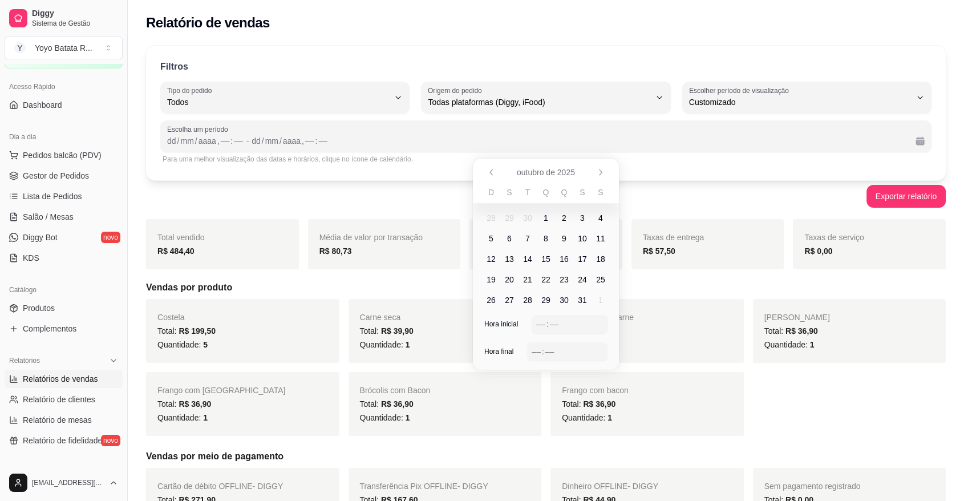
click at [496, 238] on span "5" at bounding box center [491, 238] width 18 height 18
click at [534, 318] on div "–– : ––" at bounding box center [569, 324] width 76 height 18
click at [541, 354] on div "–– : ––" at bounding box center [566, 351] width 71 height 14
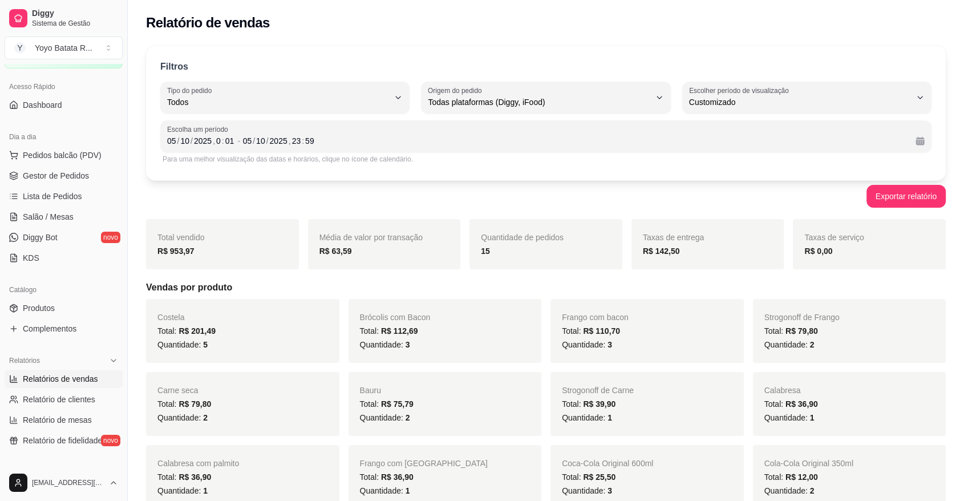
click at [442, 318] on div "Brócolis com Bacon Total: R$ 112,69 Quantidade: 3" at bounding box center [444, 331] width 193 height 64
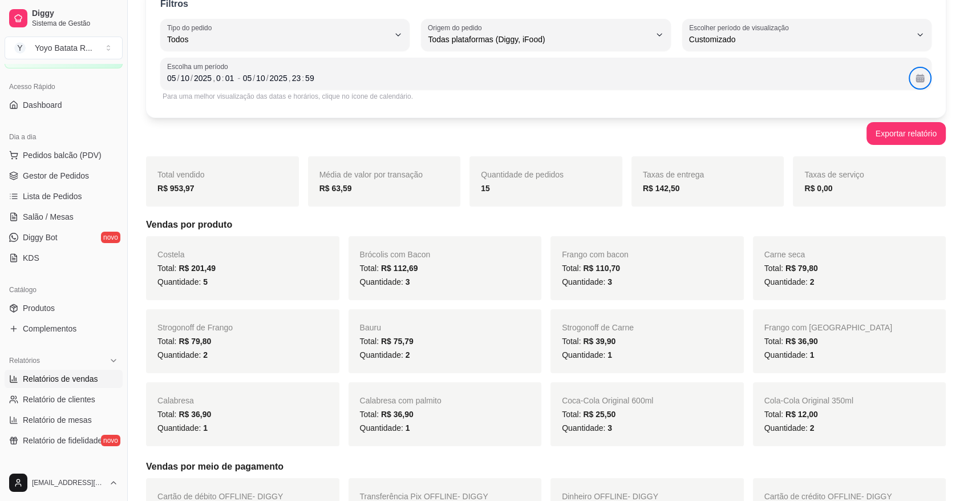
scroll to position [1, 0]
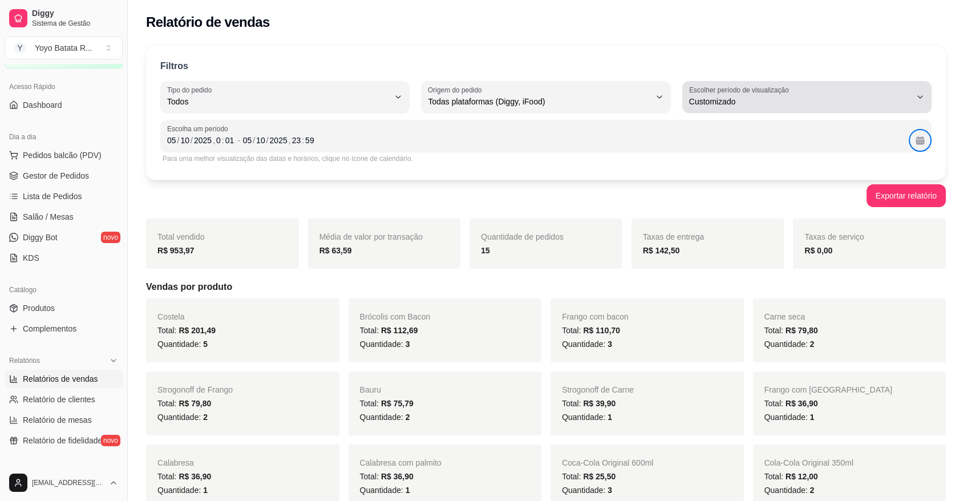
click at [850, 90] on div "Customizado" at bounding box center [800, 97] width 222 height 23
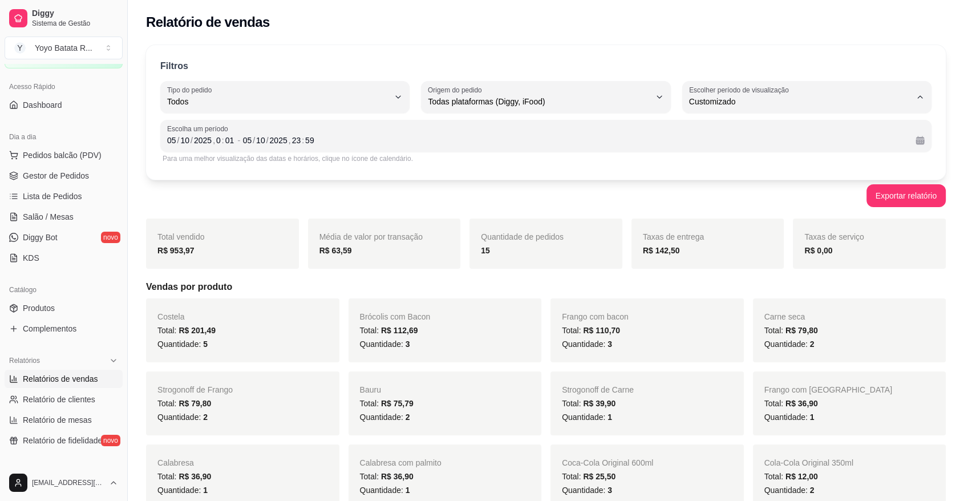
click at [716, 166] on span "7 dias" at bounding box center [801, 165] width 211 height 11
type input "7"
select select "7"
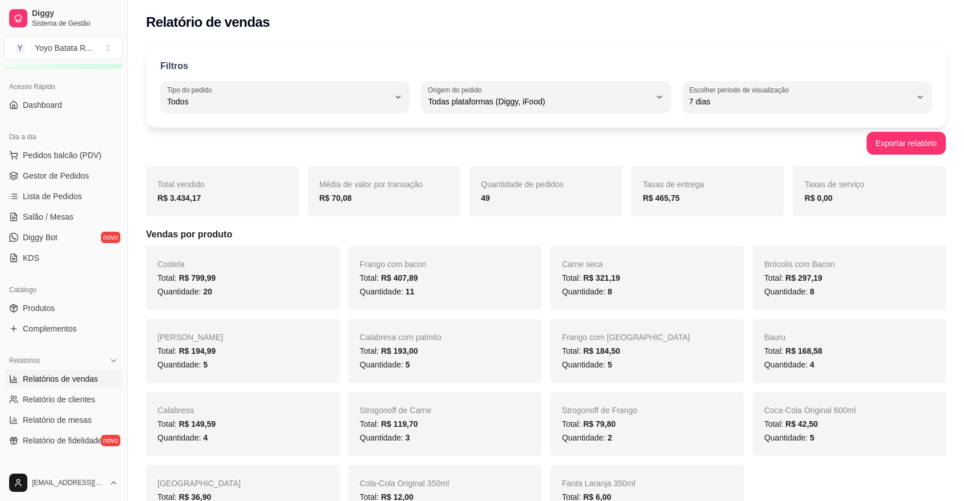
click at [771, 111] on button "Escolher período de visualização 7 dias" at bounding box center [806, 97] width 249 height 32
click at [736, 241] on span "Customizado" at bounding box center [801, 239] width 211 height 11
type input "-1"
select select "-1"
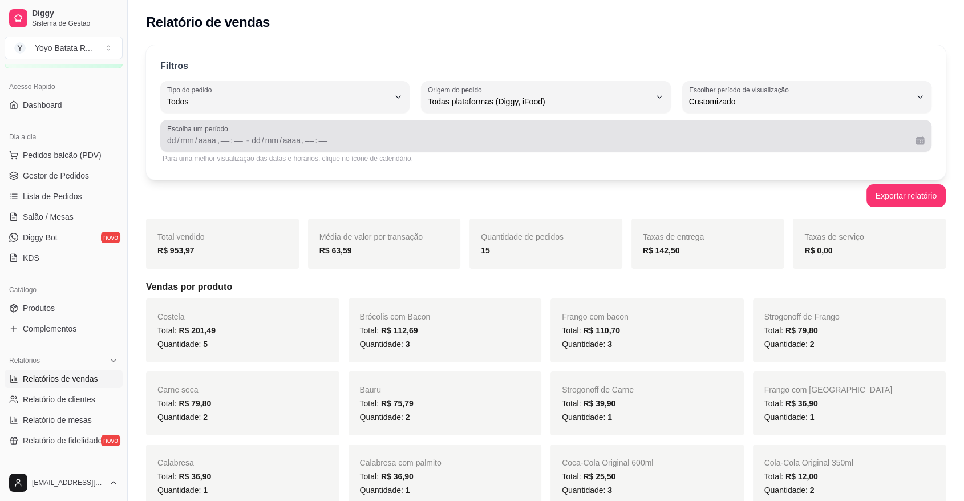
click at [709, 128] on span "Escolha um período" at bounding box center [545, 128] width 757 height 9
click at [923, 142] on button "Calendário" at bounding box center [920, 140] width 18 height 18
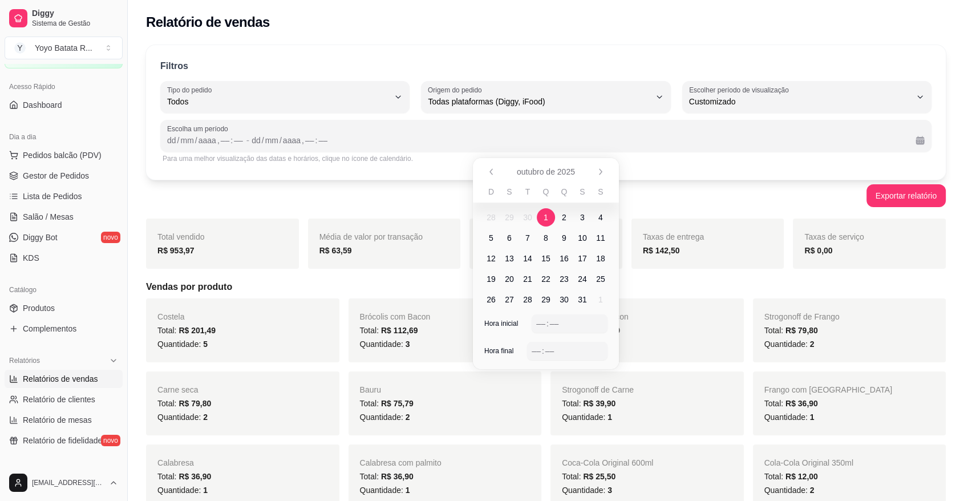
click at [547, 217] on span "1" at bounding box center [545, 217] width 5 height 11
click at [494, 234] on span "5" at bounding box center [491, 238] width 18 height 18
click at [545, 324] on div ":" at bounding box center [547, 323] width 5 height 11
click at [539, 342] on div "–– : ––" at bounding box center [567, 351] width 80 height 18
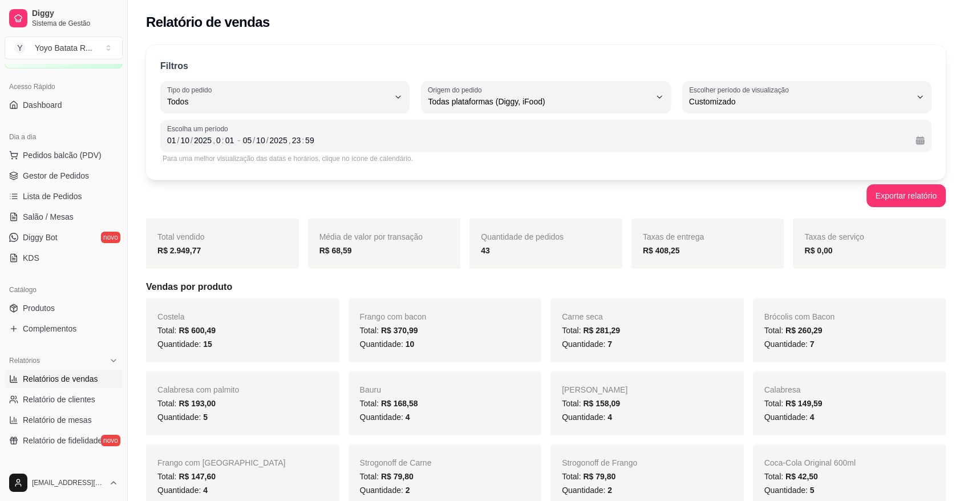
click at [679, 271] on div "Total vendido R$ 2.949,77 Média de valor por transação R$ 68,59 Quantidade de p…" at bounding box center [545, 483] width 799 height 531
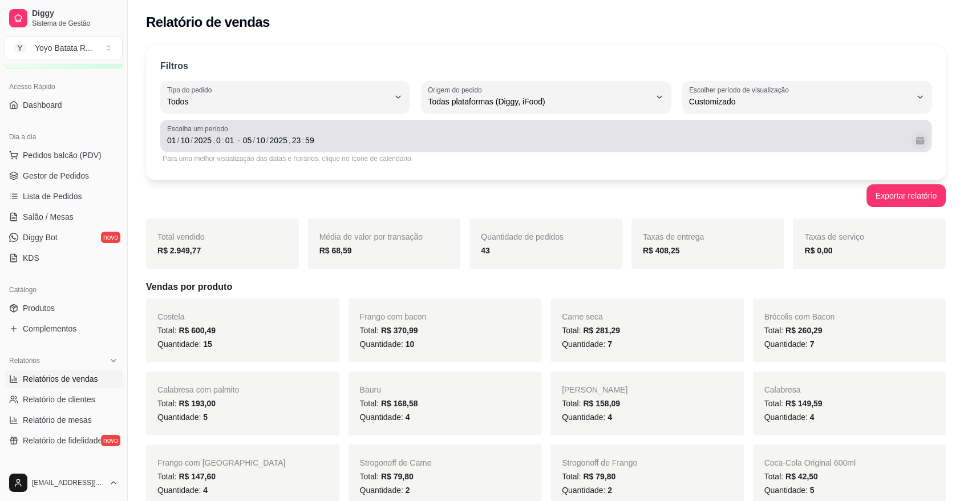
click at [919, 139] on button "Calendário" at bounding box center [920, 140] width 18 height 18
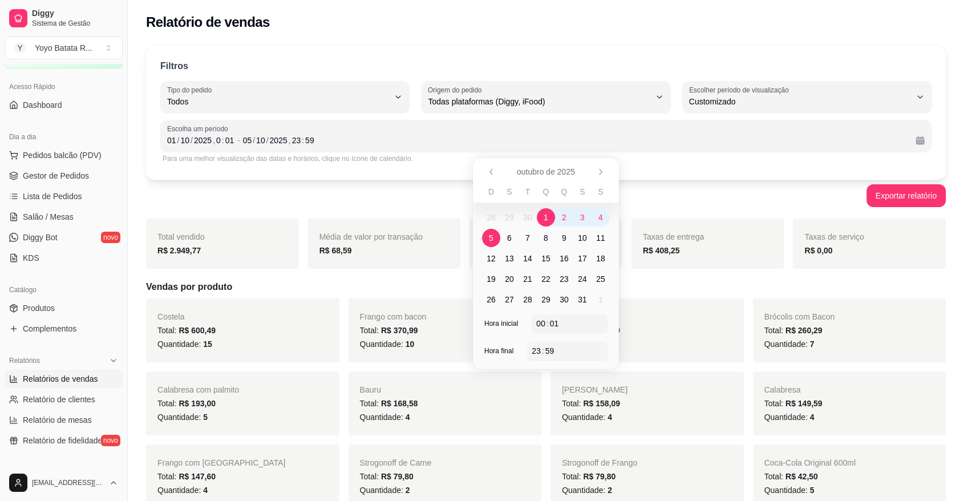
click at [483, 237] on span "5" at bounding box center [491, 238] width 18 height 18
click at [559, 364] on div "Hora final 23 : 59" at bounding box center [546, 355] width 146 height 27
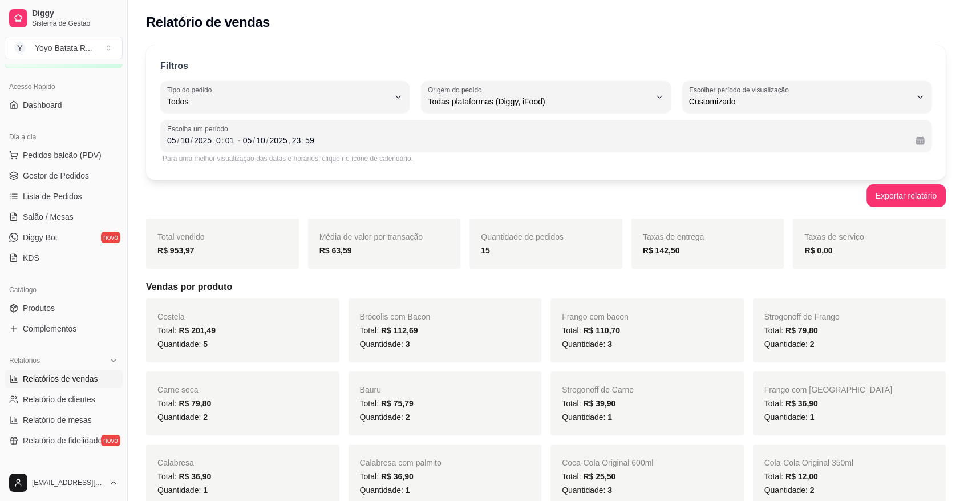
click at [559, 376] on div "Strogonoff de Carne Total: R$ 39,90 Quantidade: 1" at bounding box center [646, 403] width 193 height 64
click at [67, 376] on span "Relatórios de vendas" at bounding box center [60, 378] width 75 height 11
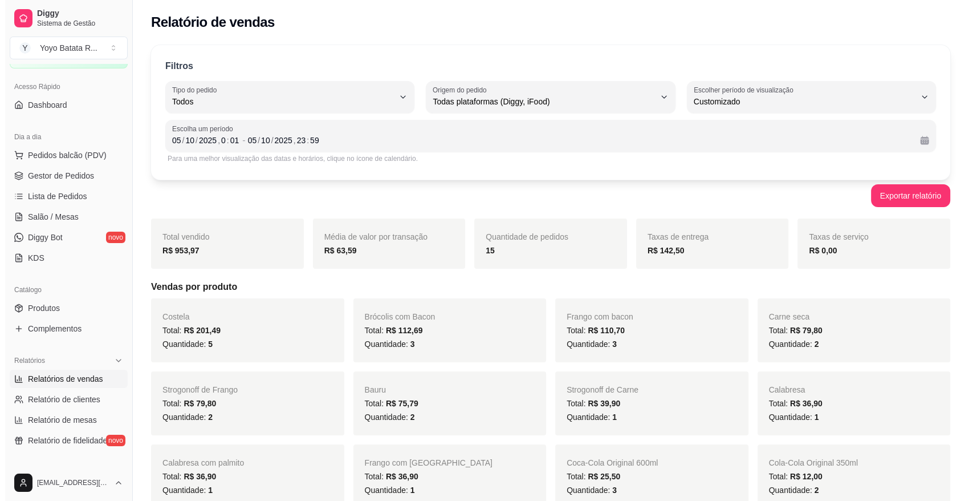
scroll to position [0, 0]
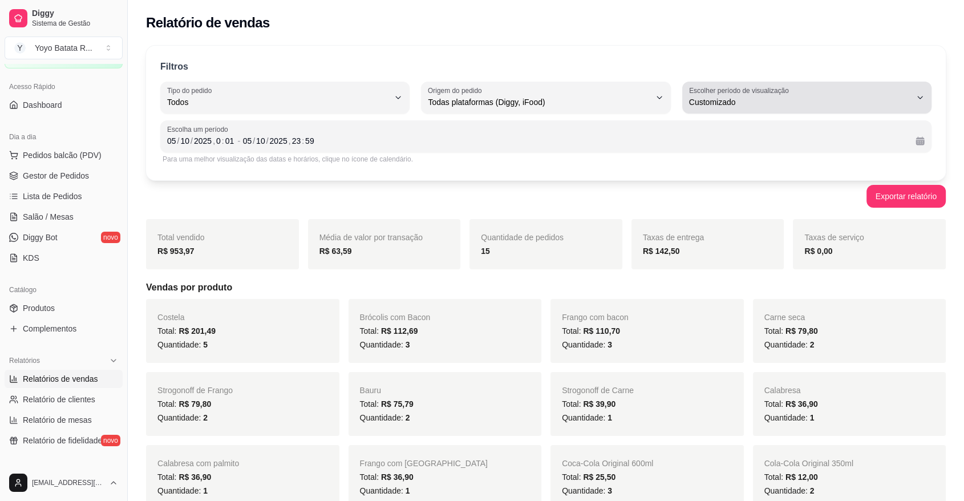
click at [873, 96] on span "Customizado" at bounding box center [800, 101] width 222 height 11
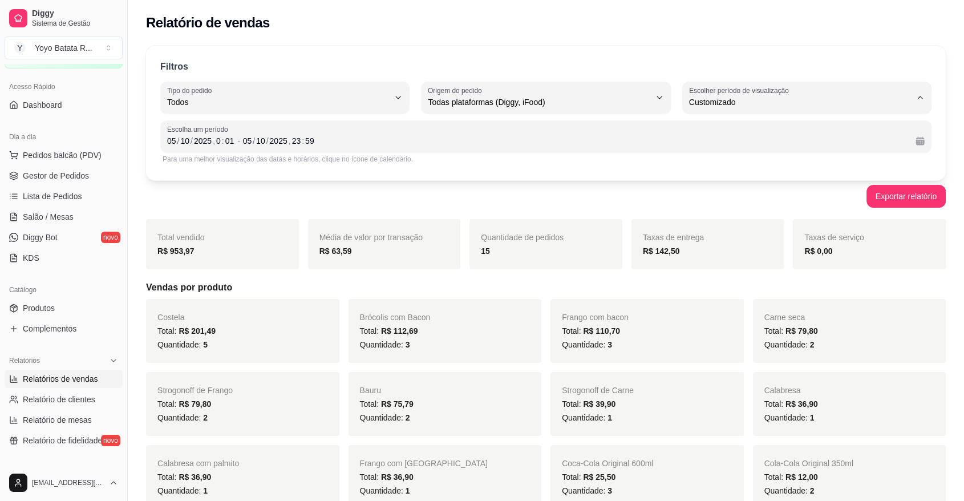
click at [777, 125] on span "Hoje" at bounding box center [801, 128] width 211 height 11
type input "0"
select select "0"
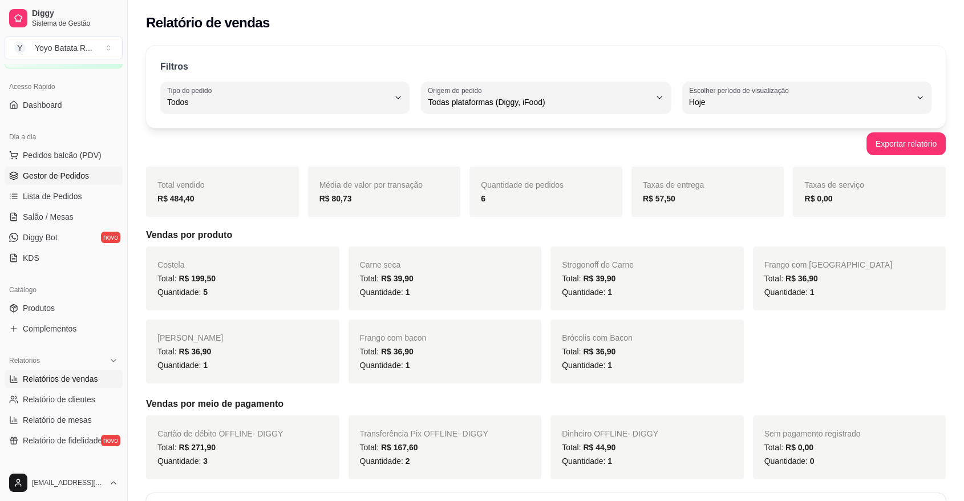
click at [71, 176] on span "Gestor de Pedidos" at bounding box center [56, 175] width 66 height 11
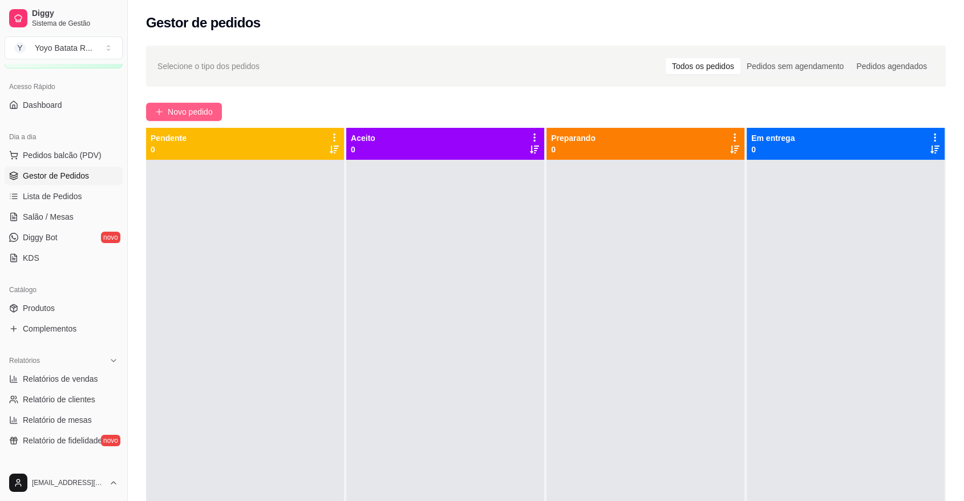
click at [195, 109] on span "Novo pedido" at bounding box center [190, 111] width 45 height 13
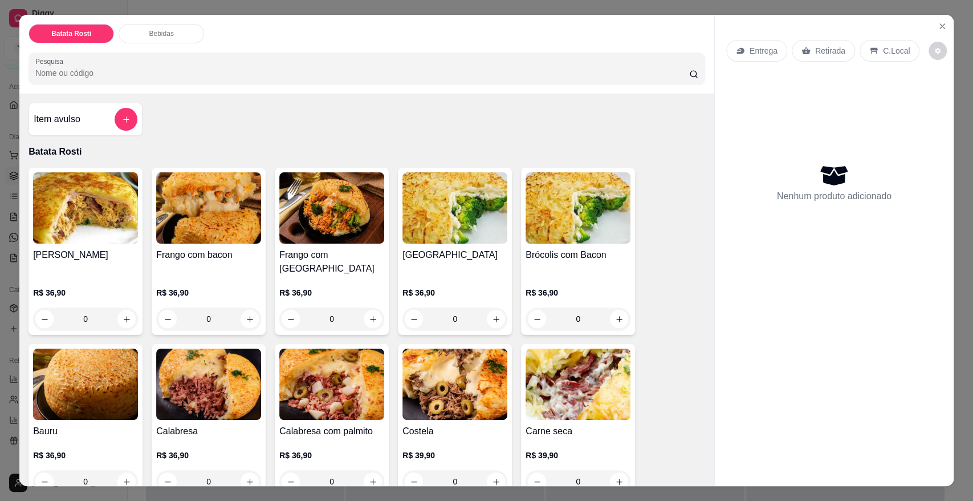
click at [777, 55] on div "Entrega" at bounding box center [756, 51] width 61 height 22
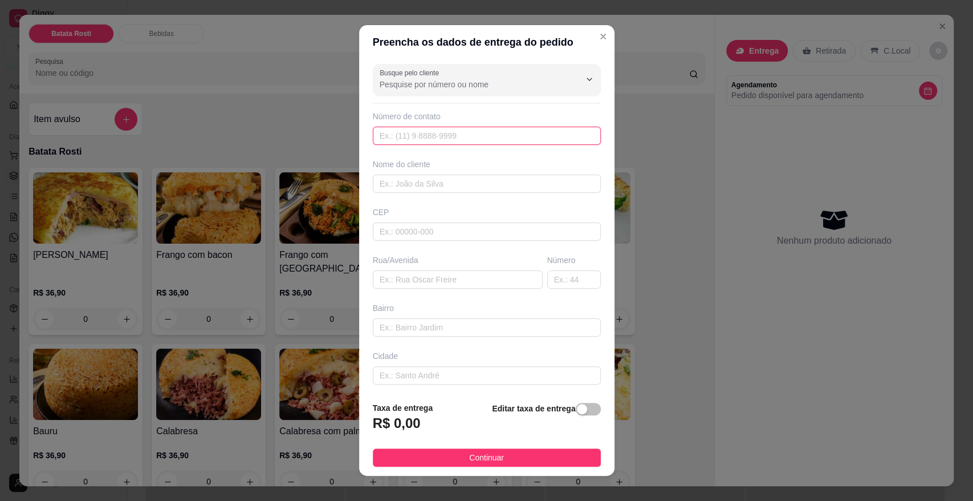
click at [512, 131] on input "text" at bounding box center [487, 136] width 228 height 18
paste input "[PHONE_NUMBER]"
type input "[PHONE_NUMBER]"
click at [452, 185] on input "text" at bounding box center [487, 183] width 228 height 18
type input "[PERSON_NAME]"
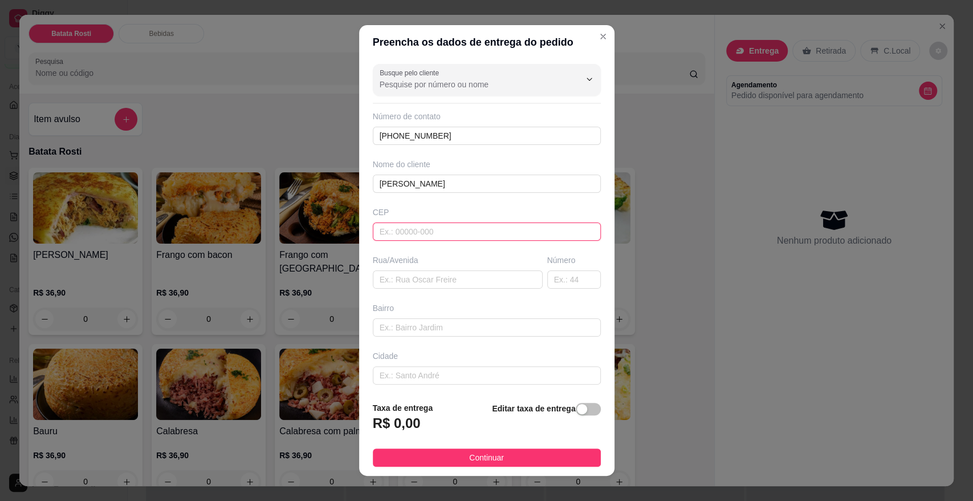
click at [476, 233] on input "text" at bounding box center [487, 231] width 228 height 18
paste input "18050260"
type input "18050260"
type input "[GEOGRAPHIC_DATA]"
type input "Jardim [PERSON_NAME]"
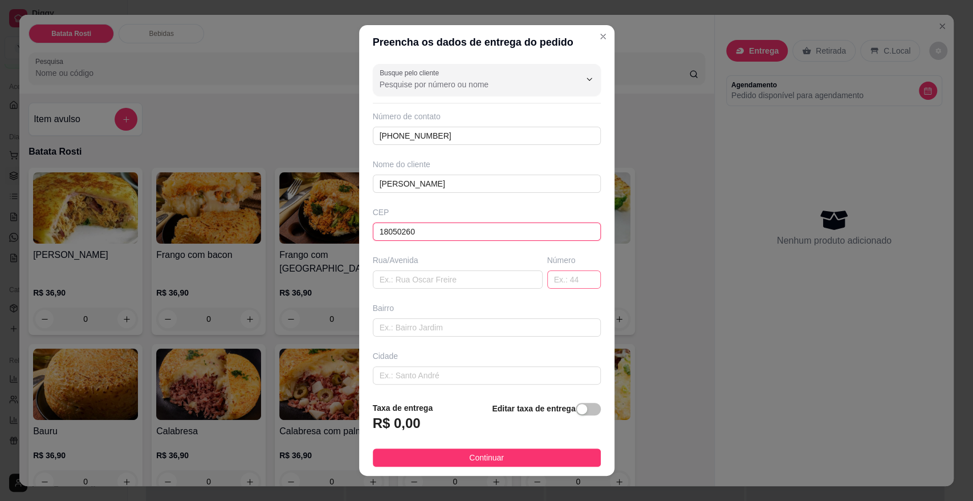
type input "Sorocaba"
type input "18050260"
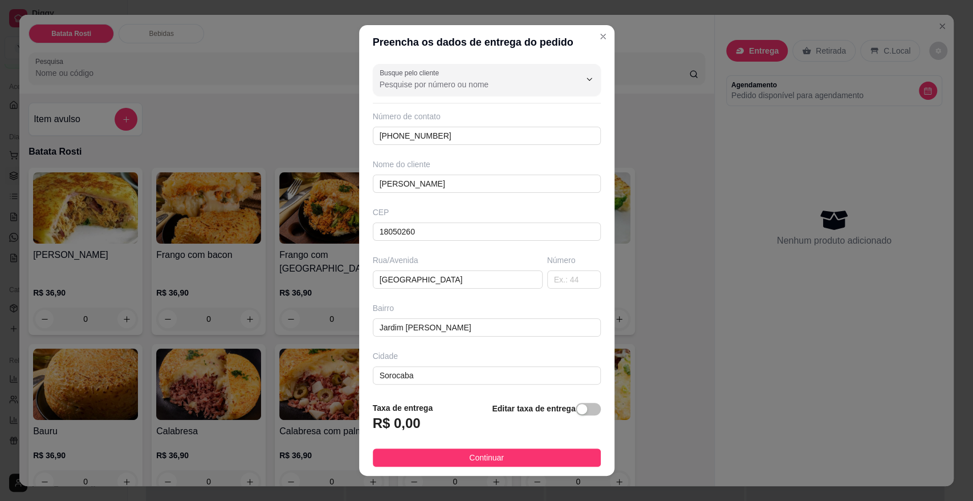
click at [555, 292] on div "Busque pelo cliente Número de contato [PHONE_NUMBER] Nome do cliente [PERSON_NA…" at bounding box center [486, 225] width 255 height 333
click at [560, 276] on input "text" at bounding box center [574, 279] width 54 height 18
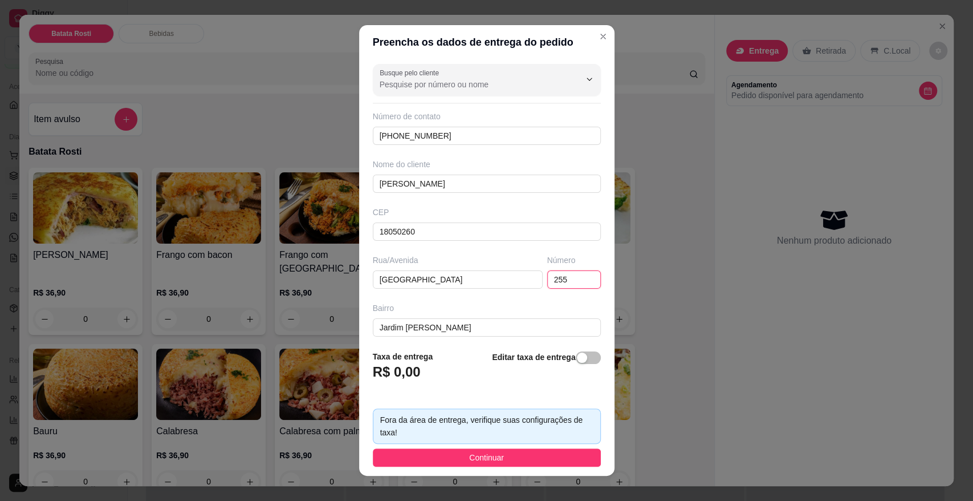
type input "255"
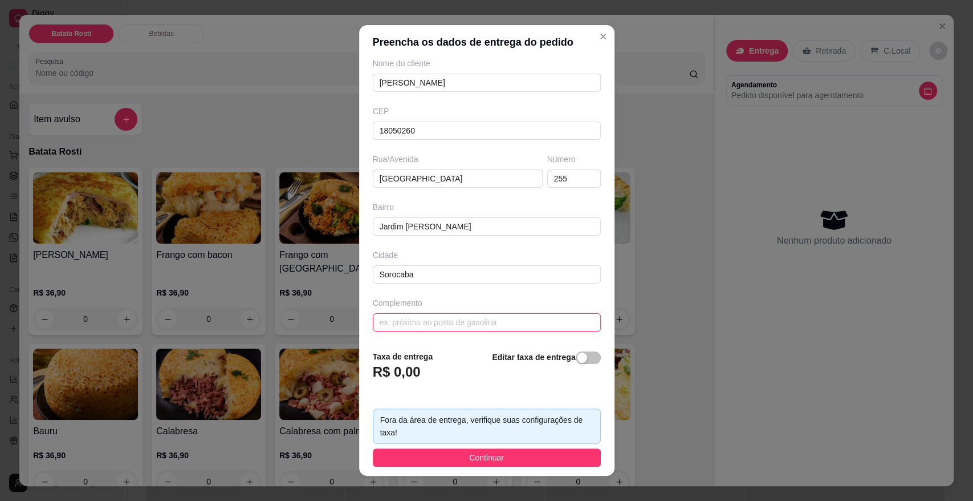
click at [463, 322] on input "text" at bounding box center [487, 322] width 228 height 18
paste input "spazio dela vitta - bloco 26 apartamento 03"
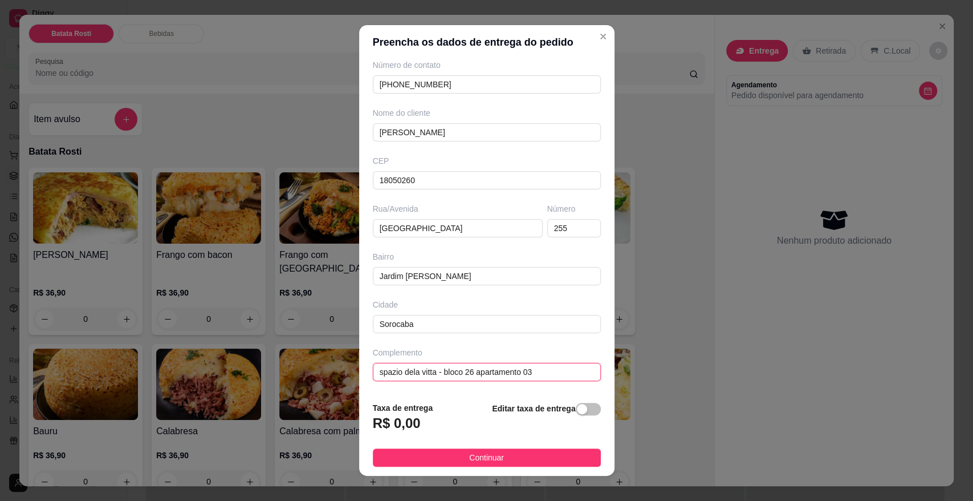
click at [463, 322] on div "Busque pelo cliente Número de contato [PHONE_NUMBER] Nome do cliente [PERSON_NA…" at bounding box center [486, 225] width 255 height 333
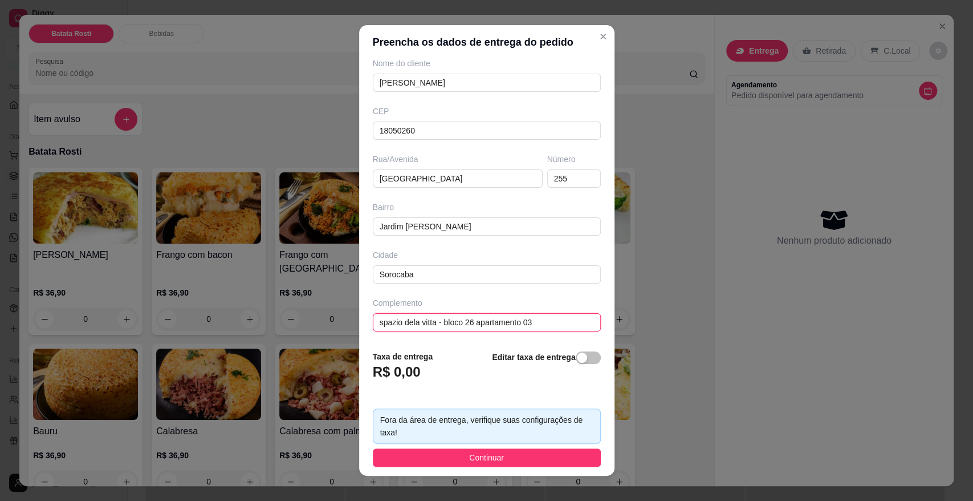
type input "spazio dela vitta - bloco 26 apartamento 03"
click at [577, 363] on div "button" at bounding box center [582, 357] width 10 height 10
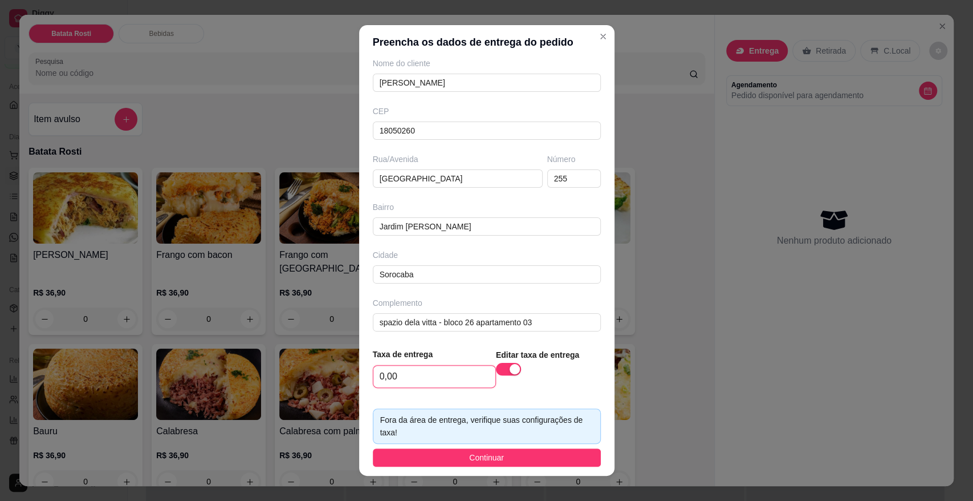
click at [457, 384] on input "0,00" at bounding box center [434, 376] width 122 height 22
type input "17,00"
click at [509, 456] on button "Continuar" at bounding box center [487, 457] width 228 height 18
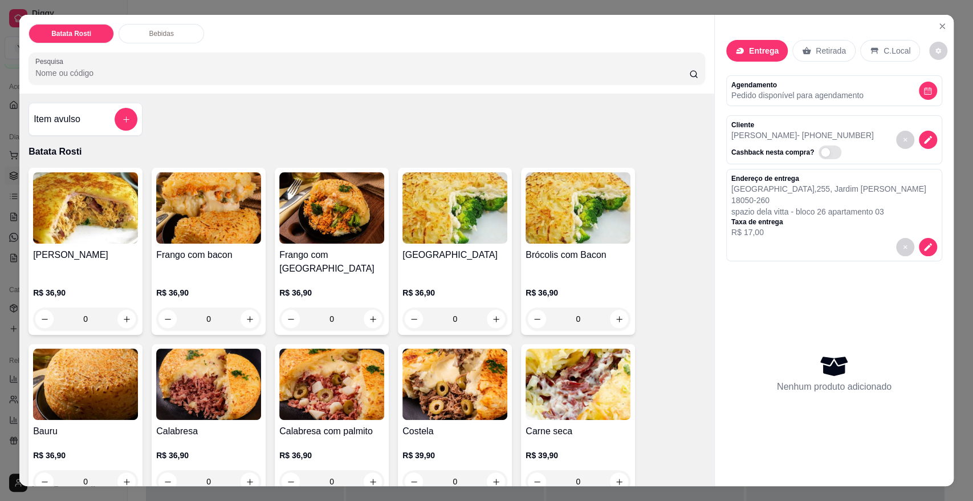
click at [454, 424] on h4 "Costela" at bounding box center [455, 431] width 105 height 14
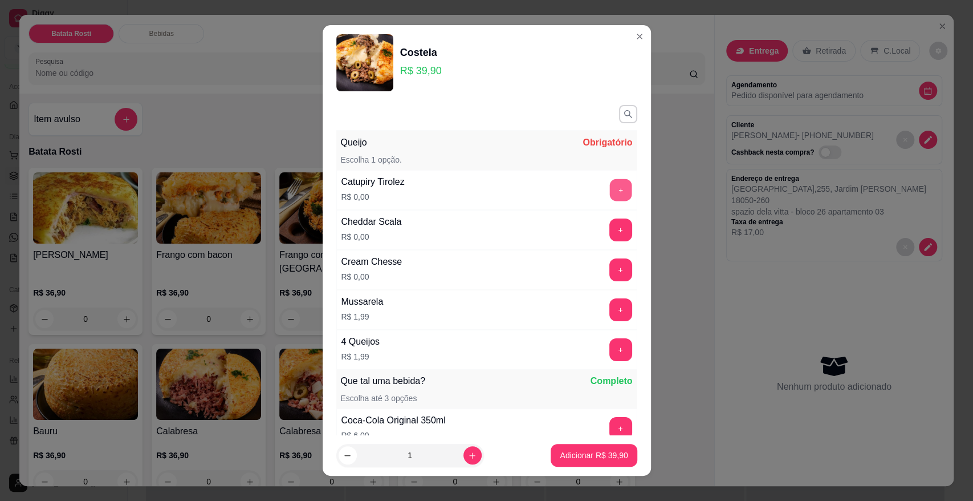
click at [610, 189] on button "+" at bounding box center [621, 190] width 22 height 22
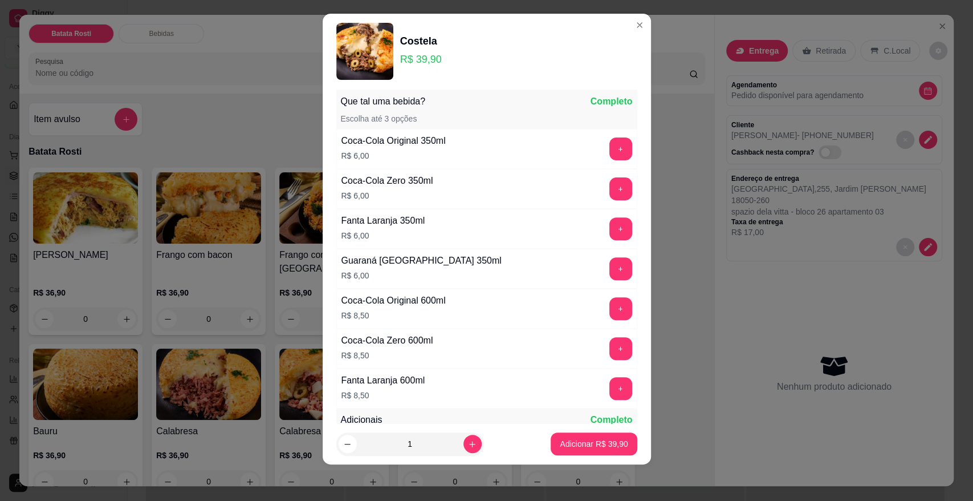
scroll to position [269, 0]
click at [574, 436] on button "Adicionar R$ 39,90" at bounding box center [594, 443] width 86 height 23
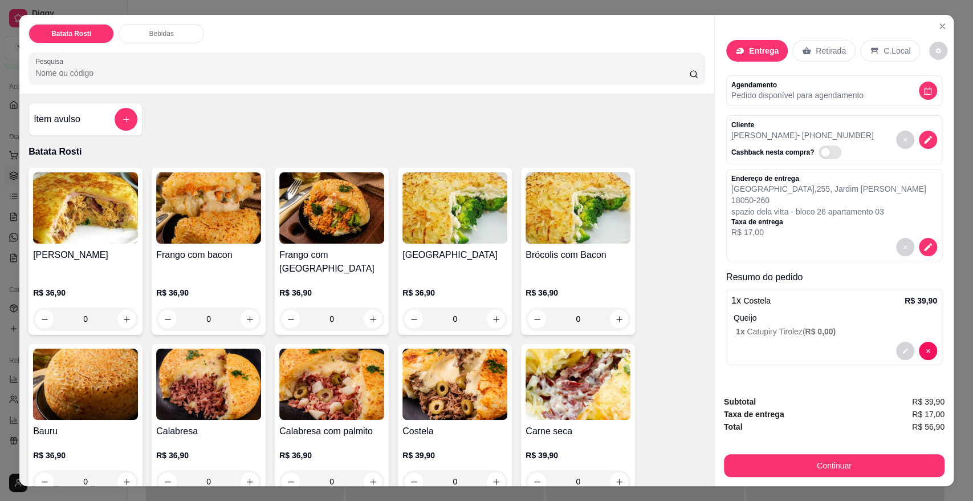
scroll to position [190, 0]
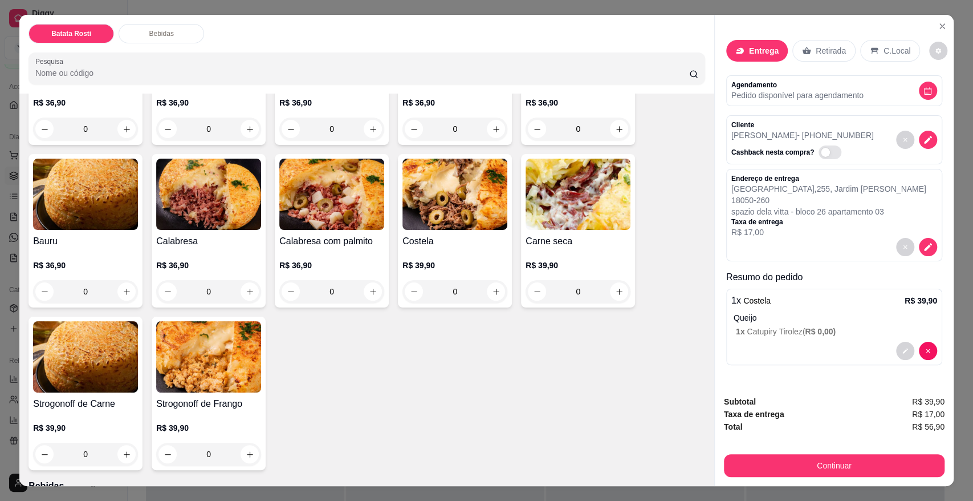
click at [112, 397] on h4 "Strogonoff de Carne" at bounding box center [85, 404] width 105 height 14
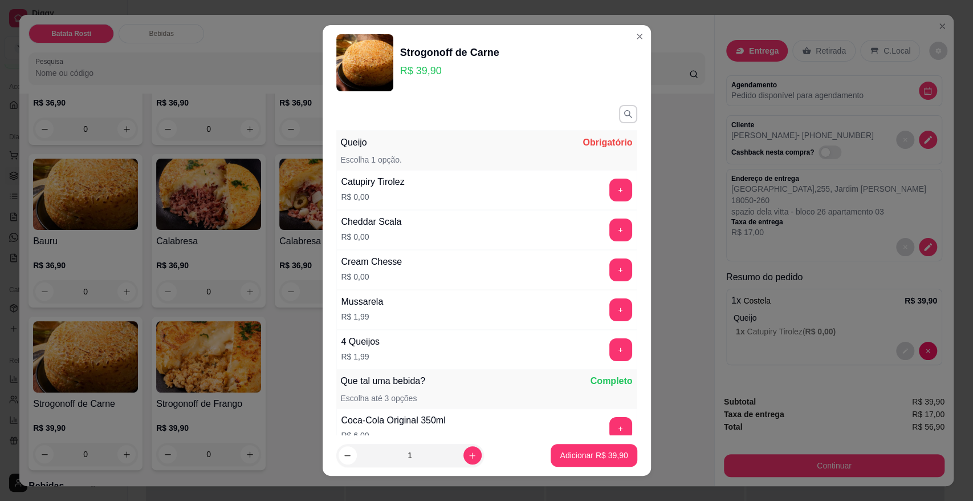
click at [610, 186] on button "+" at bounding box center [621, 189] width 23 height 23
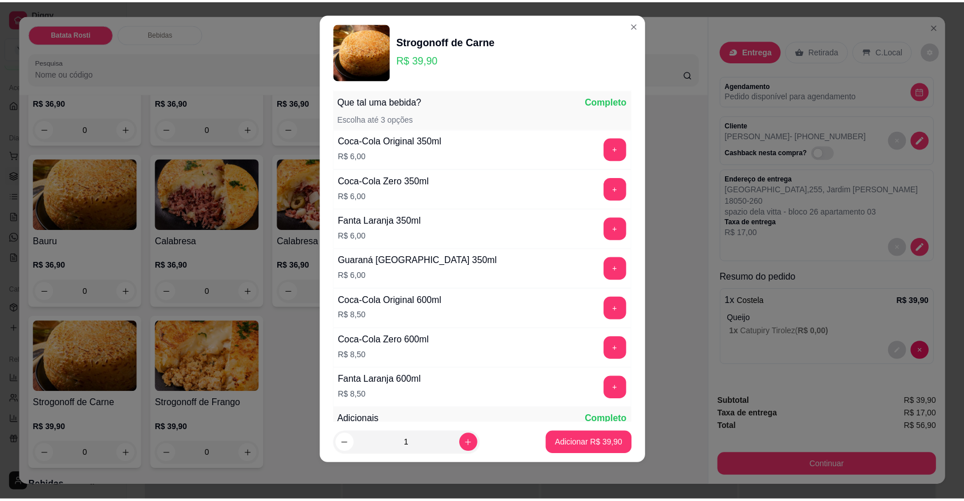
scroll to position [269, 0]
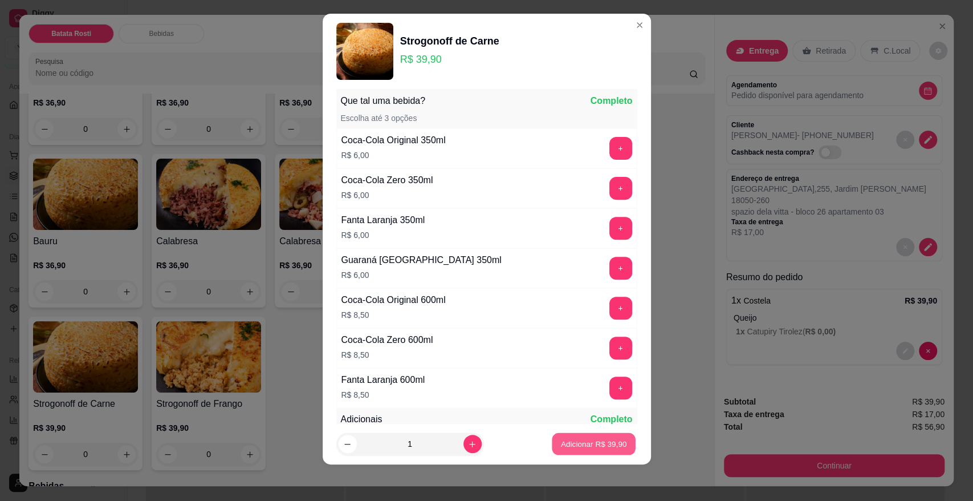
click at [584, 445] on p "Adicionar R$ 39,90" at bounding box center [594, 443] width 66 height 11
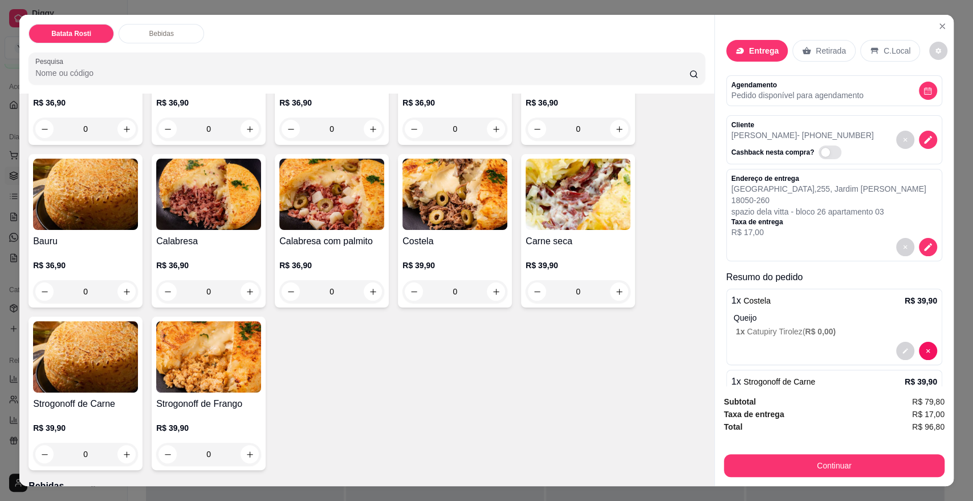
click at [940, 434] on div "Subtotal R$ 79,80 Taxa de entrega R$ 17,00 Total R$ 96,80 Continuar" at bounding box center [834, 436] width 239 height 100
click at [934, 430] on span "R$ 96,80" at bounding box center [928, 426] width 32 height 13
copy div "R$ 96,80 Continuar"
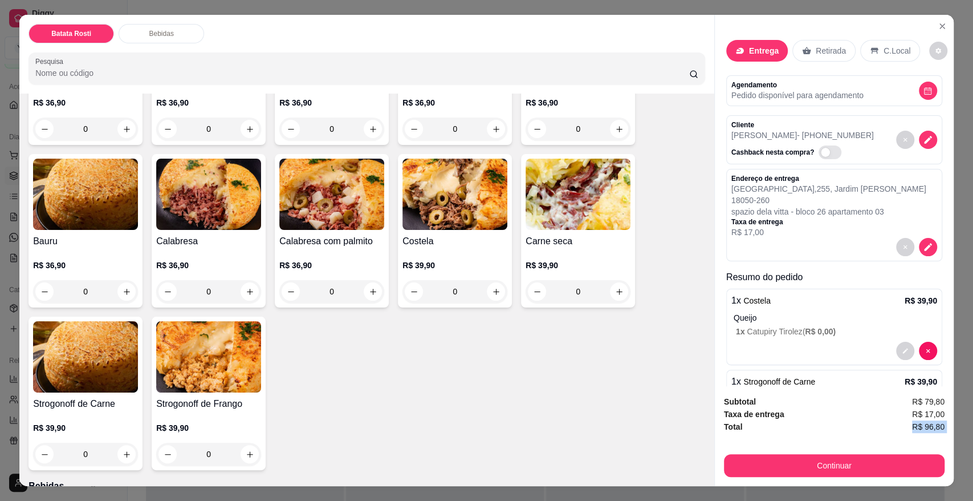
click at [810, 471] on button "Continuar" at bounding box center [834, 465] width 221 height 23
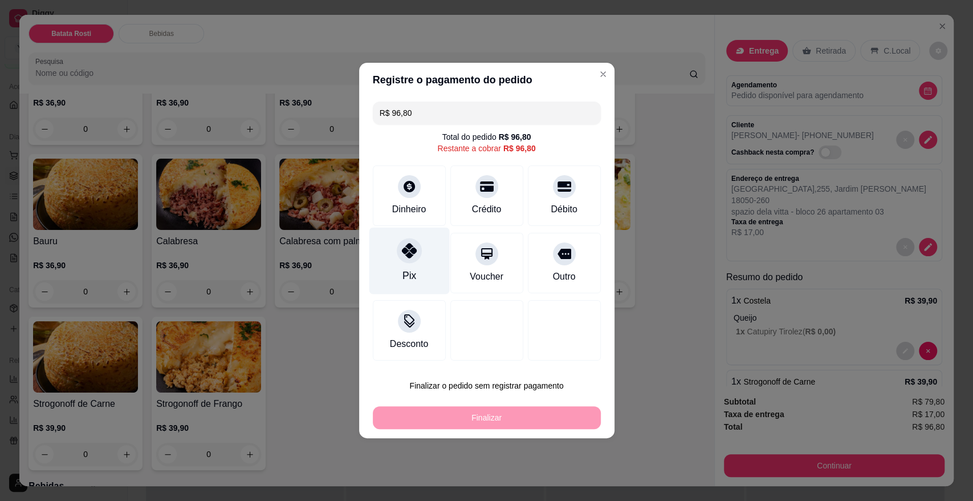
click at [412, 258] on icon at bounding box center [408, 250] width 15 height 15
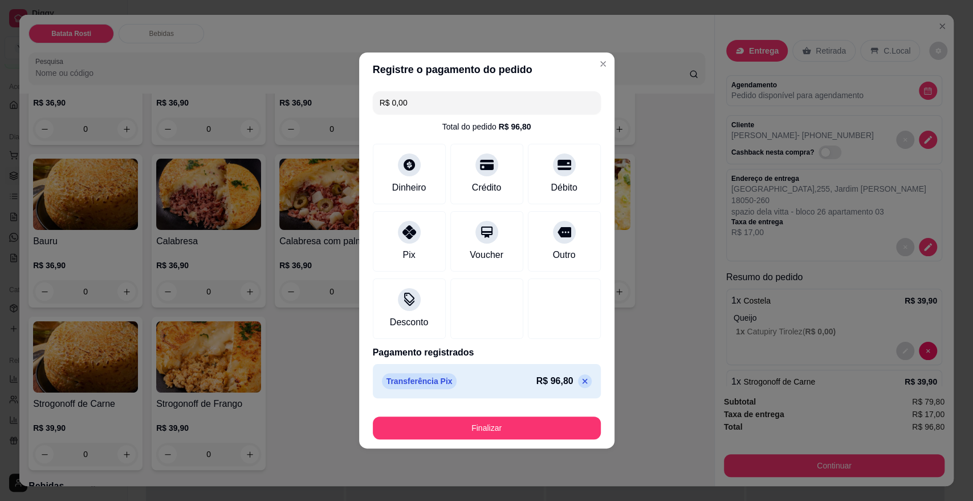
click at [450, 412] on div "Finalizar" at bounding box center [487, 425] width 228 height 27
click at [451, 419] on button "Finalizar" at bounding box center [487, 427] width 228 height 23
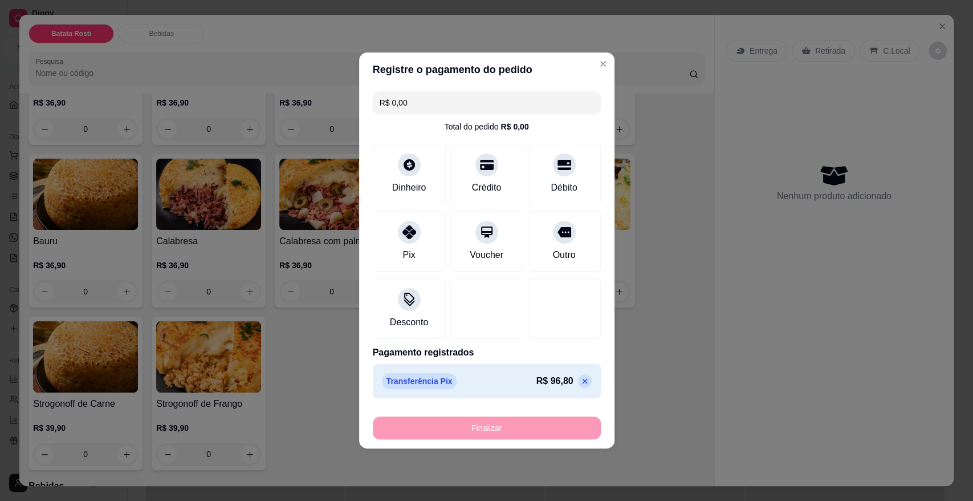
type input "-R$ 96,80"
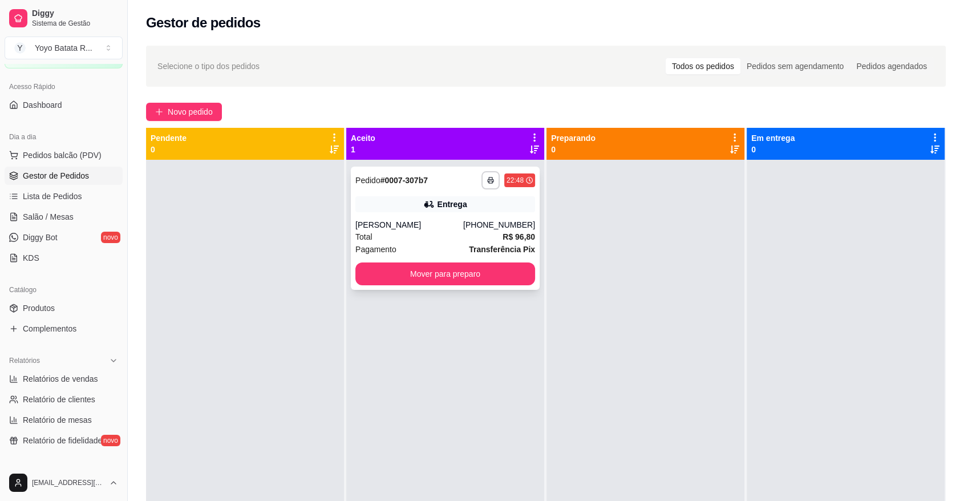
click at [463, 225] on div "[PHONE_NUMBER]" at bounding box center [499, 224] width 72 height 11
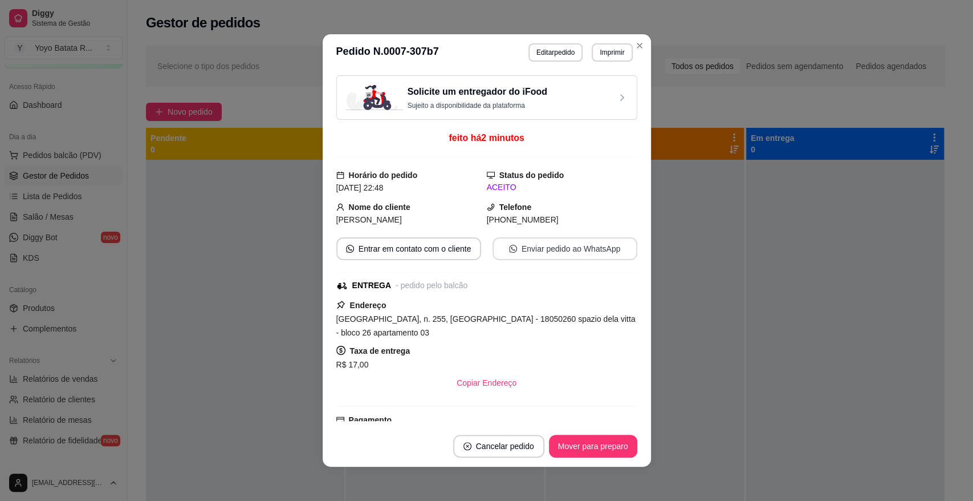
click at [583, 243] on button "Enviar pedido ao WhatsApp" at bounding box center [565, 248] width 145 height 23
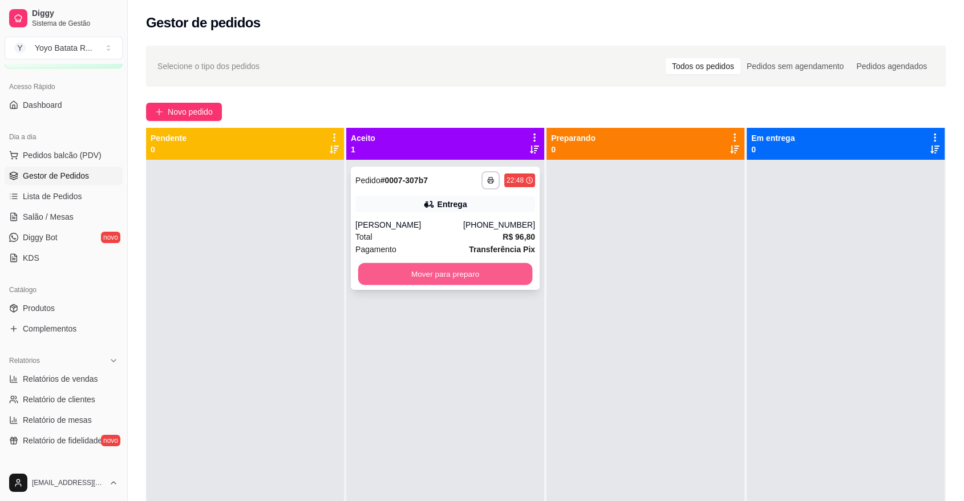
click at [462, 272] on button "Mover para preparo" at bounding box center [445, 274] width 174 height 22
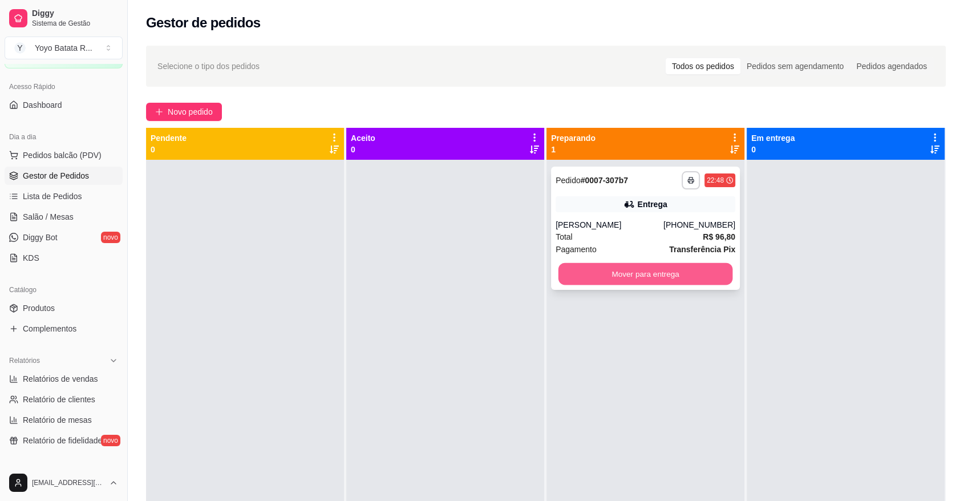
click at [649, 274] on button "Mover para entrega" at bounding box center [645, 274] width 174 height 22
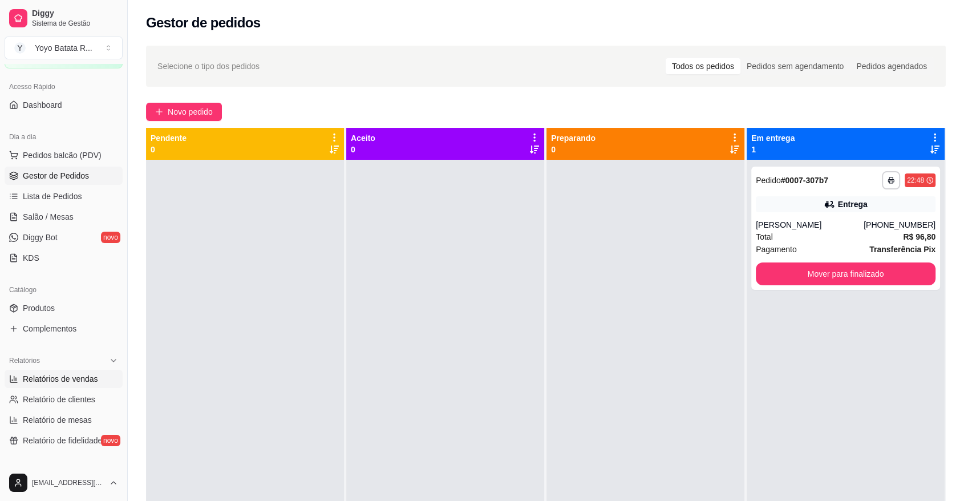
click at [63, 376] on span "Relatórios de vendas" at bounding box center [60, 378] width 75 height 11
select select "ALL"
select select "0"
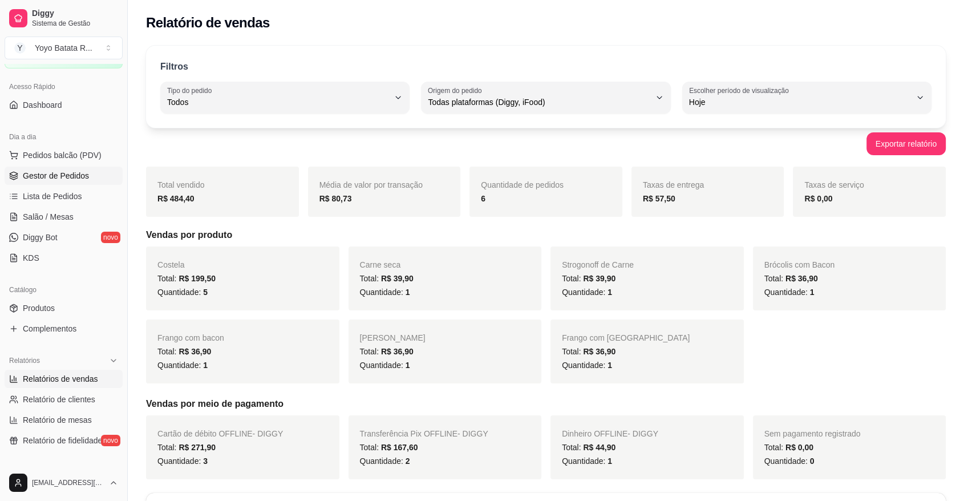
click at [54, 173] on span "Gestor de Pedidos" at bounding box center [56, 175] width 66 height 11
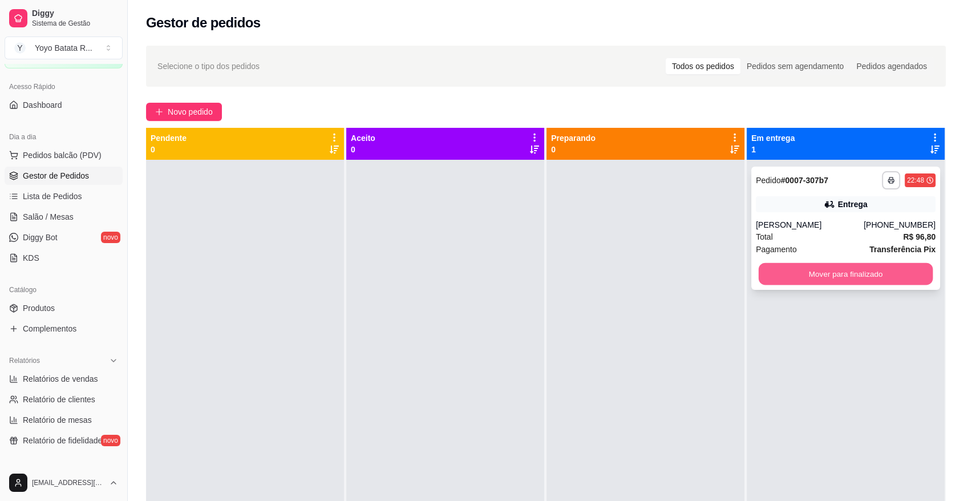
click at [859, 273] on button "Mover para finalizado" at bounding box center [845, 274] width 174 height 22
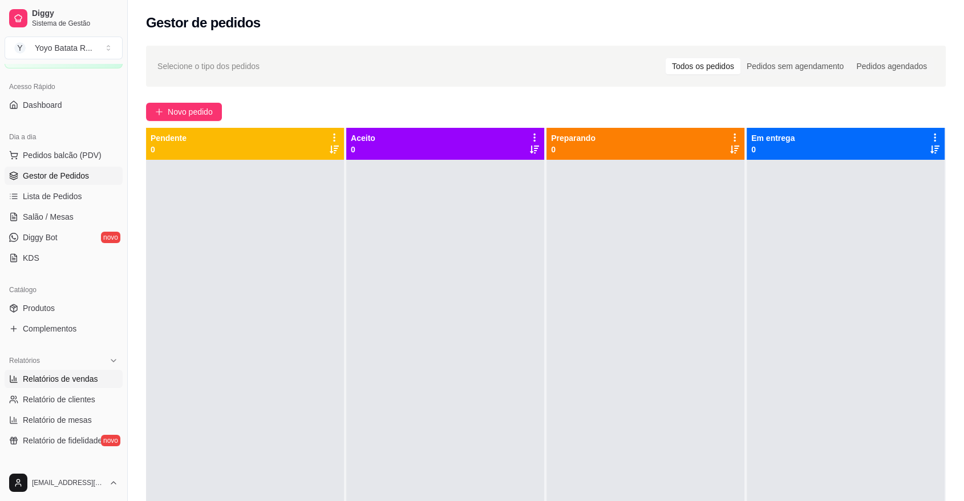
click at [64, 377] on span "Relatórios de vendas" at bounding box center [60, 378] width 75 height 11
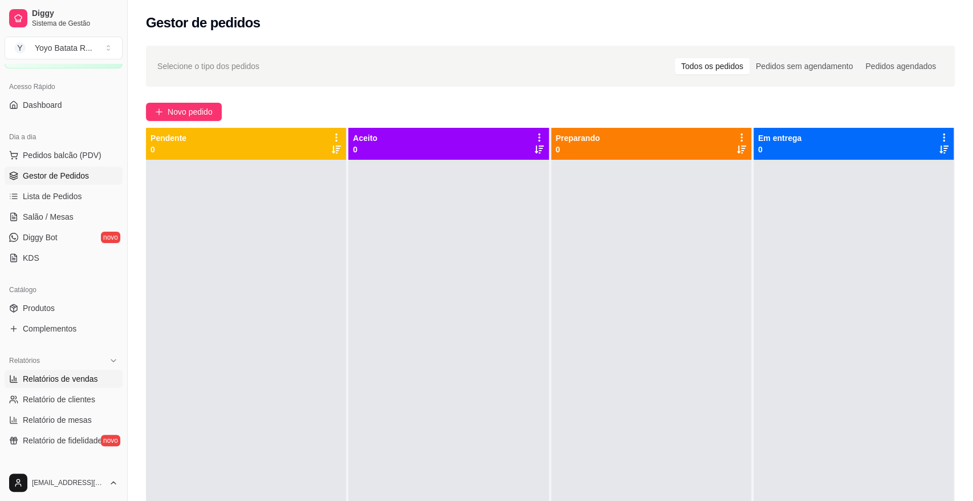
select select "ALL"
select select "0"
